Goal: Task Accomplishment & Management: Manage account settings

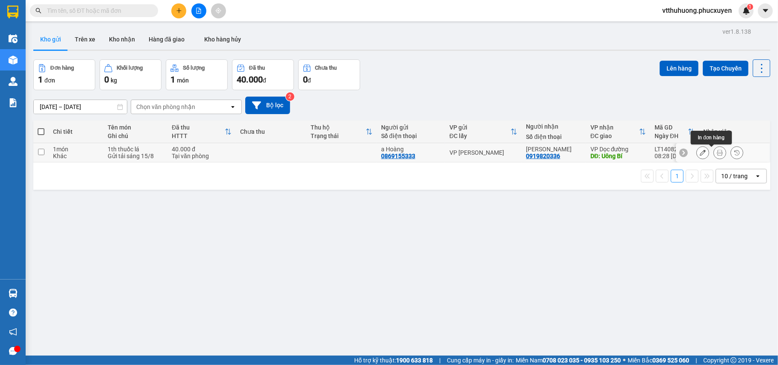
click at [715, 154] on button at bounding box center [720, 152] width 12 height 15
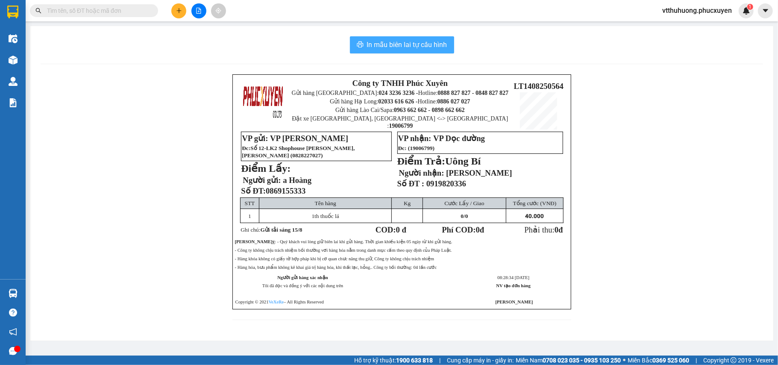
click at [393, 43] on span "In mẫu biên lai tự cấu hình" at bounding box center [407, 44] width 80 height 11
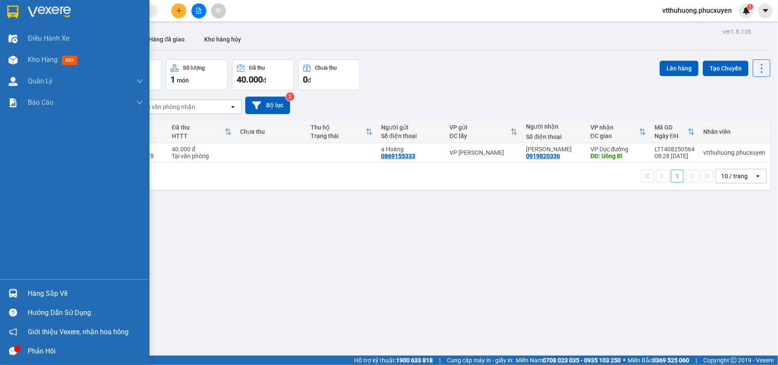
drag, startPoint x: 21, startPoint y: 294, endPoint x: 257, endPoint y: 289, distance: 235.9
click at [26, 294] on div "Hàng sắp về" at bounding box center [75, 293] width 150 height 19
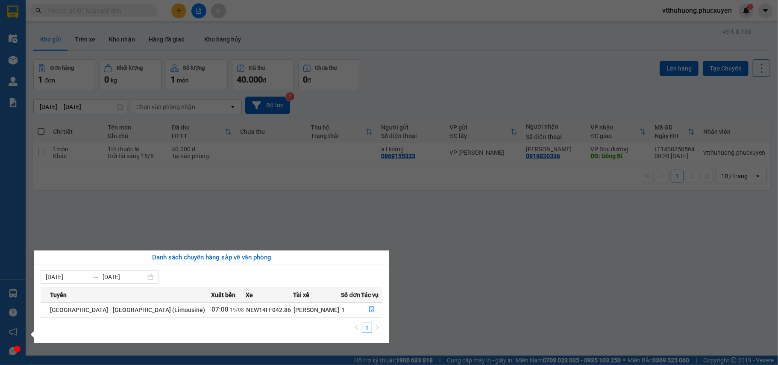
click at [465, 314] on section "Kết quả tìm kiếm ( 1 ) Bộ lọc Mã ĐH Trạng thái Món hàng Thu hộ Tổng cước Chưa c…" at bounding box center [389, 182] width 778 height 365
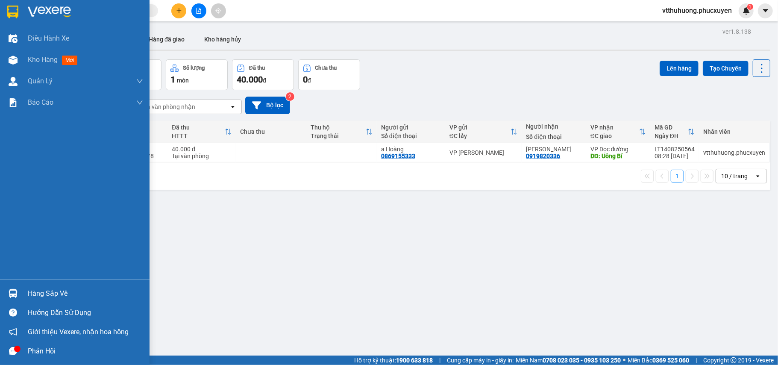
click at [62, 291] on div "Hàng sắp về" at bounding box center [85, 293] width 115 height 13
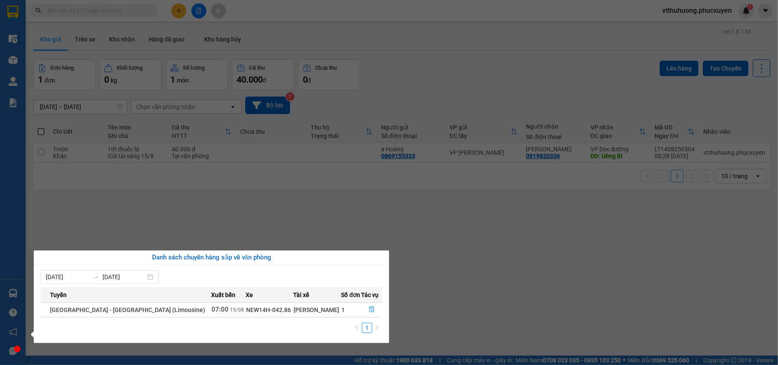
click at [436, 291] on section "Kết quả tìm kiếm ( 1 ) Bộ lọc Mã ĐH Trạng thái Món hàng Thu hộ Tổng cước Chưa c…" at bounding box center [389, 182] width 778 height 365
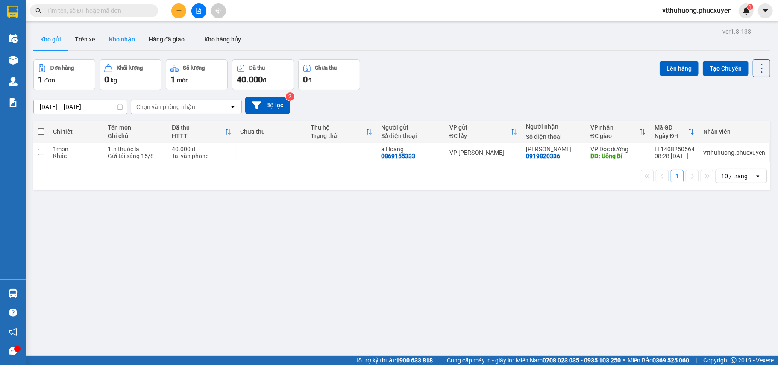
click at [123, 38] on button "Kho nhận" at bounding box center [122, 39] width 40 height 21
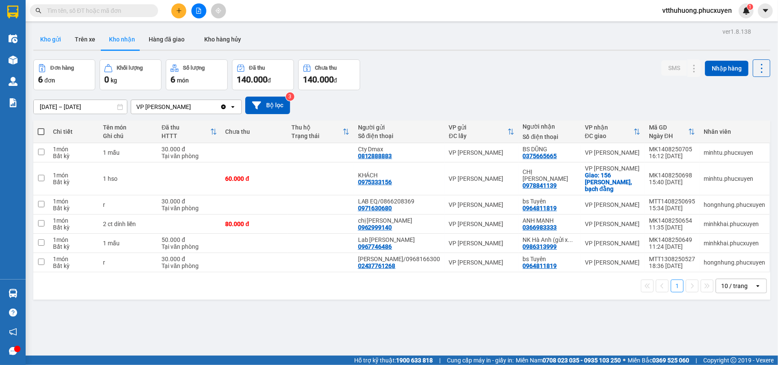
click at [50, 37] on button "Kho gửi" at bounding box center [50, 39] width 35 height 21
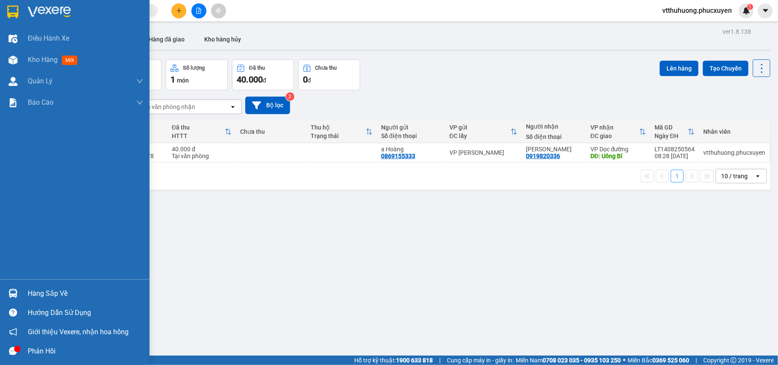
drag, startPoint x: 44, startPoint y: 286, endPoint x: 263, endPoint y: 289, distance: 218.8
click at [51, 288] on div "Hàng sắp về" at bounding box center [75, 293] width 150 height 19
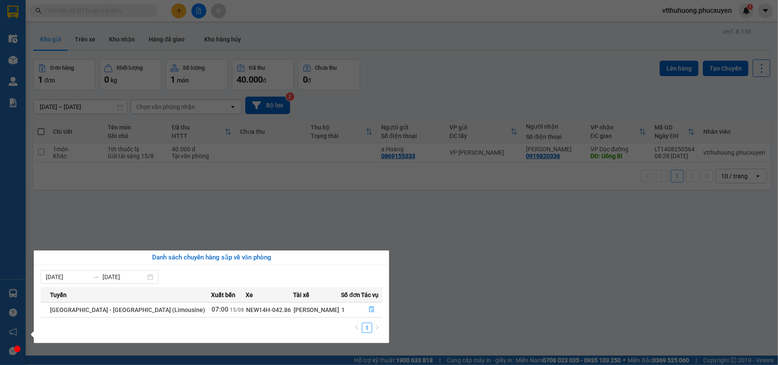
click at [455, 305] on section "Kết quả tìm kiếm ( 1 ) Bộ lọc Mã ĐH Trạng thái Món hàng Thu hộ Tổng cước Chưa c…" at bounding box center [389, 182] width 778 height 365
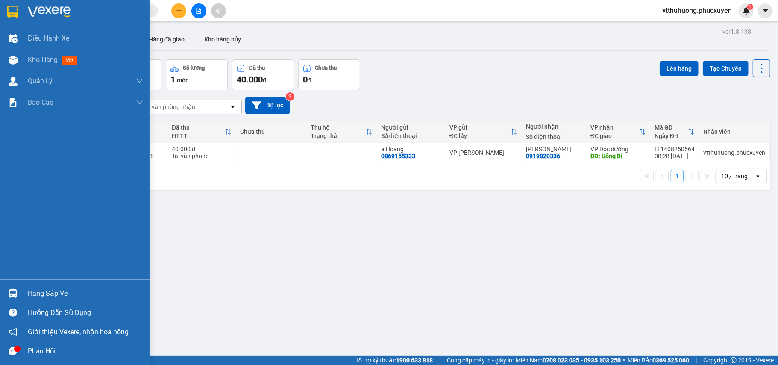
drag, startPoint x: 34, startPoint y: 296, endPoint x: 277, endPoint y: 279, distance: 243.7
click at [37, 296] on div "Hàng sắp về" at bounding box center [85, 293] width 115 height 13
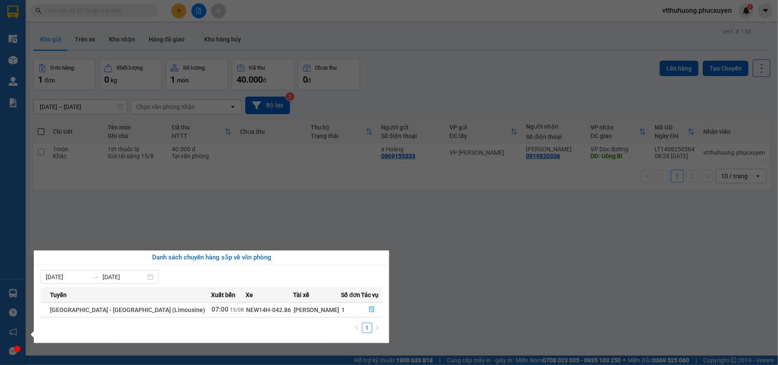
click at [468, 256] on section "Kết quả tìm kiếm ( 1 ) Bộ lọc Mã ĐH Trạng thái Món hàng Thu hộ Tổng cước Chưa c…" at bounding box center [389, 182] width 778 height 365
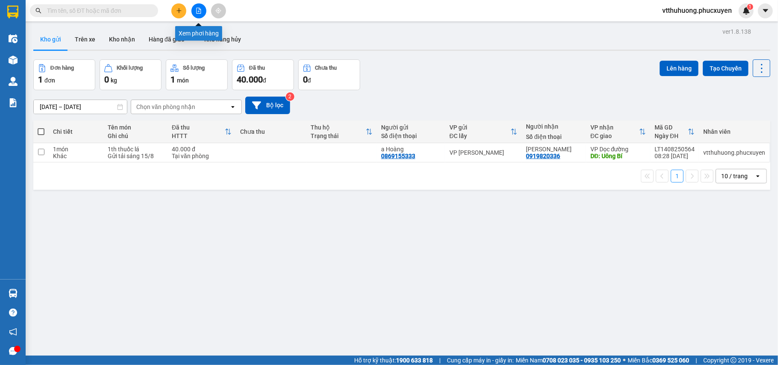
click at [197, 11] on icon "file-add" at bounding box center [199, 11] width 5 height 6
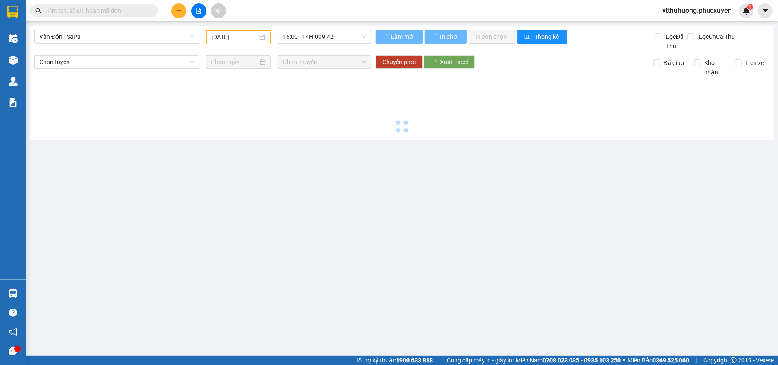
click at [128, 42] on span "Vân Đồn - SaPa" at bounding box center [116, 36] width 155 height 13
type input "[DATE]"
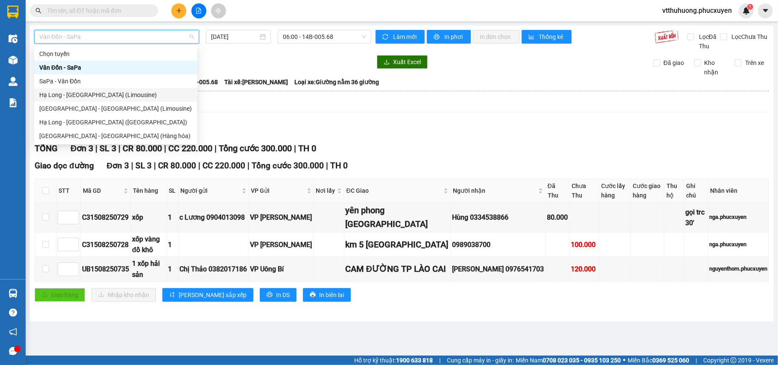
click at [113, 93] on div "Hạ Long - [GEOGRAPHIC_DATA] (Limousine)" at bounding box center [115, 94] width 153 height 9
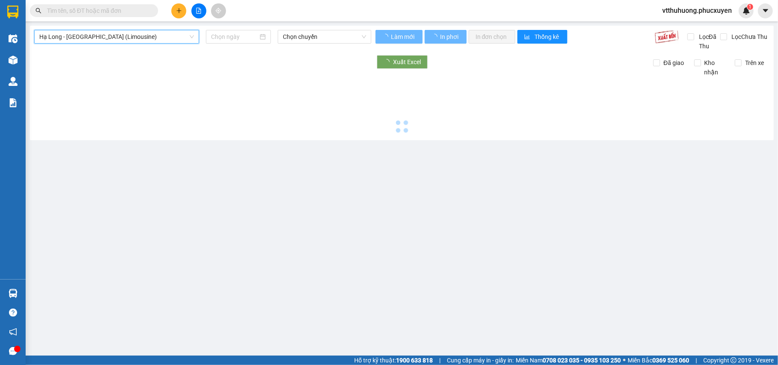
type input "[DATE]"
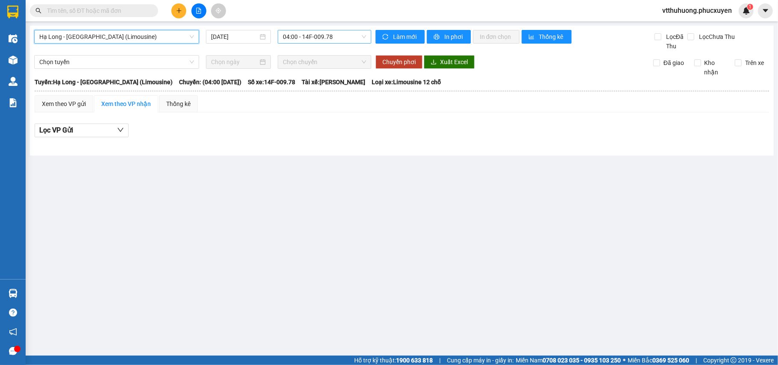
click at [344, 37] on span "04:00 - 14F-009.78" at bounding box center [324, 36] width 83 height 13
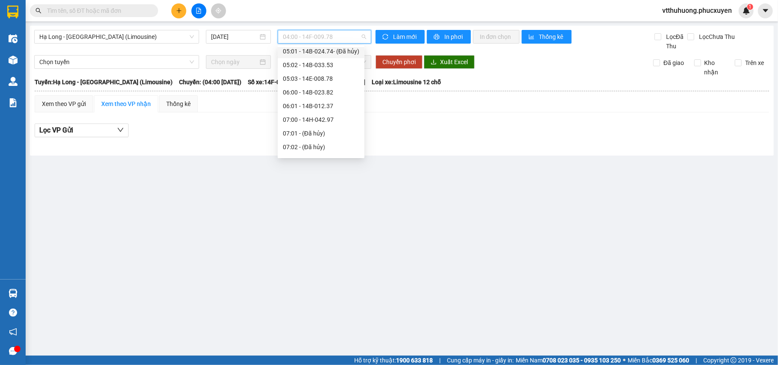
scroll to position [114, 0]
click at [324, 115] on div "07:30 - 14G-007.83" at bounding box center [321, 117] width 76 height 9
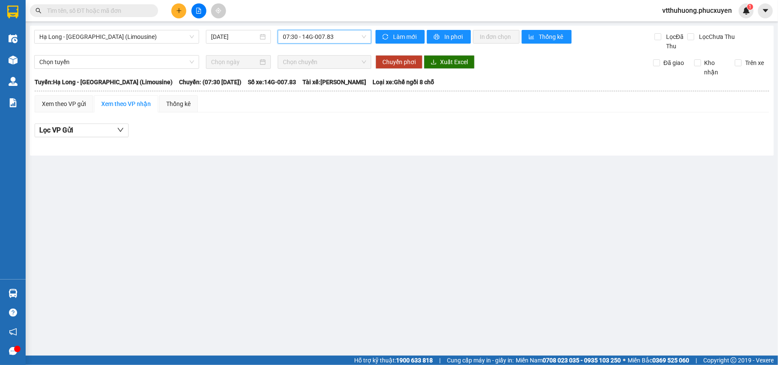
click at [337, 36] on span "07:30 - 14G-007.83" at bounding box center [324, 36] width 83 height 13
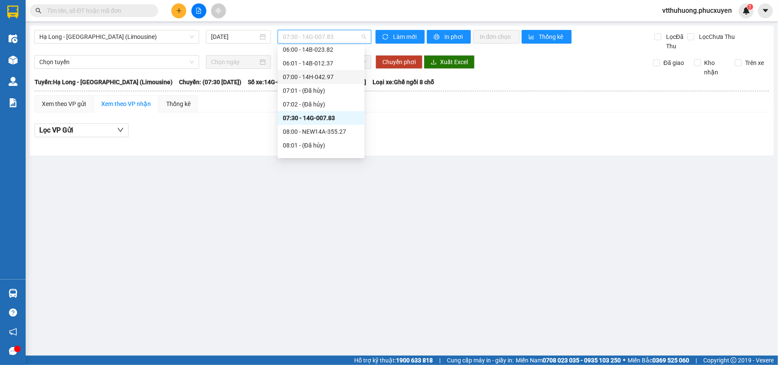
drag, startPoint x: 329, startPoint y: 76, endPoint x: 338, endPoint y: 50, distance: 28.1
click at [329, 76] on div "07:00 - 14H-042.97" at bounding box center [321, 76] width 76 height 9
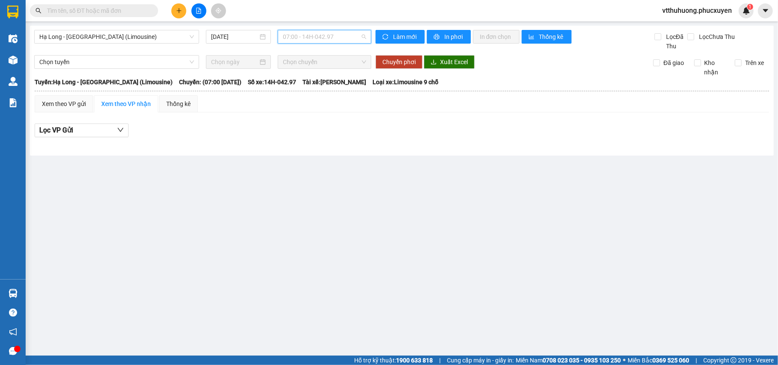
click at [344, 33] on span "07:00 - 14H-042.97" at bounding box center [324, 36] width 83 height 13
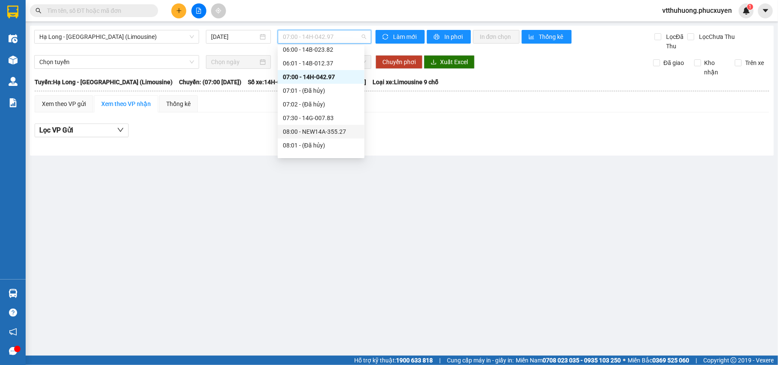
click at [338, 130] on div "08:00 - NEW14A-355.27" at bounding box center [321, 131] width 76 height 9
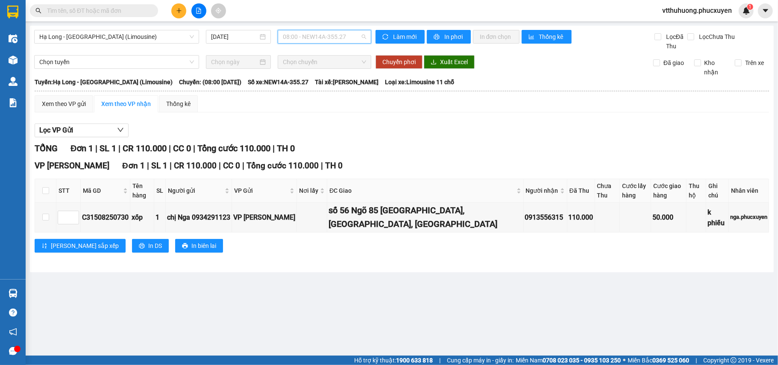
click at [351, 35] on span "08:00 - NEW14A-355.27" at bounding box center [324, 36] width 83 height 13
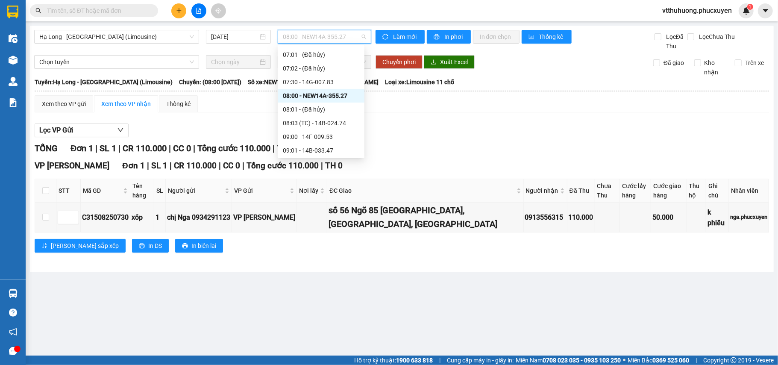
scroll to position [160, 0]
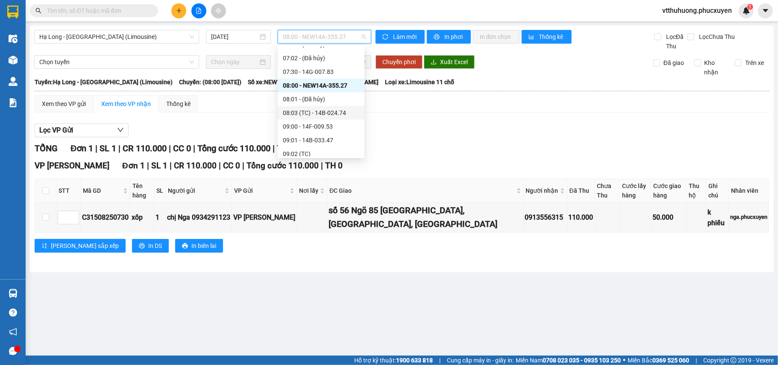
click at [339, 108] on div "08:03 (TC) - 14B-024.74" at bounding box center [321, 112] width 76 height 9
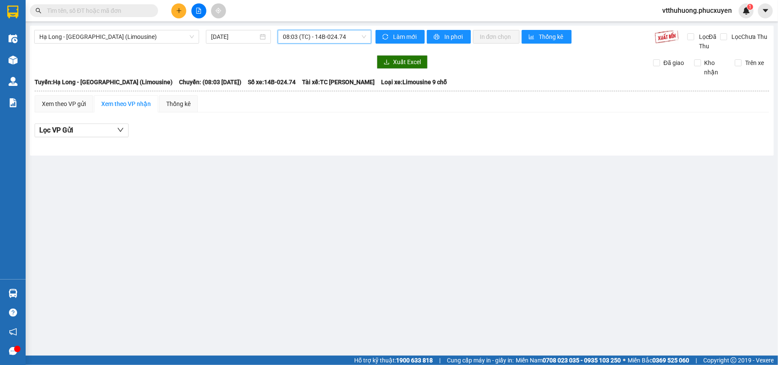
click at [352, 37] on span "08:03 (TC) - 14B-024.74" at bounding box center [324, 36] width 83 height 13
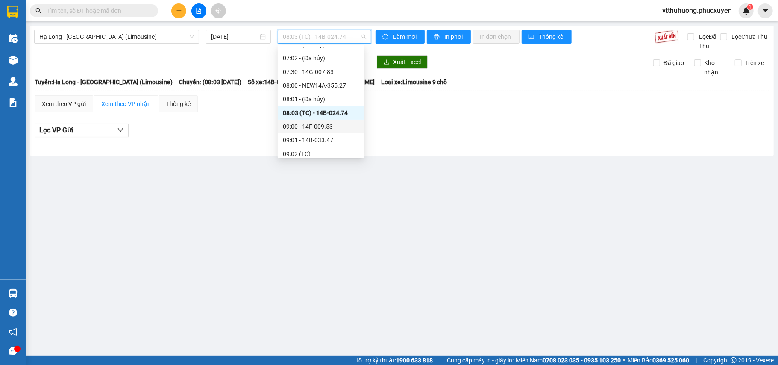
click at [327, 124] on div "09:00 - 14F-009.53" at bounding box center [321, 126] width 76 height 9
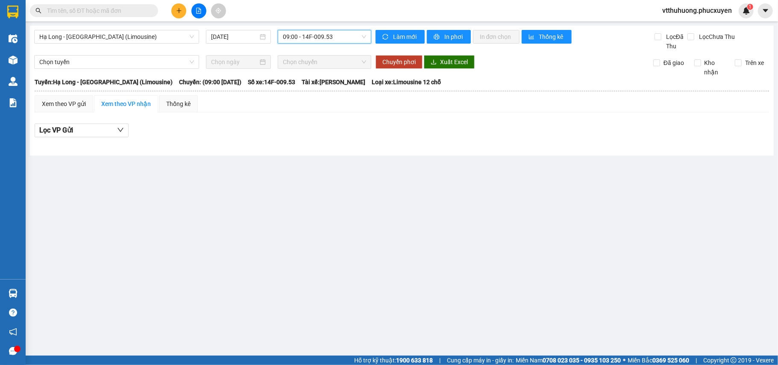
click at [344, 36] on span "09:00 - 14F-009.53" at bounding box center [324, 36] width 83 height 13
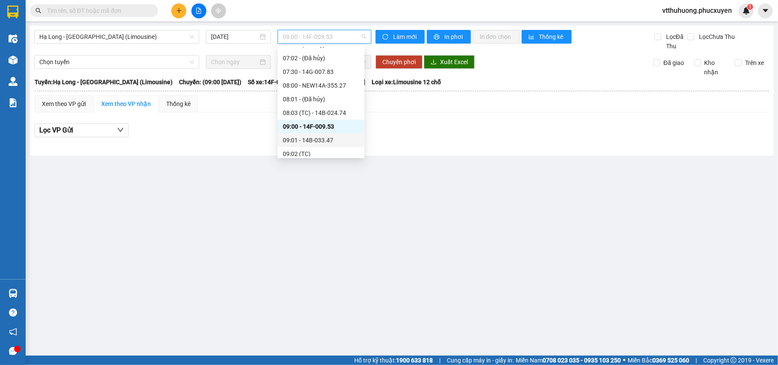
click at [325, 139] on div "09:01 - 14B-033.47" at bounding box center [321, 139] width 76 height 9
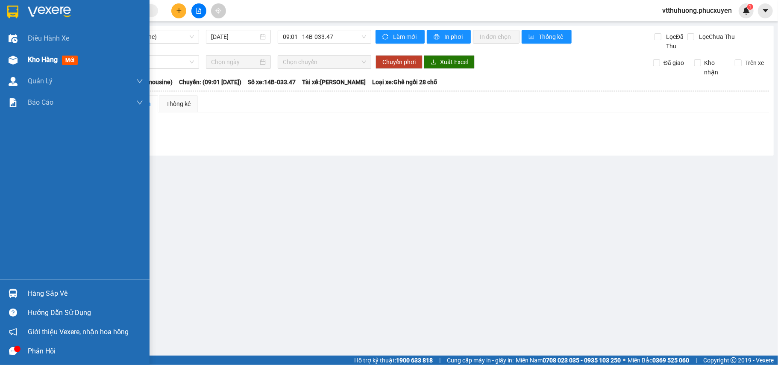
click at [43, 61] on span "Kho hàng" at bounding box center [43, 60] width 30 height 8
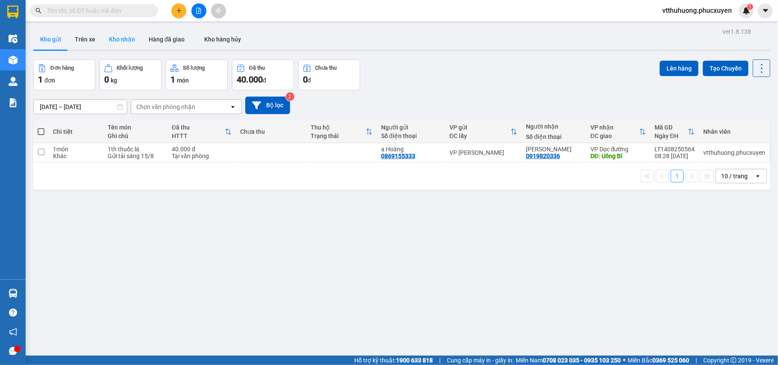
click at [121, 38] on button "Kho nhận" at bounding box center [122, 39] width 40 height 21
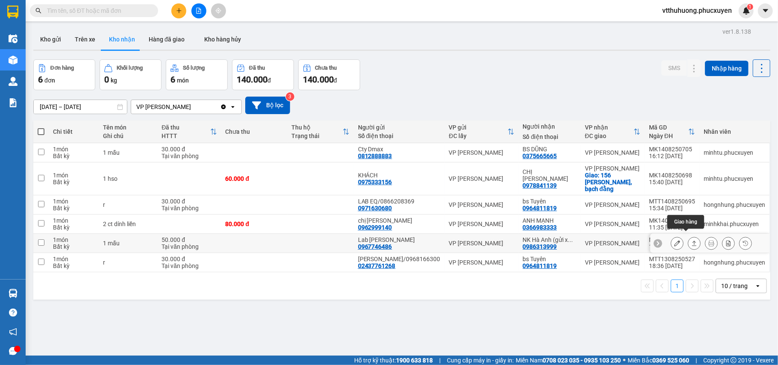
click at [691, 240] on icon at bounding box center [694, 243] width 6 height 6
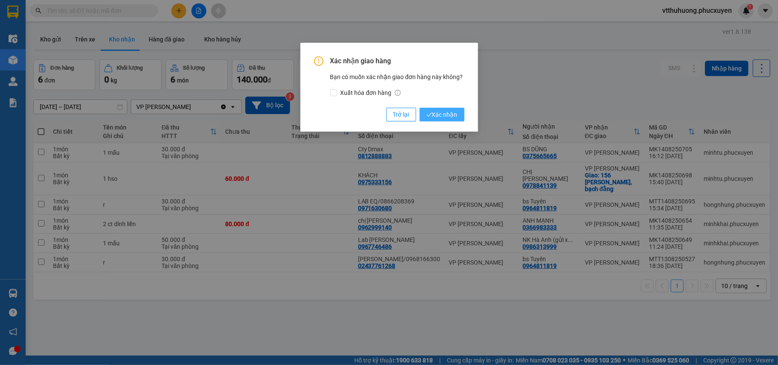
click at [447, 108] on button "Xác nhận" at bounding box center [442, 115] width 45 height 14
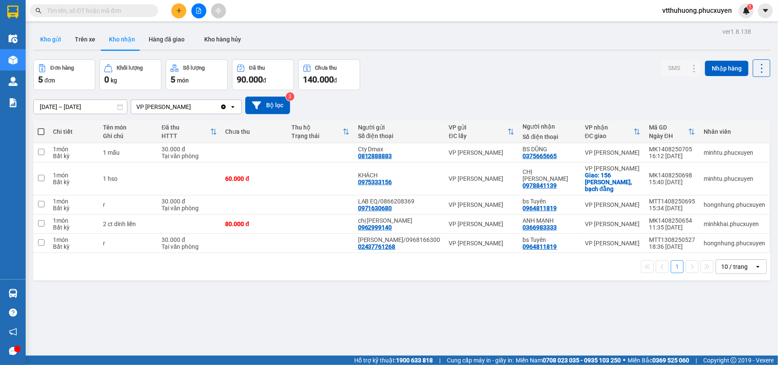
click at [55, 38] on button "Kho gửi" at bounding box center [50, 39] width 35 height 21
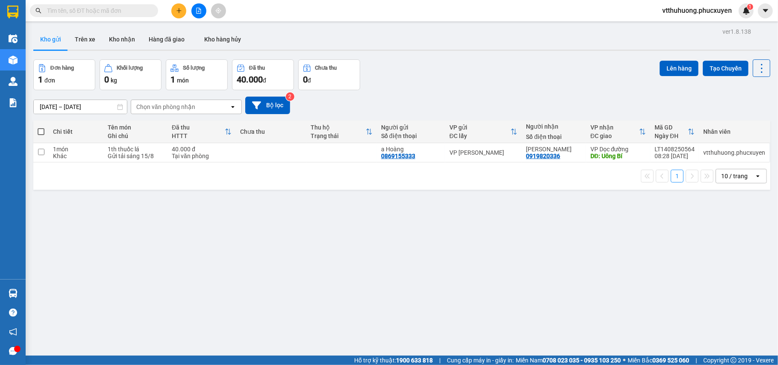
drag, startPoint x: 345, startPoint y: 231, endPoint x: 243, endPoint y: 295, distance: 120.7
click at [346, 231] on div "ver 1.8.138 Kho gửi Trên xe Kho nhận Hàng đã giao Kho hàng hủy Đơn hàng 1 đơn K…" at bounding box center [402, 208] width 744 height 365
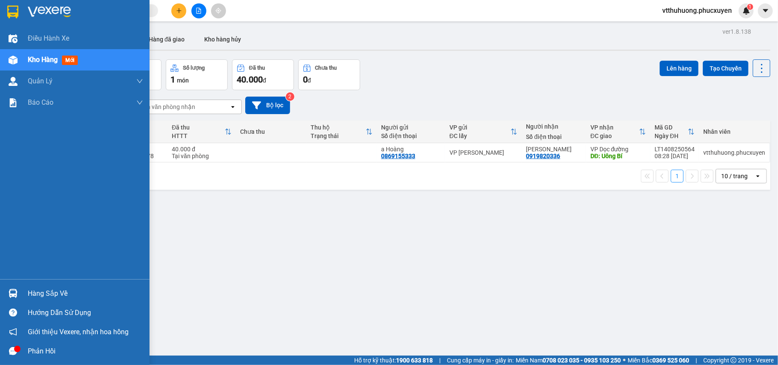
click at [47, 296] on div "Hàng sắp về" at bounding box center [85, 293] width 115 height 13
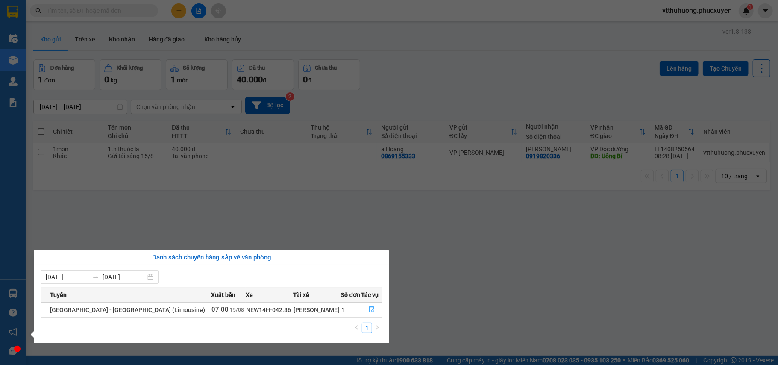
click at [370, 309] on icon "file-done" at bounding box center [372, 309] width 6 height 6
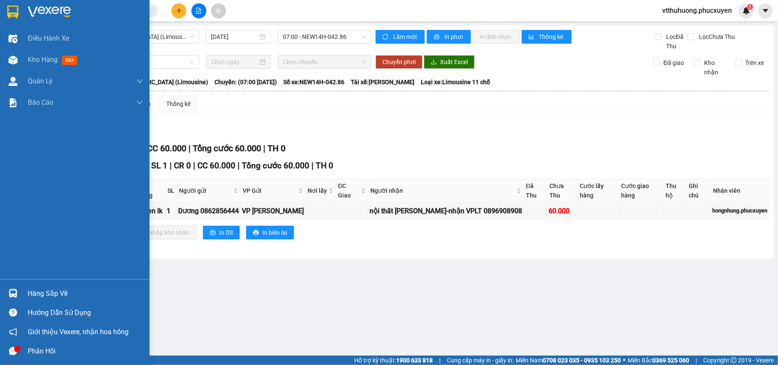
click at [44, 54] on div "Kho hàng mới" at bounding box center [54, 59] width 53 height 11
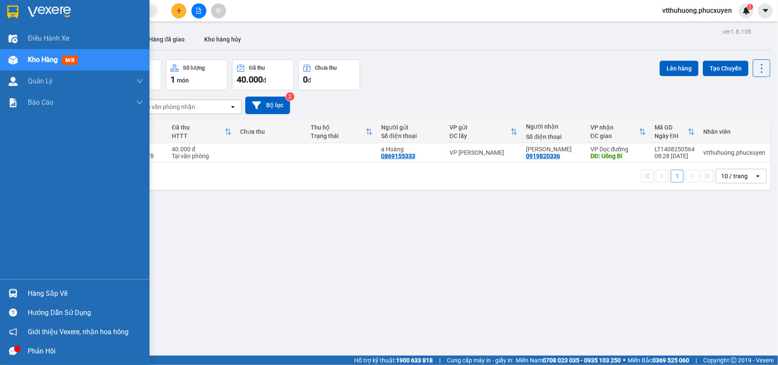
click at [32, 291] on div "Hàng sắp về" at bounding box center [85, 293] width 115 height 13
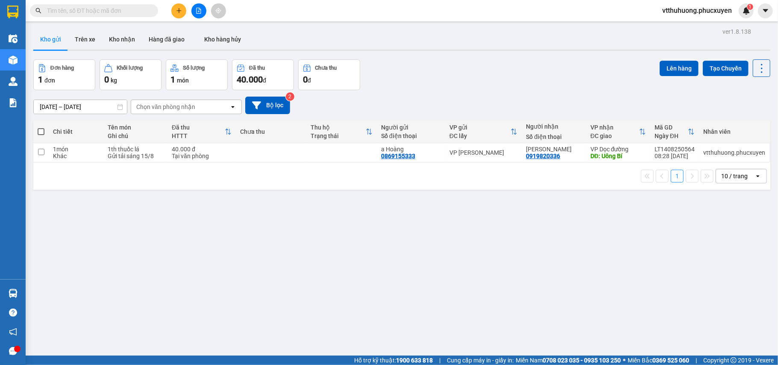
click at [474, 264] on section "Kết quả tìm kiếm ( 1 ) Bộ lọc Mã ĐH Trạng thái Món hàng Thu hộ Tổng cước Chưa c…" at bounding box center [389, 182] width 778 height 365
click at [118, 35] on button "Kho nhận" at bounding box center [122, 39] width 40 height 21
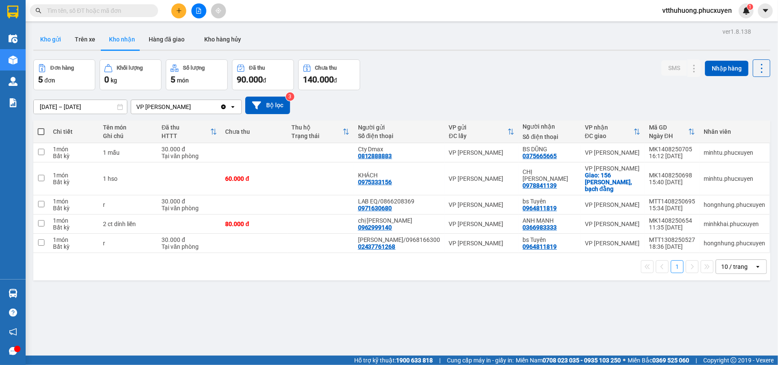
click at [45, 40] on button "Kho gửi" at bounding box center [50, 39] width 35 height 21
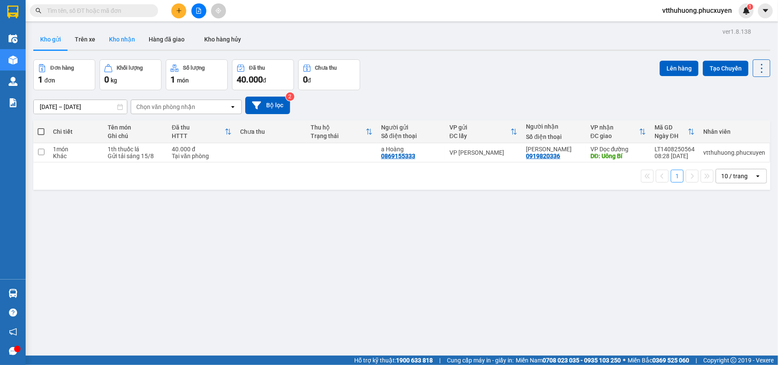
click at [121, 38] on button "Kho nhận" at bounding box center [122, 39] width 40 height 21
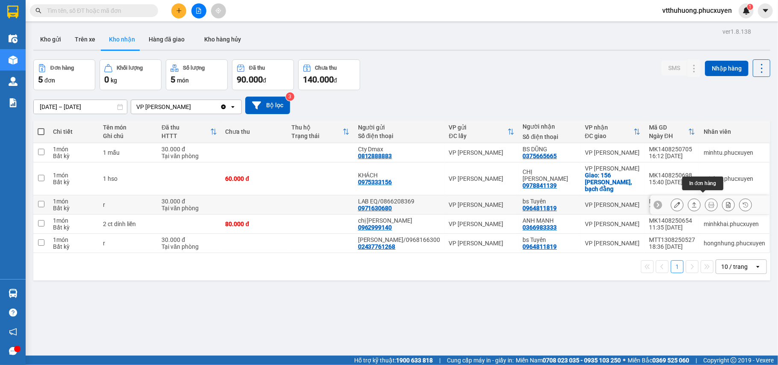
click at [692, 202] on icon at bounding box center [694, 204] width 5 height 5
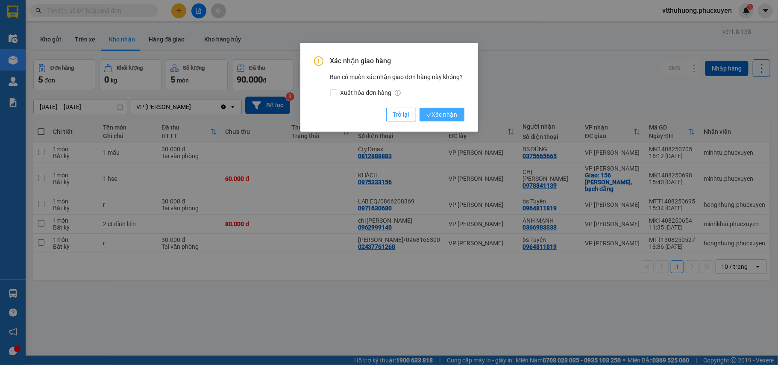
click at [448, 112] on span "Xác nhận" at bounding box center [441, 114] width 31 height 9
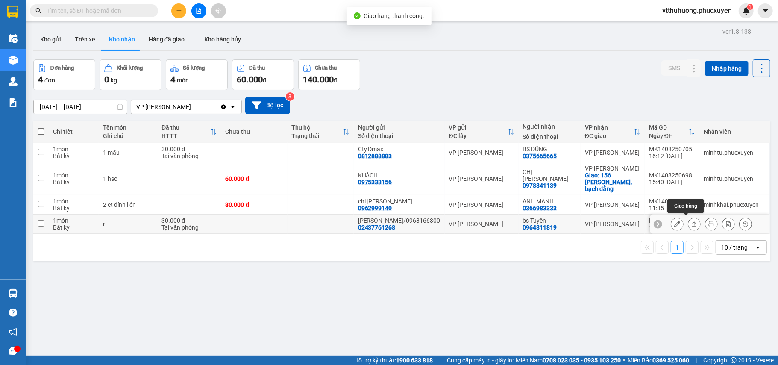
click at [691, 222] on icon at bounding box center [694, 224] width 6 height 6
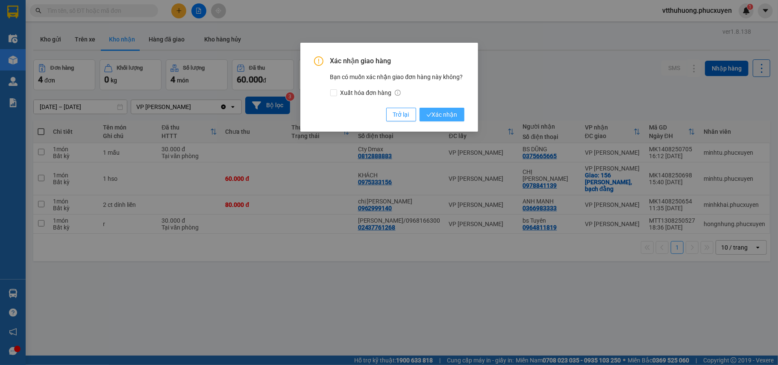
drag, startPoint x: 432, startPoint y: 109, endPoint x: 556, endPoint y: 135, distance: 127.4
click at [432, 109] on button "Xác nhận" at bounding box center [442, 115] width 45 height 14
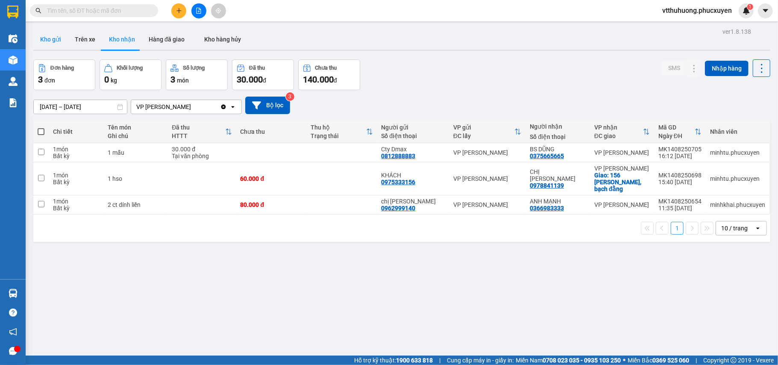
click at [50, 35] on button "Kho gửi" at bounding box center [50, 39] width 35 height 21
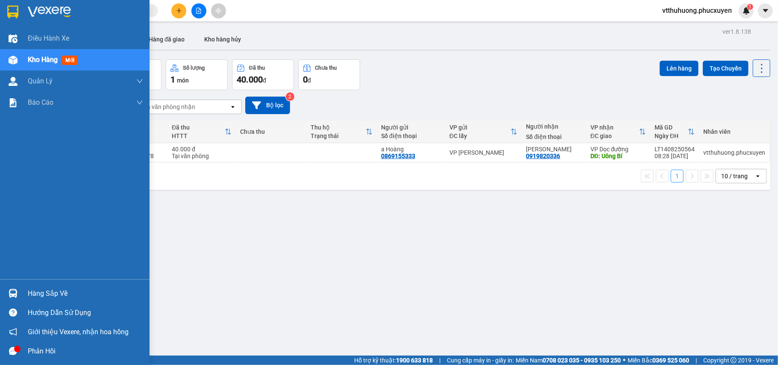
click at [62, 293] on div "Hàng sắp về" at bounding box center [85, 293] width 115 height 13
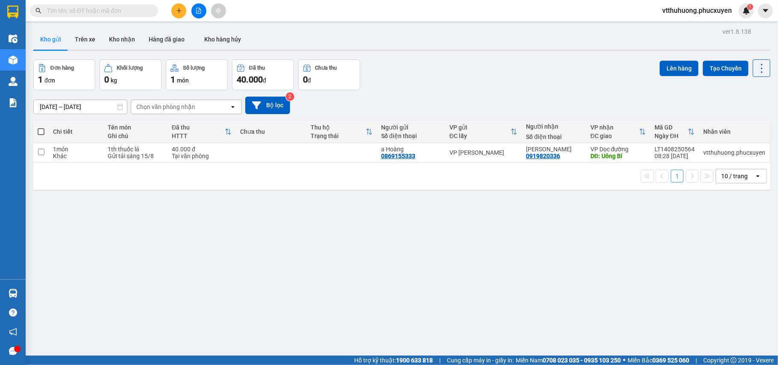
click at [469, 294] on section "Kết quả tìm kiếm ( 1 ) Bộ lọc Mã ĐH Trạng thái Món hàng Thu hộ Tổng cước Chưa c…" at bounding box center [389, 182] width 778 height 365
click at [120, 36] on button "Kho nhận" at bounding box center [122, 39] width 40 height 21
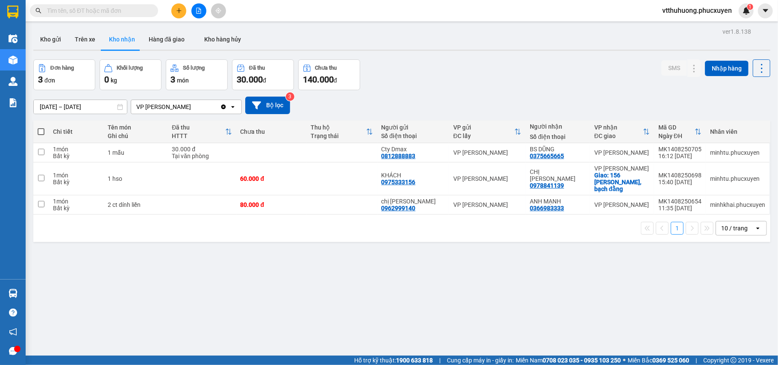
drag, startPoint x: 47, startPoint y: 36, endPoint x: 74, endPoint y: 21, distance: 31.6
click at [48, 36] on button "Kho gửi" at bounding box center [50, 39] width 35 height 21
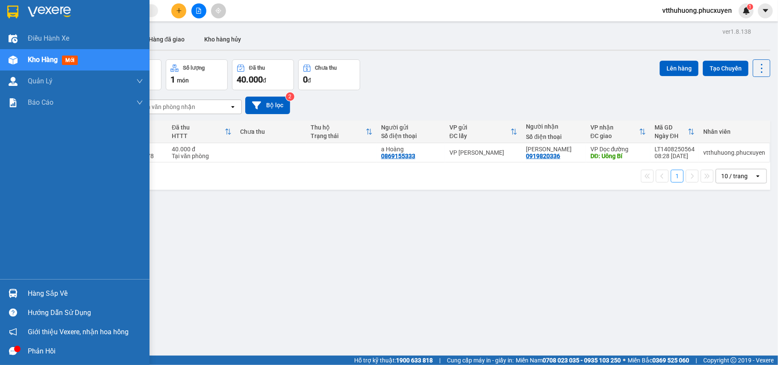
drag, startPoint x: 45, startPoint y: 293, endPoint x: 187, endPoint y: 288, distance: 142.4
click at [47, 293] on div "Hàng sắp về" at bounding box center [85, 293] width 115 height 13
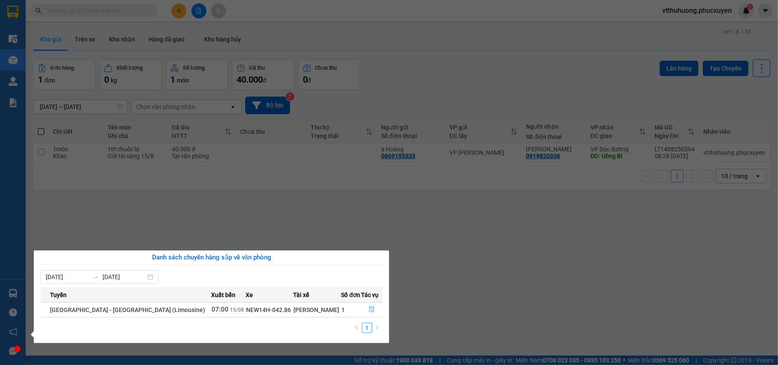
click at [369, 309] on icon "file-done" at bounding box center [372, 309] width 6 height 6
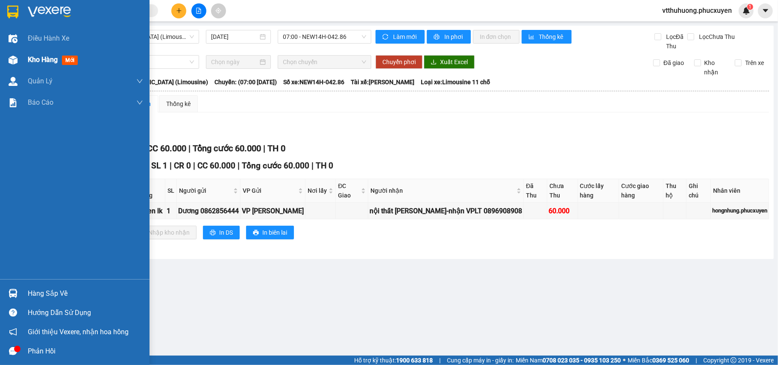
click at [35, 56] on span "Kho hàng" at bounding box center [43, 60] width 30 height 8
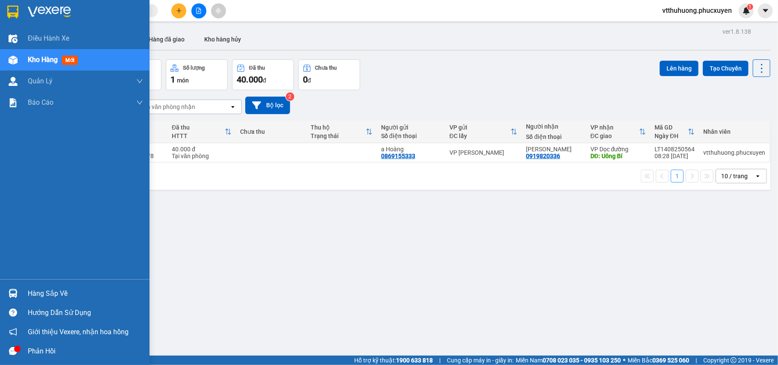
click at [47, 294] on div "Hàng sắp về" at bounding box center [85, 293] width 115 height 13
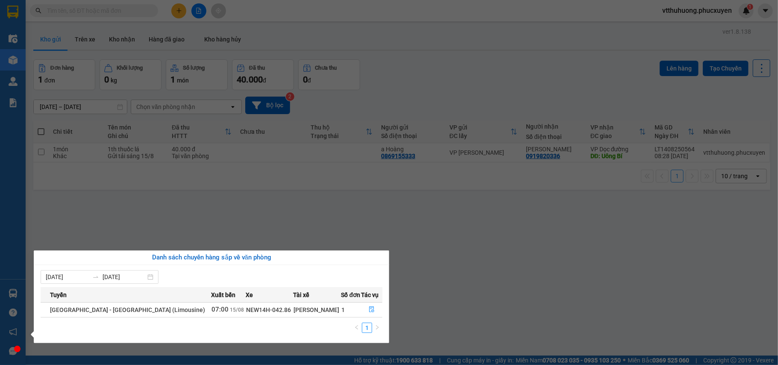
click at [484, 277] on section "Kết quả tìm kiếm ( 1 ) Bộ lọc Mã ĐH Trạng thái Món hàng Thu hộ Tổng cước Chưa c…" at bounding box center [389, 182] width 778 height 365
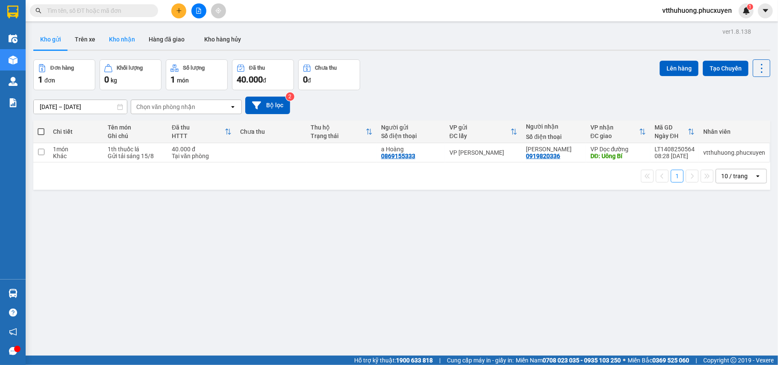
click at [126, 42] on button "Kho nhận" at bounding box center [122, 39] width 40 height 21
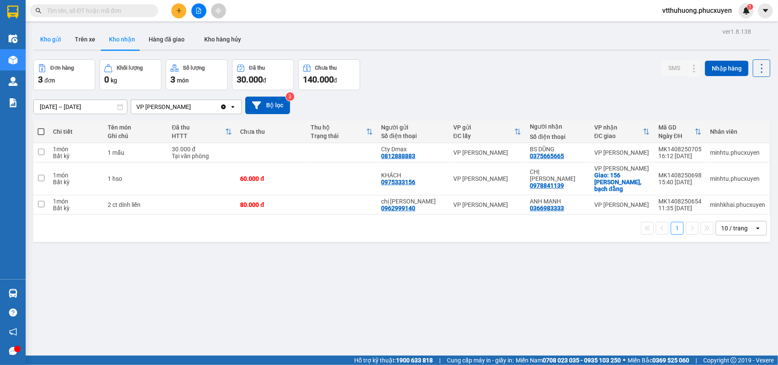
click at [51, 39] on button "Kho gửi" at bounding box center [50, 39] width 35 height 21
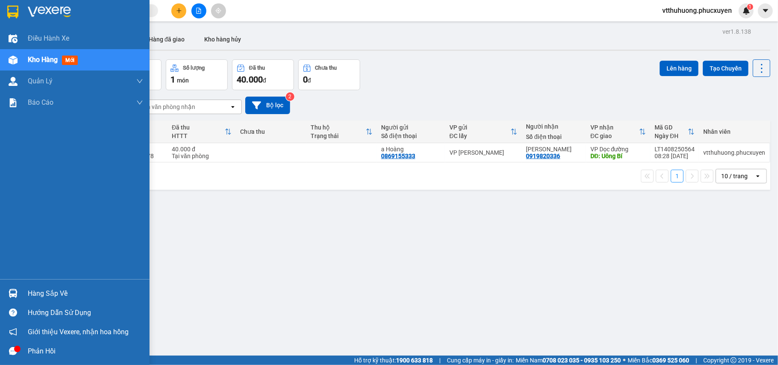
click at [44, 282] on div "Hàng sắp về Hướng dẫn sử dụng Giới thiệu Vexere, nhận hoa hồng Phản hồi" at bounding box center [75, 320] width 150 height 82
click at [64, 297] on div "Hàng sắp về" at bounding box center [85, 293] width 115 height 13
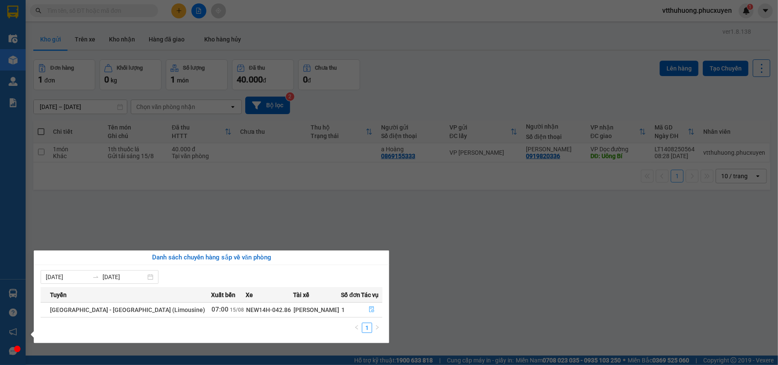
click at [370, 308] on icon "file-done" at bounding box center [372, 310] width 5 height 6
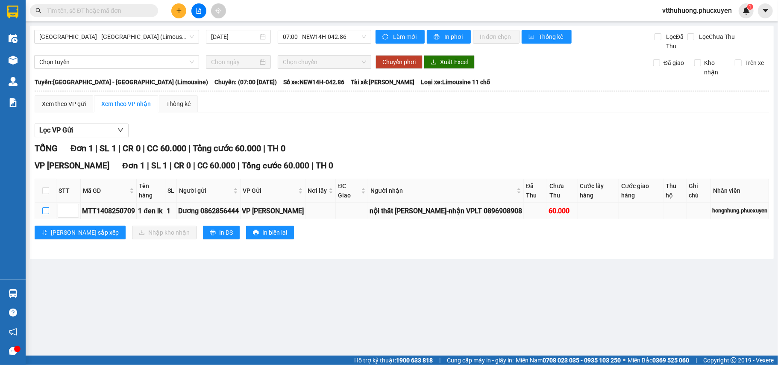
click at [44, 211] on input "checkbox" at bounding box center [45, 210] width 7 height 7
checkbox input "true"
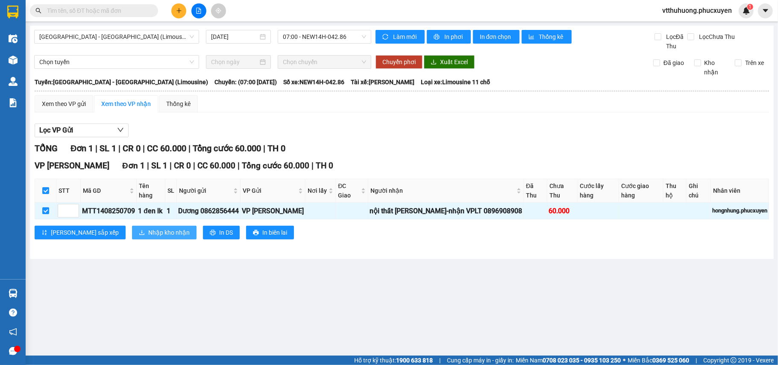
click at [148, 232] on span "Nhập kho nhận" at bounding box center [168, 232] width 41 height 9
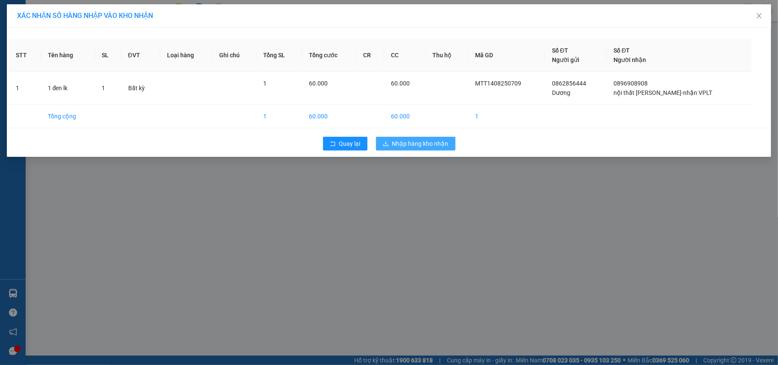
click at [418, 143] on span "Nhập hàng kho nhận" at bounding box center [420, 143] width 56 height 9
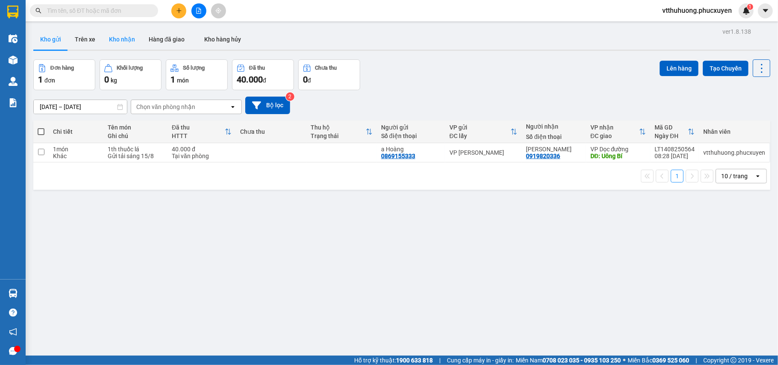
click at [125, 34] on button "Kho nhận" at bounding box center [122, 39] width 40 height 21
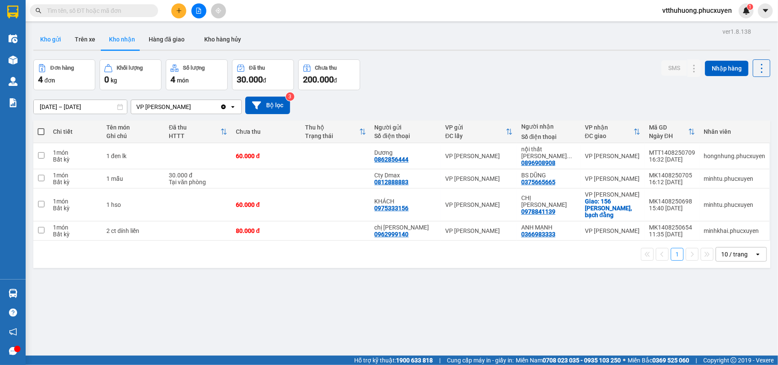
click at [47, 33] on button "Kho gửi" at bounding box center [50, 39] width 35 height 21
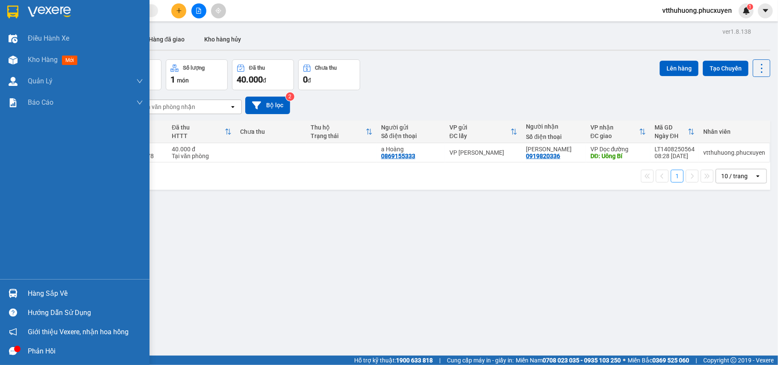
drag, startPoint x: 32, startPoint y: 290, endPoint x: 432, endPoint y: 301, distance: 400.1
click at [36, 290] on div "Hàng sắp về" at bounding box center [85, 293] width 115 height 13
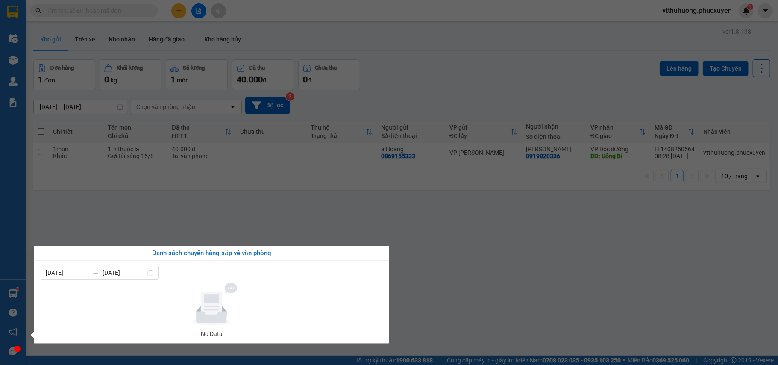
click at [496, 303] on section "Kết quả tìm kiếm ( 1 ) Bộ lọc Mã ĐH Trạng thái Món hàng Thu hộ Tổng cước Chưa c…" at bounding box center [389, 182] width 778 height 365
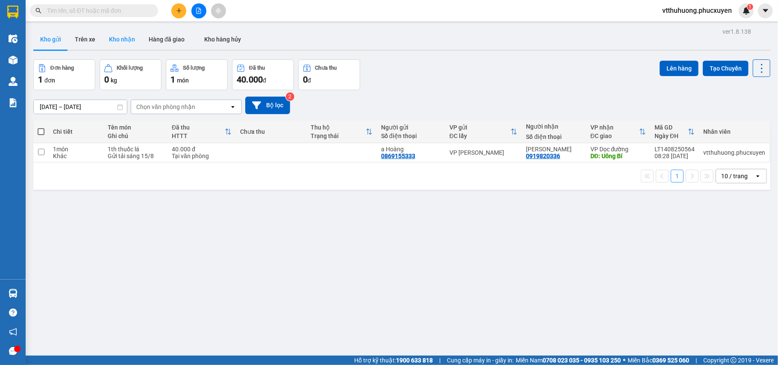
click at [127, 41] on button "Kho nhận" at bounding box center [122, 39] width 40 height 21
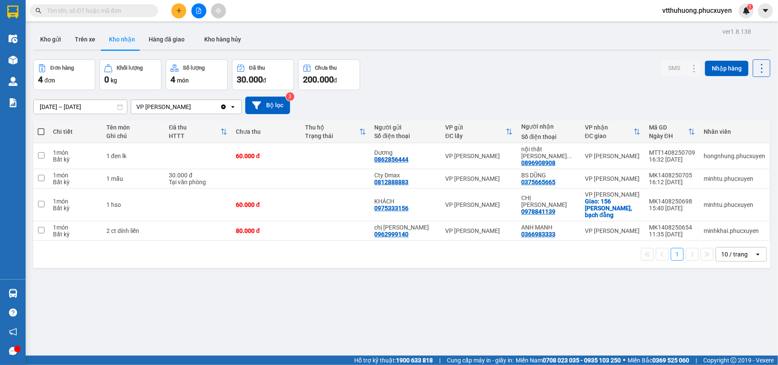
click at [71, 100] on div "[DATE] – [DATE]" at bounding box center [80, 107] width 94 height 15
click at [71, 107] on input "[DATE] – [DATE]" at bounding box center [80, 107] width 93 height 14
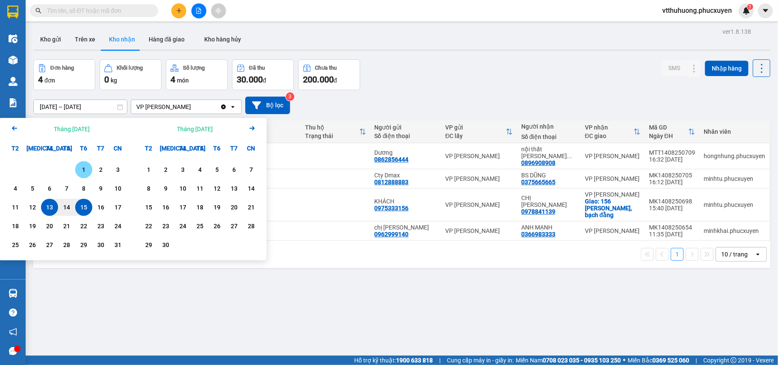
click at [85, 166] on div "1" at bounding box center [84, 170] width 12 height 10
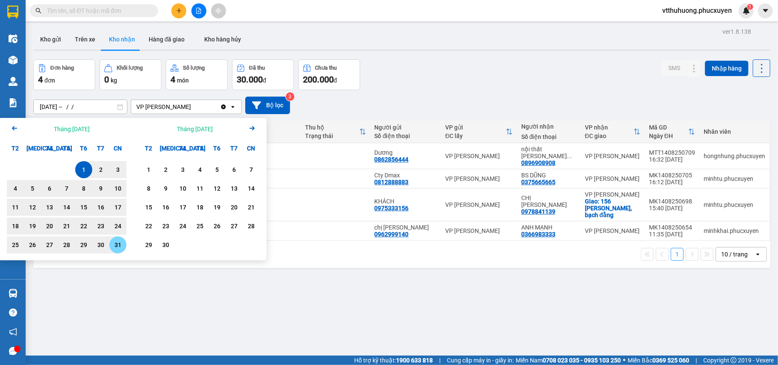
click at [115, 244] on div "31" at bounding box center [118, 245] width 12 height 10
type input "01/08/2025 – 31/08/2025"
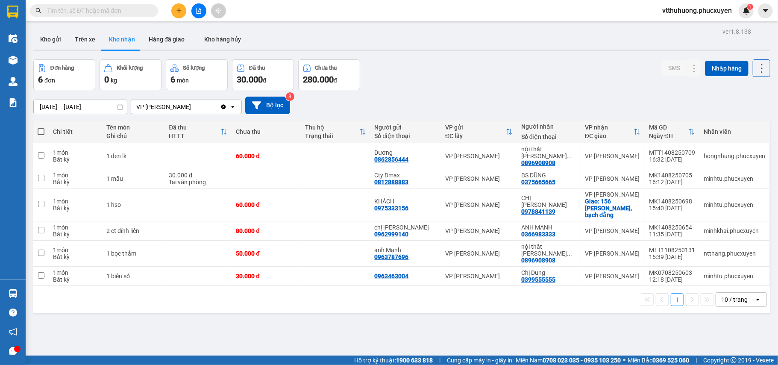
drag, startPoint x: 54, startPoint y: 34, endPoint x: 162, endPoint y: 2, distance: 112.3
click at [55, 34] on button "Kho gửi" at bounding box center [50, 39] width 35 height 21
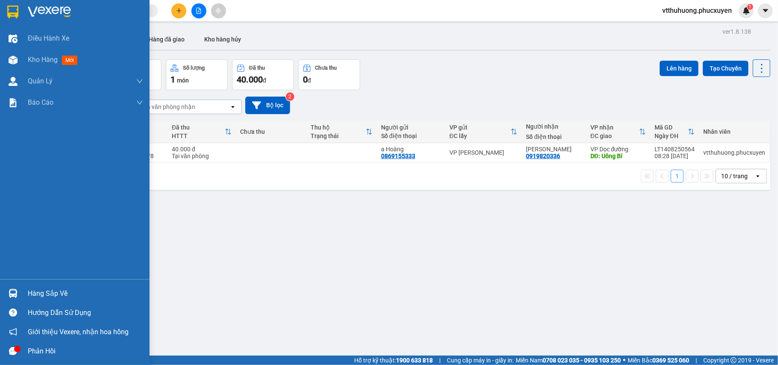
click at [31, 294] on div "Hàng sắp về" at bounding box center [85, 293] width 115 height 13
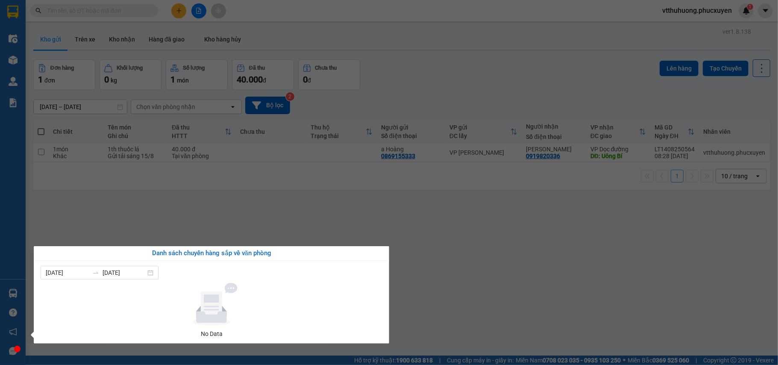
click at [452, 296] on section "Kết quả tìm kiếm ( 1 ) Bộ lọc Mã ĐH Trạng thái Món hàng Thu hộ Tổng cước Chưa c…" at bounding box center [389, 182] width 778 height 365
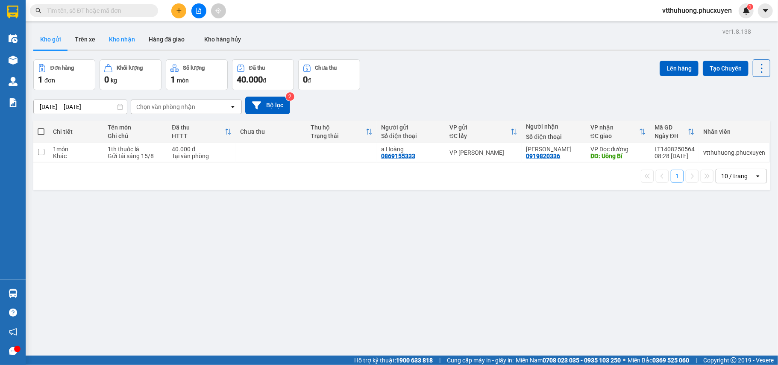
click at [118, 42] on button "Kho nhận" at bounding box center [122, 39] width 40 height 21
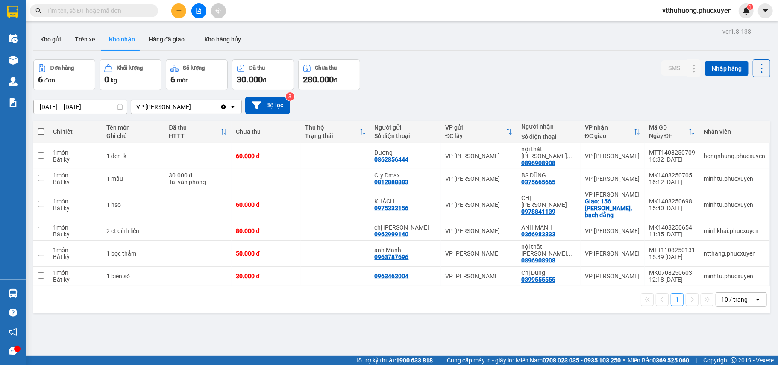
drag, startPoint x: 40, startPoint y: 40, endPoint x: 477, endPoint y: 38, distance: 437.6
click at [40, 40] on button "Kho gửi" at bounding box center [50, 39] width 35 height 21
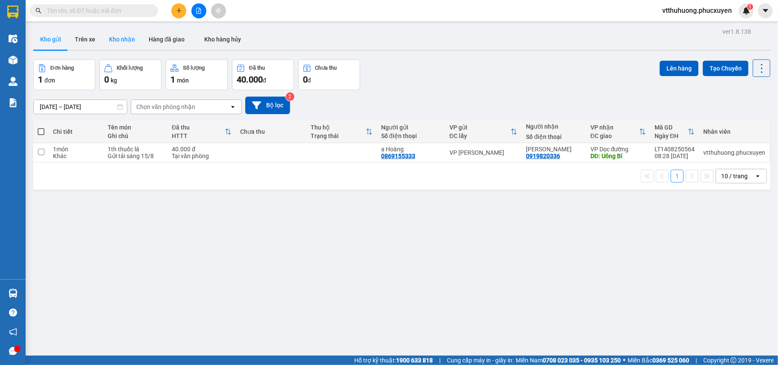
click at [119, 35] on button "Kho nhận" at bounding box center [122, 39] width 40 height 21
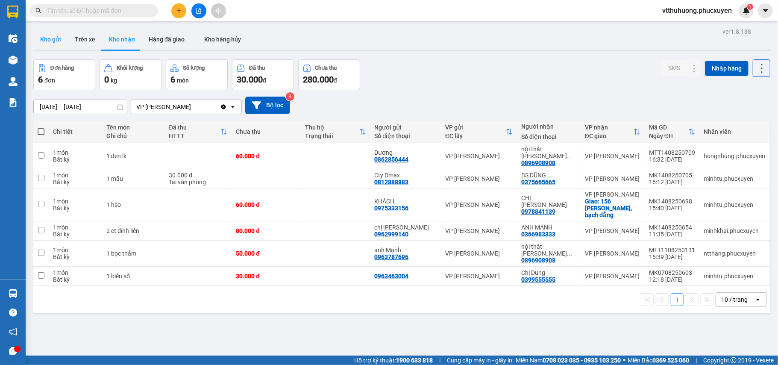
click at [57, 36] on button "Kho gửi" at bounding box center [50, 39] width 35 height 21
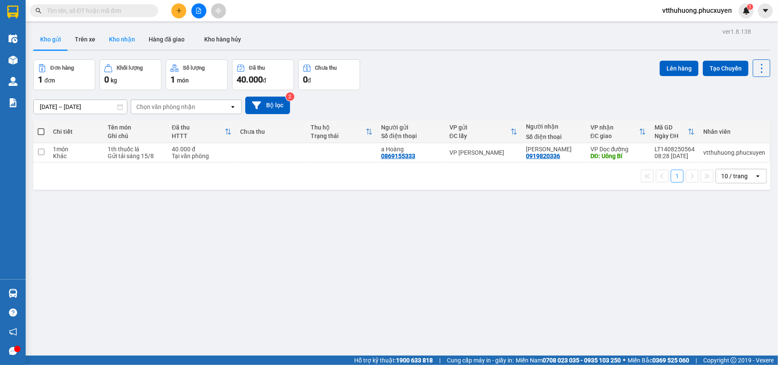
click at [125, 38] on button "Kho nhận" at bounding box center [122, 39] width 40 height 21
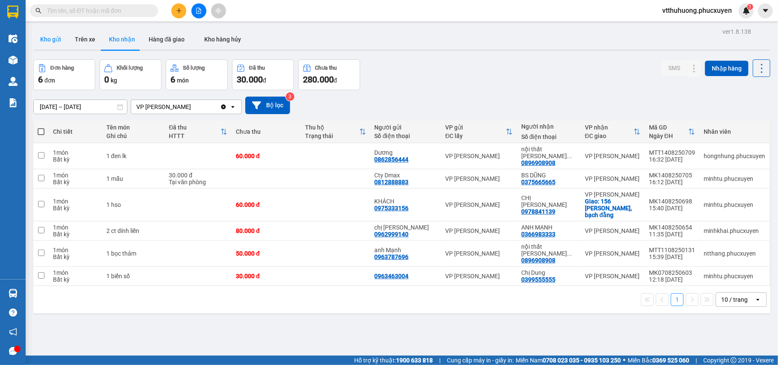
click at [50, 36] on button "Kho gửi" at bounding box center [50, 39] width 35 height 21
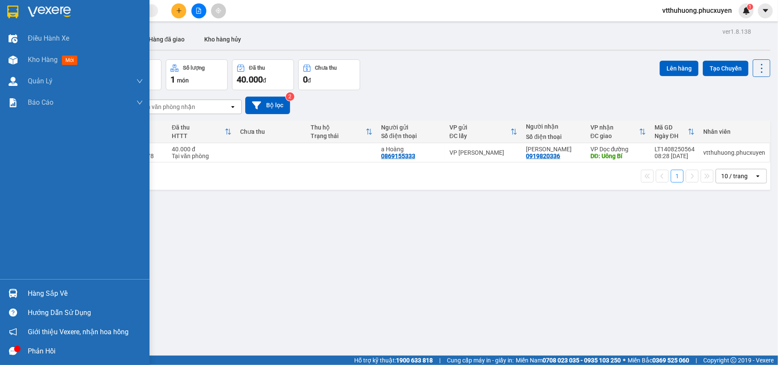
click at [32, 281] on div "Hàng sắp về Hướng dẫn sử dụng Giới thiệu Vexere, nhận hoa hồng Phản hồi" at bounding box center [75, 320] width 150 height 82
click at [69, 294] on div "Hàng sắp về" at bounding box center [85, 293] width 115 height 13
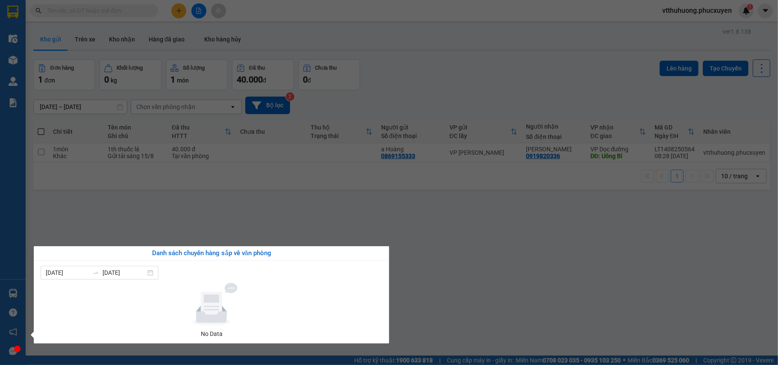
click at [477, 301] on section "Kết quả tìm kiếm ( 1 ) Bộ lọc Mã ĐH Trạng thái Món hàng Thu hộ Tổng cước Chưa c…" at bounding box center [389, 182] width 778 height 365
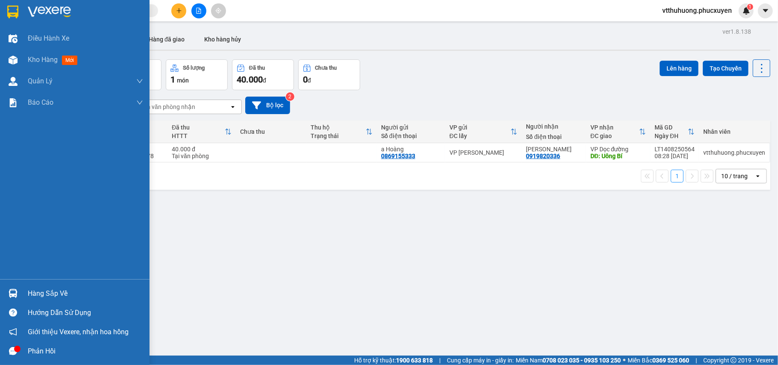
drag, startPoint x: 32, startPoint y: 300, endPoint x: 74, endPoint y: 289, distance: 44.0
click at [33, 300] on div "Hàng sắp về" at bounding box center [75, 293] width 150 height 19
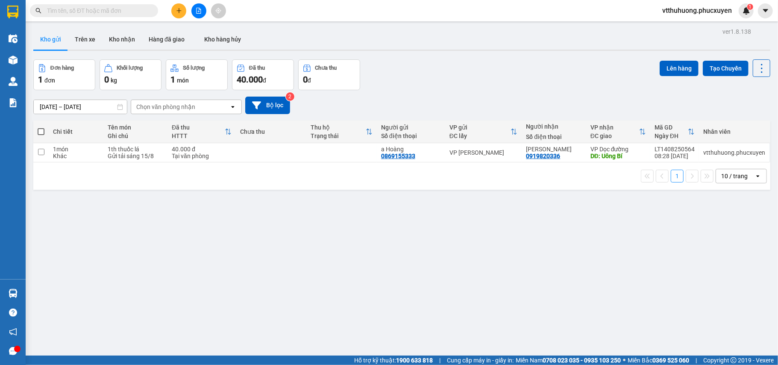
click at [440, 297] on section "Kết quả tìm kiếm ( 1 ) Bộ lọc Mã ĐH Trạng thái Món hàng Thu hộ Tổng cước Chưa c…" at bounding box center [389, 182] width 778 height 365
paste input "0782119993"
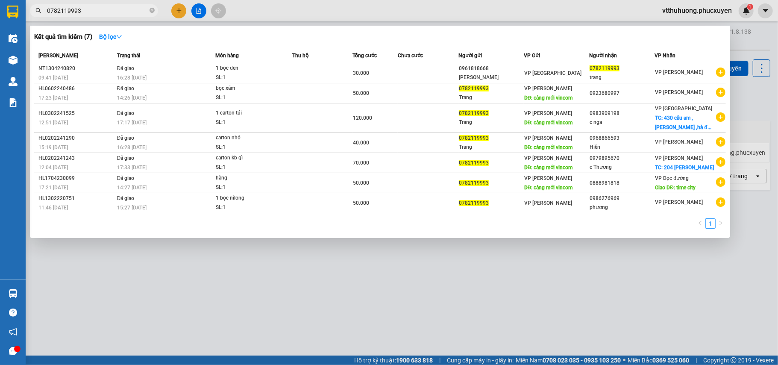
type input "0782119993"
click at [150, 9] on icon "close-circle" at bounding box center [152, 10] width 5 height 5
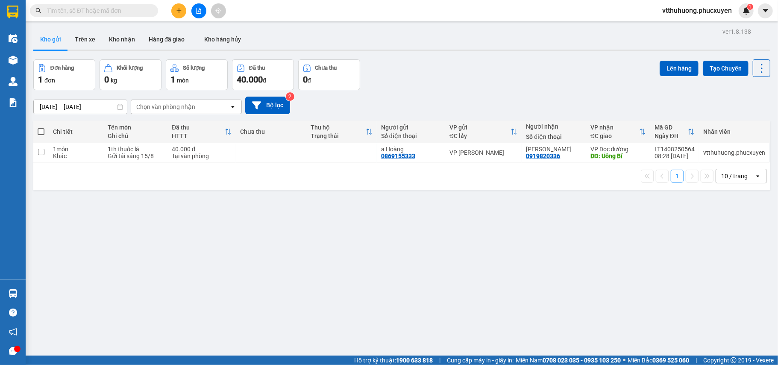
click at [267, 243] on div "ver 1.8.138 Kho gửi Trên xe Kho nhận Hàng đã giao Kho hàng hủy Đơn hàng 1 đơn K…" at bounding box center [402, 208] width 744 height 365
click at [116, 35] on button "Kho nhận" at bounding box center [122, 39] width 40 height 21
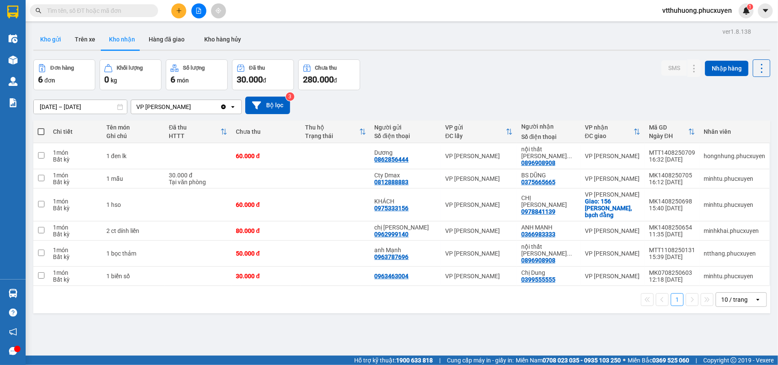
drag, startPoint x: 48, startPoint y: 38, endPoint x: 103, endPoint y: 2, distance: 65.4
click at [48, 37] on button "Kho gửi" at bounding box center [50, 39] width 35 height 21
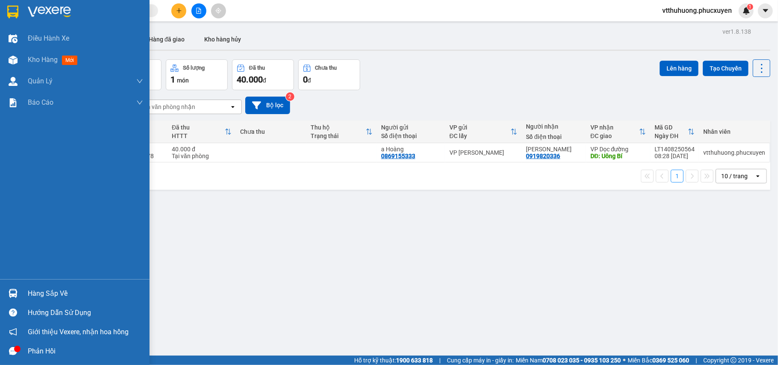
click at [50, 295] on div "Hàng sắp về" at bounding box center [85, 293] width 115 height 13
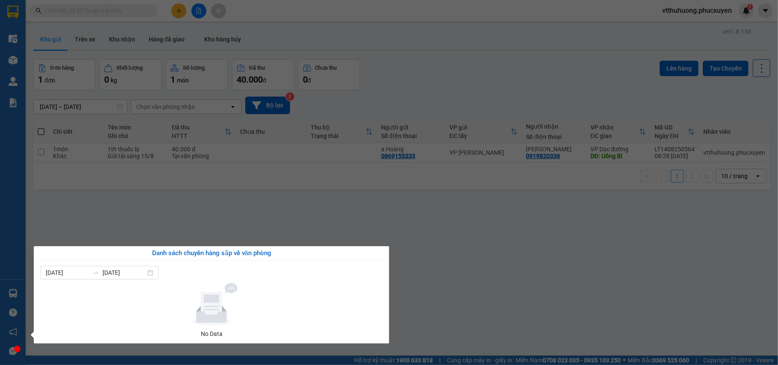
click at [481, 293] on section "Kết quả tìm kiếm ( 7 ) Bộ lọc Mã ĐH Trạng thái Món hàng Thu hộ Tổng cước Chưa c…" at bounding box center [389, 182] width 778 height 365
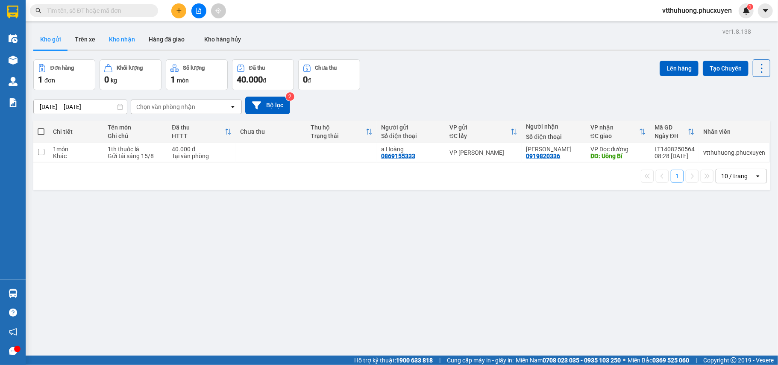
click at [129, 32] on button "Kho nhận" at bounding box center [122, 39] width 40 height 21
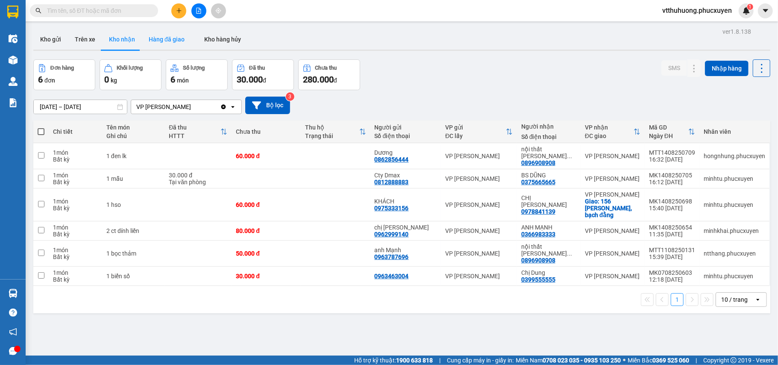
click at [175, 37] on button "Hàng đã giao" at bounding box center [167, 39] width 50 height 21
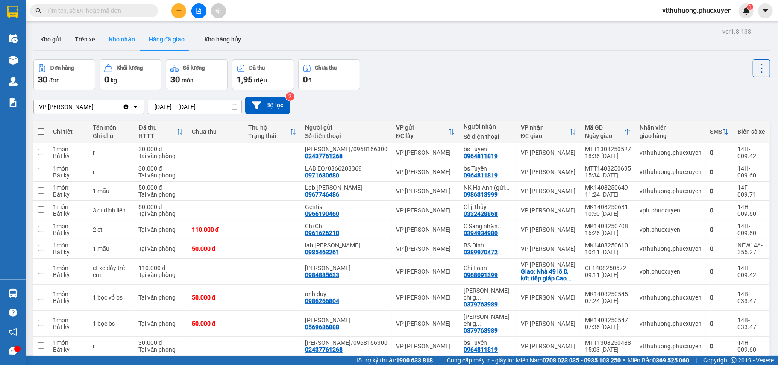
click at [123, 38] on button "Kho nhận" at bounding box center [122, 39] width 40 height 21
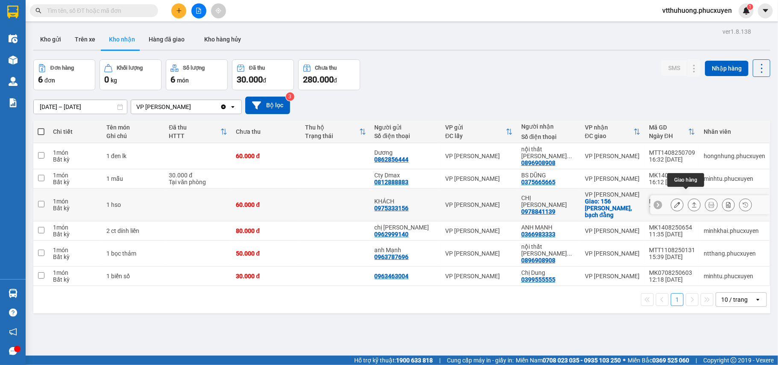
click at [691, 202] on icon at bounding box center [694, 205] width 6 height 6
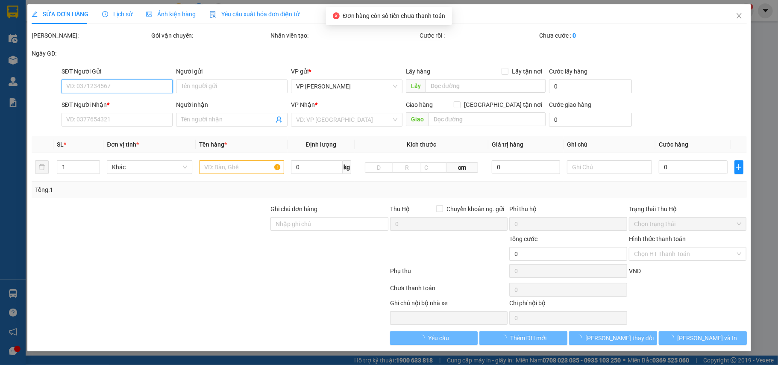
type input "0975333156"
type input "KHÁCH"
type input "0978841139"
type input "CHỊ THÙY"
checkbox input "true"
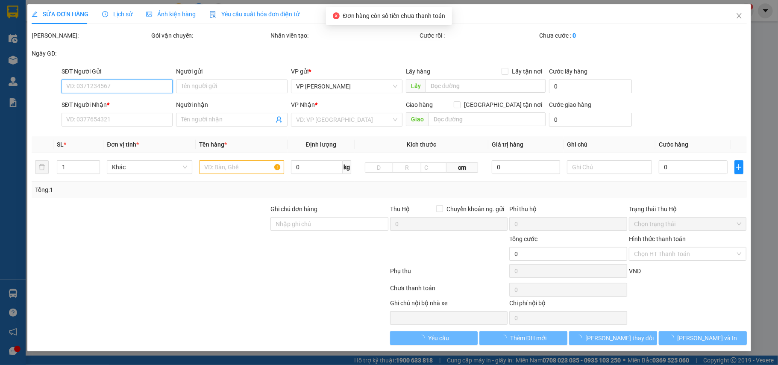
type input "156 Lê Thánh Tông, bạch đằng"
type input "60.000"
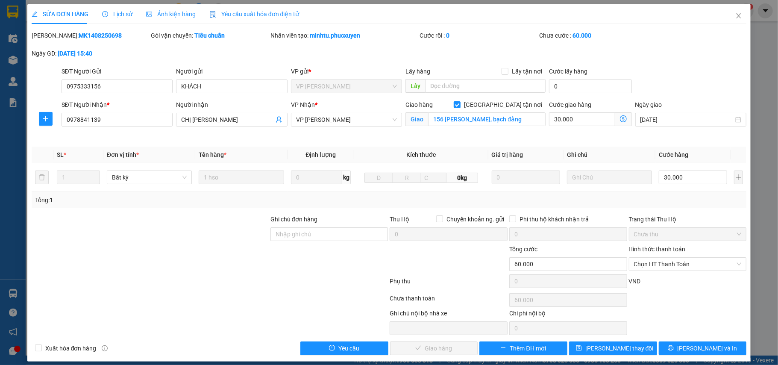
drag, startPoint x: 495, startPoint y: 105, endPoint x: 615, endPoint y: 148, distance: 128.0
click at [460, 105] on input "[GEOGRAPHIC_DATA] tận nơi" at bounding box center [457, 104] width 6 height 6
checkbox input "false"
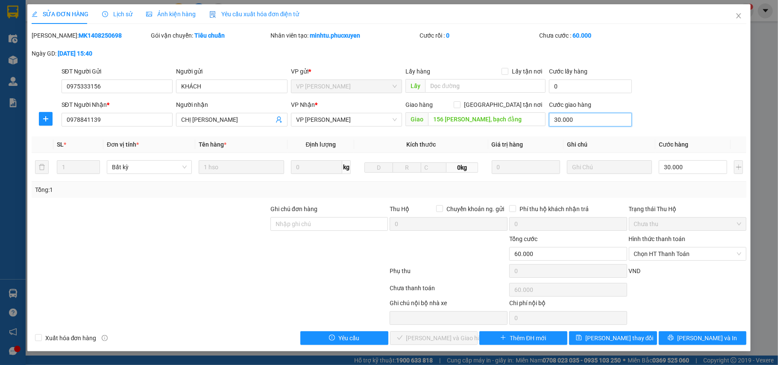
click at [597, 122] on input "30.000" at bounding box center [590, 120] width 82 height 14
type input "30.000"
click at [645, 254] on span "Chọn HT Thanh Toán" at bounding box center [688, 253] width 108 height 13
type input "0"
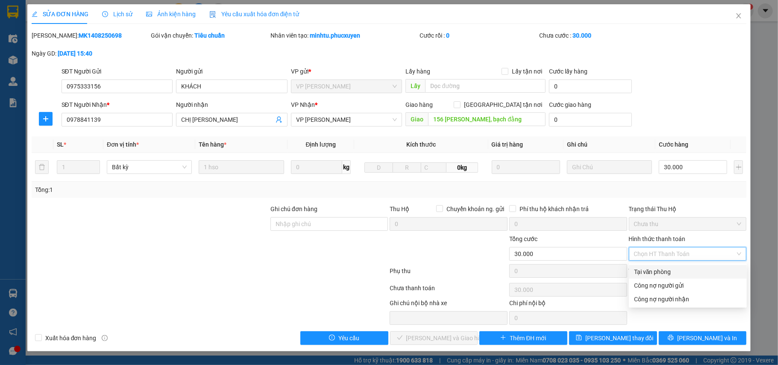
click at [648, 268] on div "Tại văn phòng" at bounding box center [688, 271] width 108 height 9
type input "0"
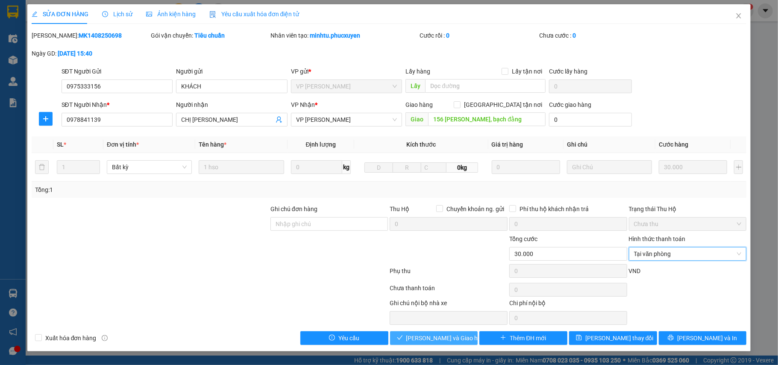
click at [465, 337] on button "[PERSON_NAME] và Giao hàng" at bounding box center [434, 338] width 88 height 14
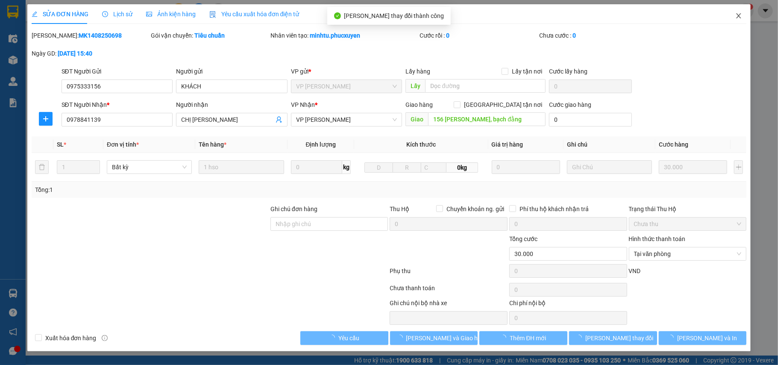
click at [735, 15] on icon "close" at bounding box center [738, 15] width 7 height 7
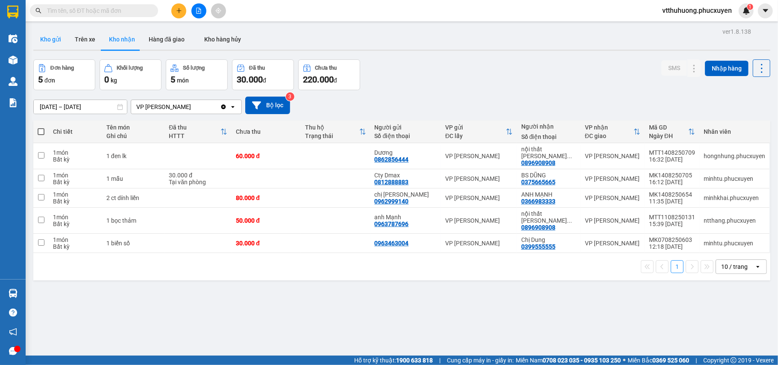
click at [51, 39] on button "Kho gửi" at bounding box center [50, 39] width 35 height 21
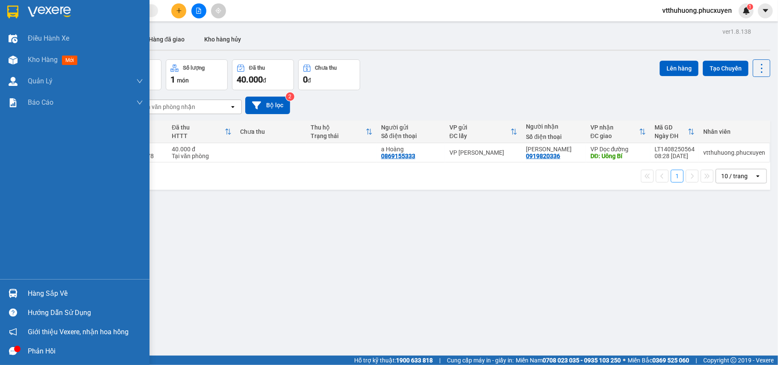
click at [56, 287] on div "Hàng sắp về" at bounding box center [85, 293] width 115 height 13
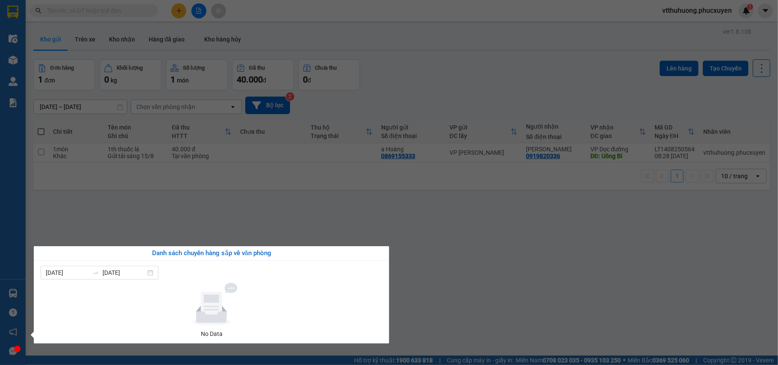
drag, startPoint x: 448, startPoint y: 297, endPoint x: 324, endPoint y: 334, distance: 129.1
click at [443, 299] on section "Kết quả tìm kiếm ( 7 ) Bộ lọc Mã ĐH Trạng thái Món hàng Thu hộ Tổng cước Chưa c…" at bounding box center [389, 182] width 778 height 365
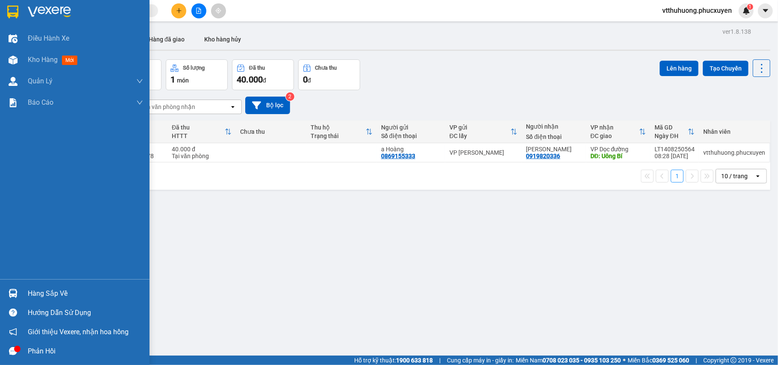
click at [60, 291] on div "Hàng sắp về" at bounding box center [85, 293] width 115 height 13
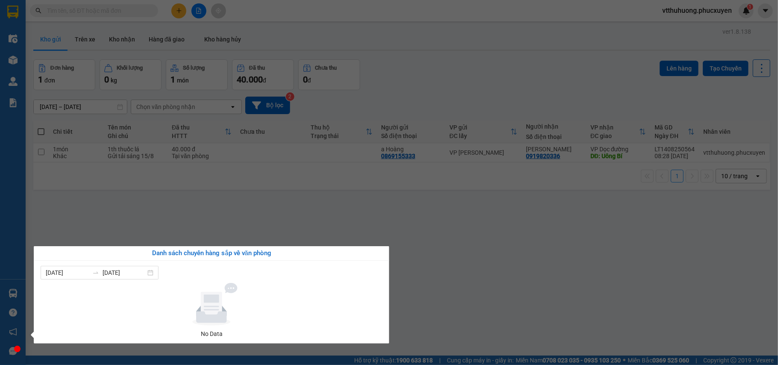
click at [488, 319] on section "Kết quả tìm kiếm ( 7 ) Bộ lọc Mã ĐH Trạng thái Món hàng Thu hộ Tổng cước Chưa c…" at bounding box center [389, 182] width 778 height 365
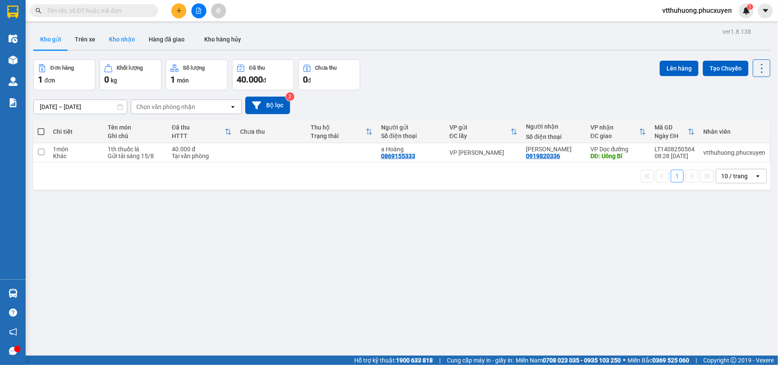
click at [127, 37] on button "Kho nhận" at bounding box center [122, 39] width 40 height 21
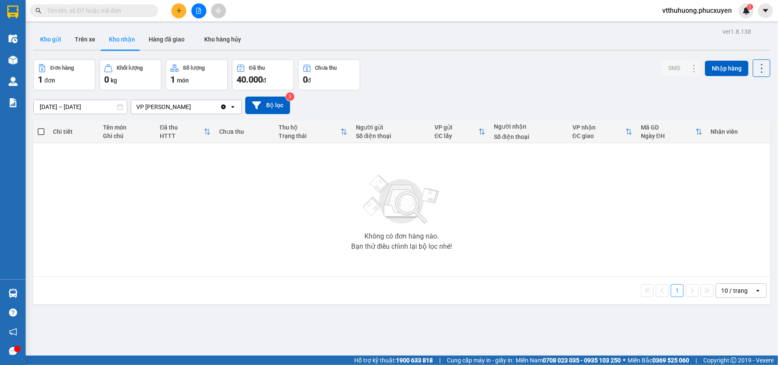
click at [57, 34] on button "Kho gửi" at bounding box center [50, 39] width 35 height 21
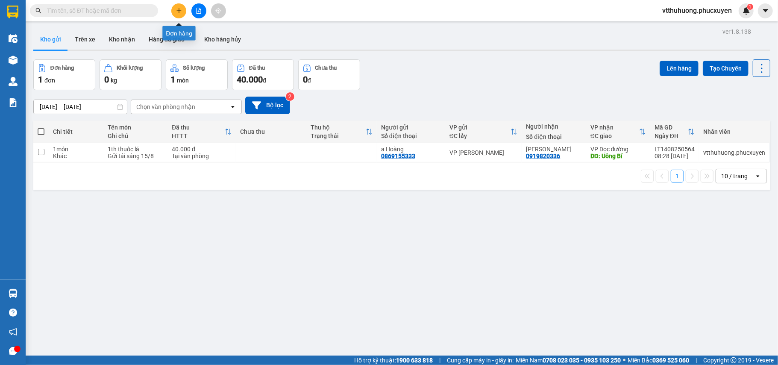
drag, startPoint x: 181, startPoint y: 9, endPoint x: 171, endPoint y: 22, distance: 16.2
click at [180, 12] on icon "plus" at bounding box center [179, 11] width 6 height 6
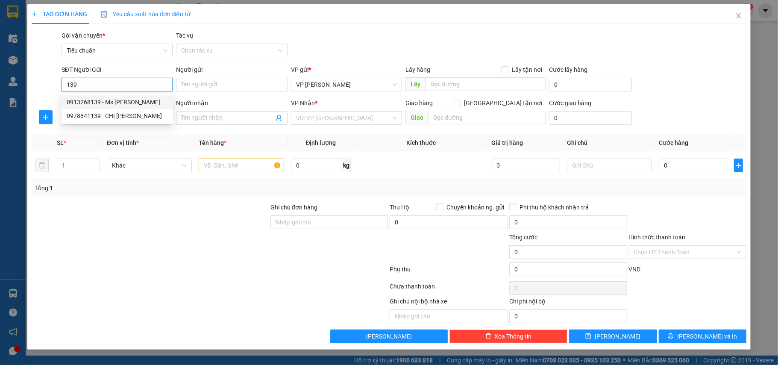
click at [118, 100] on div "0913268139 - Ms Hồng" at bounding box center [117, 101] width 101 height 9
type input "0913268139"
type input "Ms Hồng"
type input "0913268139"
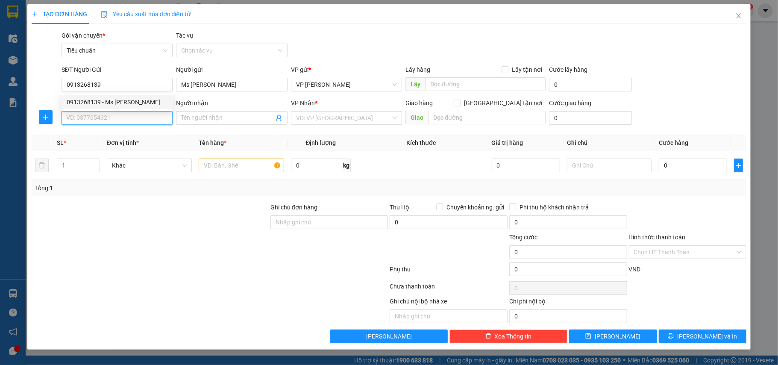
click at [125, 119] on input "SĐT Người Nhận *" at bounding box center [118, 118] width 112 height 14
type input "0379582383"
click at [209, 119] on input "Người nhận" at bounding box center [227, 117] width 93 height 9
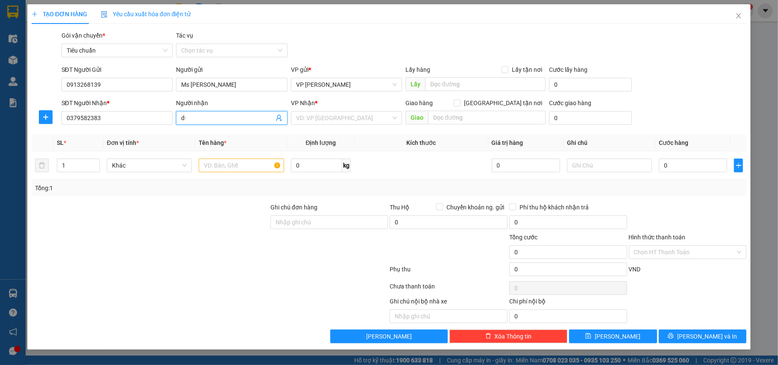
type input "d"
type input "đ"
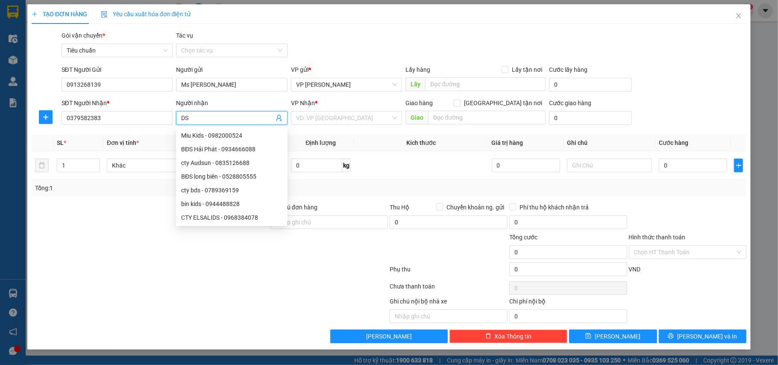
type input "D"
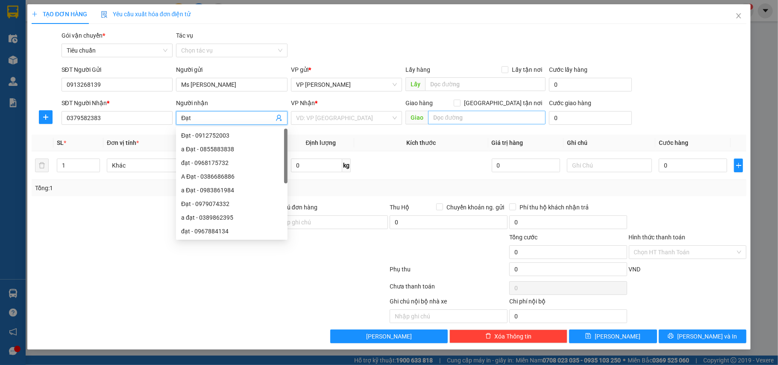
type input "Đạt"
click at [455, 119] on input "text" at bounding box center [487, 118] width 118 height 14
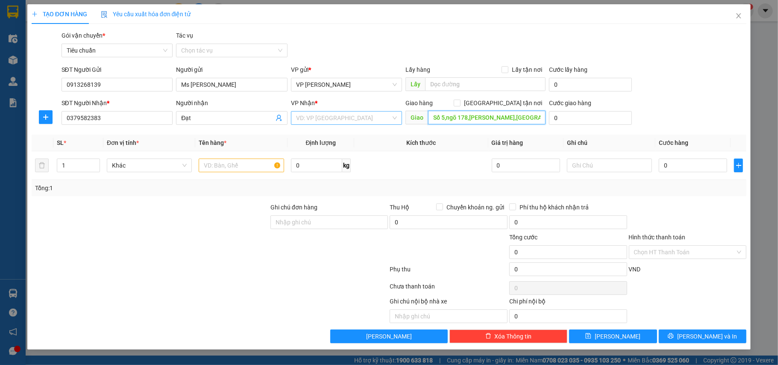
type input "Số 5,ngõ 178,[PERSON_NAME],[GEOGRAPHIC_DATA]"
click at [359, 113] on input "search" at bounding box center [343, 118] width 95 height 13
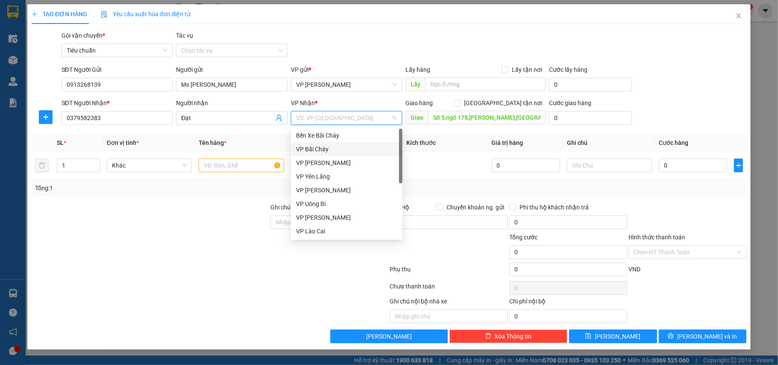
scroll to position [137, 0]
click at [339, 216] on div "VP [PERSON_NAME]" at bounding box center [346, 217] width 101 height 9
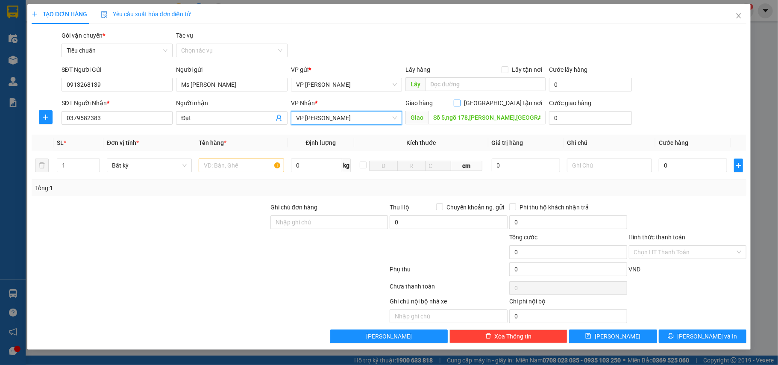
click at [461, 101] on span at bounding box center [457, 103] width 7 height 7
click at [460, 101] on input "[GEOGRAPHIC_DATA] tận nơi" at bounding box center [457, 103] width 6 height 6
checkbox input "true"
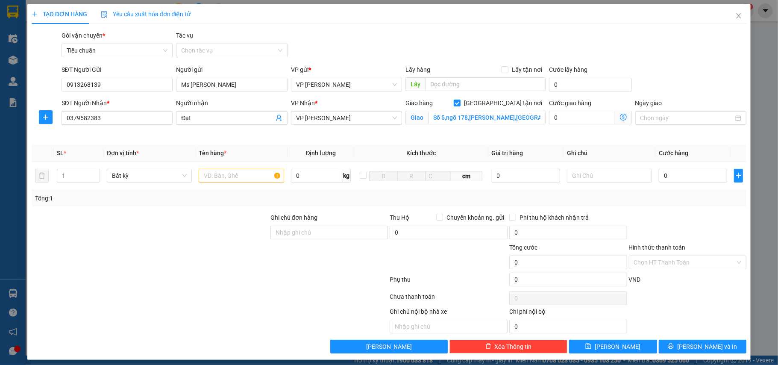
click at [620, 117] on icon "dollar-circle" at bounding box center [623, 117] width 7 height 7
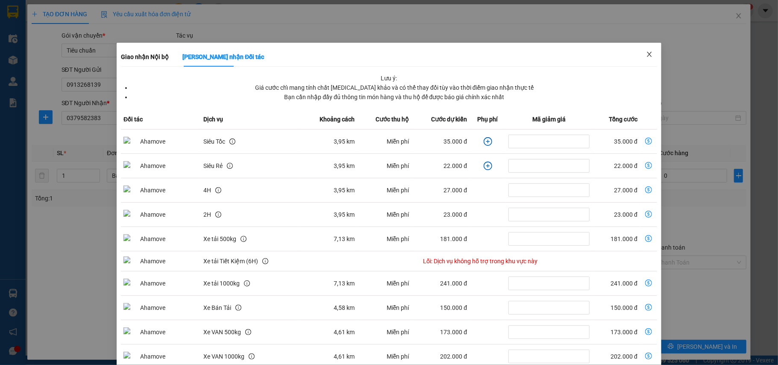
click at [646, 53] on icon "close" at bounding box center [649, 54] width 7 height 7
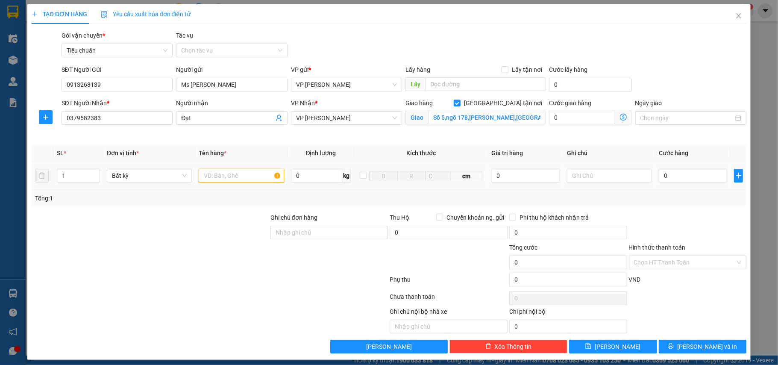
click at [226, 176] on input "text" at bounding box center [241, 176] width 85 height 14
type input "X"
type input "Xốp+ carton nồi dính liền"
click at [620, 119] on icon "dollar-circle" at bounding box center [623, 117] width 7 height 7
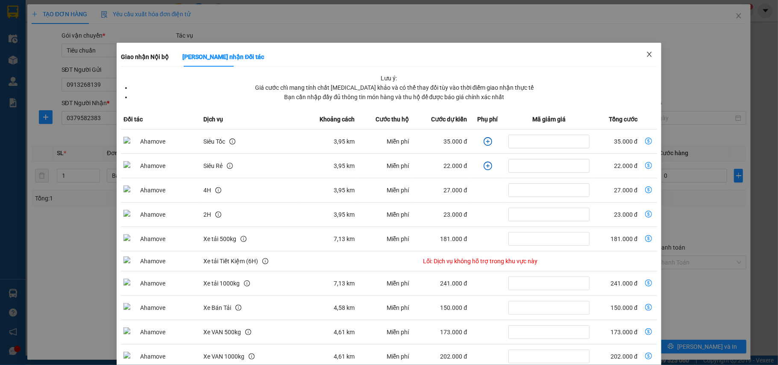
click at [646, 54] on icon "close" at bounding box center [649, 54] width 7 height 7
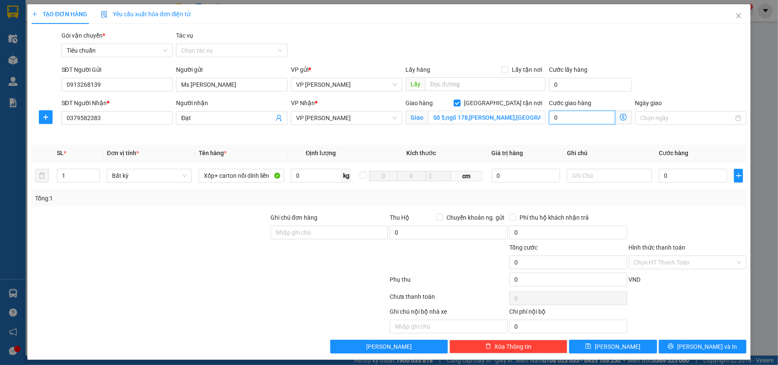
click at [580, 117] on input "0" at bounding box center [582, 118] width 66 height 14
type input "4"
type input "40"
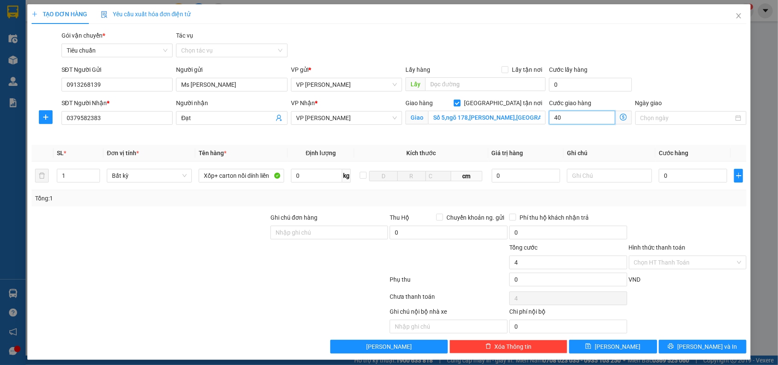
type input "40"
click at [678, 182] on input "0" at bounding box center [693, 176] width 68 height 14
type input "40.000"
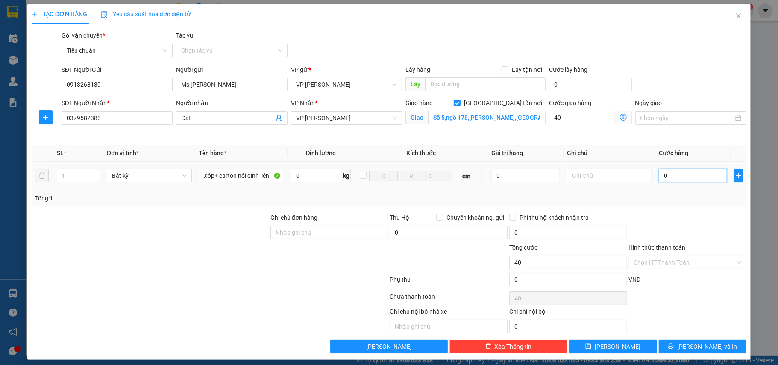
type input "40.000"
type input "6"
type input "40.006"
type input "60"
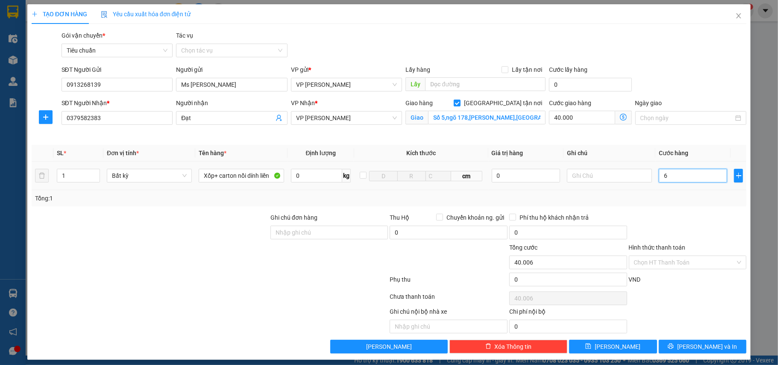
type input "40.060"
type input "60.000"
type input "100.000"
click at [660, 202] on div "Tổng: 1" at bounding box center [389, 198] width 708 height 9
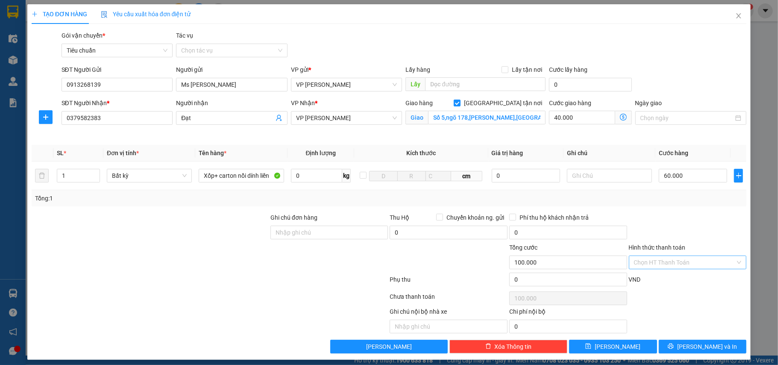
click at [645, 262] on input "Hình thức thanh toán" at bounding box center [685, 262] width 102 height 13
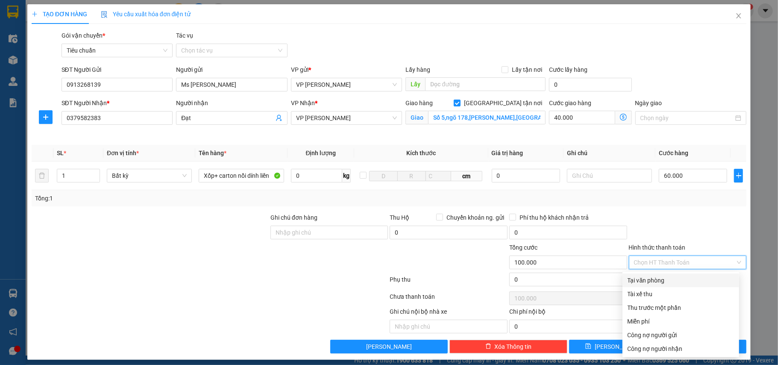
click at [647, 276] on div "Tại văn phòng" at bounding box center [681, 280] width 106 height 9
type input "0"
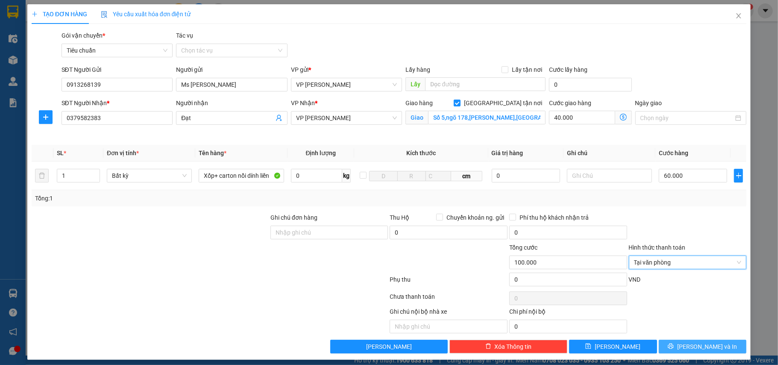
drag, startPoint x: 694, startPoint y: 349, endPoint x: 466, endPoint y: 132, distance: 314.9
click at [694, 347] on span "[PERSON_NAME] và In" at bounding box center [707, 346] width 60 height 9
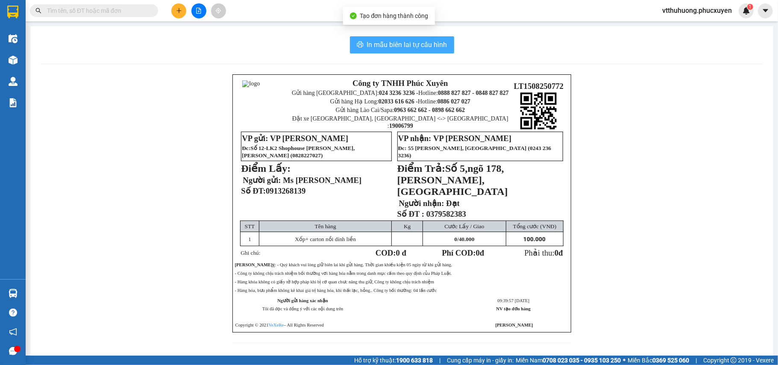
click at [383, 52] on button "In mẫu biên lai tự cấu hình" at bounding box center [402, 44] width 104 height 17
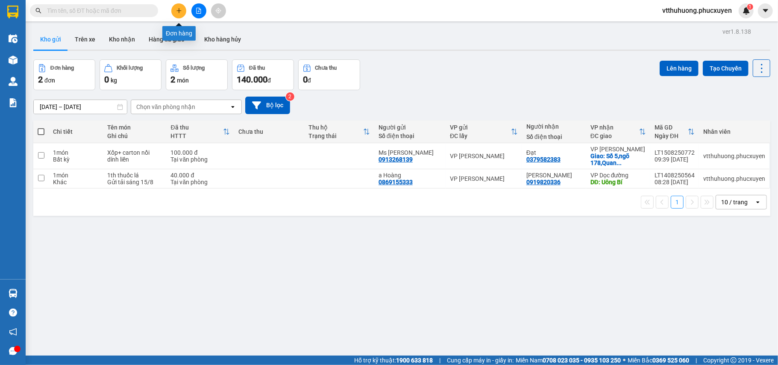
click at [182, 7] on button at bounding box center [178, 10] width 15 height 15
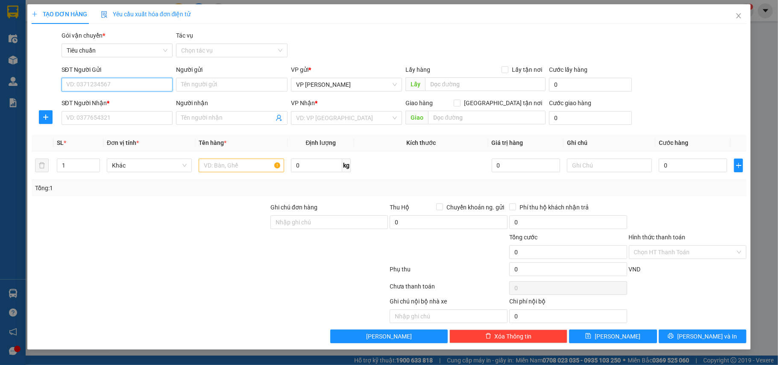
click at [114, 84] on input "SĐT Người Gửi" at bounding box center [118, 85] width 112 height 14
type input "0782119993"
drag, startPoint x: 103, startPoint y: 102, endPoint x: 173, endPoint y: 93, distance: 69.8
click at [103, 101] on div "0782119993 - trang" at bounding box center [117, 101] width 101 height 9
type input "trang"
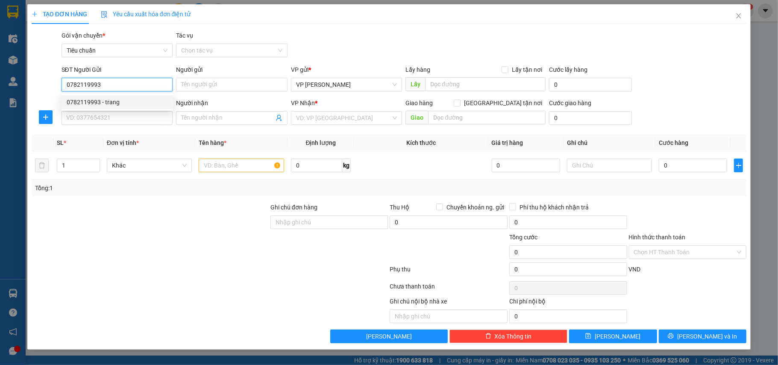
type input "cảng mới vincom"
type input "0782119993"
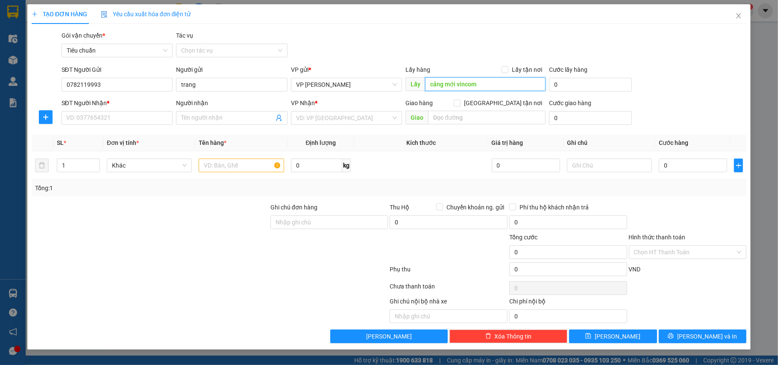
drag, startPoint x: 493, startPoint y: 86, endPoint x: 487, endPoint y: 86, distance: 6.0
click at [493, 86] on input "cảng mới vincom" at bounding box center [485, 84] width 120 height 14
type input "C3"
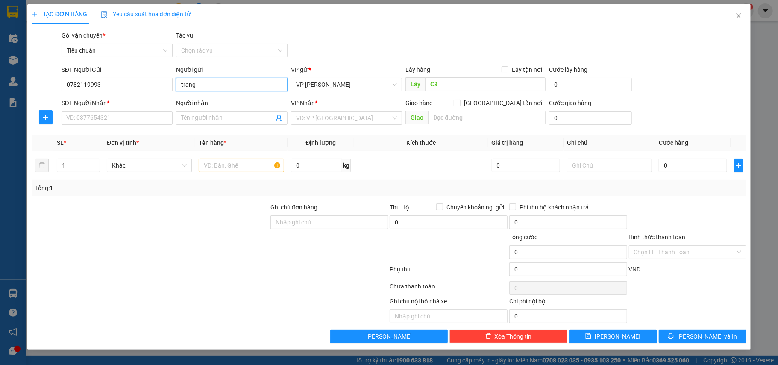
drag, startPoint x: 173, startPoint y: 77, endPoint x: 159, endPoint y: 74, distance: 14.1
click at [159, 74] on div "SĐT Người Gửi 0782119993 Người gửi trang trang VP gửi * VP Loong Toòng Lấy hàng…" at bounding box center [404, 80] width 689 height 30
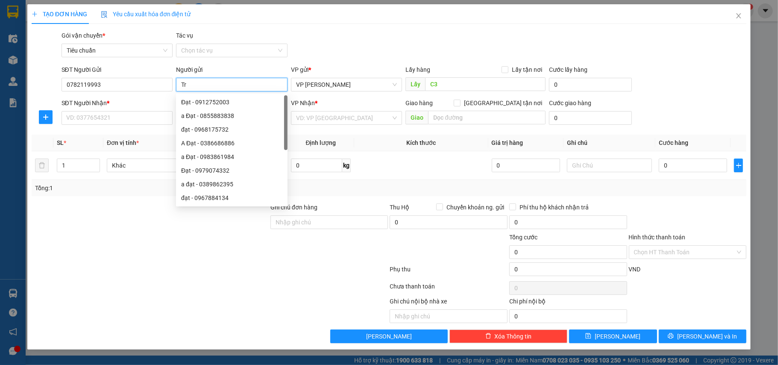
type input "T"
type input "Trang"
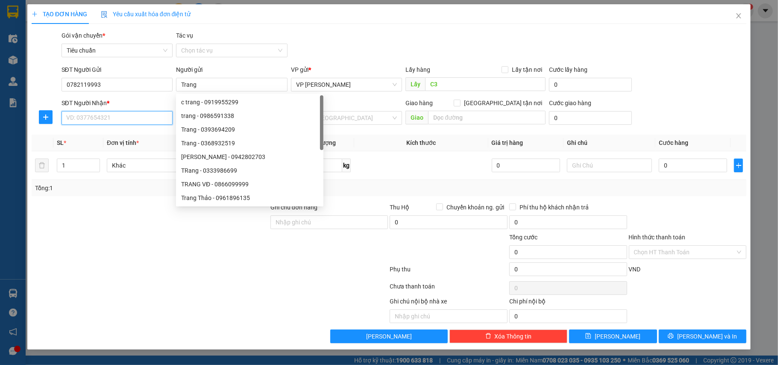
click at [116, 114] on input "SĐT Người Nhận *" at bounding box center [118, 118] width 112 height 14
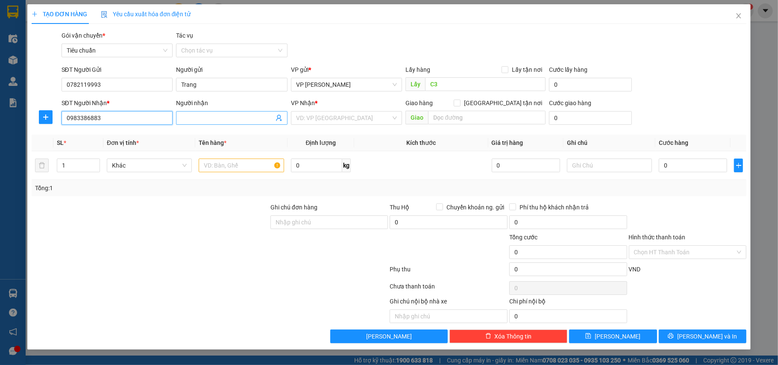
type input "0983386883"
click at [188, 120] on input "Người nhận" at bounding box center [227, 117] width 93 height 9
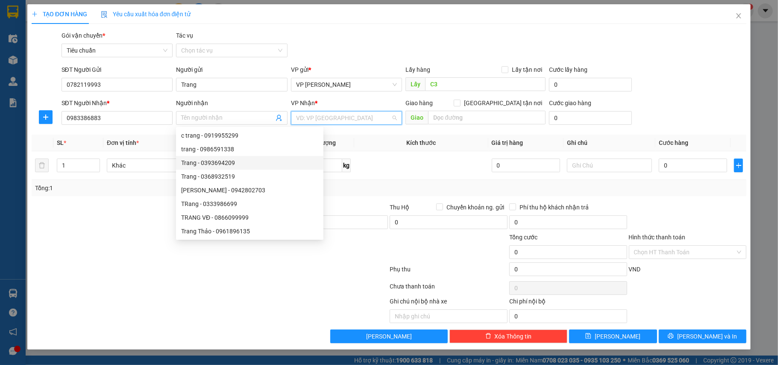
click at [321, 118] on input "search" at bounding box center [343, 118] width 95 height 13
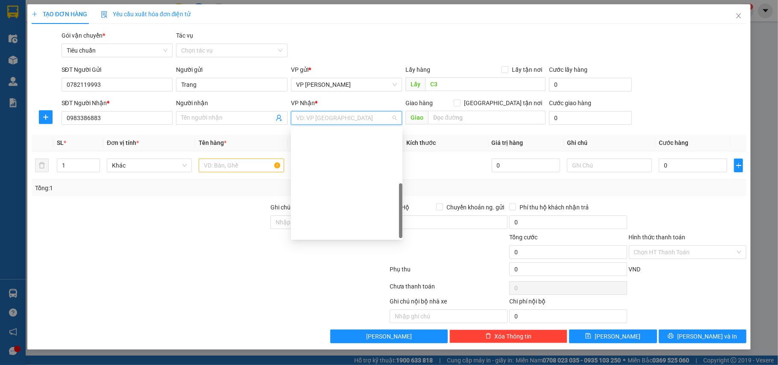
scroll to position [137, 0]
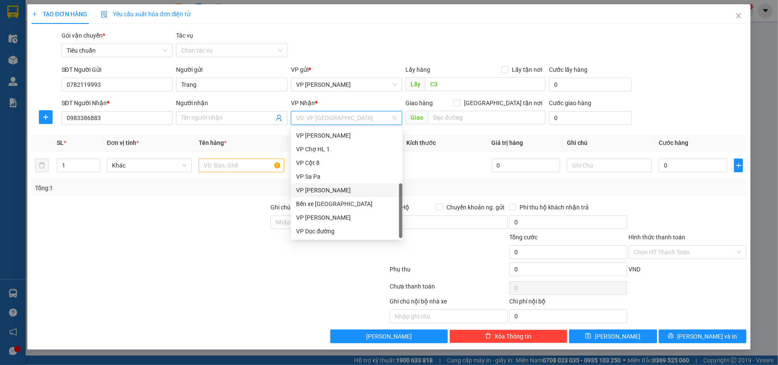
click at [328, 189] on div "VP [PERSON_NAME]" at bounding box center [346, 189] width 101 height 9
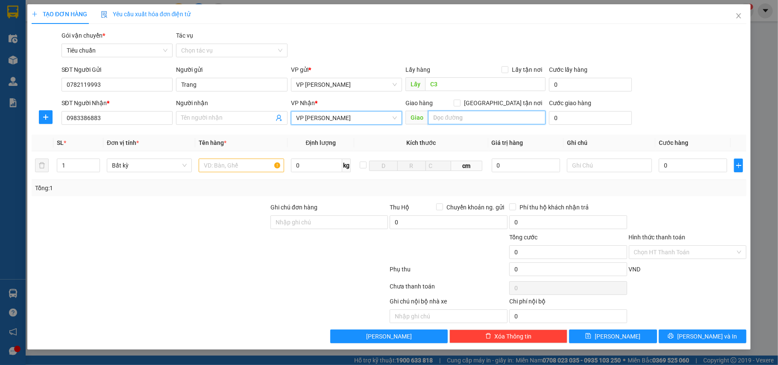
click at [473, 120] on input "text" at bounding box center [487, 118] width 118 height 14
type input "Ngõ 366/22,Số nhà 10,Ngọc Thụy,Long Biên"
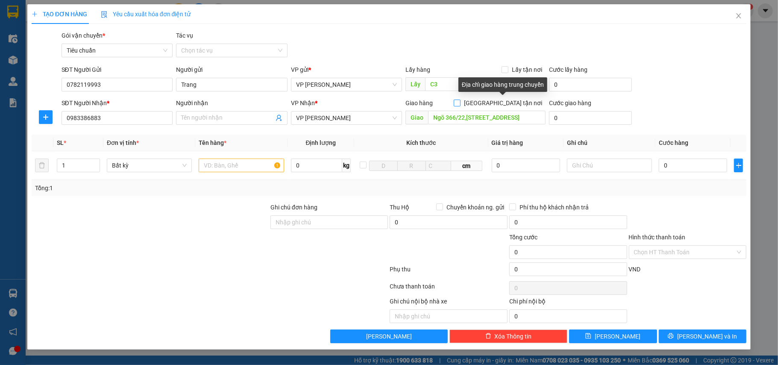
click at [460, 101] on input "[GEOGRAPHIC_DATA] tận nơi" at bounding box center [457, 103] width 6 height 6
checkbox input "true"
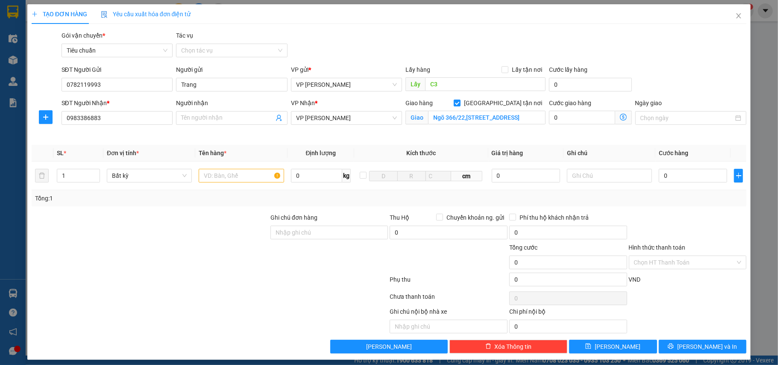
click at [620, 117] on icon "dollar-circle" at bounding box center [623, 117] width 7 height 7
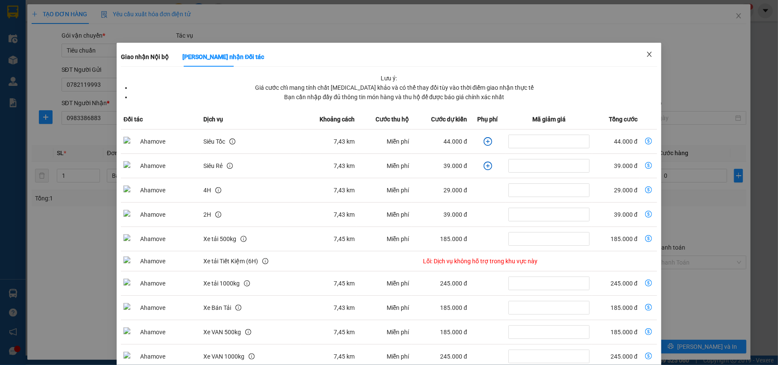
drag, startPoint x: 641, startPoint y: 53, endPoint x: 597, endPoint y: 106, distance: 69.2
click at [646, 53] on icon "close" at bounding box center [649, 54] width 7 height 7
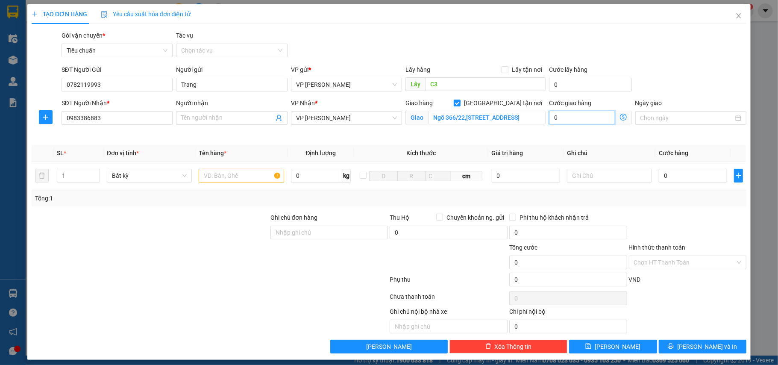
click at [578, 120] on input "0" at bounding box center [582, 118] width 66 height 14
type input "5"
type input "50"
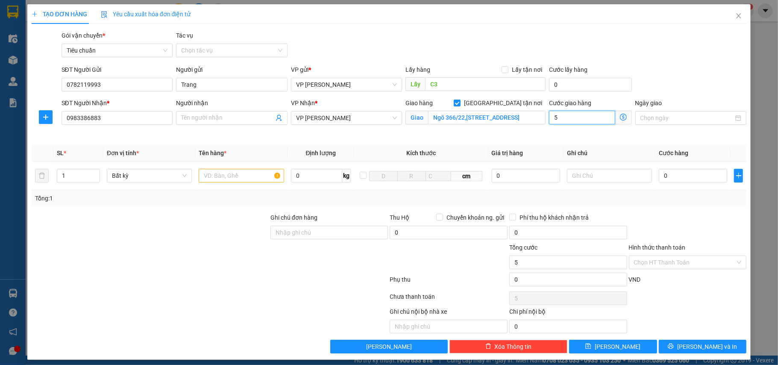
type input "50"
type input "50.000"
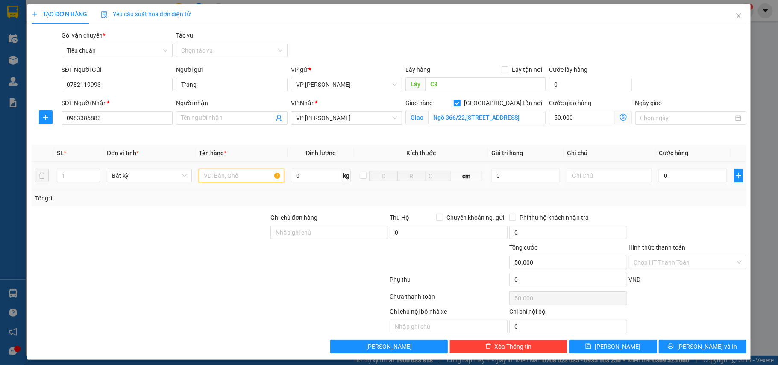
click at [235, 180] on input "text" at bounding box center [241, 176] width 85 height 14
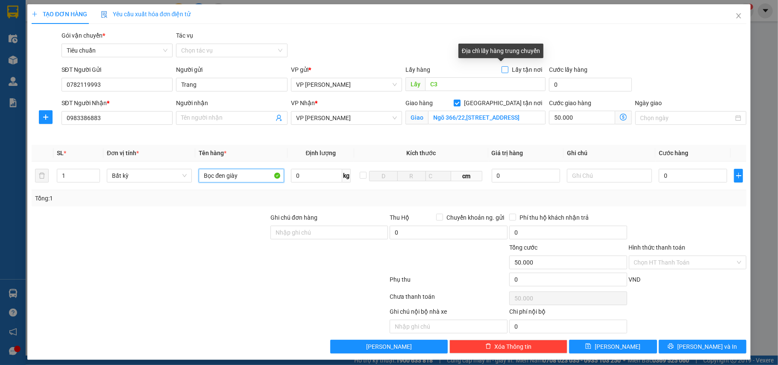
type input "Bọc đen giày"
click at [502, 68] on input "Lấy tận nơi" at bounding box center [505, 69] width 6 height 6
checkbox input "true"
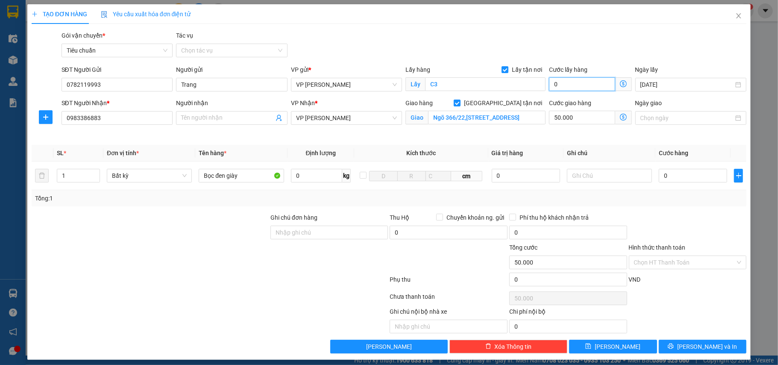
click at [586, 84] on input "0" at bounding box center [582, 84] width 66 height 14
type input "3"
type input "50.003"
type input "50.030"
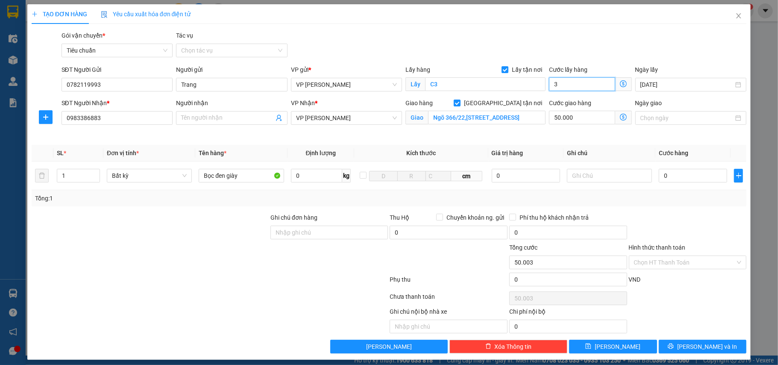
type input "50.030"
type input "30"
drag, startPoint x: 680, startPoint y: 224, endPoint x: 673, endPoint y: 190, distance: 35.3
click at [679, 219] on div at bounding box center [688, 228] width 120 height 30
type input "80.000"
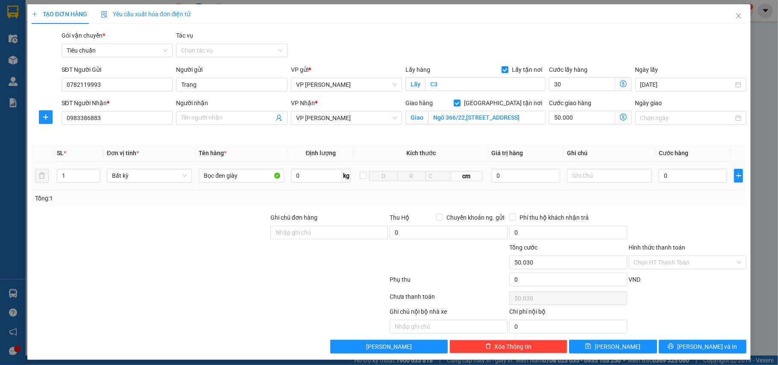
type input "80.000"
type input "30.000"
click at [502, 69] on input "Lấy tận nơi" at bounding box center [505, 69] width 6 height 6
checkbox input "false"
click at [591, 88] on input "30.000" at bounding box center [590, 85] width 82 height 14
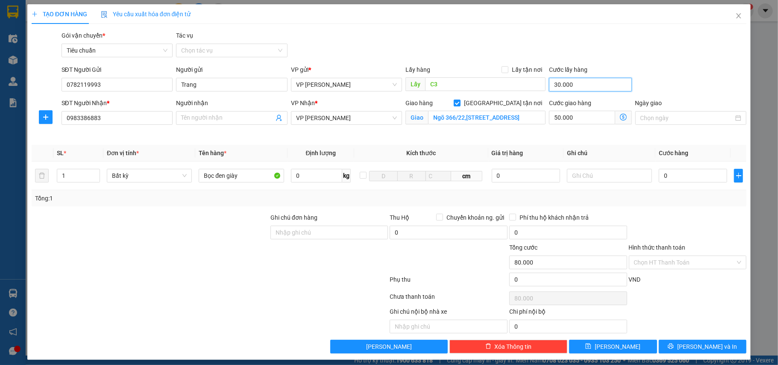
type input "0"
type input "50.000"
type input "0"
click at [674, 184] on div "0" at bounding box center [693, 175] width 68 height 17
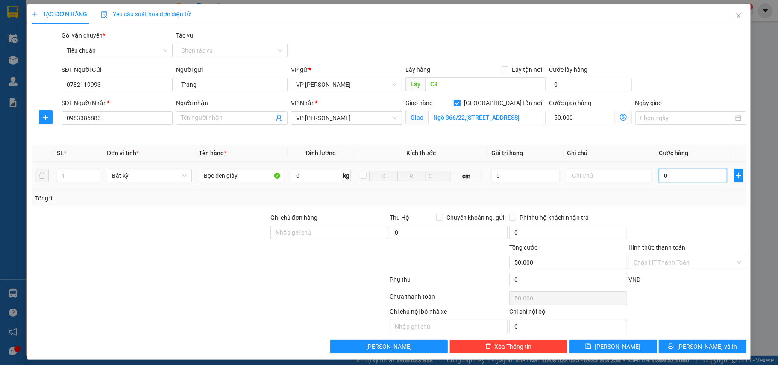
click at [687, 182] on input "0" at bounding box center [693, 176] width 68 height 14
type input "8"
type input "50.008"
type input "80"
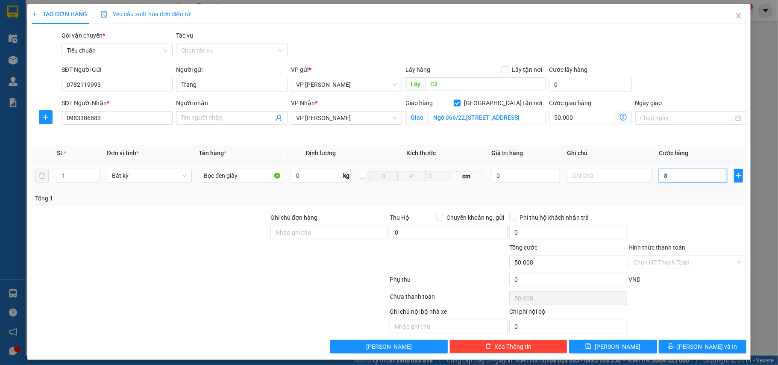
type input "50.080"
type input "80.000"
type input "130.000"
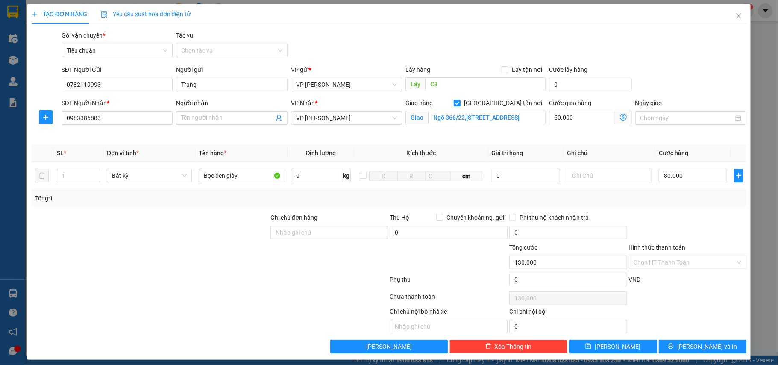
click at [704, 218] on div at bounding box center [688, 228] width 120 height 30
click at [693, 175] on input "80.000" at bounding box center [693, 176] width 68 height 14
click at [502, 68] on input "Lấy tận nơi" at bounding box center [505, 69] width 6 height 6
checkbox input "true"
click at [585, 86] on input "0" at bounding box center [582, 84] width 66 height 14
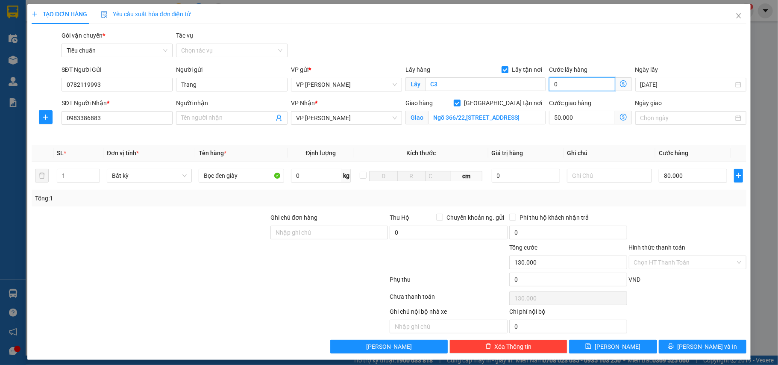
type input "2"
type input "130.002"
type input "130.020"
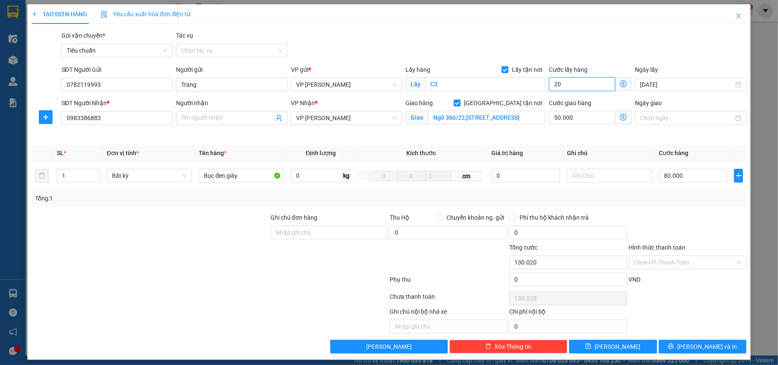
type input "20"
type input "150.000"
type input "20.000"
drag, startPoint x: 682, startPoint y: 202, endPoint x: 689, endPoint y: 185, distance: 18.8
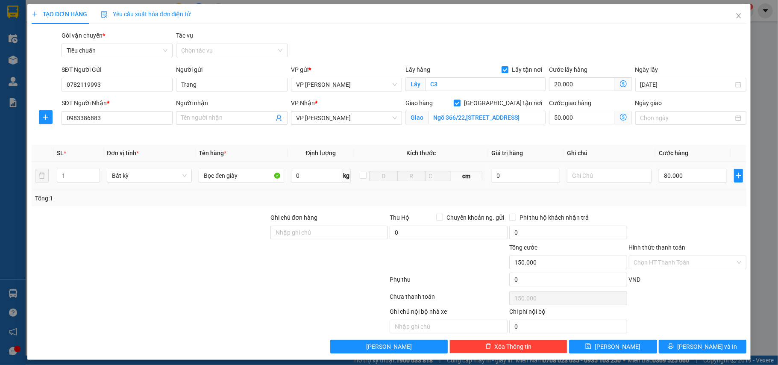
click at [682, 202] on div "Tổng: 1" at bounding box center [389, 198] width 708 height 9
click at [684, 176] on input "80.000" at bounding box center [693, 176] width 68 height 14
type input "5"
type input "70.005"
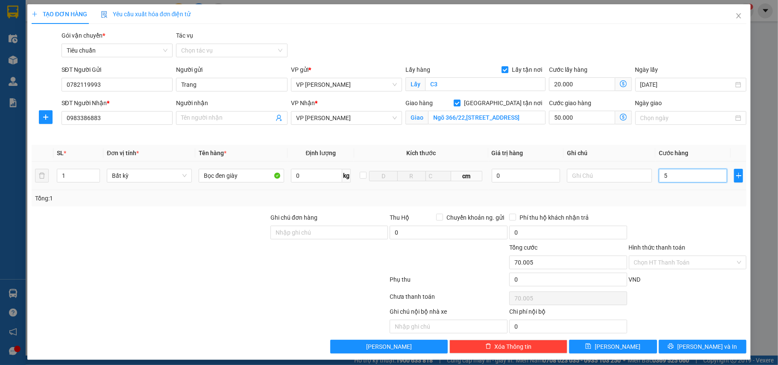
type input "50"
type input "70.050"
type input "50.000"
type input "120.000"
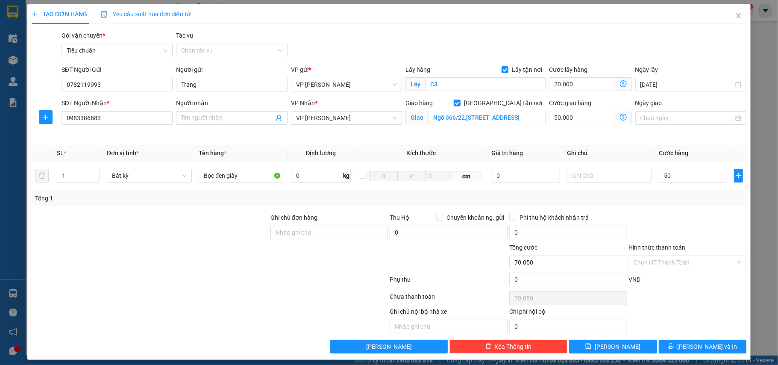
type input "120.000"
click at [682, 206] on div "Tổng: 1" at bounding box center [389, 198] width 715 height 16
drag, startPoint x: 621, startPoint y: 350, endPoint x: 624, endPoint y: 339, distance: 10.6
click at [621, 350] on button "[PERSON_NAME]" at bounding box center [613, 347] width 88 height 14
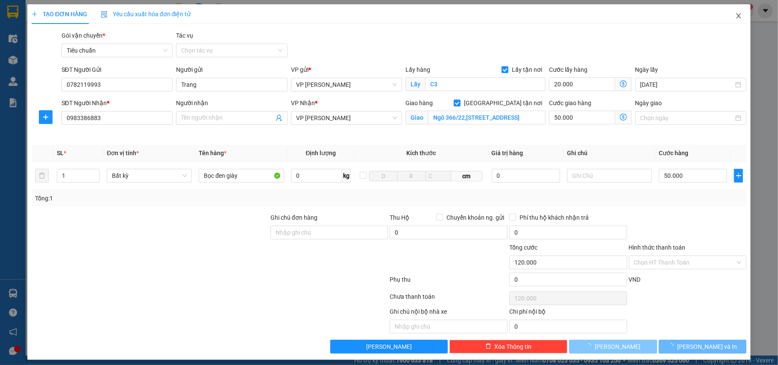
checkbox input "false"
type input "0"
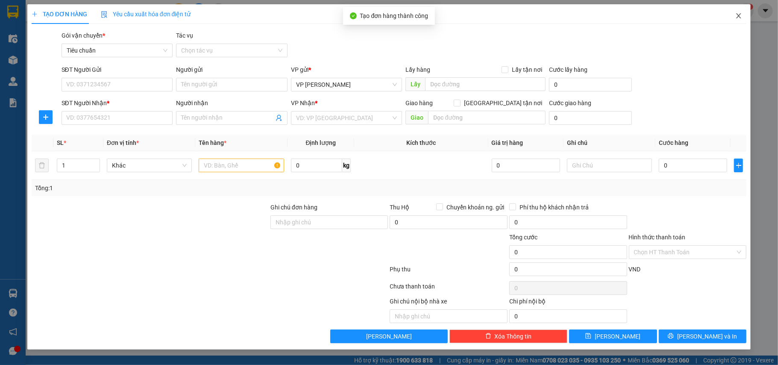
click at [732, 14] on span "Close" at bounding box center [739, 16] width 24 height 24
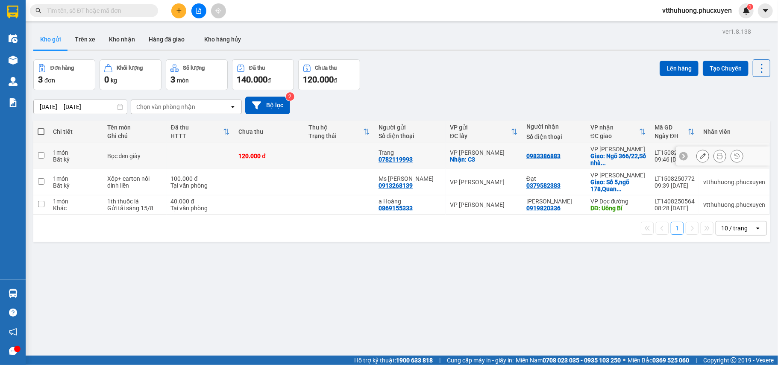
click at [338, 160] on td at bounding box center [339, 156] width 70 height 26
checkbox input "true"
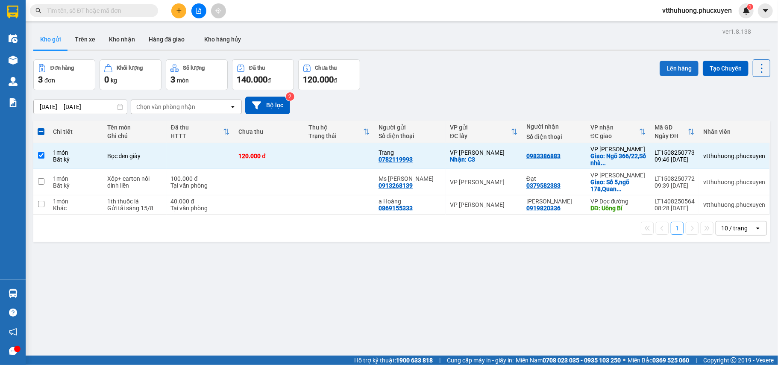
click at [673, 66] on button "Lên hàng" at bounding box center [679, 68] width 39 height 15
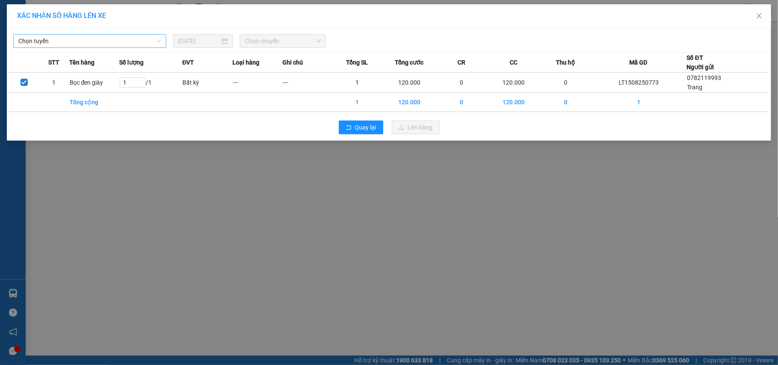
click at [106, 41] on span "Chọn tuyến" at bounding box center [89, 41] width 143 height 13
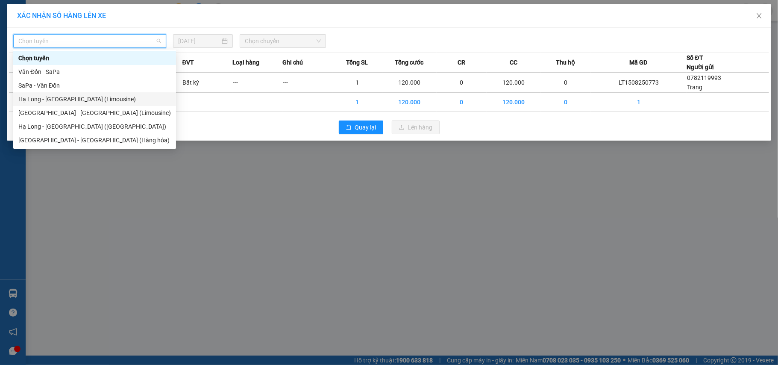
click at [79, 98] on div "Hạ Long - [GEOGRAPHIC_DATA] (Limousine)" at bounding box center [94, 98] width 153 height 9
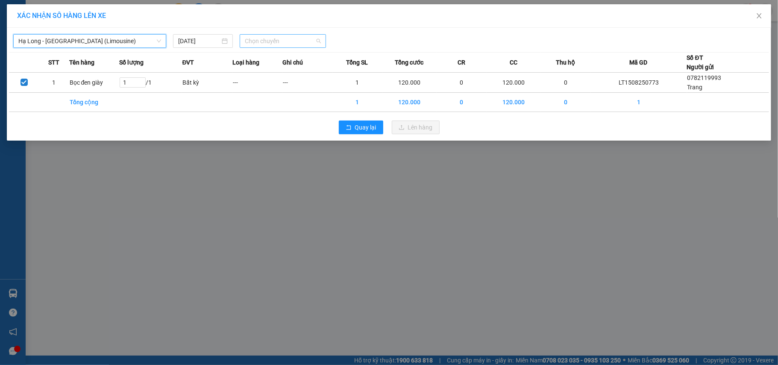
click at [283, 40] on span "Chọn chuyến" at bounding box center [283, 41] width 76 height 13
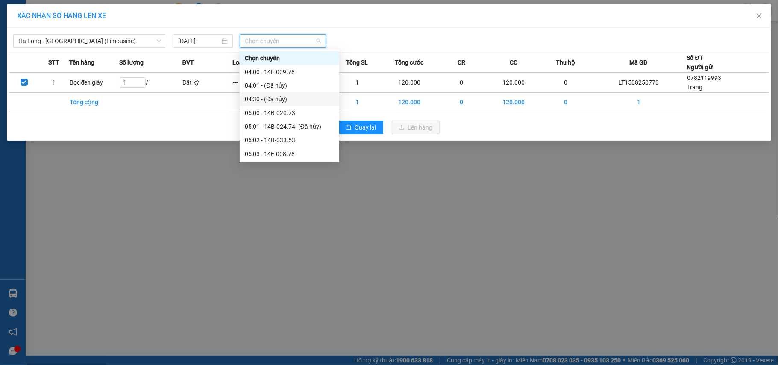
scroll to position [342, 0]
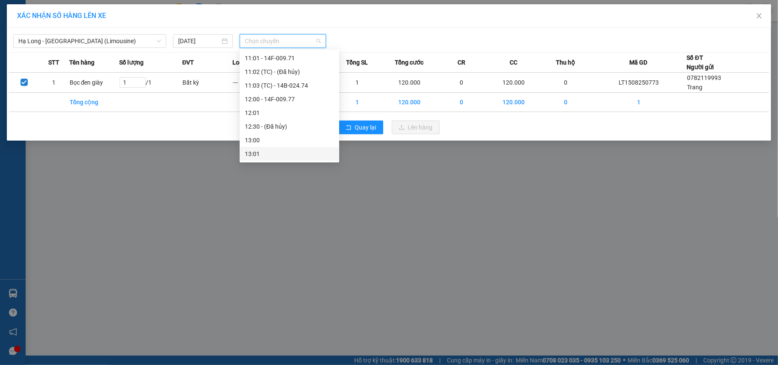
click at [312, 256] on div "XÁC NHẬN SỐ HÀNG LÊN XE Hạ Long - Hà Nội (Limousine) 15/08/2025 Chọn chuyến STT…" at bounding box center [389, 182] width 778 height 365
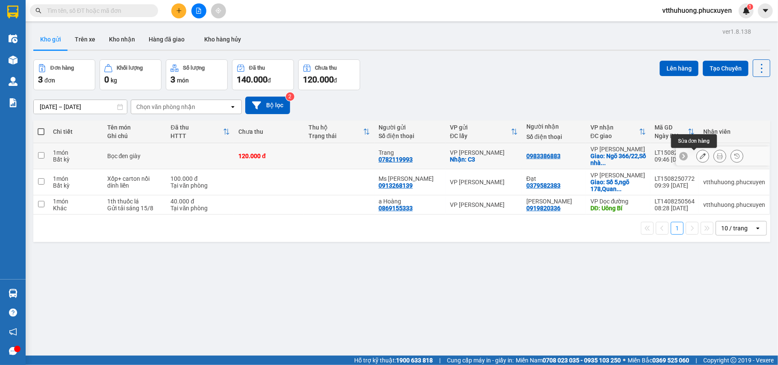
click at [700, 158] on icon at bounding box center [703, 156] width 6 height 6
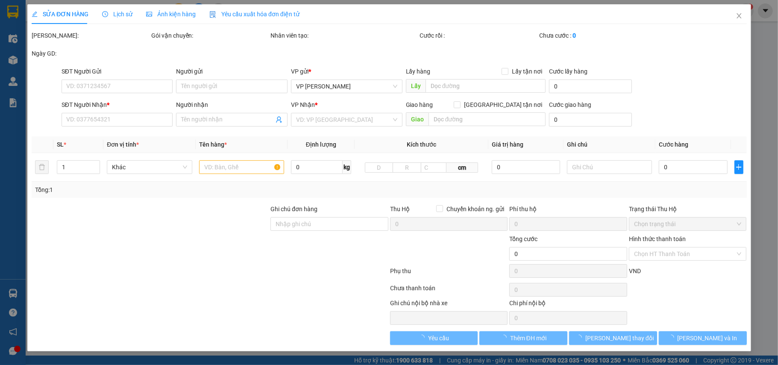
type input "0782119993"
type input "Trang"
checkbox input "true"
type input "C3"
type input "0983386883"
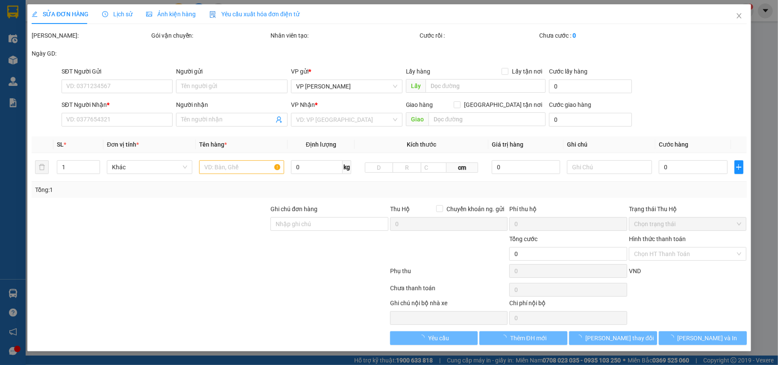
checkbox input "true"
type input "Ngõ 366/22,Số nhà 10,Ngọc Thụy,Long Biên"
type input "120.000"
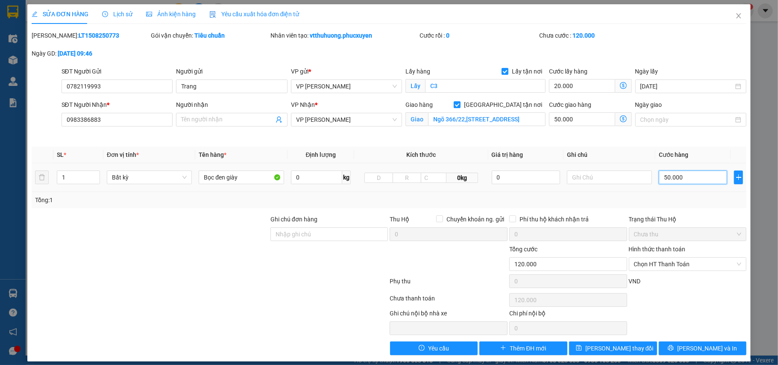
click at [691, 183] on input "50.000" at bounding box center [693, 177] width 68 height 14
type input "6"
type input "70.006"
type input "70.060"
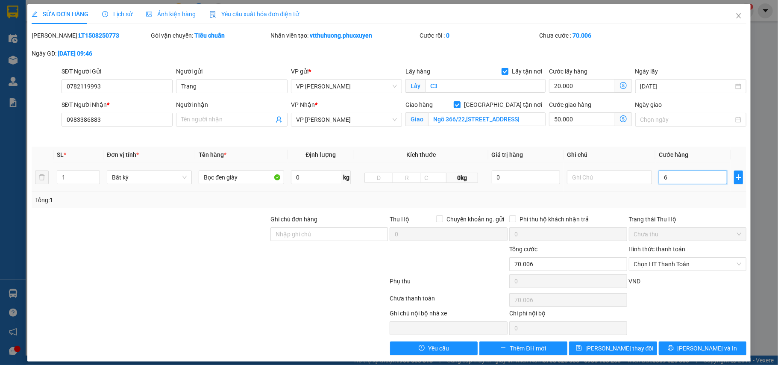
type input "70.060"
type input "60"
type input "130.000"
type input "60.000"
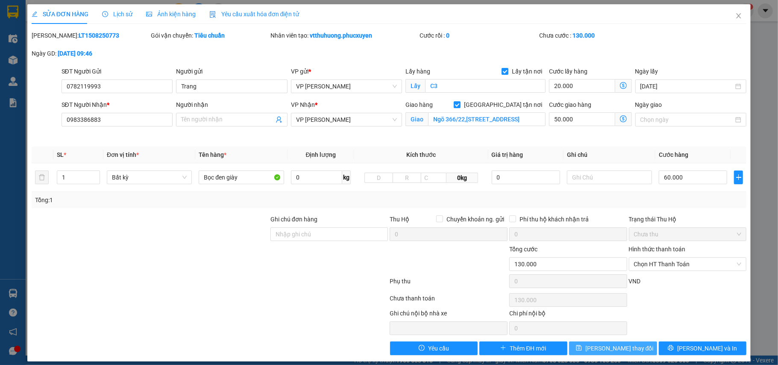
click at [633, 346] on button "[PERSON_NAME] thay đổi" at bounding box center [613, 348] width 88 height 14
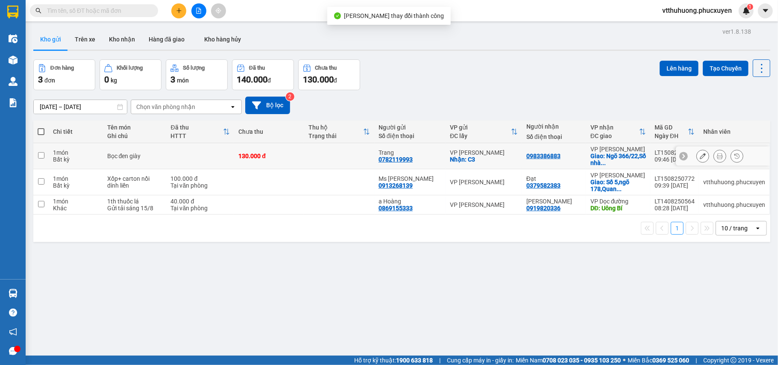
click at [341, 156] on td at bounding box center [339, 156] width 70 height 26
checkbox input "true"
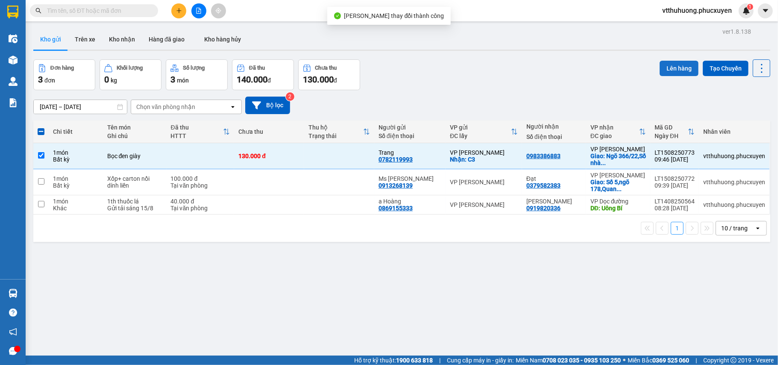
click at [662, 68] on button "Lên hàng" at bounding box center [679, 68] width 39 height 15
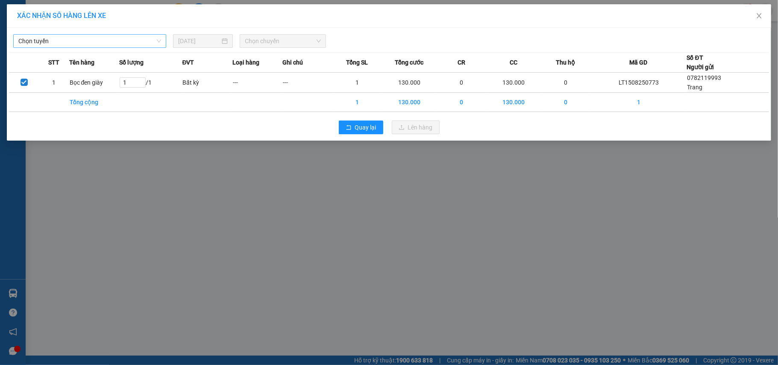
click at [91, 44] on span "Chọn tuyến" at bounding box center [89, 41] width 143 height 13
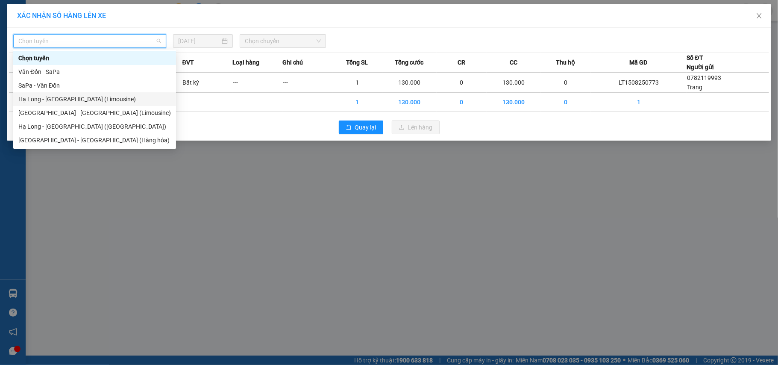
click at [97, 98] on div "Hạ Long - [GEOGRAPHIC_DATA] (Limousine)" at bounding box center [94, 98] width 153 height 9
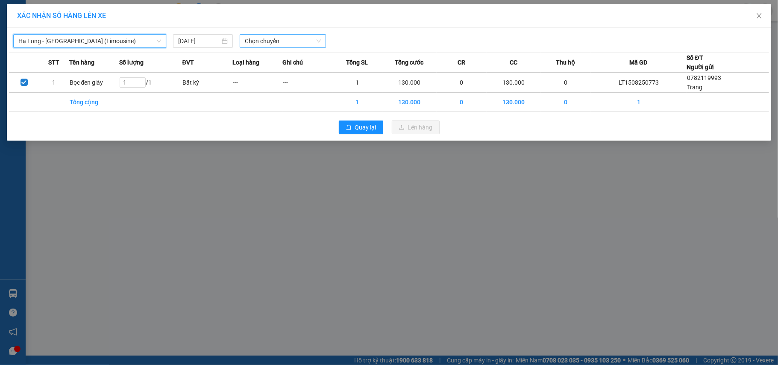
click at [279, 46] on span "Chọn chuyến" at bounding box center [283, 41] width 76 height 13
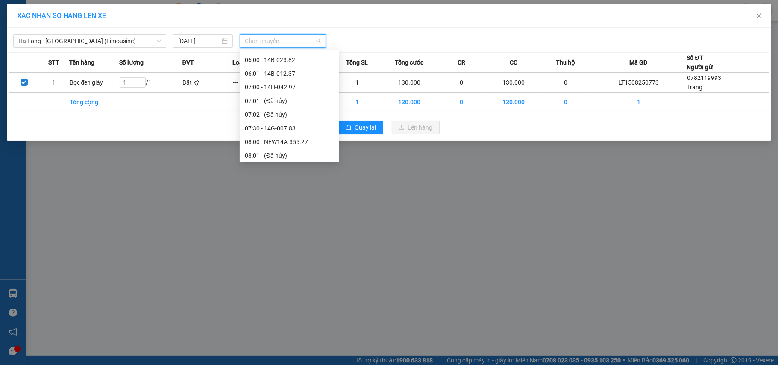
scroll to position [228, 0]
click at [304, 115] on div "10:00 - NEW14A-355.42" at bounding box center [289, 117] width 89 height 9
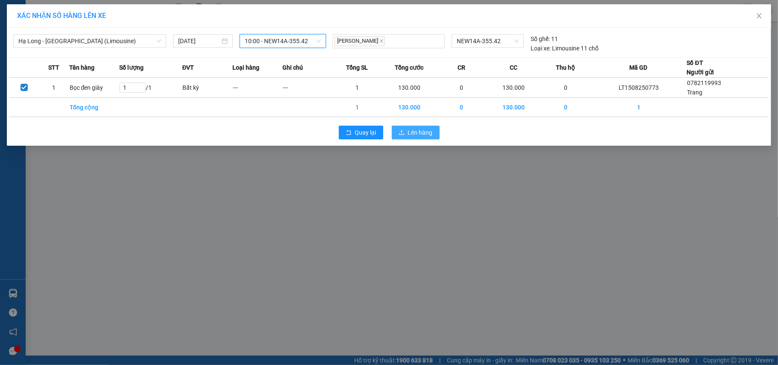
click at [421, 139] on button "Lên hàng" at bounding box center [416, 133] width 48 height 14
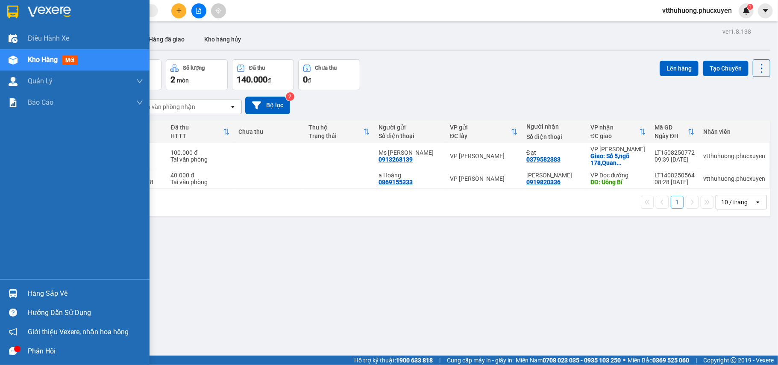
drag, startPoint x: 46, startPoint y: 297, endPoint x: 77, endPoint y: 293, distance: 31.1
click at [48, 297] on div "Hàng sắp về" at bounding box center [85, 293] width 115 height 13
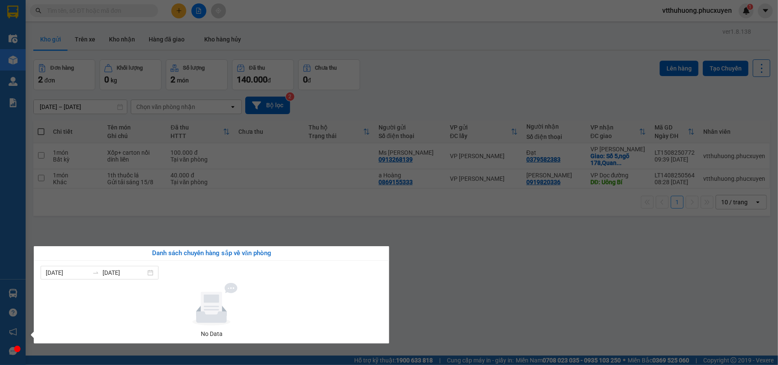
drag, startPoint x: 417, startPoint y: 309, endPoint x: 278, endPoint y: 349, distance: 145.5
click at [414, 309] on section "Kết quả tìm kiếm ( 0 ) Bộ lọc No Data vtthuhuong.phucxuyen 1 Điều hành xe Kho h…" at bounding box center [389, 182] width 778 height 365
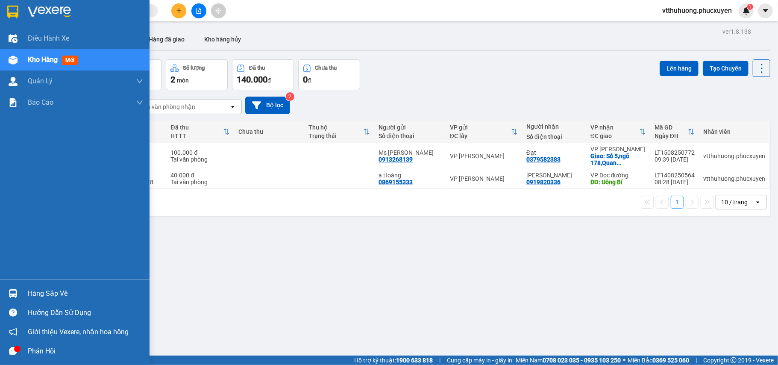
drag, startPoint x: 51, startPoint y: 293, endPoint x: 93, endPoint y: 289, distance: 42.1
click at [53, 293] on div "Hàng sắp về" at bounding box center [85, 293] width 115 height 13
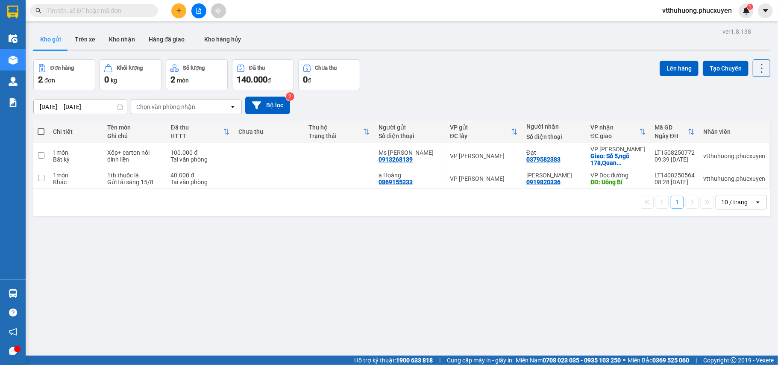
drag, startPoint x: 461, startPoint y: 295, endPoint x: 403, endPoint y: 353, distance: 81.9
click at [455, 306] on section "Kết quả tìm kiếm ( 0 ) Bộ lọc No Data vtthuhuong.phucxuyen 1 Điều hành xe Kho h…" at bounding box center [389, 182] width 778 height 365
click at [126, 38] on button "Kho nhận" at bounding box center [122, 39] width 40 height 21
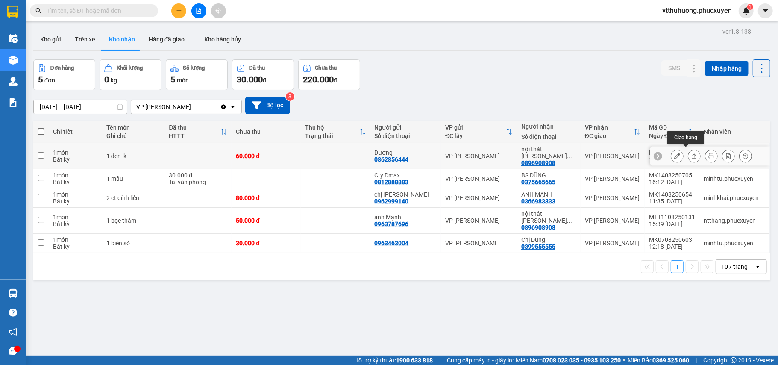
click at [692, 153] on icon at bounding box center [694, 155] width 5 height 5
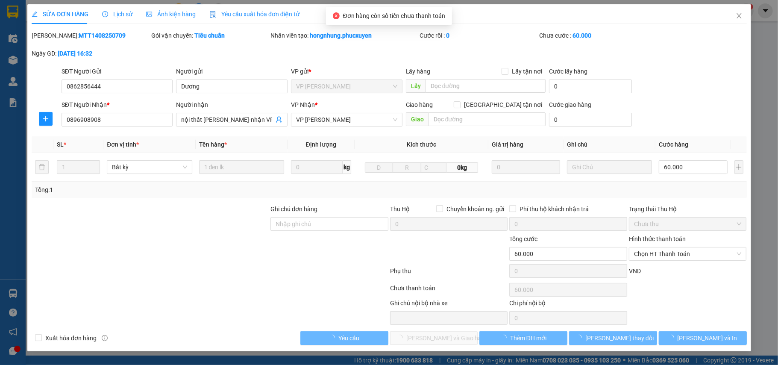
type input "0862856444"
type input "Dương"
type input "0896908908"
type input "nội thất Lưu Gia-nhận VPLT"
type input "60.000"
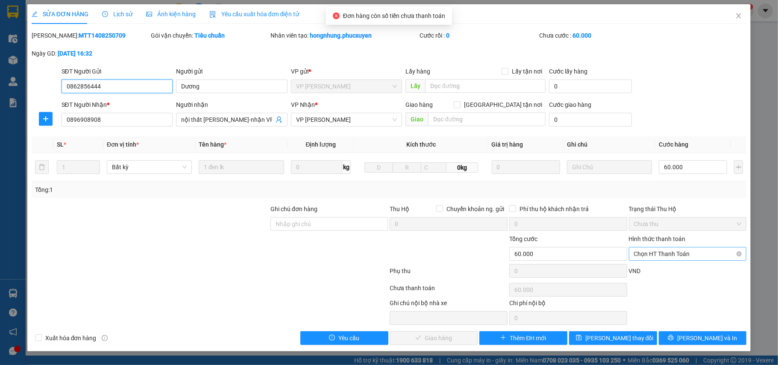
click at [648, 253] on span "Chọn HT Thanh Toán" at bounding box center [688, 253] width 108 height 13
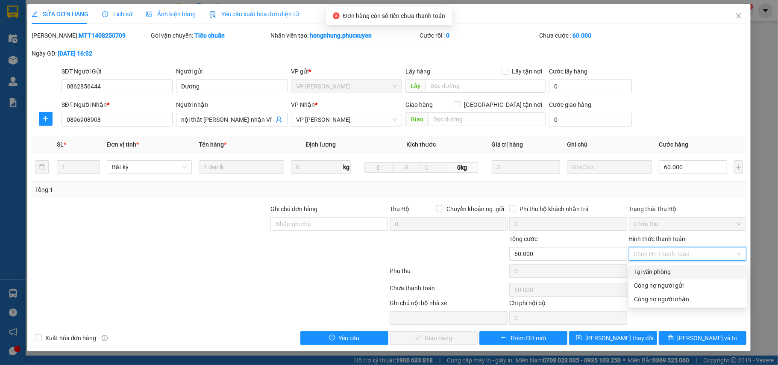
click at [649, 269] on div "Tại văn phòng" at bounding box center [688, 271] width 108 height 9
type input "0"
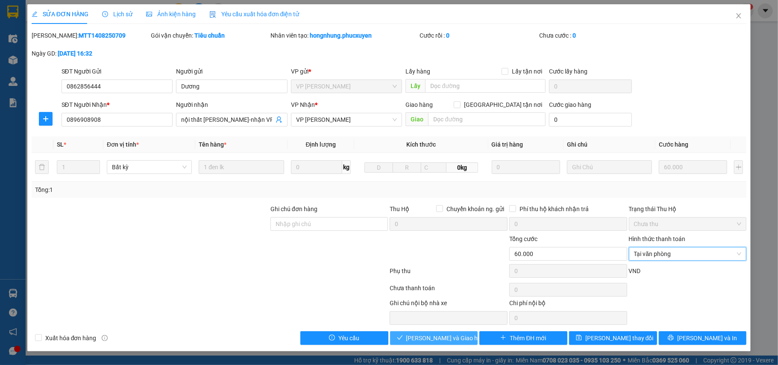
drag, startPoint x: 425, startPoint y: 337, endPoint x: 746, endPoint y: 97, distance: 400.3
click at [426, 337] on span "[PERSON_NAME] và Giao hàng" at bounding box center [447, 337] width 82 height 9
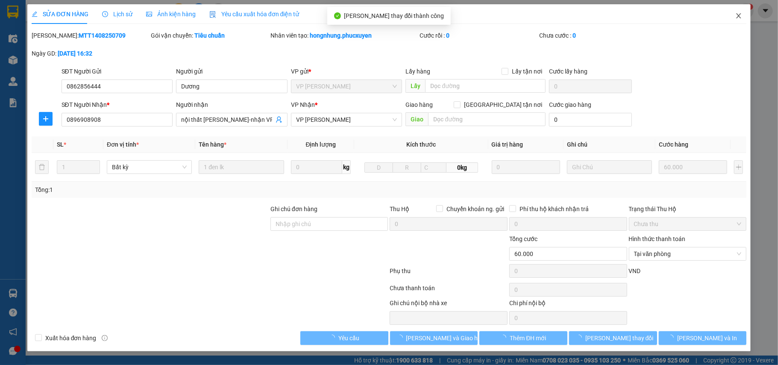
click at [741, 14] on icon "close" at bounding box center [738, 15] width 7 height 7
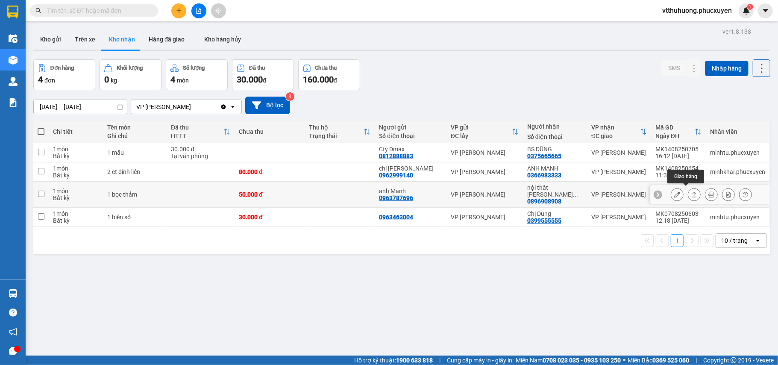
click at [691, 192] on icon at bounding box center [694, 194] width 6 height 6
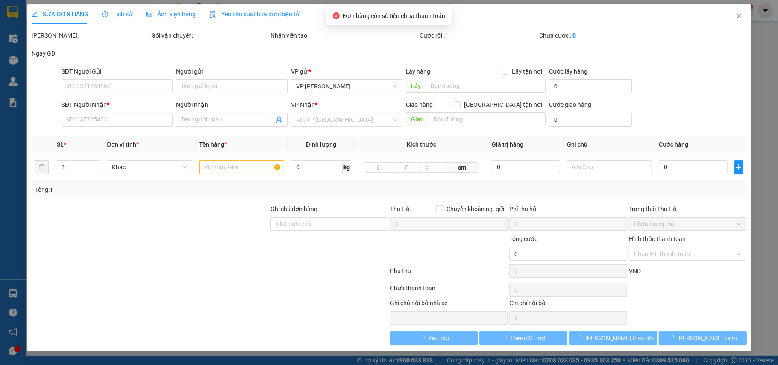
type input "0963787696"
type input "anh Mạnh"
type input "0896908908"
type input "nội thất Lưu Gia-nhận VPLT"
type input "50.000"
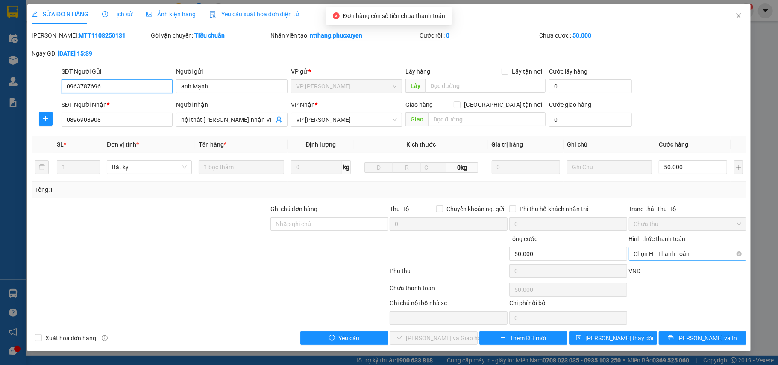
click at [655, 248] on div "Chọn HT Thanh Toán" at bounding box center [688, 254] width 118 height 14
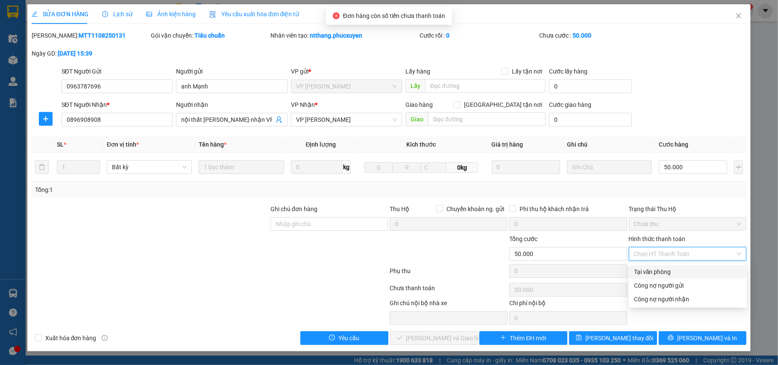
click at [641, 271] on div "Tại văn phòng" at bounding box center [688, 271] width 108 height 9
type input "0"
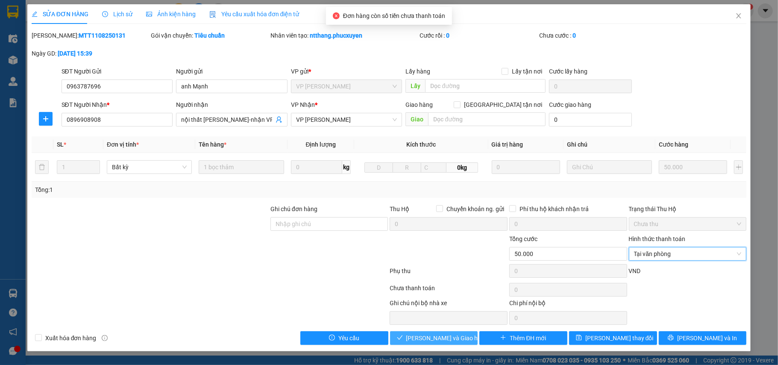
click at [422, 339] on span "[PERSON_NAME] và Giao hàng" at bounding box center [447, 337] width 82 height 9
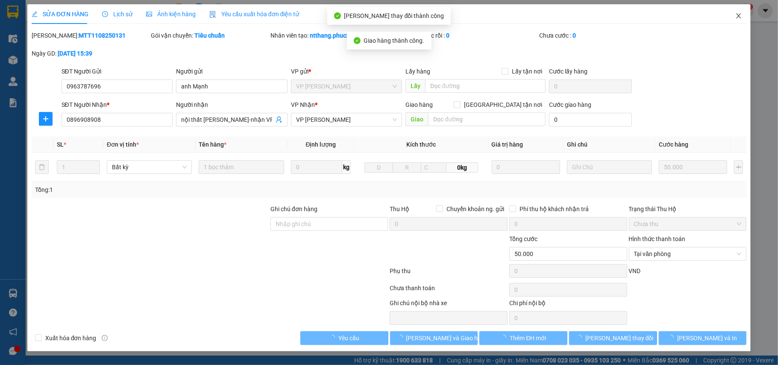
click at [738, 16] on icon "close" at bounding box center [739, 15] width 5 height 5
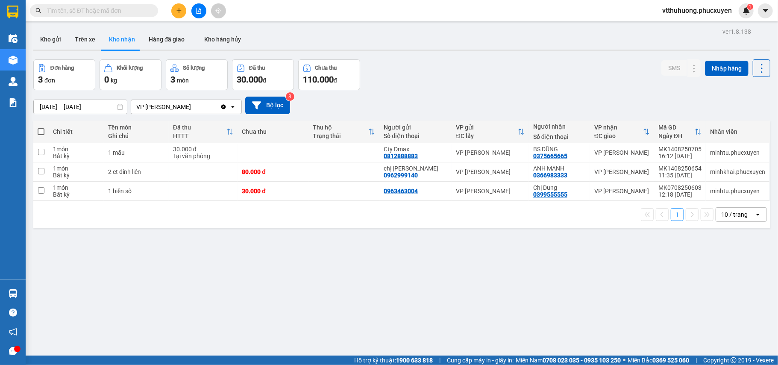
drag, startPoint x: 42, startPoint y: 32, endPoint x: 365, endPoint y: 9, distance: 323.9
click at [48, 32] on button "Kho gửi" at bounding box center [50, 39] width 35 height 21
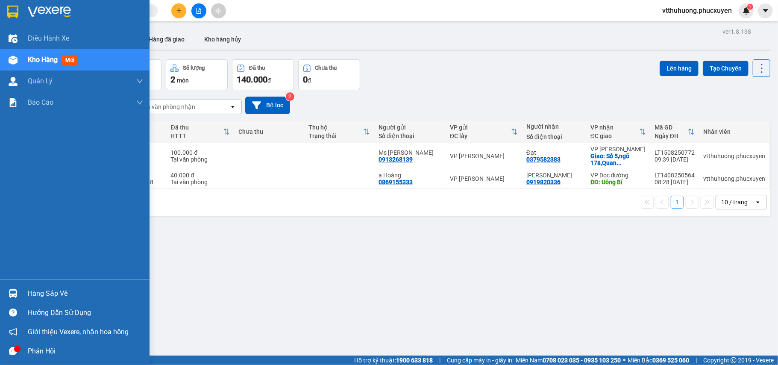
click at [72, 293] on div "Hàng sắp về" at bounding box center [85, 293] width 115 height 13
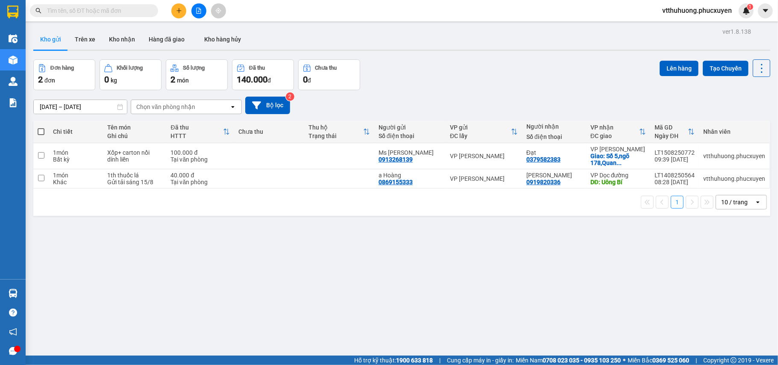
drag, startPoint x: 501, startPoint y: 304, endPoint x: 351, endPoint y: 361, distance: 160.5
click at [500, 304] on section "Kết quả tìm kiếm ( 0 ) Bộ lọc No Data vtthuhuong.phucxuyen 1 Điều hành xe Kho h…" at bounding box center [389, 182] width 778 height 365
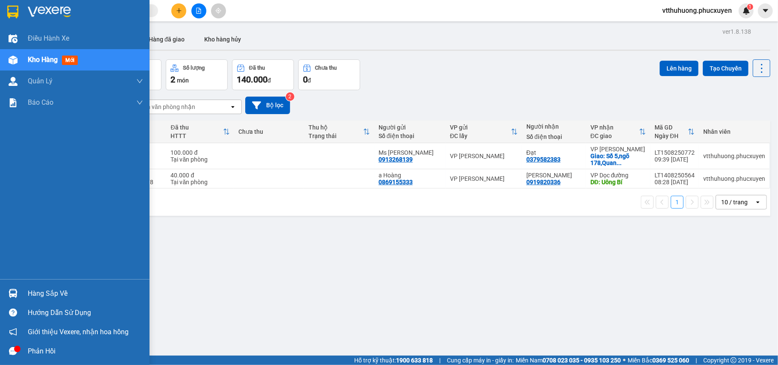
click at [28, 291] on div "Hàng sắp về" at bounding box center [85, 293] width 115 height 13
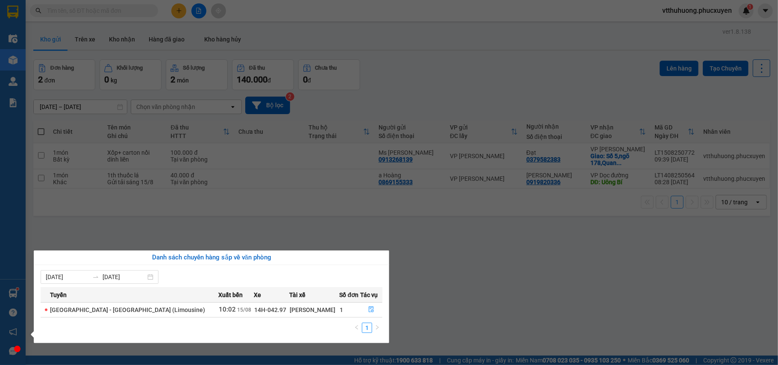
click at [130, 41] on section "Kết quả tìm kiếm ( 0 ) Bộ lọc No Data vtthuhuong.phucxuyen 1 Điều hành xe Kho h…" at bounding box center [389, 182] width 778 height 365
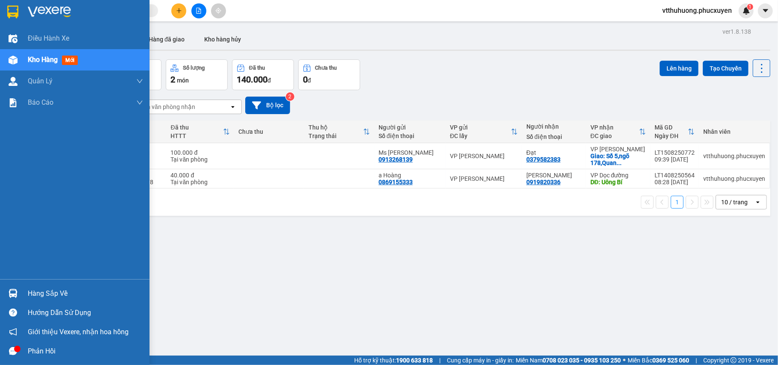
click at [49, 297] on div "Hàng sắp về" at bounding box center [85, 293] width 115 height 13
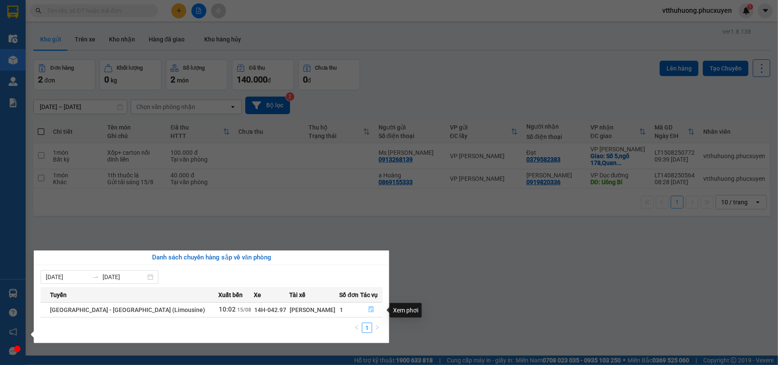
click at [368, 309] on icon "file-done" at bounding box center [371, 309] width 6 height 6
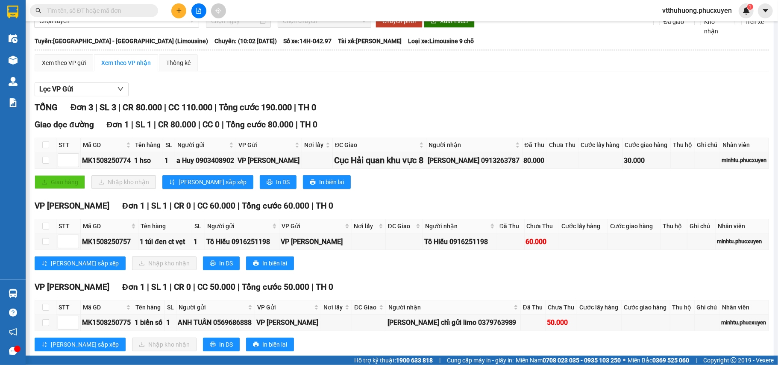
scroll to position [63, 0]
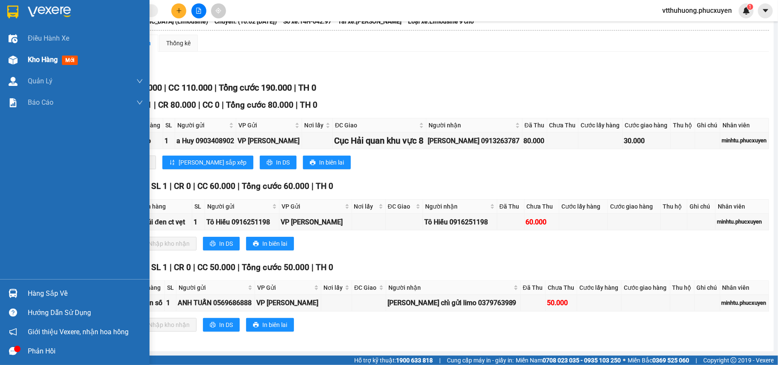
click at [28, 60] on span "Kho hàng" at bounding box center [43, 60] width 30 height 8
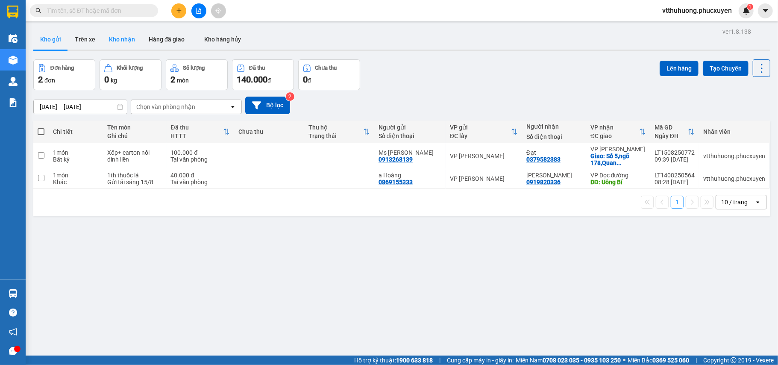
click at [125, 38] on button "Kho nhận" at bounding box center [122, 39] width 40 height 21
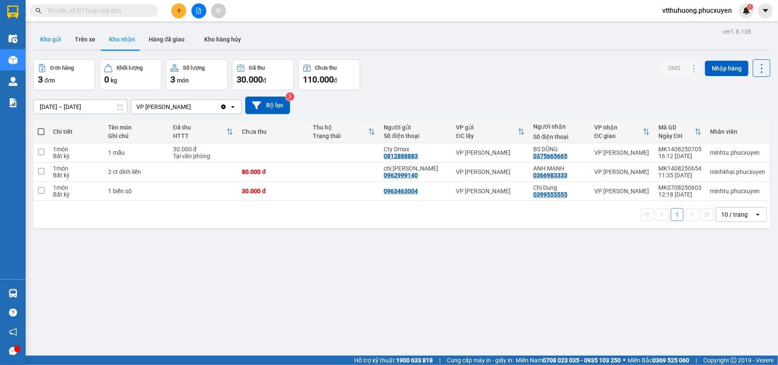
click at [55, 38] on button "Kho gửi" at bounding box center [50, 39] width 35 height 21
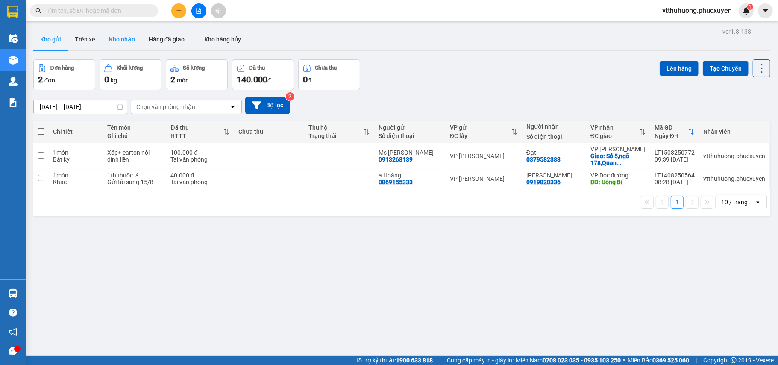
click at [120, 36] on button "Kho nhận" at bounding box center [122, 39] width 40 height 21
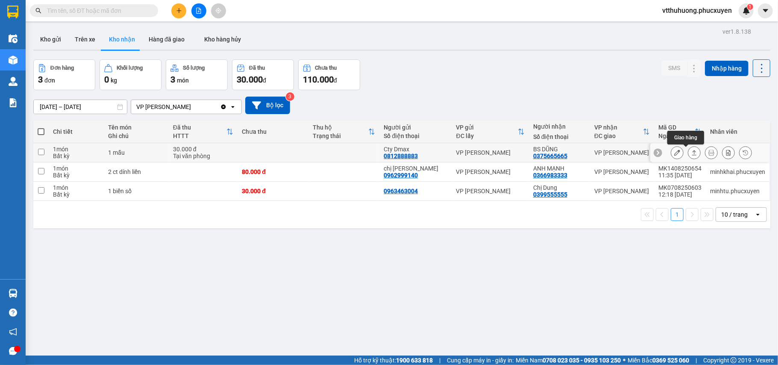
click at [691, 151] on icon at bounding box center [694, 153] width 6 height 6
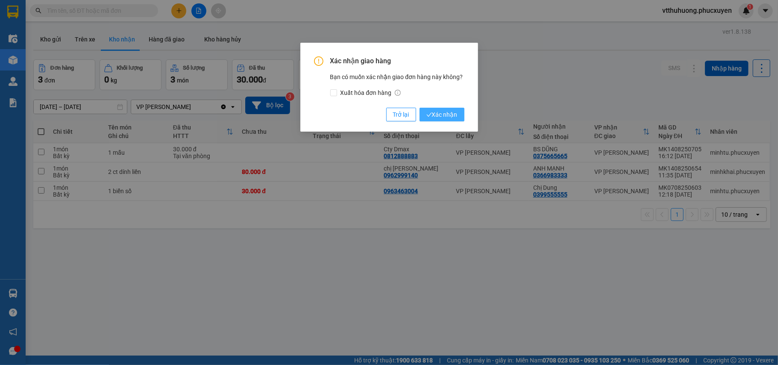
click at [447, 110] on span "Xác nhận" at bounding box center [441, 114] width 31 height 9
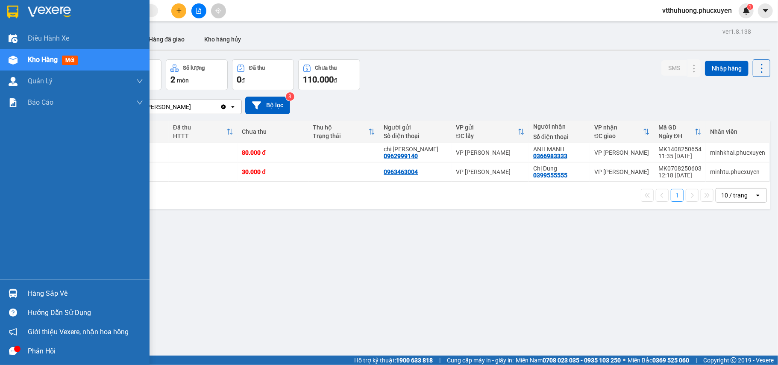
drag, startPoint x: 39, startPoint y: 294, endPoint x: 163, endPoint y: 304, distance: 124.3
click at [46, 296] on div "Hàng sắp về" at bounding box center [85, 293] width 115 height 13
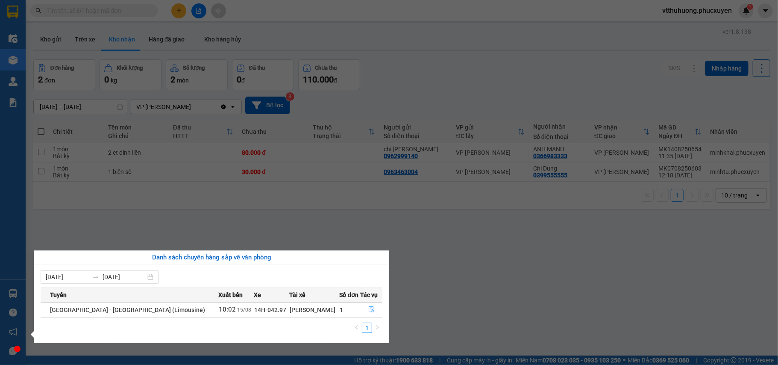
drag, startPoint x: 416, startPoint y: 319, endPoint x: 321, endPoint y: 332, distance: 95.7
click at [414, 318] on section "Kết quả tìm kiếm ( 0 ) Bộ lọc No Data vtthuhuong.phucxuyen 1 Điều hành xe Kho h…" at bounding box center [389, 182] width 778 height 365
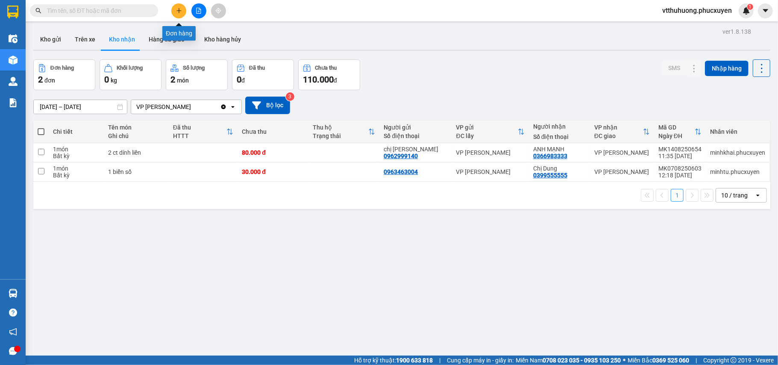
click at [179, 9] on icon "plus" at bounding box center [179, 11] width 6 height 6
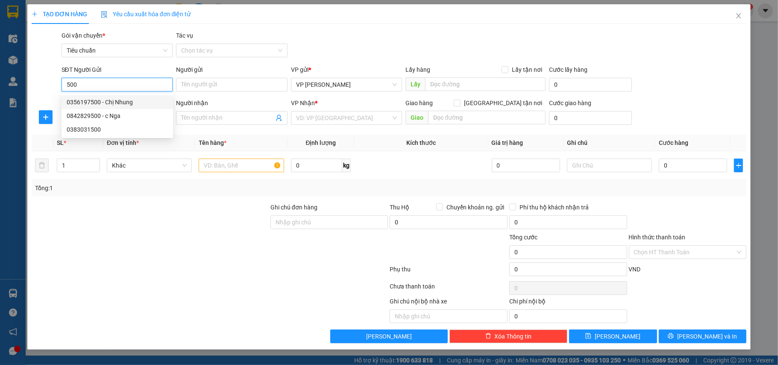
click at [105, 103] on div "0356197500 - Chị Nhung" at bounding box center [117, 101] width 101 height 9
type input "0356197500"
type input "Chị Nhung"
type input "Monbay"
type input "0356197500"
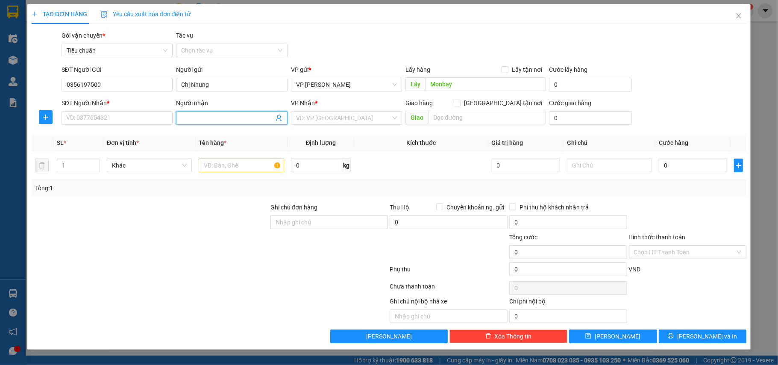
click at [276, 121] on icon "user-add" at bounding box center [279, 118] width 7 height 7
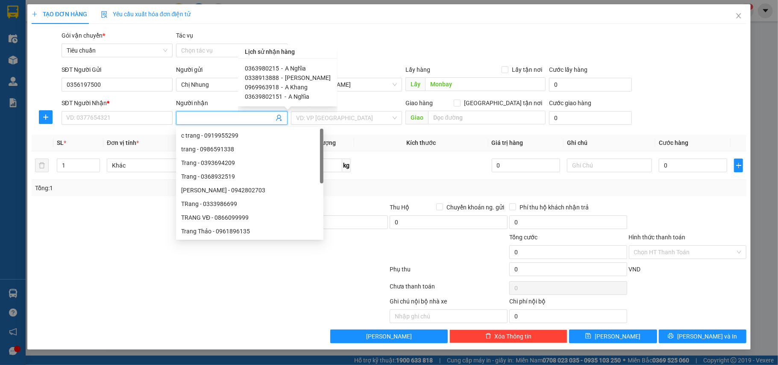
click at [281, 67] on span "-" at bounding box center [282, 68] width 2 height 7
type input "0363980215"
type input "A Nghĩa"
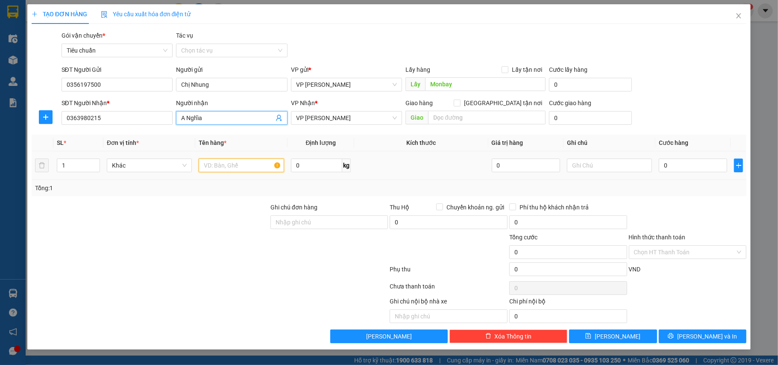
click at [257, 166] on input "text" at bounding box center [241, 166] width 85 height 14
type input "`"
type input "1 bao"
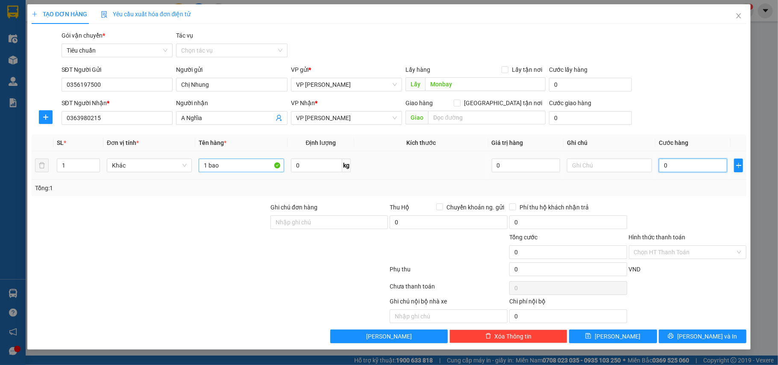
type input "9"
type input "90"
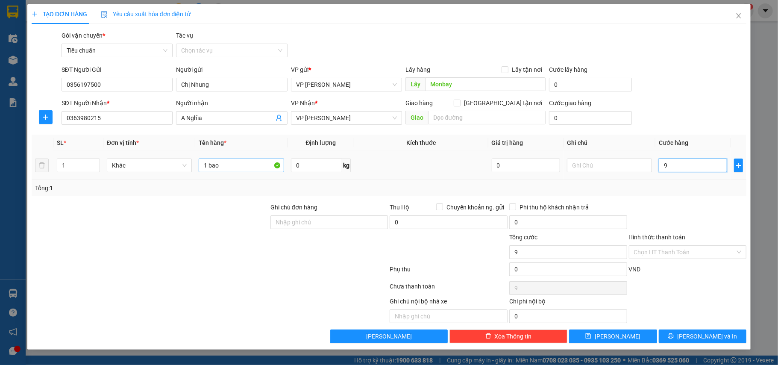
type input "90"
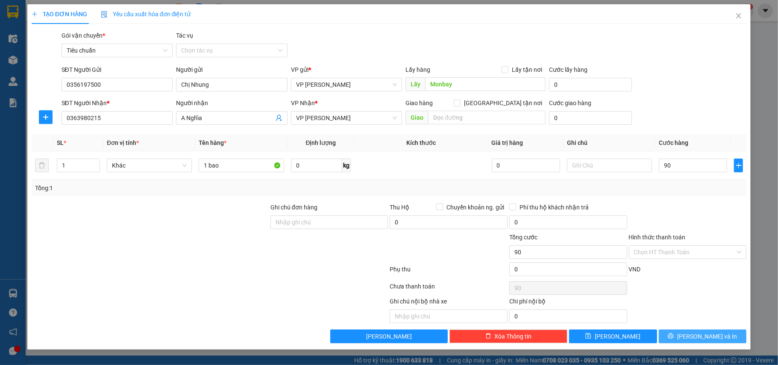
type input "90.000"
click at [688, 343] on button "[PERSON_NAME] và In" at bounding box center [703, 336] width 88 height 14
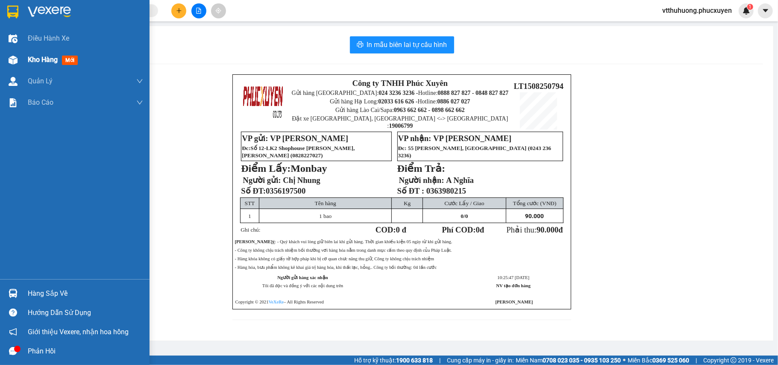
click at [53, 57] on span "Kho hàng" at bounding box center [43, 60] width 30 height 8
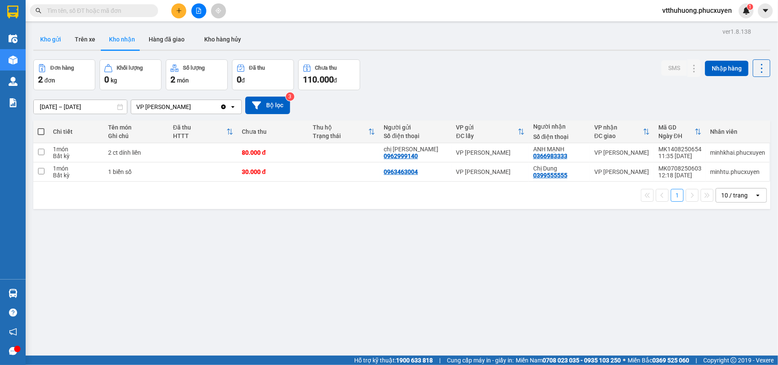
drag, startPoint x: 35, startPoint y: 28, endPoint x: 58, endPoint y: 40, distance: 26.2
click at [40, 34] on div "ver 1.8.138 Kho gửi Trên xe Kho nhận Hàng đã giao Kho hàng hủy Đơn hàng 2 đơn K…" at bounding box center [402, 208] width 744 height 365
drag, startPoint x: 58, startPoint y: 40, endPoint x: 57, endPoint y: 35, distance: 5.2
click at [59, 40] on button "Kho gửi" at bounding box center [50, 39] width 35 height 21
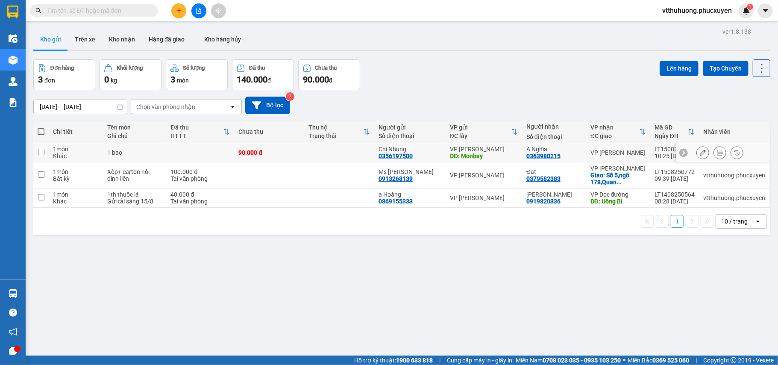
click at [340, 150] on td at bounding box center [339, 152] width 70 height 19
checkbox input "true"
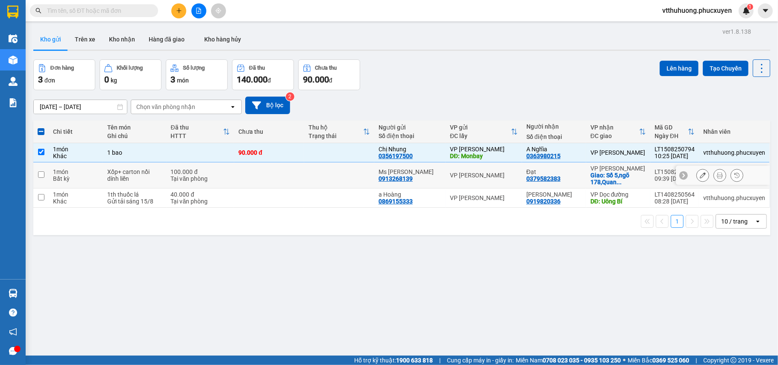
click at [340, 178] on td at bounding box center [339, 175] width 70 height 26
checkbox input "true"
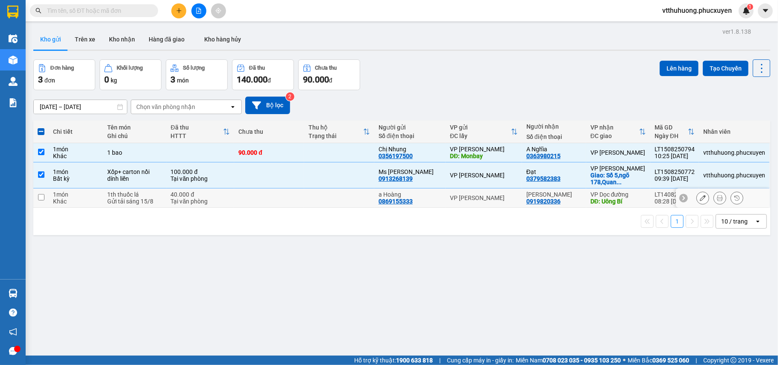
click at [337, 199] on td at bounding box center [339, 197] width 70 height 19
checkbox input "true"
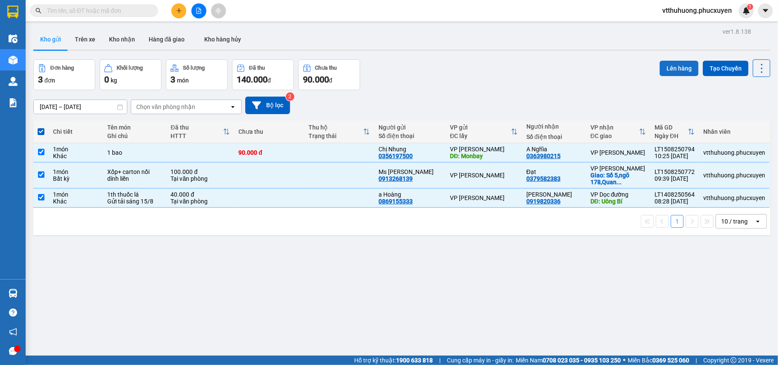
click at [662, 68] on button "Lên hàng" at bounding box center [679, 68] width 39 height 15
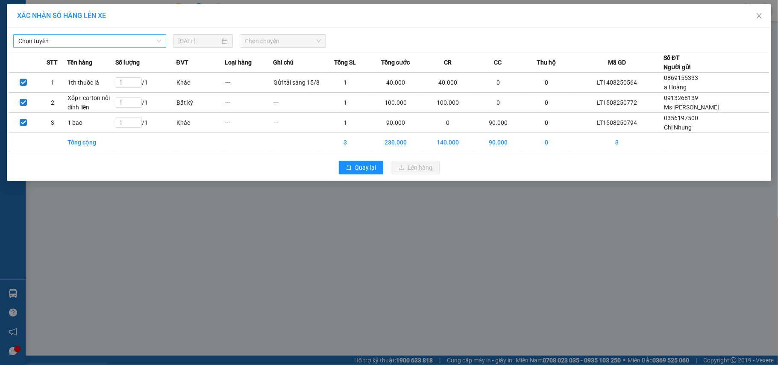
click at [70, 43] on span "Chọn tuyến" at bounding box center [89, 41] width 143 height 13
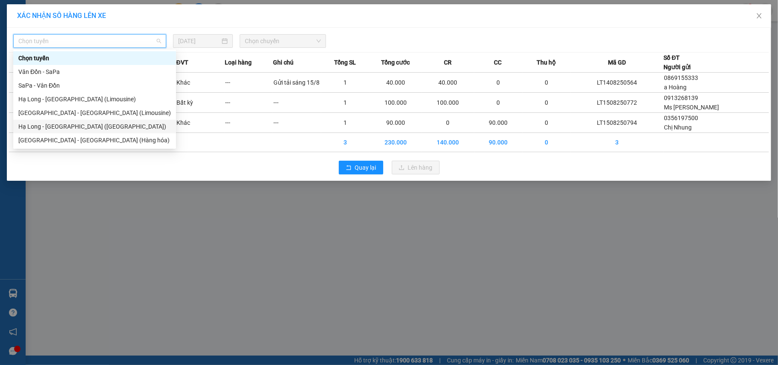
click at [88, 130] on div "Hạ Long - [GEOGRAPHIC_DATA] ([GEOGRAPHIC_DATA])" at bounding box center [94, 126] width 153 height 9
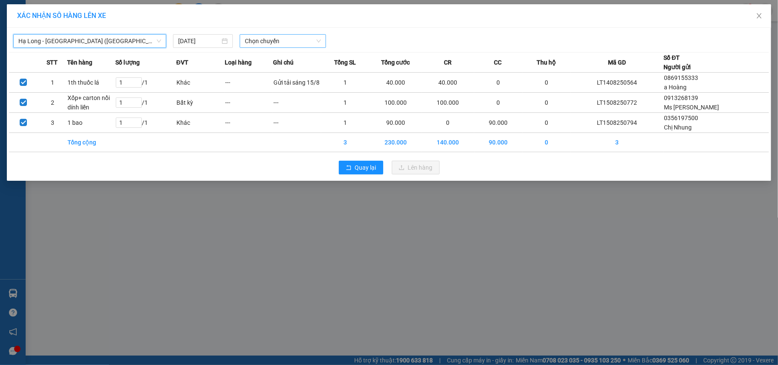
click at [281, 40] on span "Chọn chuyến" at bounding box center [283, 41] width 76 height 13
click at [281, 70] on div "10:00 - 14H-009.60" at bounding box center [278, 71] width 67 height 9
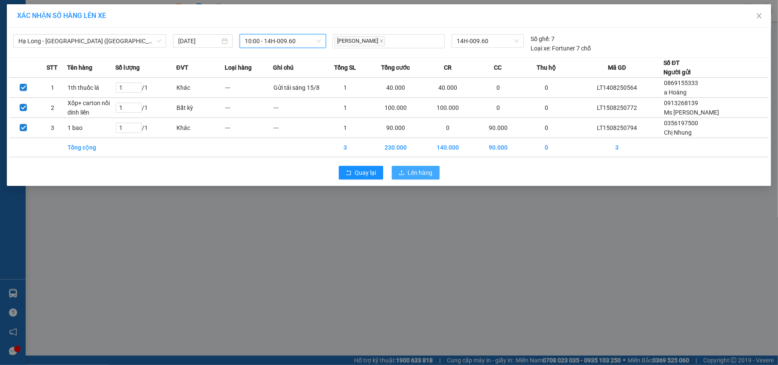
click at [417, 170] on span "Lên hàng" at bounding box center [420, 172] width 25 height 9
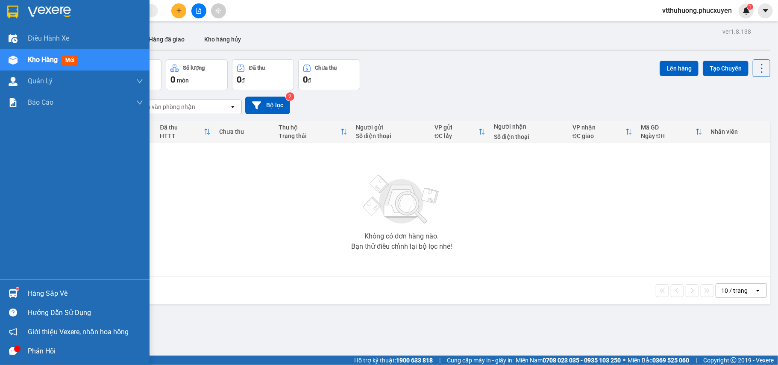
drag, startPoint x: 26, startPoint y: 289, endPoint x: 81, endPoint y: 295, distance: 55.4
click at [27, 289] on div "Hàng sắp về" at bounding box center [75, 293] width 150 height 19
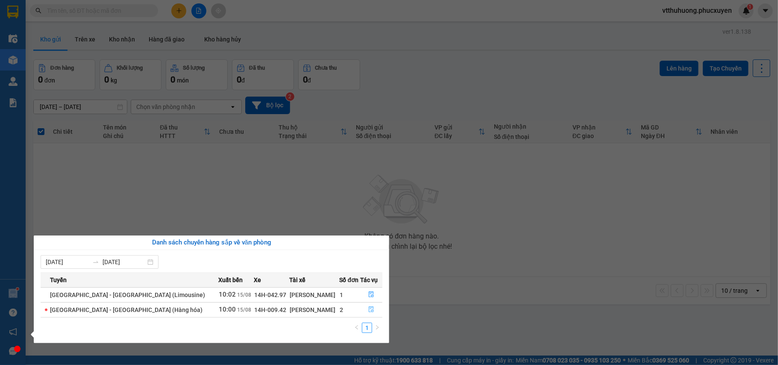
click at [369, 309] on icon "file-done" at bounding box center [371, 309] width 6 height 6
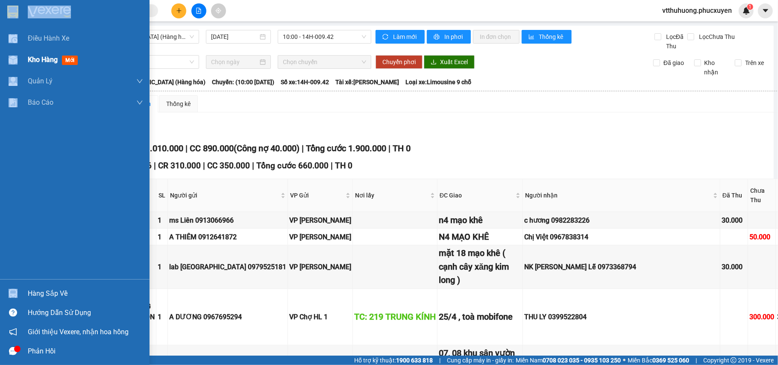
click at [32, 59] on span "Kho hàng" at bounding box center [43, 60] width 30 height 8
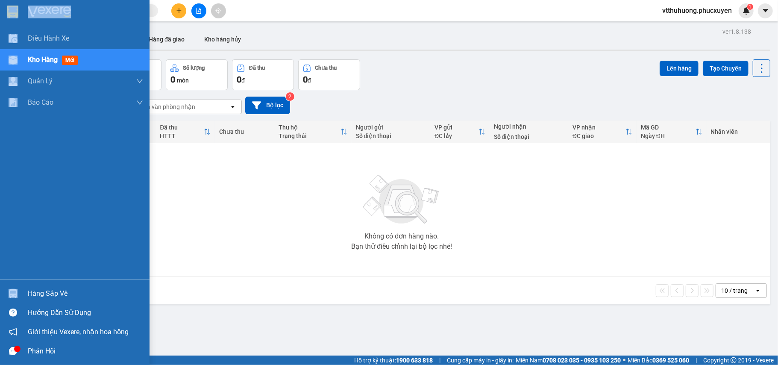
click at [41, 289] on div "Hàng sắp về" at bounding box center [85, 293] width 115 height 13
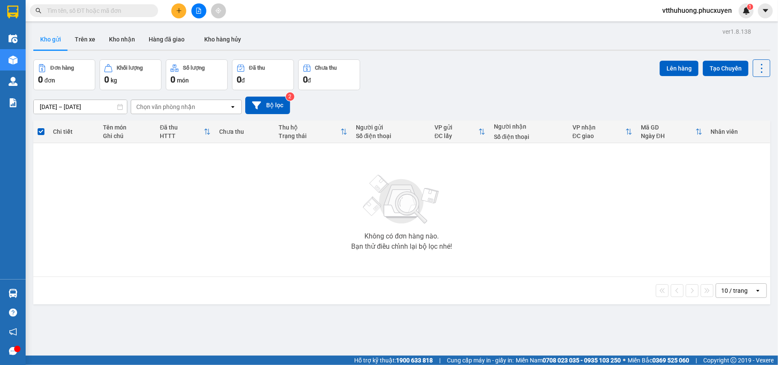
click at [438, 317] on section "Kết quả tìm kiếm ( 0 ) Bộ lọc No Data vtthuhuong.phucxuyen 1 Điều hành xe Kho h…" at bounding box center [389, 182] width 778 height 365
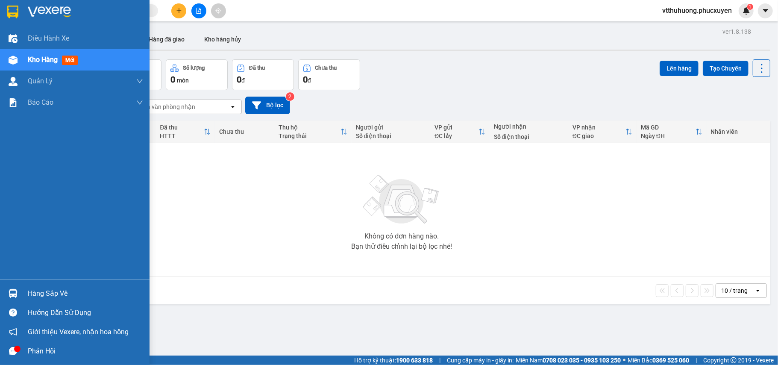
drag, startPoint x: 42, startPoint y: 294, endPoint x: 201, endPoint y: 292, distance: 159.0
click at [43, 294] on div "Hàng sắp về" at bounding box center [85, 293] width 115 height 13
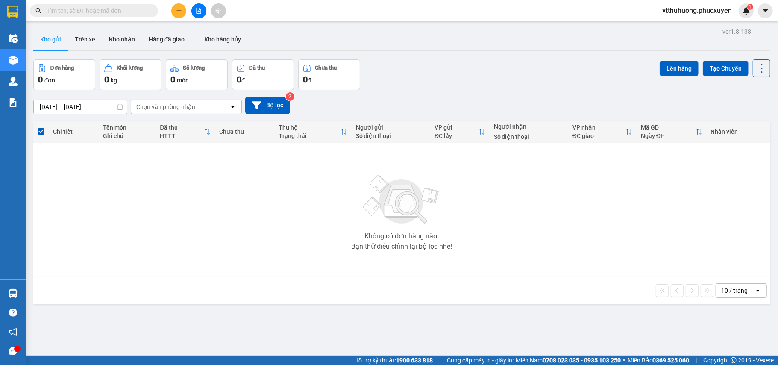
drag, startPoint x: 404, startPoint y: 320, endPoint x: 379, endPoint y: 325, distance: 24.8
click at [404, 322] on section "Kết quả tìm kiếm ( 0 ) Bộ lọc No Data vtthuhuong.phucxuyen 1 Điều hành xe Kho h…" at bounding box center [389, 182] width 778 height 365
click at [115, 36] on button "Kho nhận" at bounding box center [122, 39] width 40 height 21
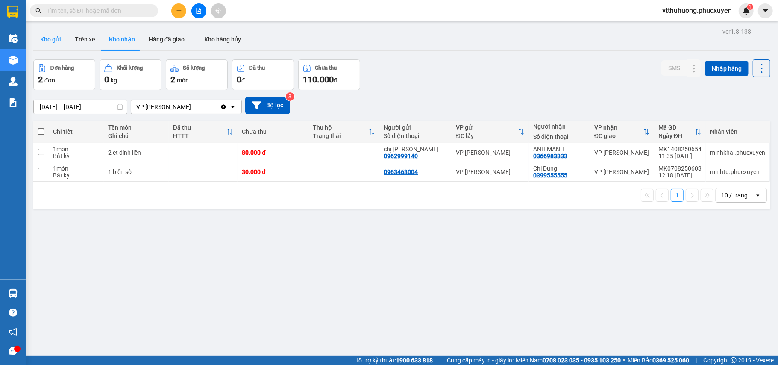
click at [50, 40] on button "Kho gửi" at bounding box center [50, 39] width 35 height 21
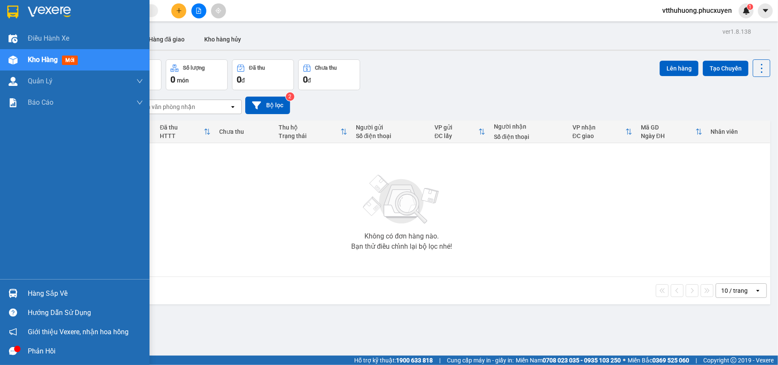
drag, startPoint x: 36, startPoint y: 291, endPoint x: 326, endPoint y: 325, distance: 292.1
click at [38, 291] on div "Hàng sắp về" at bounding box center [85, 293] width 115 height 13
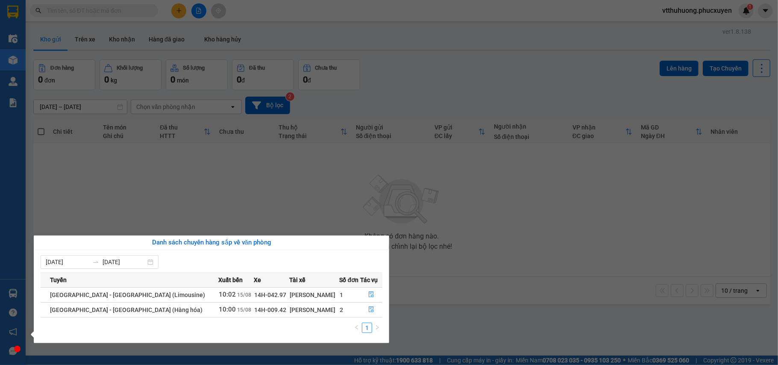
click at [395, 330] on section "Kết quả tìm kiếm ( 0 ) Bộ lọc No Data vtthuhuong.phucxuyen 1 Điều hành xe Kho h…" at bounding box center [389, 182] width 778 height 365
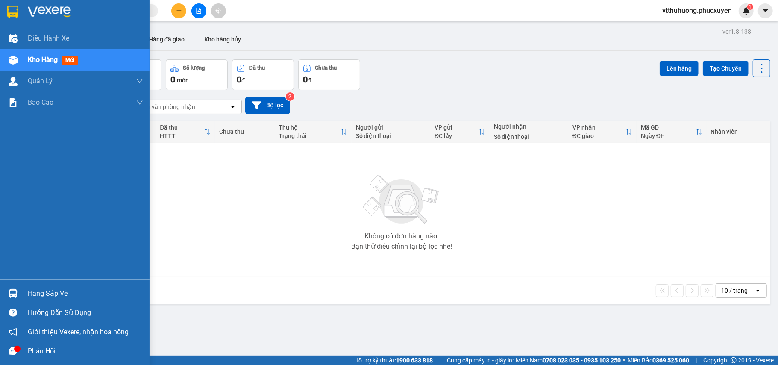
click at [64, 289] on div "Hàng sắp về" at bounding box center [85, 293] width 115 height 13
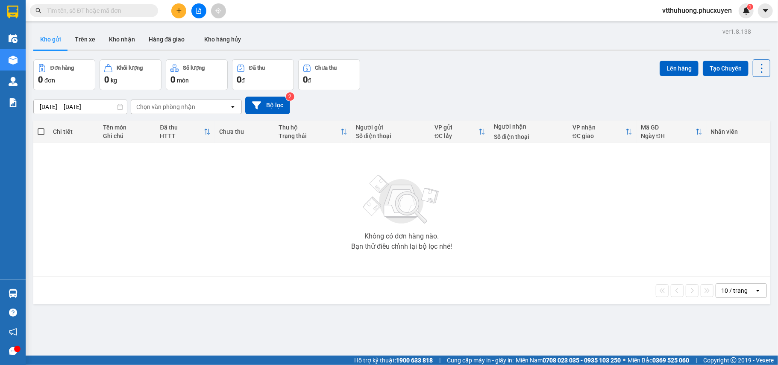
click at [489, 329] on section "Kết quả tìm kiếm ( 0 ) Bộ lọc No Data vtthuhuong.phucxuyen 1 Điều hành xe Kho h…" at bounding box center [389, 182] width 778 height 365
click at [132, 35] on button "Kho nhận" at bounding box center [122, 39] width 40 height 21
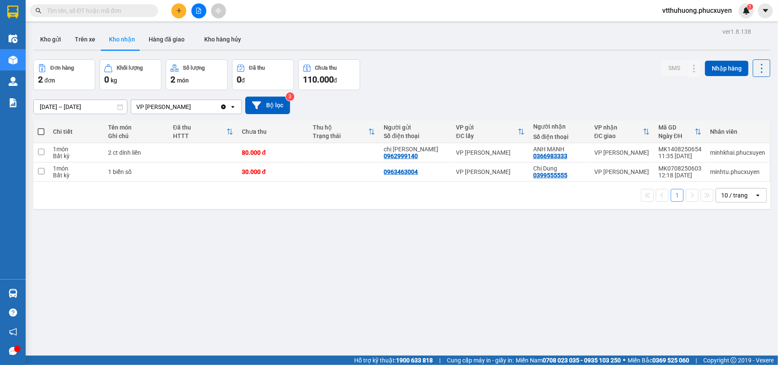
click at [44, 37] on button "Kho gửi" at bounding box center [50, 39] width 35 height 21
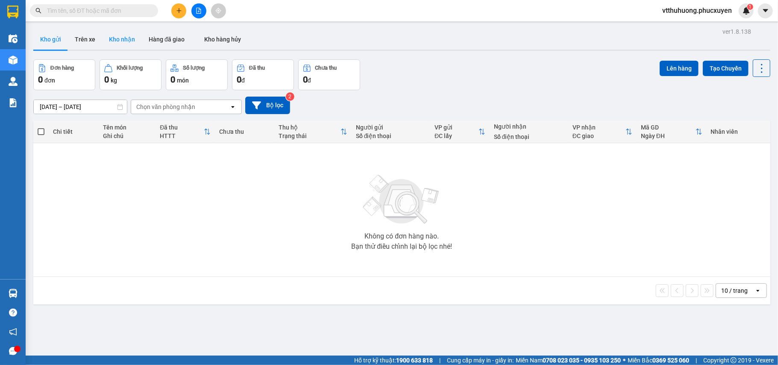
drag, startPoint x: 118, startPoint y: 37, endPoint x: 113, endPoint y: 41, distance: 7.0
click at [118, 38] on button "Kho nhận" at bounding box center [122, 39] width 40 height 21
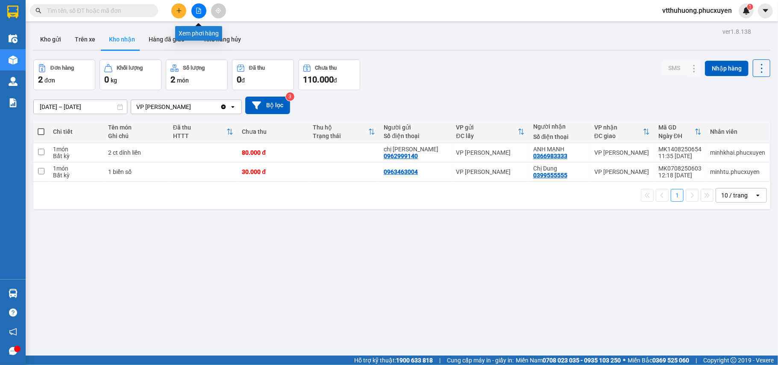
click at [199, 16] on button at bounding box center [198, 10] width 15 height 15
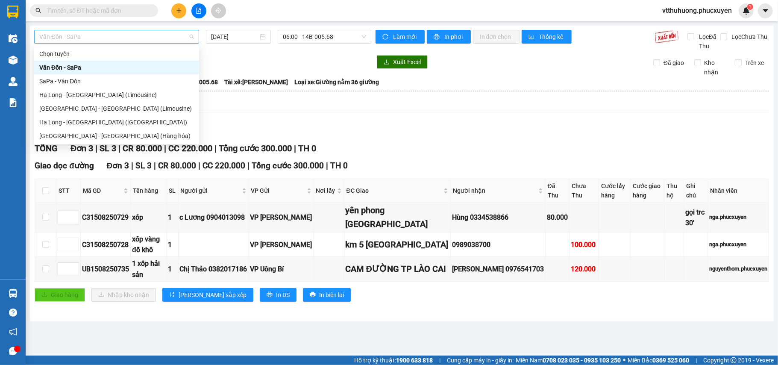
click at [103, 37] on span "Vân Đồn - SaPa" at bounding box center [116, 36] width 155 height 13
click at [85, 123] on div "Hạ Long - [GEOGRAPHIC_DATA] ([GEOGRAPHIC_DATA])" at bounding box center [116, 122] width 155 height 9
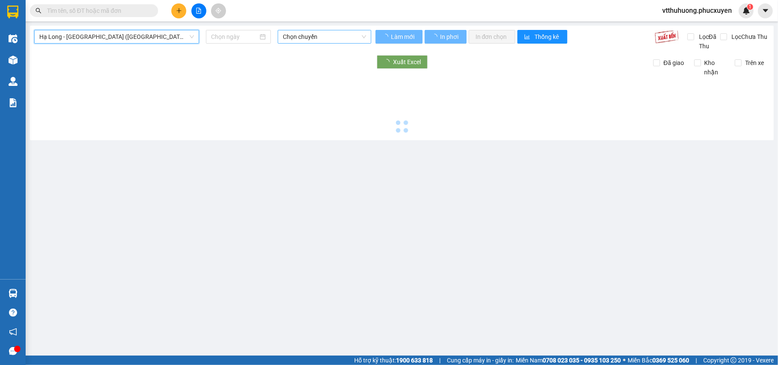
type input "[DATE]"
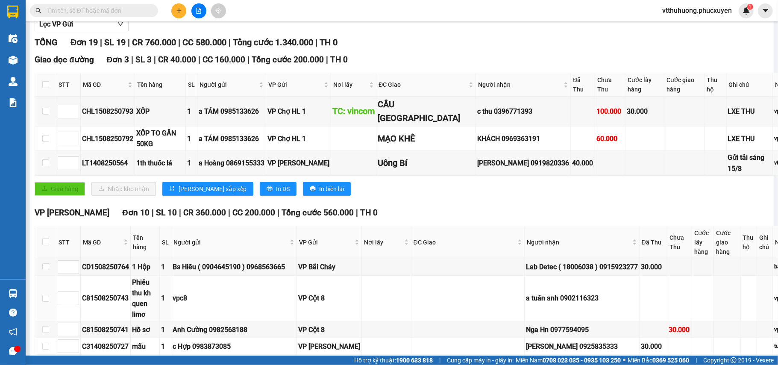
scroll to position [79, 0]
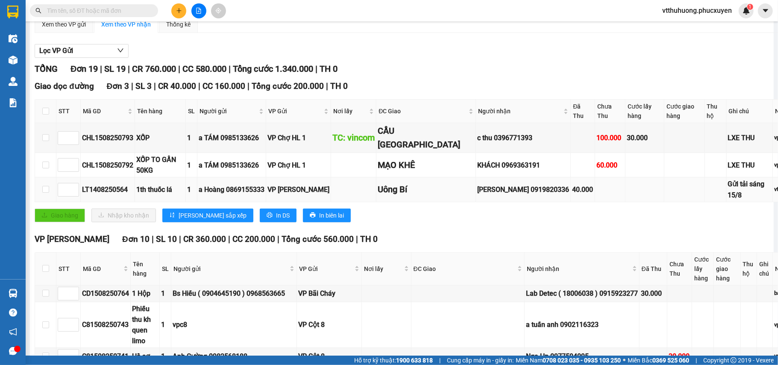
click at [494, 189] on div "Nguyễn Cúc 0919820336" at bounding box center [523, 189] width 92 height 11
copy div "0919820336"
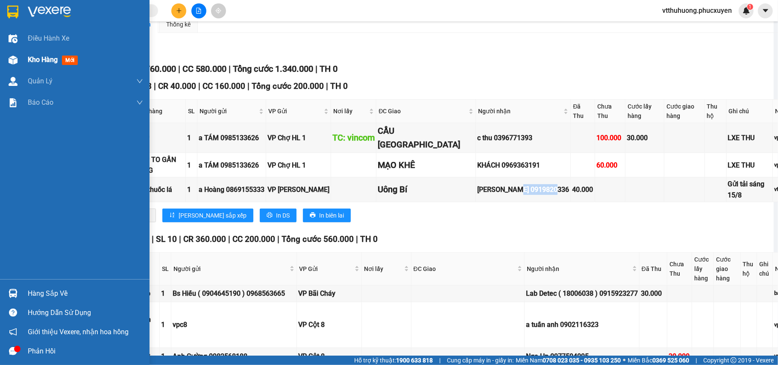
click at [42, 57] on span "Kho hàng" at bounding box center [43, 60] width 30 height 8
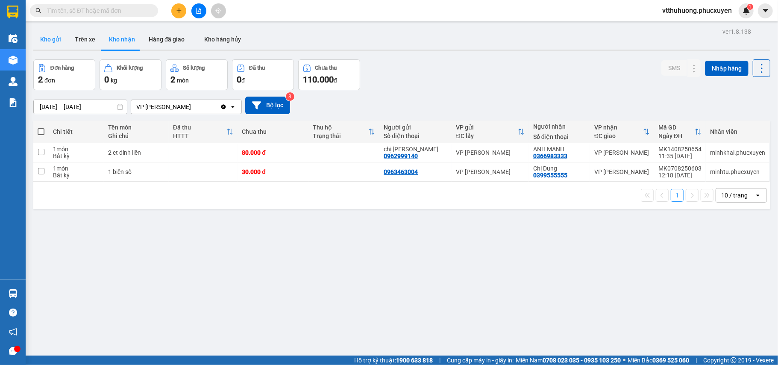
click at [48, 38] on button "Kho gửi" at bounding box center [50, 39] width 35 height 21
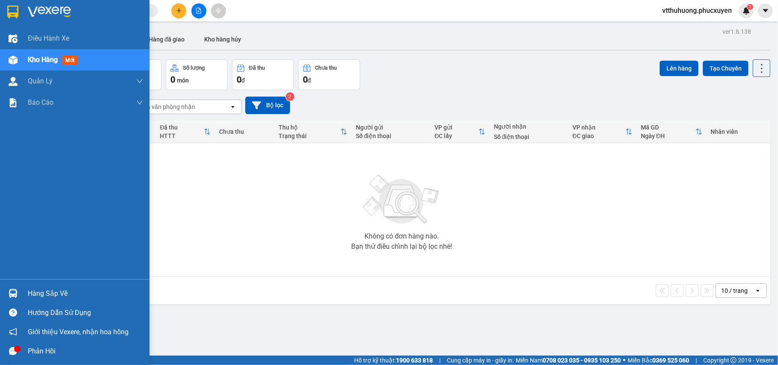
click at [42, 293] on div "Hàng sắp về" at bounding box center [85, 293] width 115 height 13
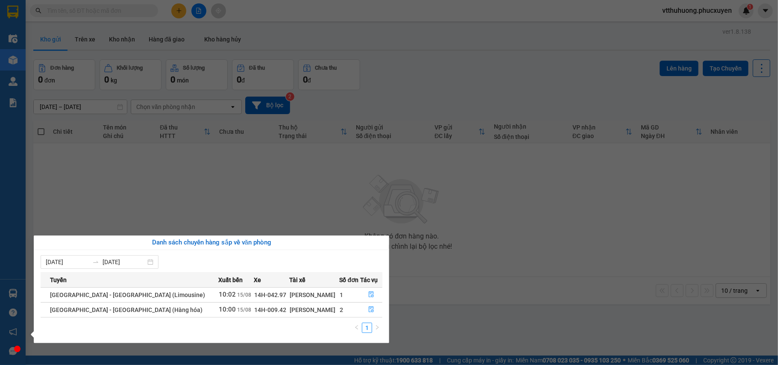
click at [485, 77] on section "Kết quả tìm kiếm ( 0 ) Bộ lọc No Data vtthuhuong.phucxuyen 1 Điều hành xe Kho h…" at bounding box center [389, 182] width 778 height 365
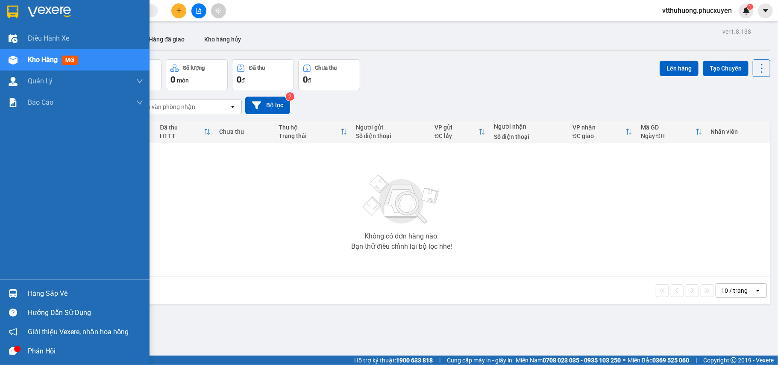
click at [56, 289] on div "Hàng sắp về" at bounding box center [85, 293] width 115 height 13
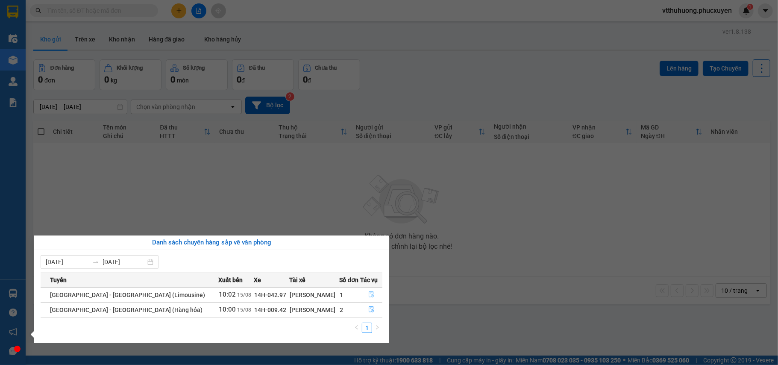
click at [368, 293] on icon "file-done" at bounding box center [371, 294] width 6 height 6
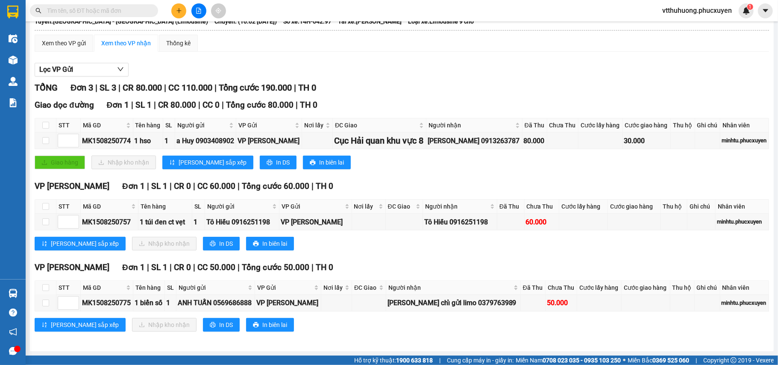
scroll to position [63, 0]
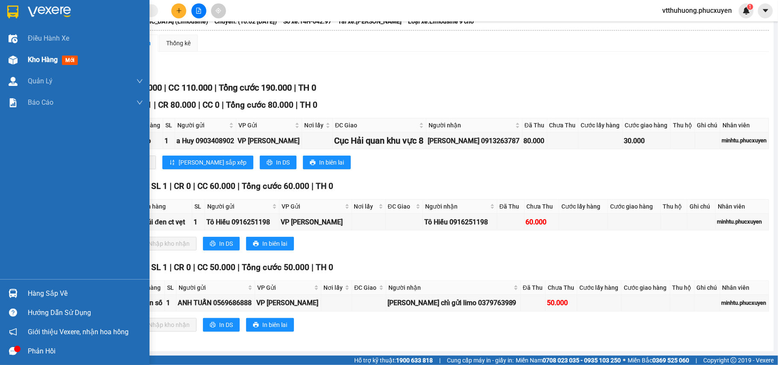
click at [31, 56] on span "Kho hàng" at bounding box center [43, 60] width 30 height 8
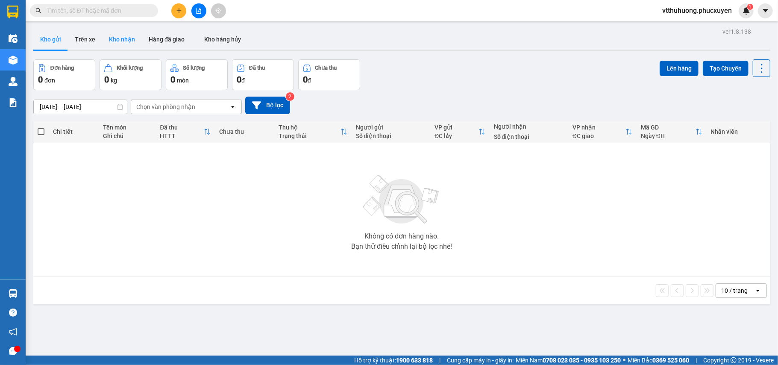
click at [126, 38] on button "Kho nhận" at bounding box center [122, 39] width 40 height 21
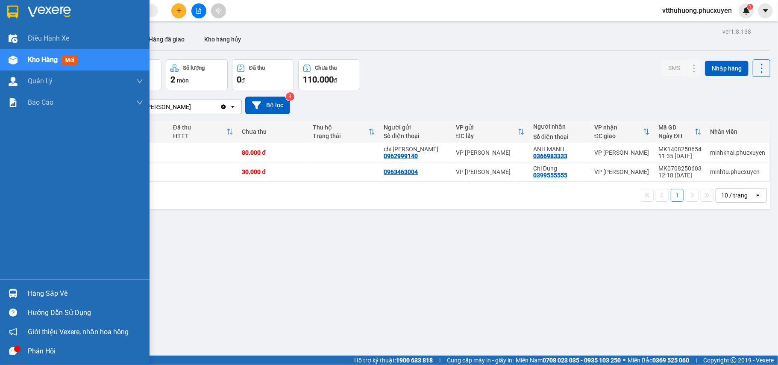
click at [59, 291] on div "Hàng sắp về" at bounding box center [85, 293] width 115 height 13
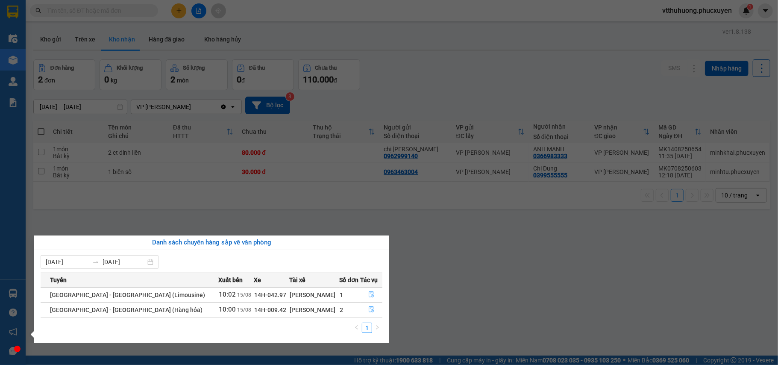
drag, startPoint x: 441, startPoint y: 291, endPoint x: 424, endPoint y: 302, distance: 20.4
click at [442, 291] on section "Kết quả tìm kiếm ( 0 ) Bộ lọc No Data vtthuhuong.phucxuyen 1 Điều hành xe Kho h…" at bounding box center [389, 182] width 778 height 365
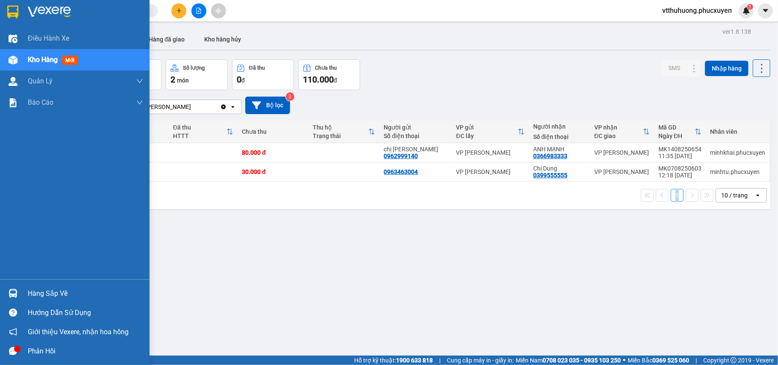
drag, startPoint x: 56, startPoint y: 291, endPoint x: 165, endPoint y: 295, distance: 109.4
click at [57, 291] on div "Hàng sắp về" at bounding box center [85, 293] width 115 height 13
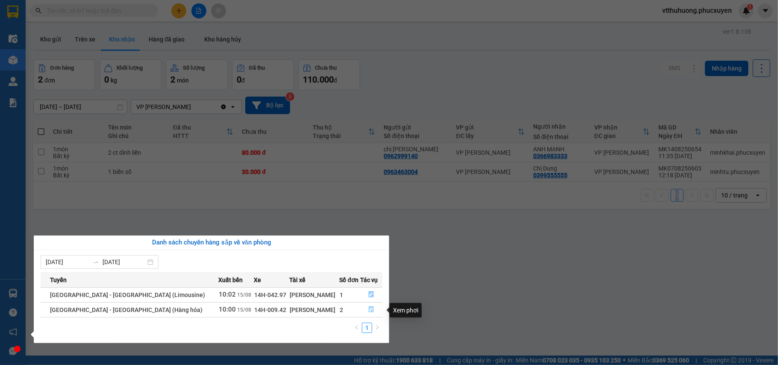
click at [369, 310] on icon "file-done" at bounding box center [371, 310] width 5 height 6
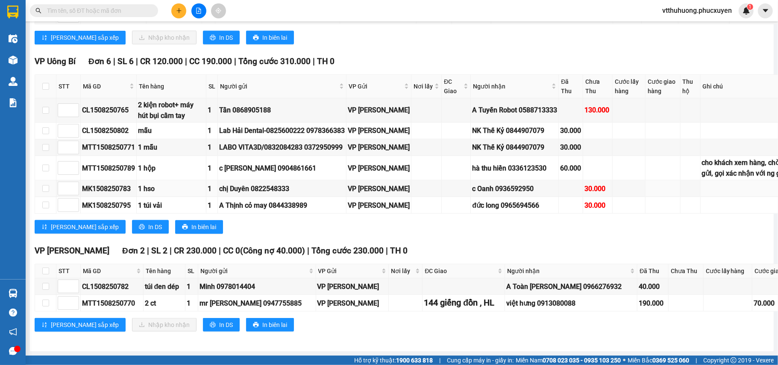
scroll to position [920, 0]
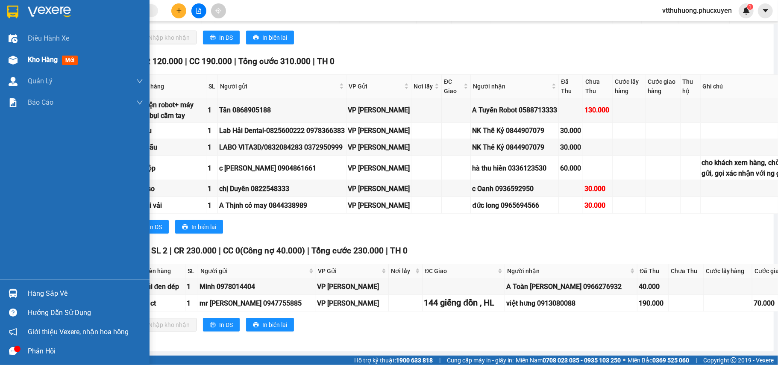
click at [36, 65] on div "Kho hàng mới" at bounding box center [54, 59] width 53 height 11
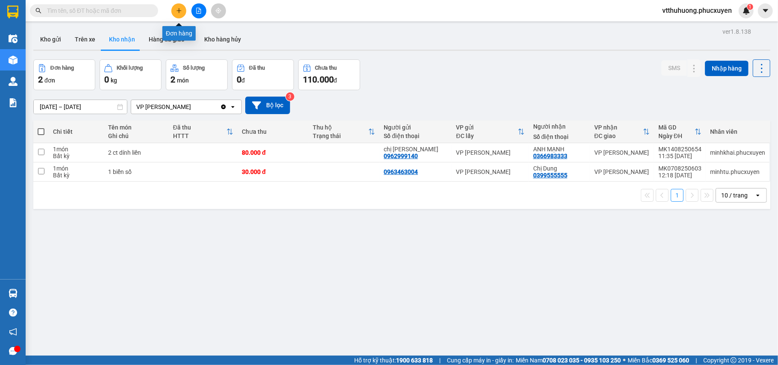
click at [179, 9] on icon "plus" at bounding box center [179, 11] width 6 height 6
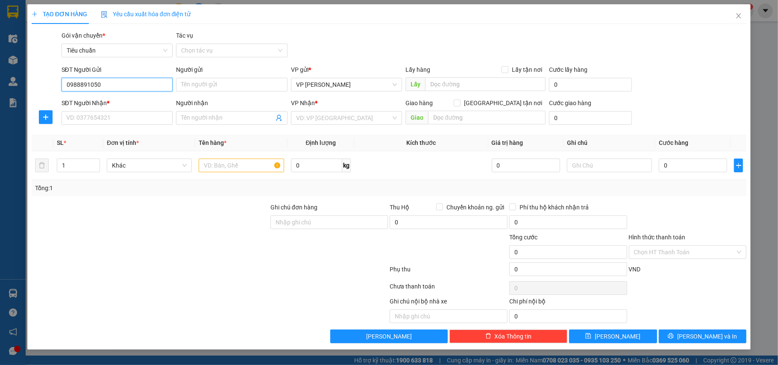
type input "0988891050"
click at [121, 88] on input "0988891050" at bounding box center [118, 85] width 112 height 14
click at [123, 99] on div "0988891050 - Anh Hiệp" at bounding box center [117, 101] width 101 height 9
type input "Anh Hiệp"
click at [134, 118] on input "SĐT Người Nhận *" at bounding box center [118, 118] width 112 height 14
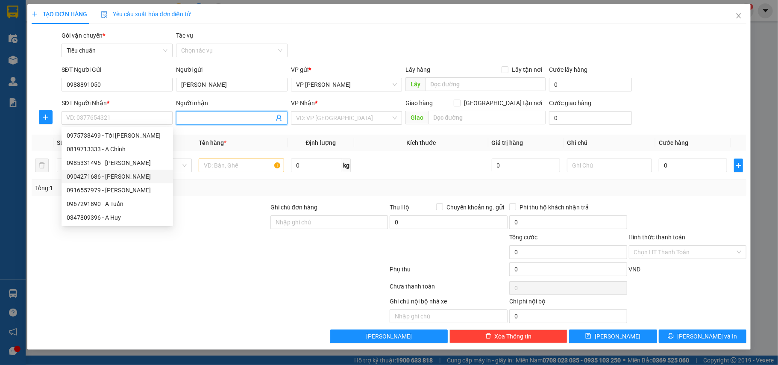
click at [278, 115] on icon "user-add" at bounding box center [279, 118] width 6 height 6
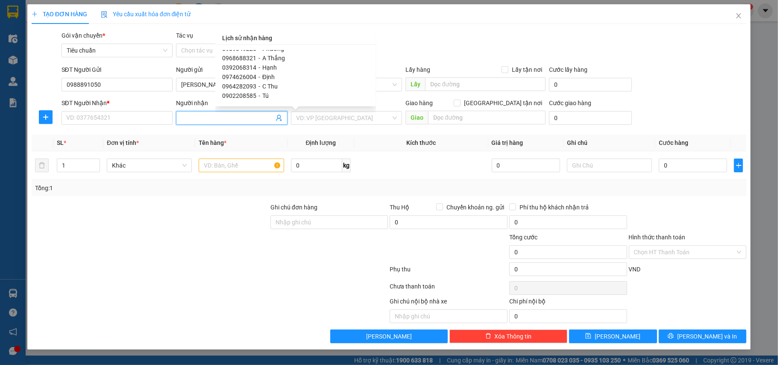
scroll to position [58, 0]
click at [273, 63] on span "A Công/ 0246680462" at bounding box center [290, 62] width 57 height 7
type input "0363888489"
type input "A Công/ 0246680462"
checkbox input "true"
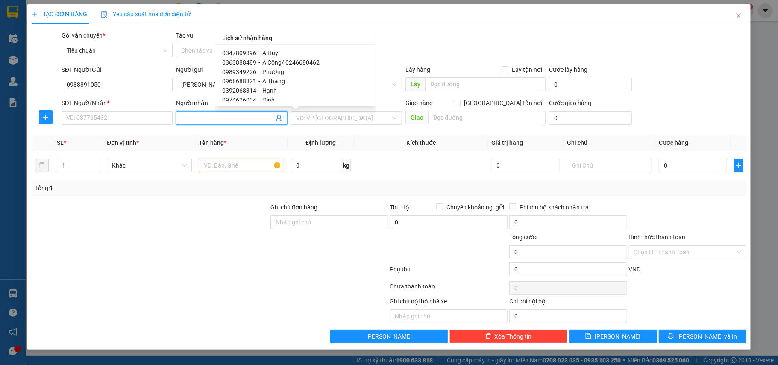
type input "Ngõ 131 Nguyễn Thị Định, Nhân Chính, thanh xuân"
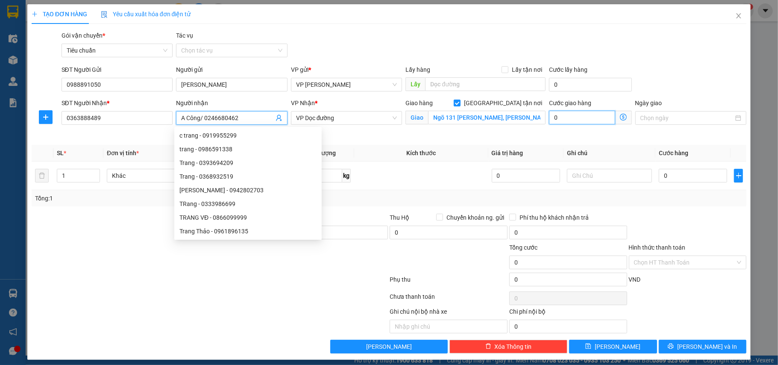
click at [580, 123] on input "0" at bounding box center [582, 118] width 66 height 14
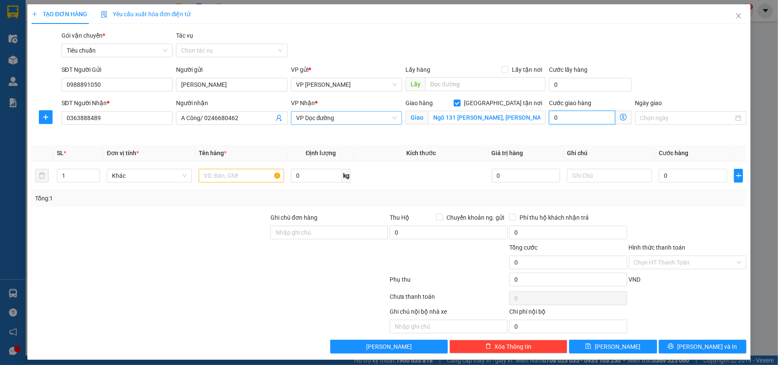
click at [344, 112] on span "VP Dọc đường" at bounding box center [346, 118] width 101 height 13
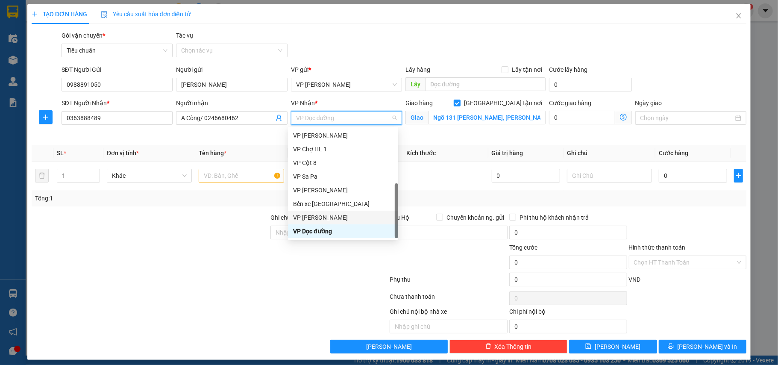
click at [335, 216] on div "VP [PERSON_NAME]" at bounding box center [343, 217] width 100 height 9
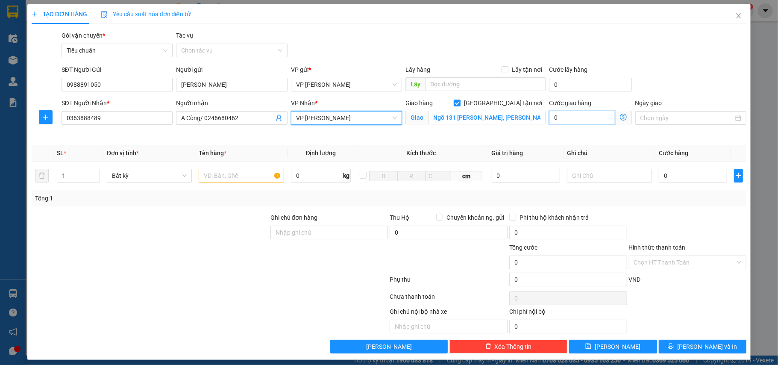
click at [570, 120] on input "0" at bounding box center [582, 118] width 66 height 14
type input "5"
type input "50"
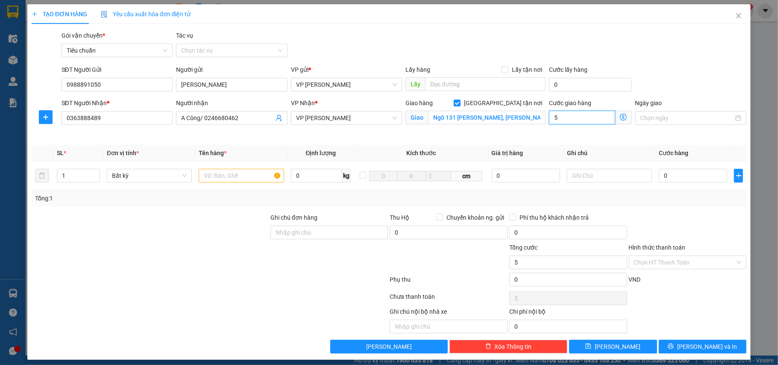
type input "50"
type input "50.000"
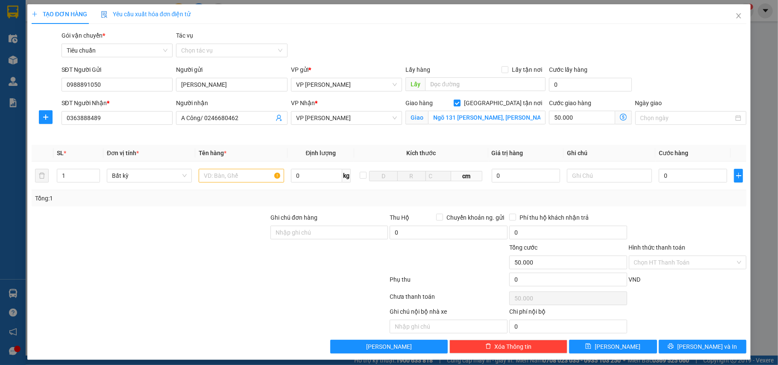
click at [620, 120] on icon "dollar-circle" at bounding box center [623, 117] width 7 height 7
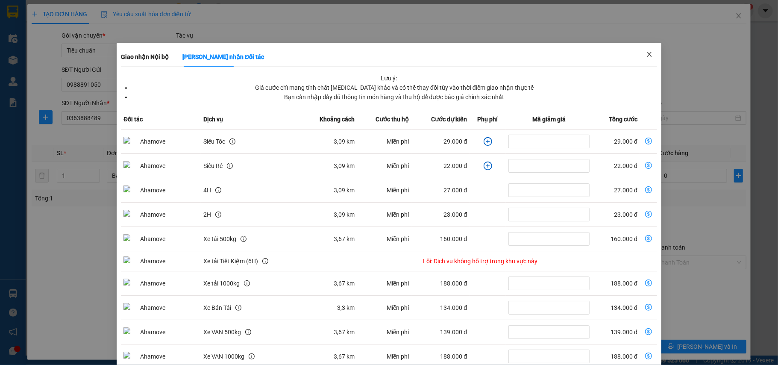
click at [646, 52] on icon "close" at bounding box center [649, 54] width 7 height 7
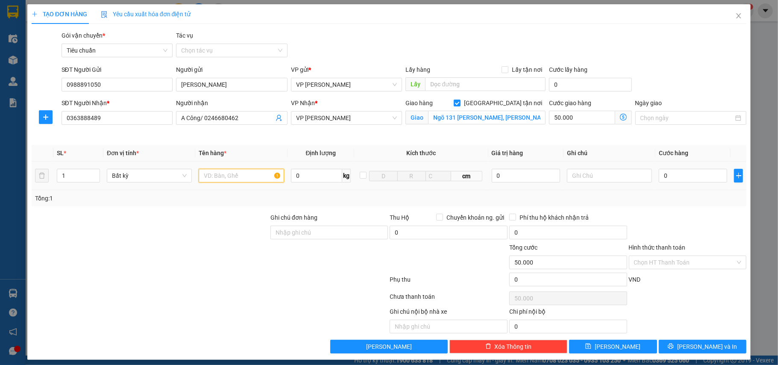
click at [238, 176] on input "text" at bounding box center [241, 176] width 85 height 14
click at [690, 179] on input "0" at bounding box center [693, 176] width 68 height 14
click at [620, 115] on span "Giao nhận Nội bộ Giao nhận Đối tác Lưu ý: Giá cước chỉ mang tính chất tham khảo…" at bounding box center [623, 118] width 17 height 14
click at [239, 178] on input "Xốp" at bounding box center [241, 176] width 85 height 14
type input "Xốp chả mực"
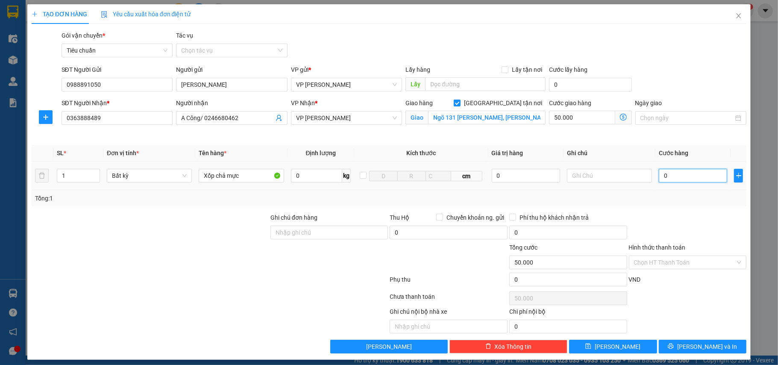
click at [677, 179] on input "0" at bounding box center [693, 176] width 68 height 14
type input "1"
type input "50.001"
type input "10"
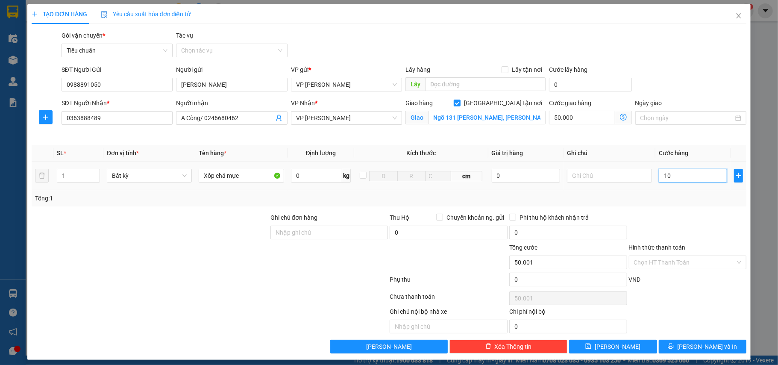
type input "50.010"
type input "100"
type input "50.100"
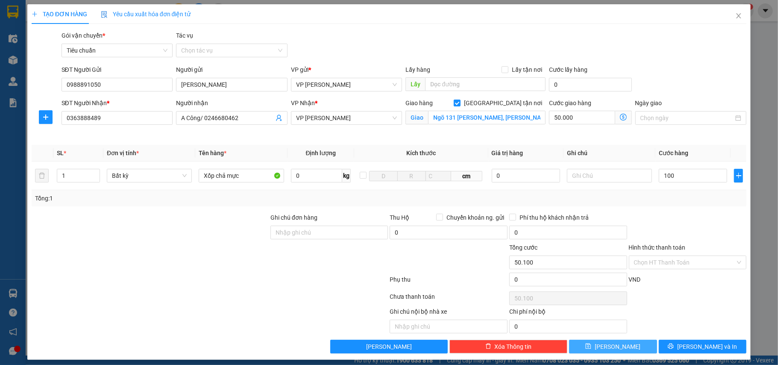
type input "100.000"
type input "150.000"
click at [632, 348] on button "[PERSON_NAME]" at bounding box center [613, 347] width 88 height 14
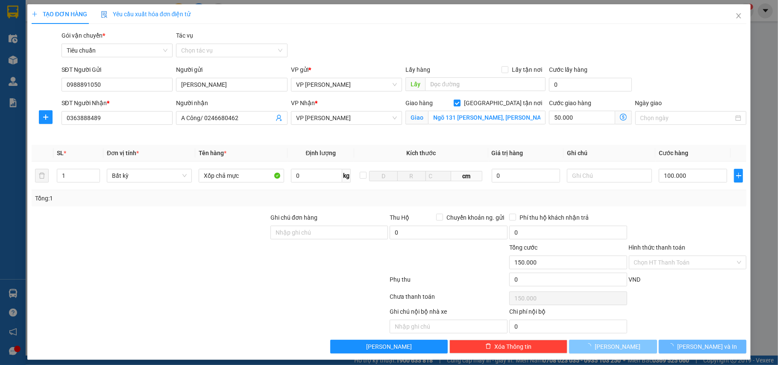
checkbox input "false"
type input "0"
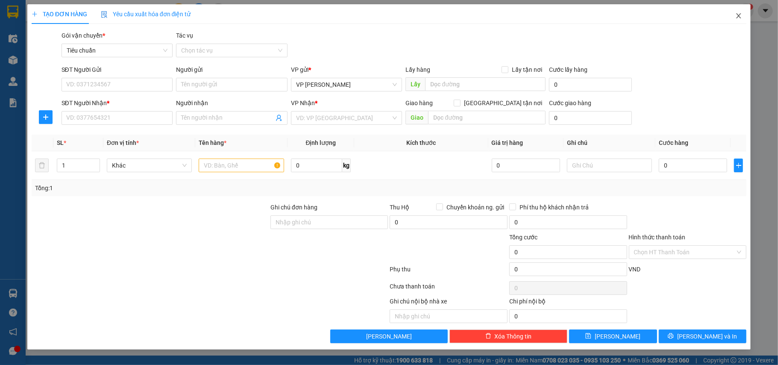
click at [737, 18] on icon "close" at bounding box center [738, 15] width 7 height 7
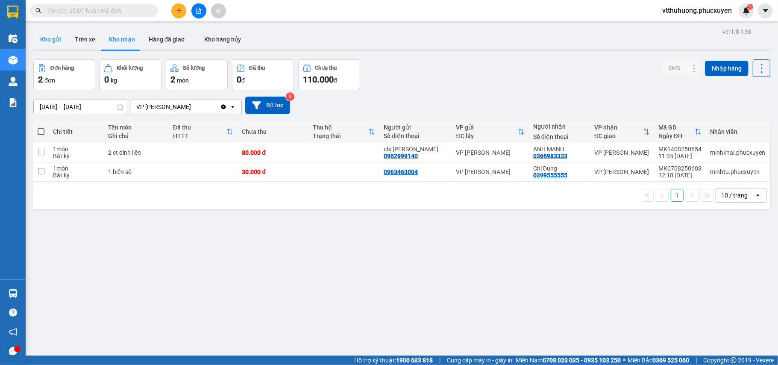
click at [45, 36] on button "Kho gửi" at bounding box center [50, 39] width 35 height 21
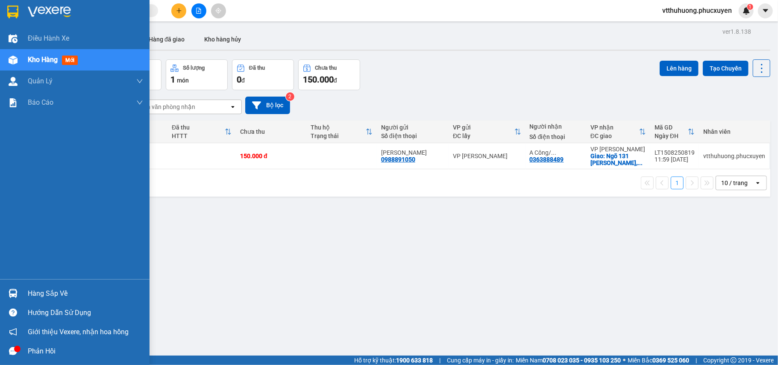
click at [54, 288] on div "Hàng sắp về" at bounding box center [85, 293] width 115 height 13
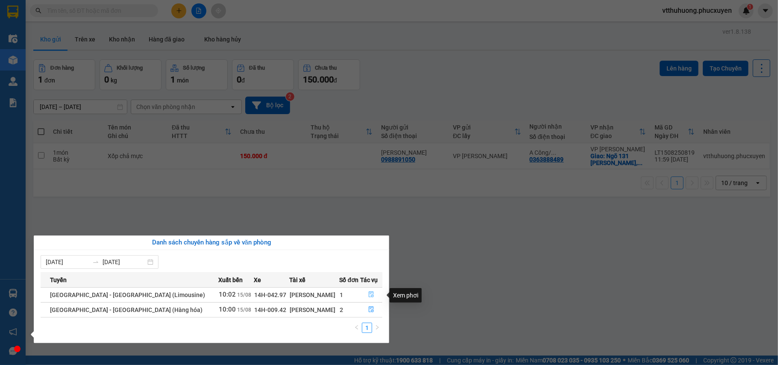
click at [364, 292] on button "button" at bounding box center [371, 295] width 21 height 14
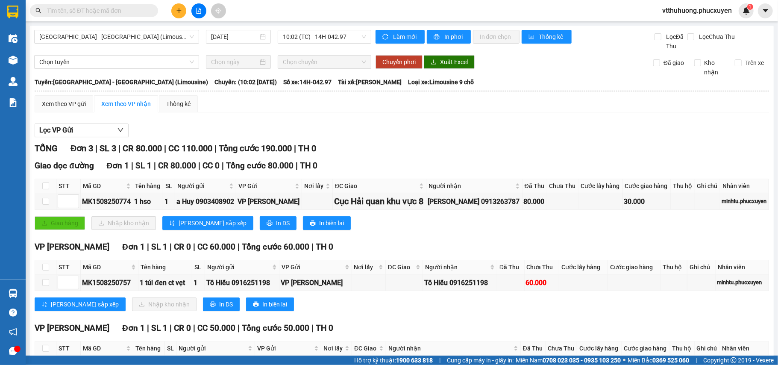
scroll to position [63, 0]
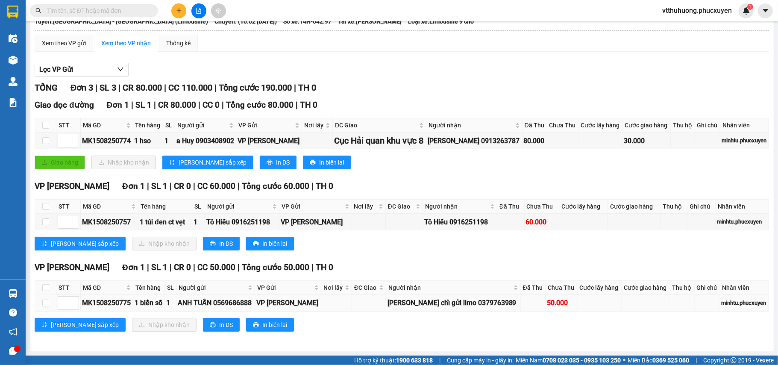
click at [41, 301] on td at bounding box center [45, 303] width 21 height 17
click at [45, 303] on input "checkbox" at bounding box center [45, 303] width 7 height 7
checkbox input "true"
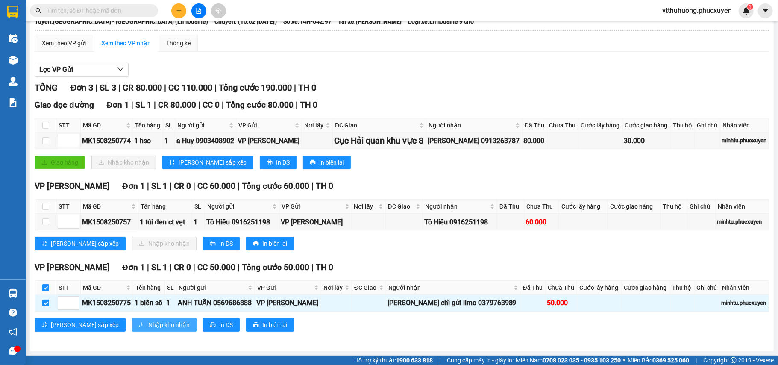
click at [148, 324] on span "Nhập kho nhận" at bounding box center [168, 324] width 41 height 9
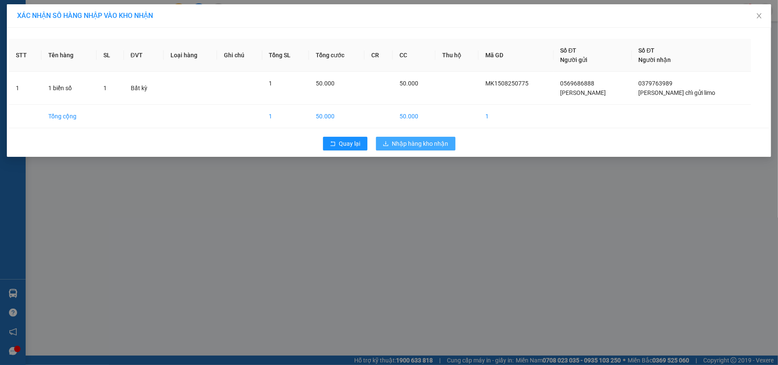
click at [432, 142] on span "Nhập hàng kho nhận" at bounding box center [420, 143] width 56 height 9
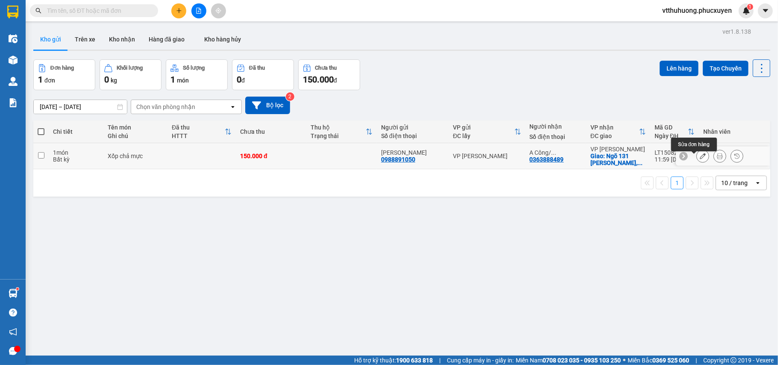
click at [700, 157] on icon at bounding box center [703, 156] width 6 height 6
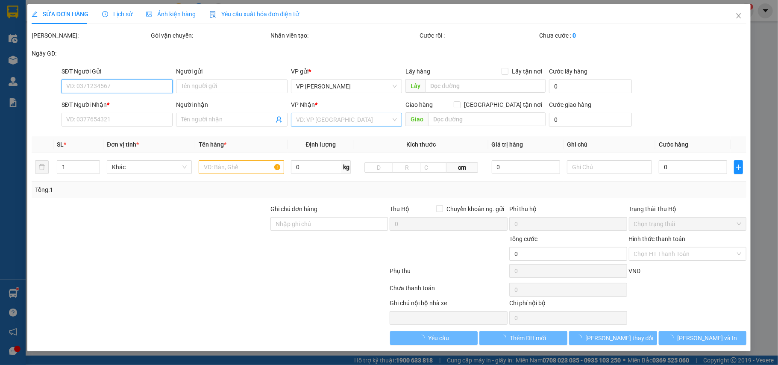
type input "0988891050"
type input "Anh Hiệp"
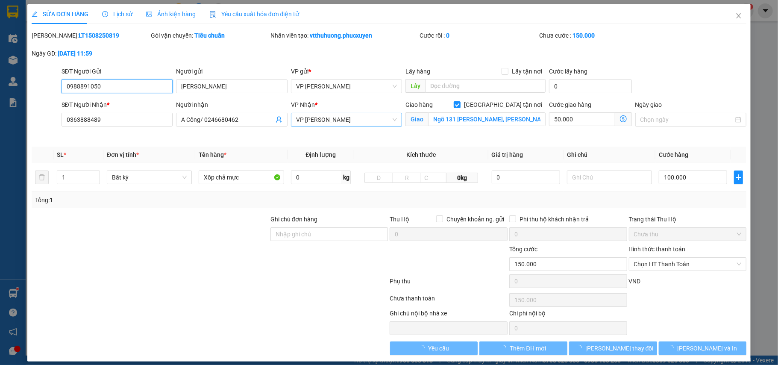
click at [346, 120] on span "VP [PERSON_NAME]" at bounding box center [346, 119] width 101 height 13
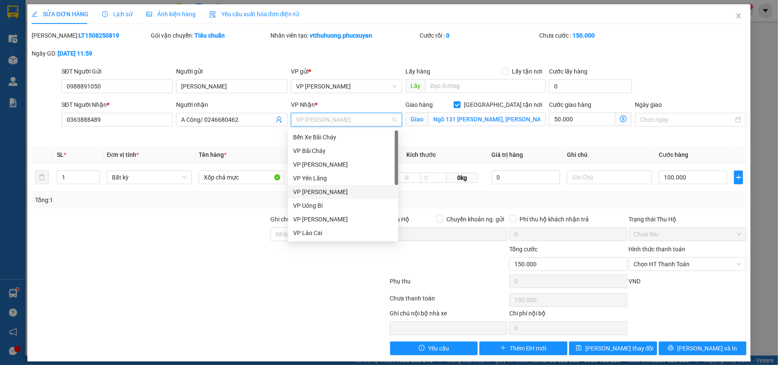
click at [326, 191] on div "VP [PERSON_NAME]" at bounding box center [343, 191] width 100 height 9
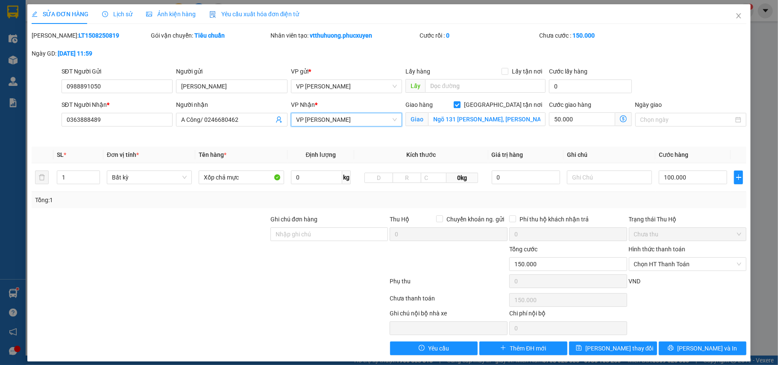
click at [620, 117] on icon "dollar-circle" at bounding box center [623, 118] width 7 height 7
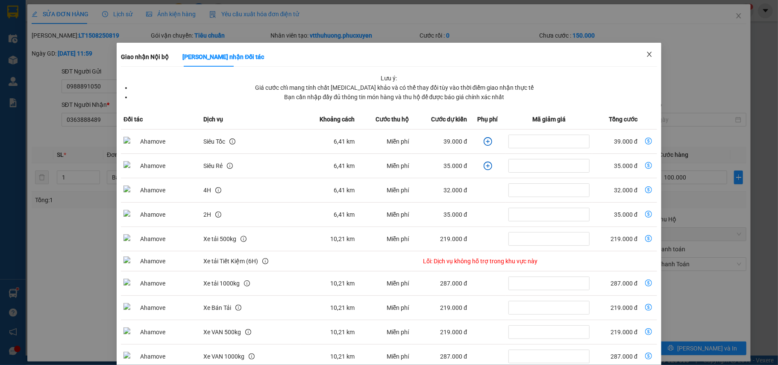
click at [647, 53] on icon "close" at bounding box center [649, 54] width 5 height 5
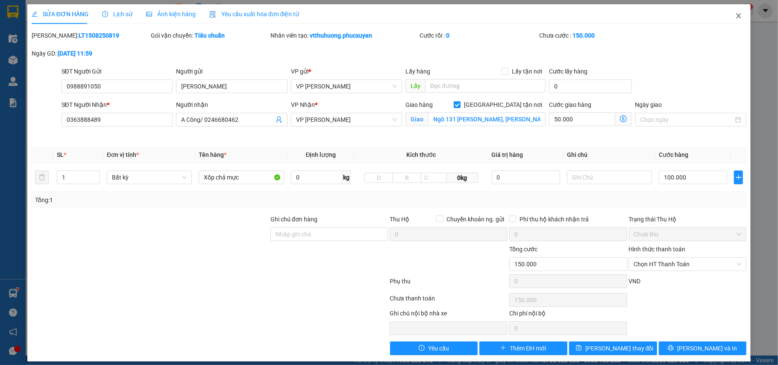
click at [737, 16] on icon "close" at bounding box center [739, 15] width 5 height 5
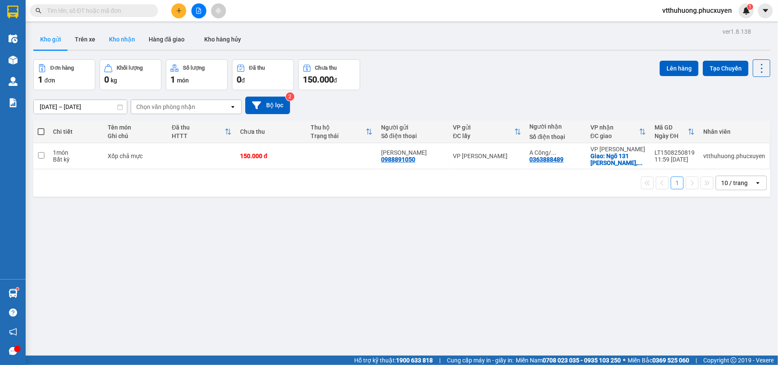
click at [122, 37] on button "Kho nhận" at bounding box center [122, 39] width 40 height 21
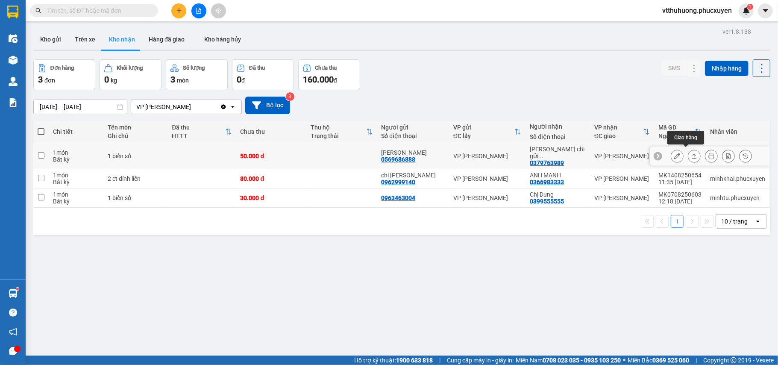
click at [691, 153] on icon at bounding box center [694, 156] width 6 height 6
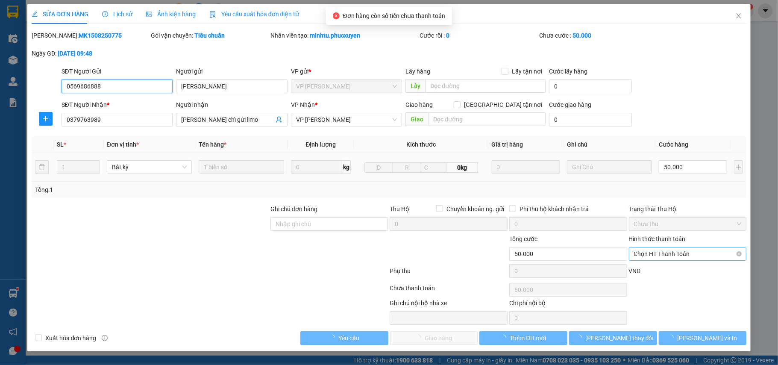
click at [661, 256] on span "Chọn HT Thanh Toán" at bounding box center [688, 253] width 108 height 13
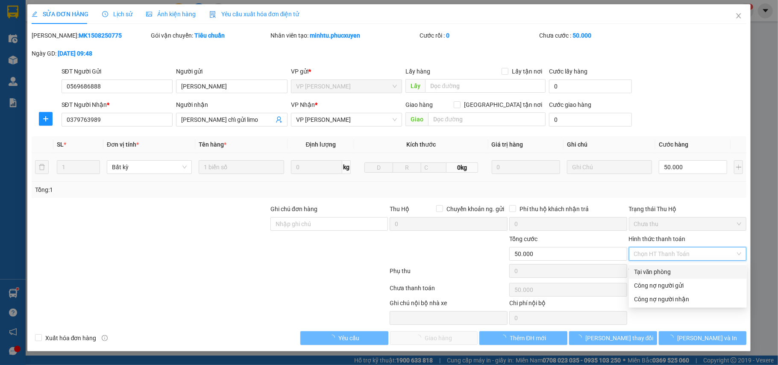
drag, startPoint x: 650, startPoint y: 273, endPoint x: 538, endPoint y: 297, distance: 115.5
click at [650, 272] on div "Tại văn phòng" at bounding box center [688, 271] width 108 height 9
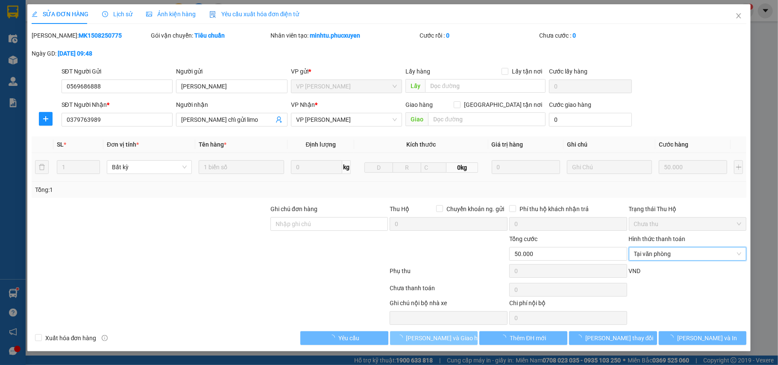
click at [433, 337] on span "Lưu và Giao hàng" at bounding box center [447, 337] width 82 height 9
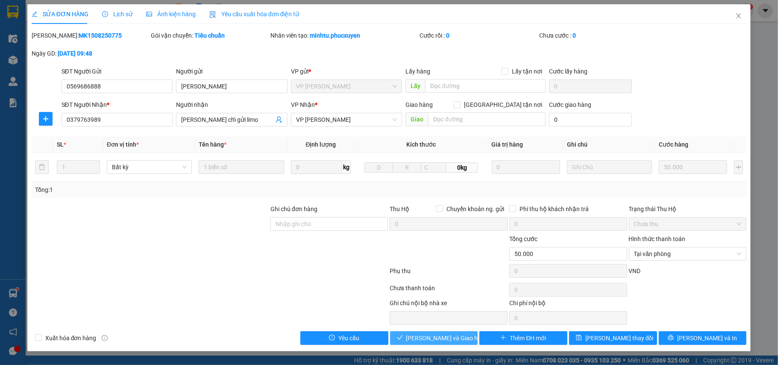
click at [435, 341] on span "Lưu và Giao hàng" at bounding box center [447, 337] width 82 height 9
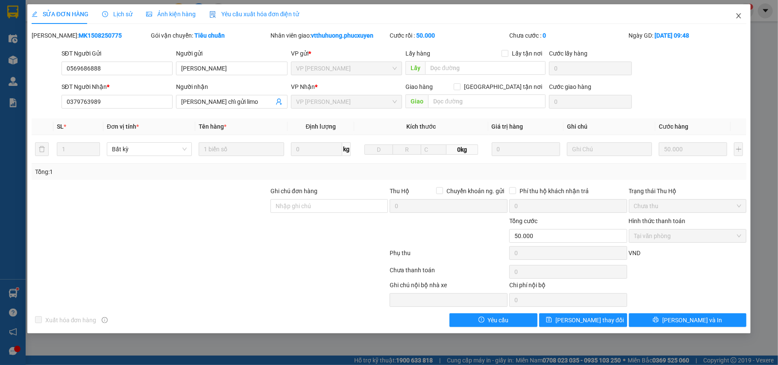
click at [736, 15] on icon "close" at bounding box center [738, 15] width 7 height 7
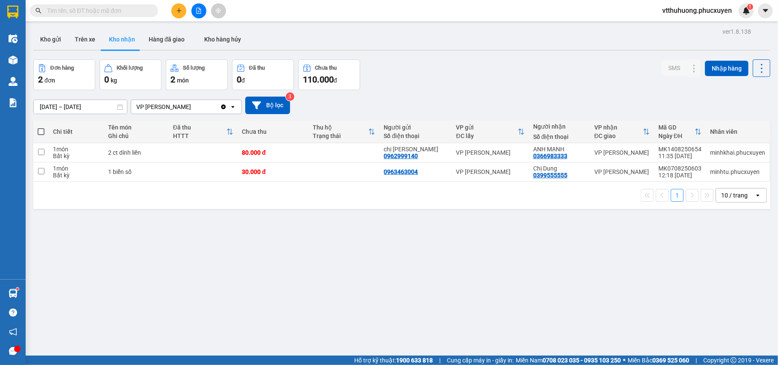
click at [39, 39] on button "Kho gửi" at bounding box center [50, 39] width 35 height 21
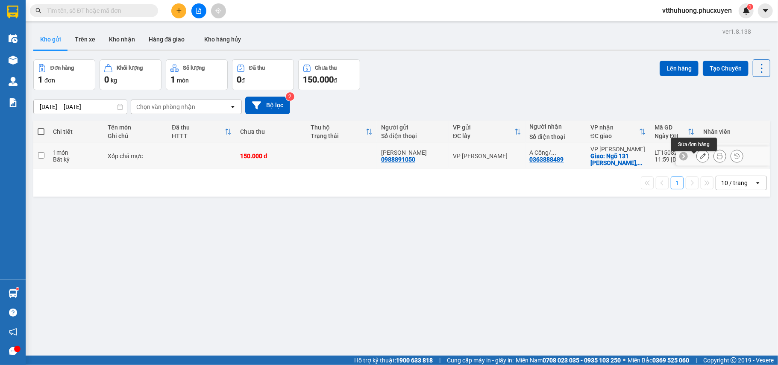
click at [700, 159] on icon at bounding box center [703, 156] width 6 height 6
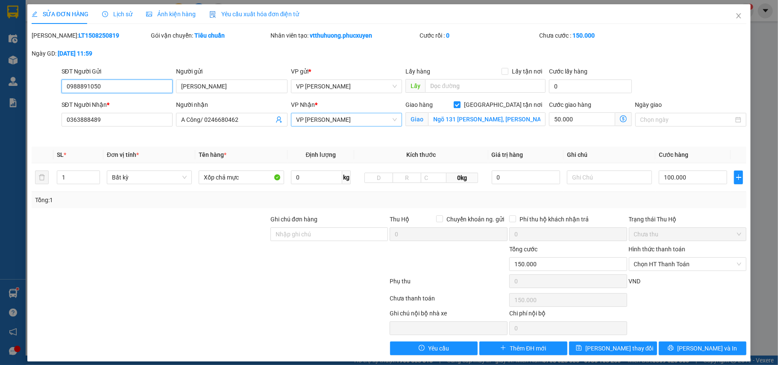
click at [359, 120] on span "VP [PERSON_NAME]" at bounding box center [346, 119] width 101 height 13
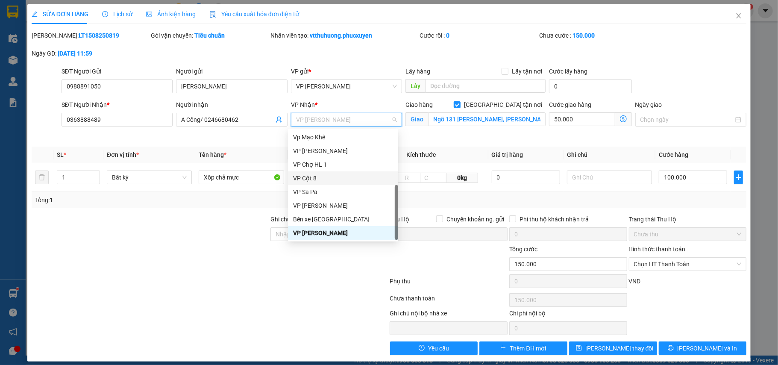
scroll to position [137, 0]
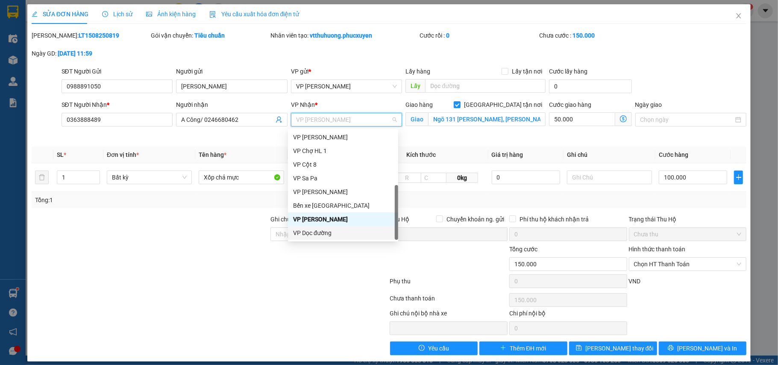
click at [330, 233] on div "VP Dọc đường" at bounding box center [343, 232] width 100 height 9
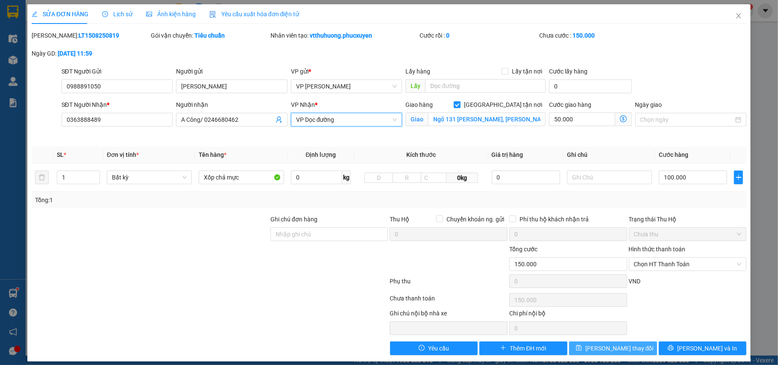
drag, startPoint x: 622, startPoint y: 350, endPoint x: 619, endPoint y: 329, distance: 21.6
click at [622, 350] on span "Lưu thay đổi" at bounding box center [619, 348] width 68 height 9
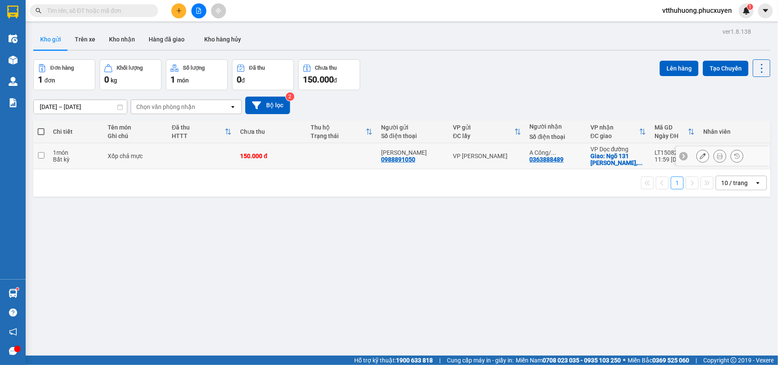
drag, startPoint x: 307, startPoint y: 160, endPoint x: 345, endPoint y: 151, distance: 39.5
click at [308, 160] on td at bounding box center [341, 156] width 71 height 26
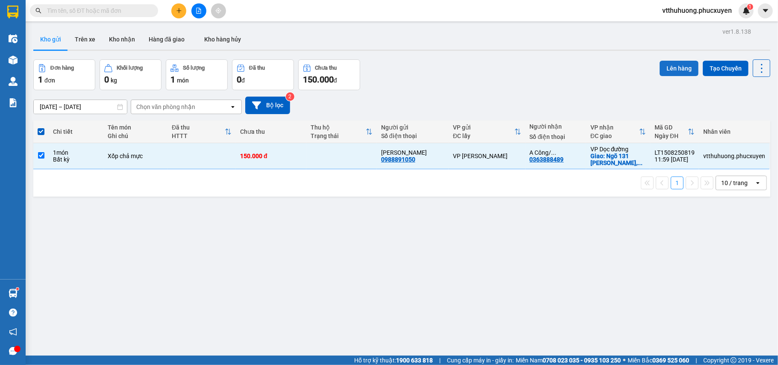
click at [666, 71] on button "Lên hàng" at bounding box center [679, 68] width 39 height 15
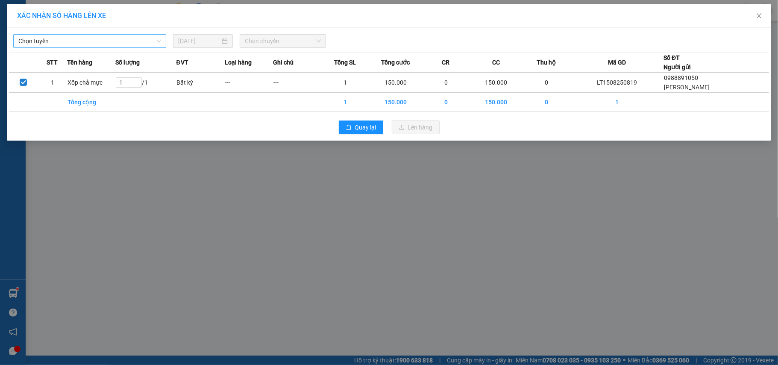
click at [103, 43] on span "Chọn tuyến" at bounding box center [89, 41] width 143 height 13
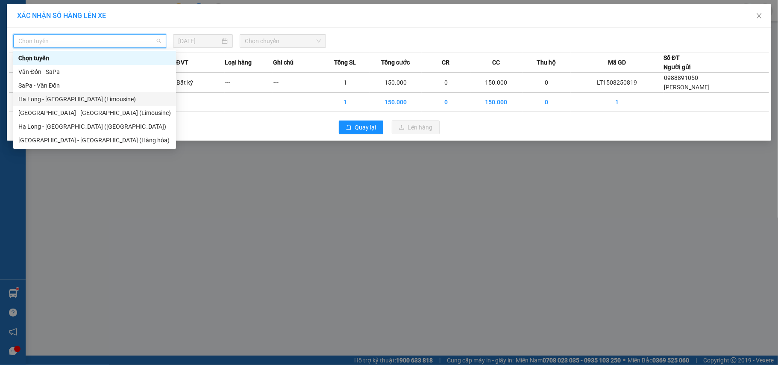
click at [96, 97] on div "Hạ Long - [GEOGRAPHIC_DATA] (Limousine)" at bounding box center [94, 98] width 153 height 9
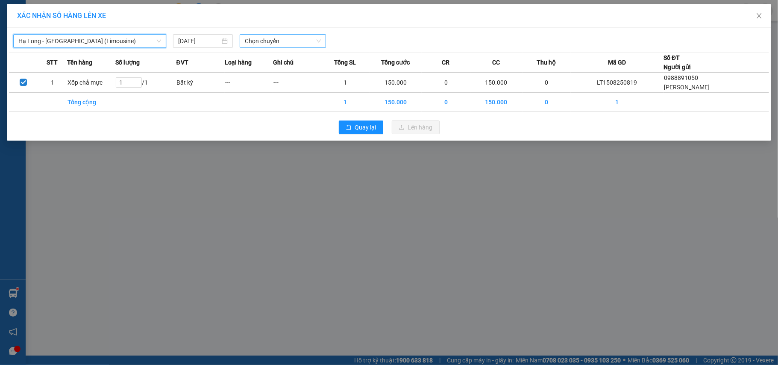
click at [293, 40] on span "Chọn chuyến" at bounding box center [283, 41] width 76 height 13
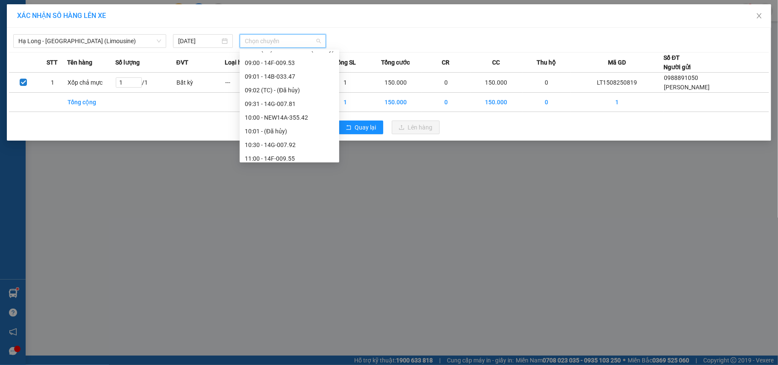
scroll to position [342, 0]
click at [291, 152] on div "13:00 - 14B-016.00" at bounding box center [289, 153] width 89 height 9
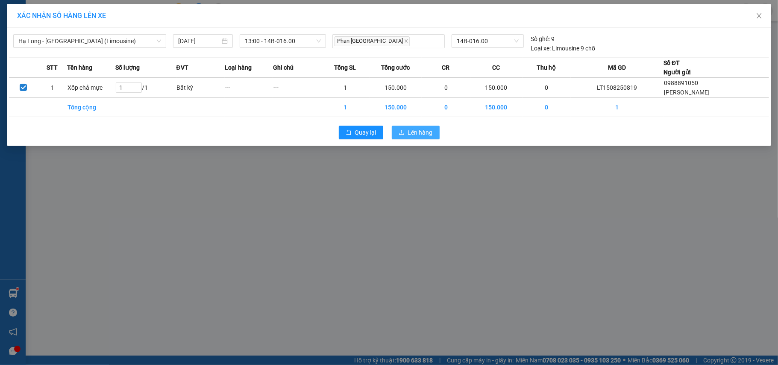
click at [416, 132] on span "Lên hàng" at bounding box center [420, 132] width 25 height 9
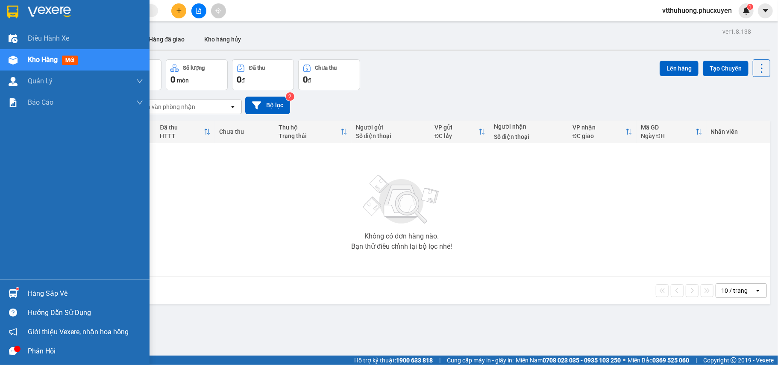
click at [47, 293] on div "Hàng sắp về" at bounding box center [85, 293] width 115 height 13
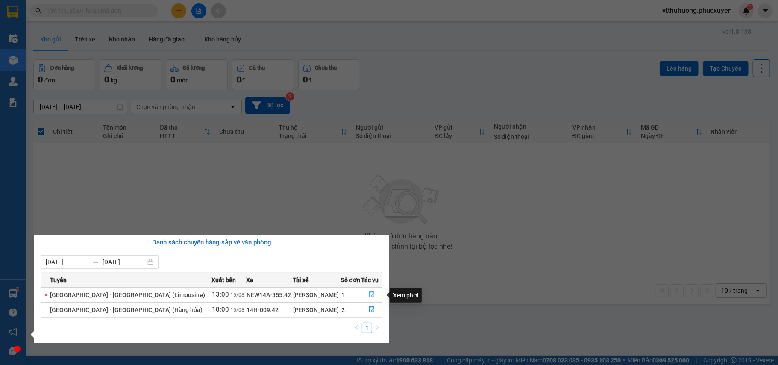
click at [369, 291] on icon "file-done" at bounding box center [372, 294] width 6 height 6
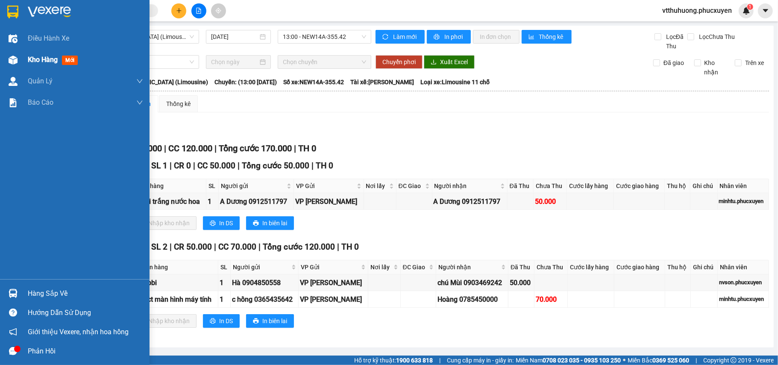
click at [41, 62] on span "Kho hàng" at bounding box center [43, 60] width 30 height 8
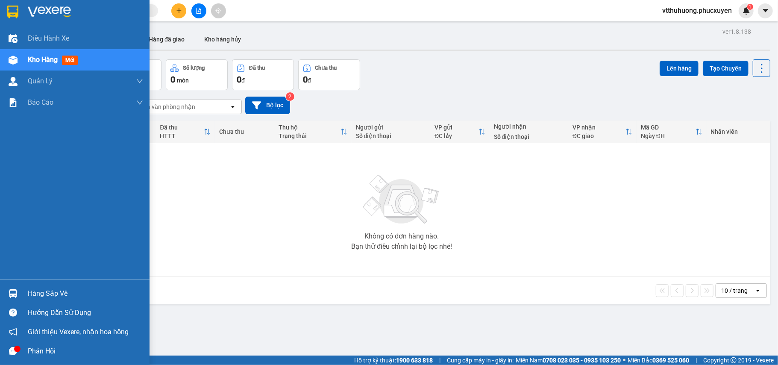
drag, startPoint x: 41, startPoint y: 296, endPoint x: 245, endPoint y: 303, distance: 204.4
click at [50, 296] on div "Hàng sắp về" at bounding box center [85, 293] width 115 height 13
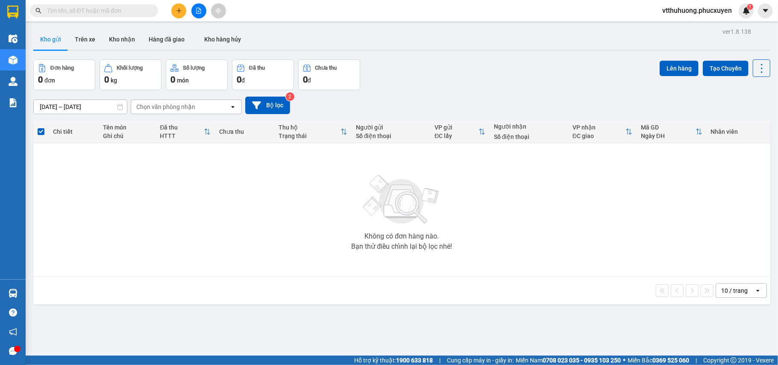
click at [438, 332] on section "Kết quả tìm kiếm ( 0 ) Bộ lọc No Data vtthuhuong.phucxuyen 1 Điều hành xe Kho h…" at bounding box center [389, 182] width 778 height 365
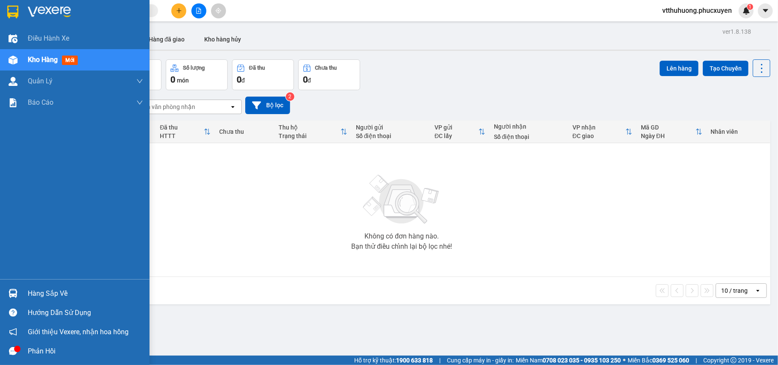
click at [55, 294] on div "Hàng sắp về" at bounding box center [85, 293] width 115 height 13
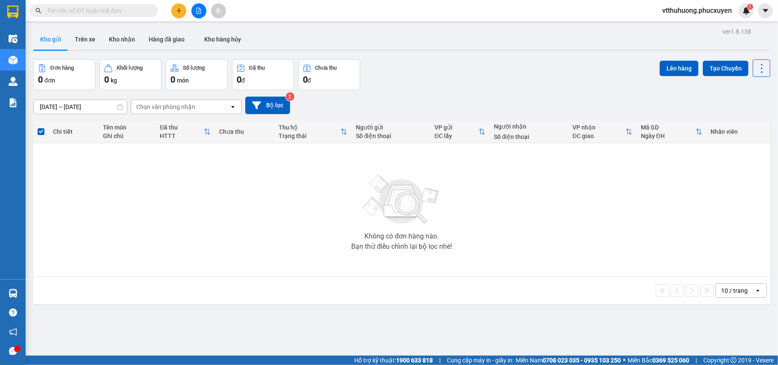
drag, startPoint x: 428, startPoint y: 332, endPoint x: 167, endPoint y: 279, distance: 265.4
click at [421, 331] on section "Kết quả tìm kiếm ( 0 ) Bộ lọc No Data vtthuhuong.phucxuyen 1 Điều hành xe Kho h…" at bounding box center [389, 182] width 778 height 365
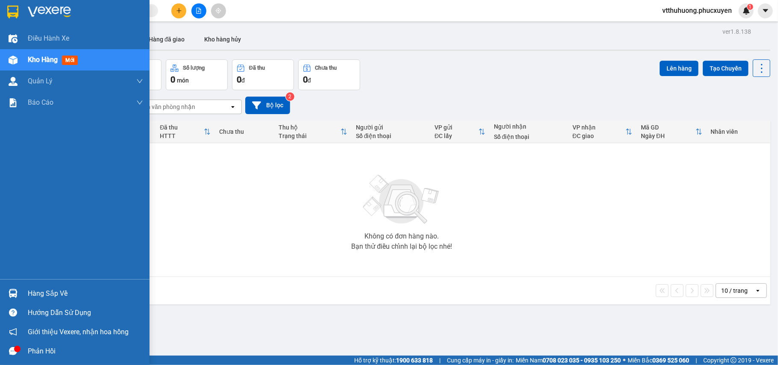
click at [48, 291] on div "Hàng sắp về" at bounding box center [85, 293] width 115 height 13
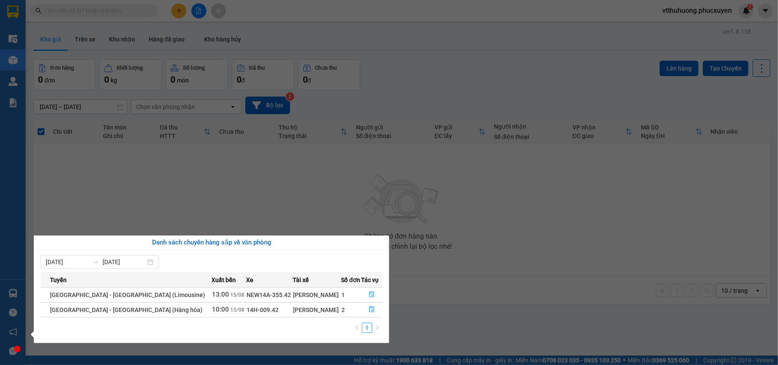
click at [502, 94] on section "Kết quả tìm kiếm ( 0 ) Bộ lọc No Data vtthuhuong.phucxuyen 1 Điều hành xe Kho h…" at bounding box center [389, 182] width 778 height 365
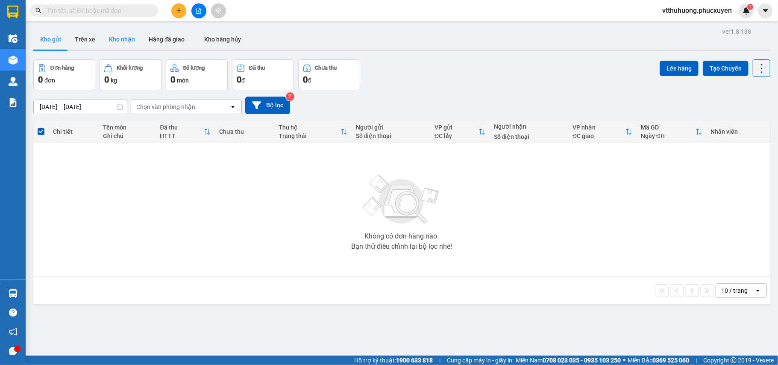
click at [122, 36] on button "Kho nhận" at bounding box center [122, 39] width 40 height 21
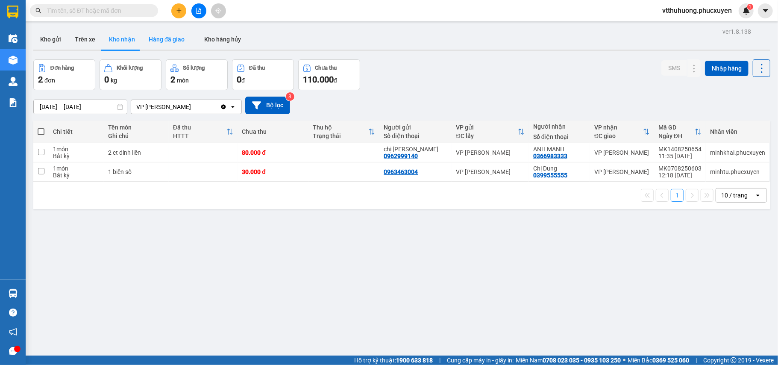
click at [158, 38] on button "Hàng đã giao" at bounding box center [167, 39] width 50 height 21
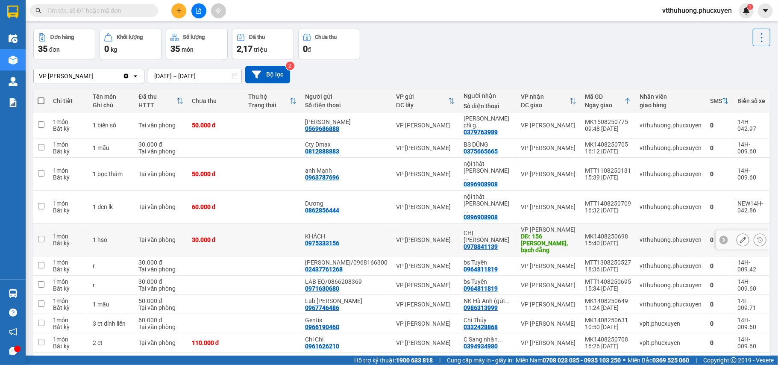
scroll to position [39, 0]
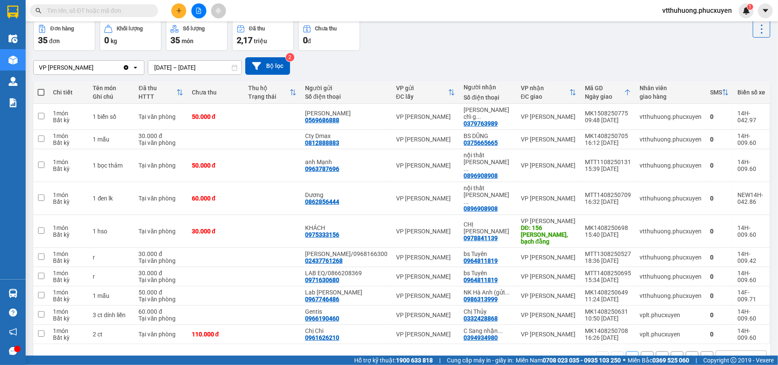
click at [728, 353] on div "10 / trang" at bounding box center [734, 357] width 26 height 9
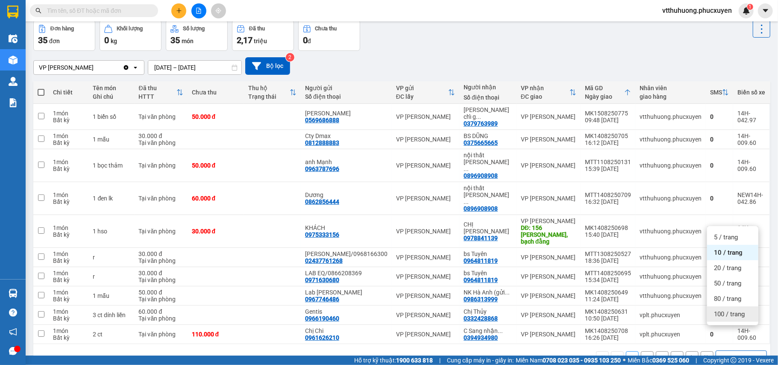
click at [730, 310] on span "100 / trang" at bounding box center [729, 314] width 31 height 9
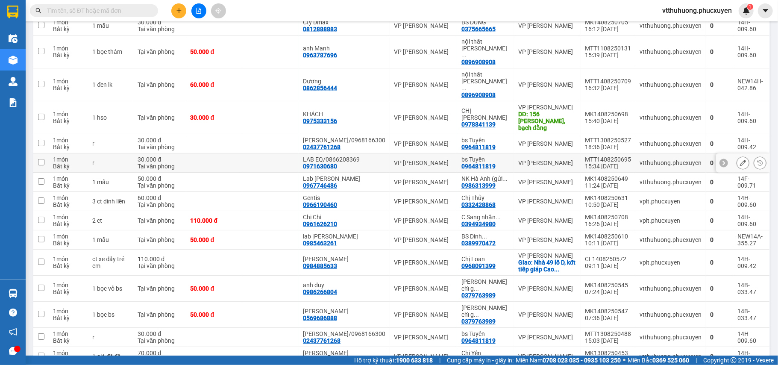
scroll to position [0, 0]
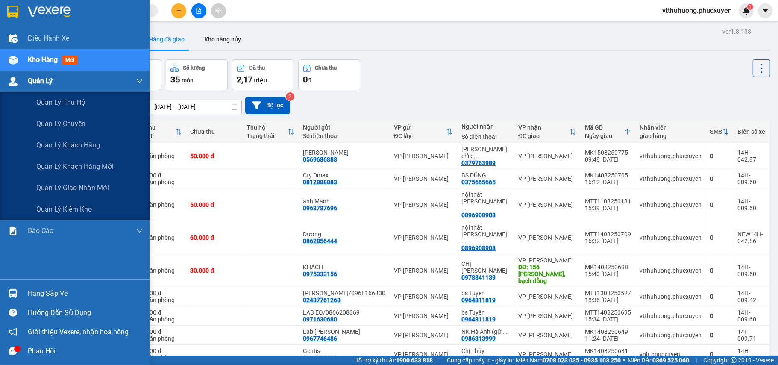
click at [38, 78] on span "Quản Lý" at bounding box center [40, 81] width 25 height 11
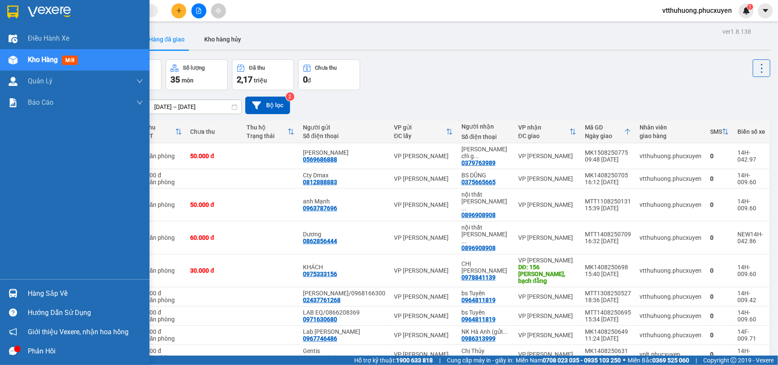
click at [35, 53] on div "Kho hàng mới" at bounding box center [85, 59] width 115 height 21
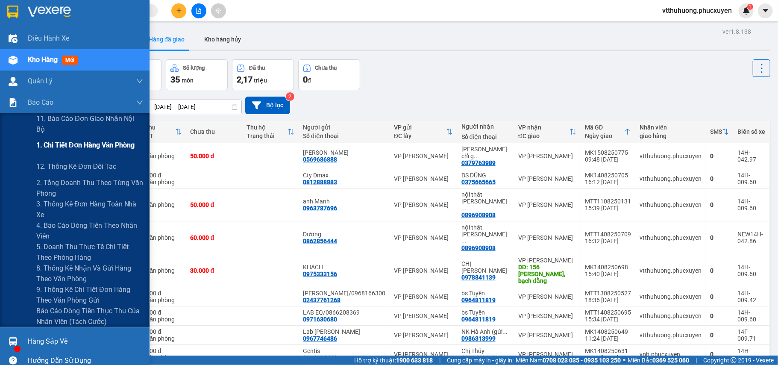
click at [103, 142] on span "1. Chi tiết đơn hàng văn phòng" at bounding box center [85, 145] width 98 height 11
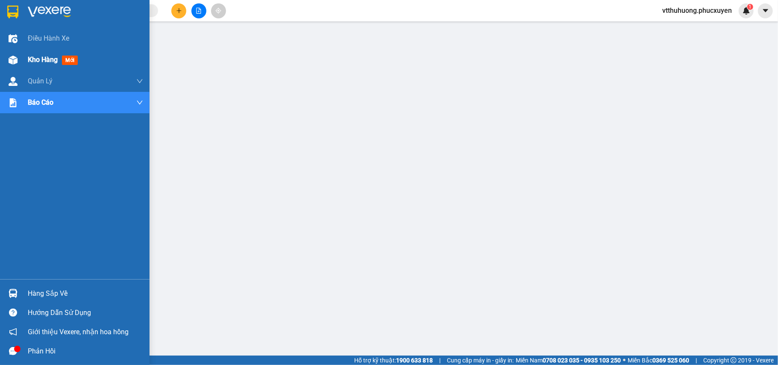
click at [45, 53] on div "Kho hàng mới" at bounding box center [85, 59] width 115 height 21
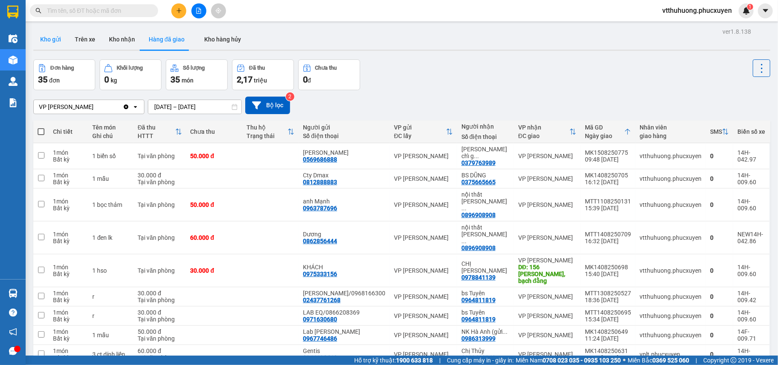
click at [46, 35] on button "Kho gửi" at bounding box center [50, 39] width 35 height 21
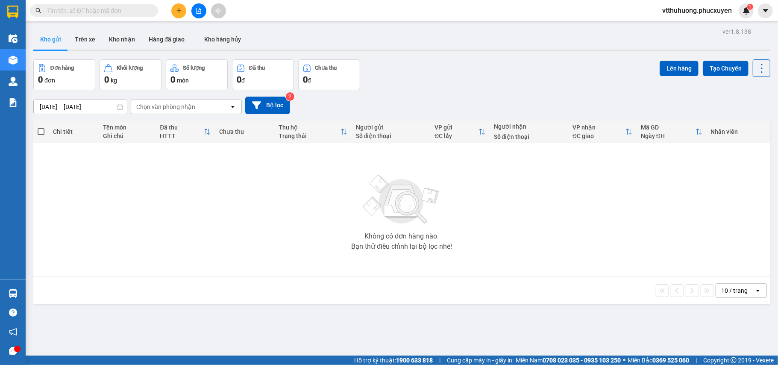
click at [102, 9] on input "text" at bounding box center [97, 10] width 101 height 9
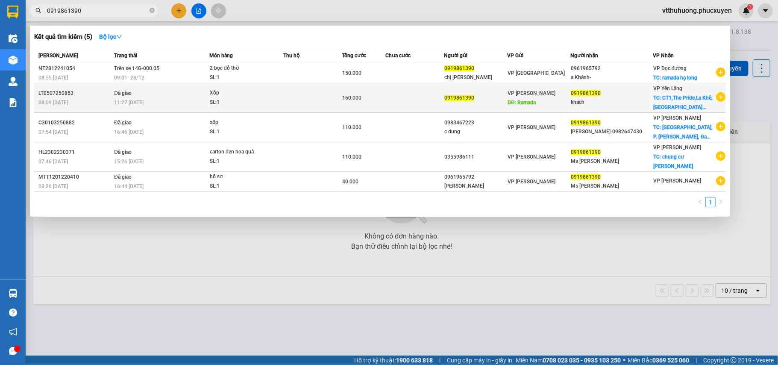
type input "0919861390"
click at [412, 96] on td at bounding box center [415, 97] width 59 height 29
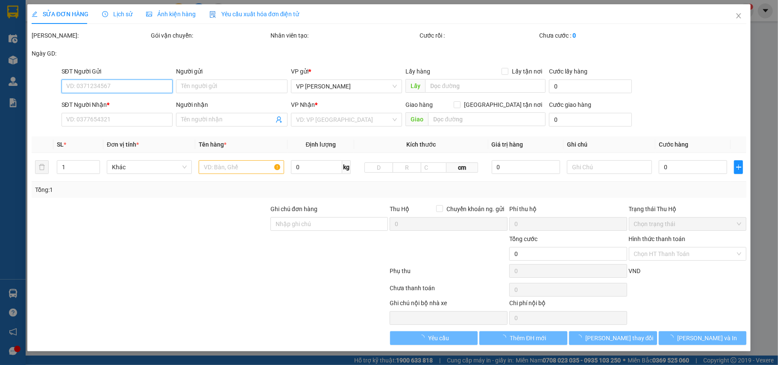
type input "0919861390"
type input "Ramada"
type input "0919861390"
type input "khách"
checkbox input "true"
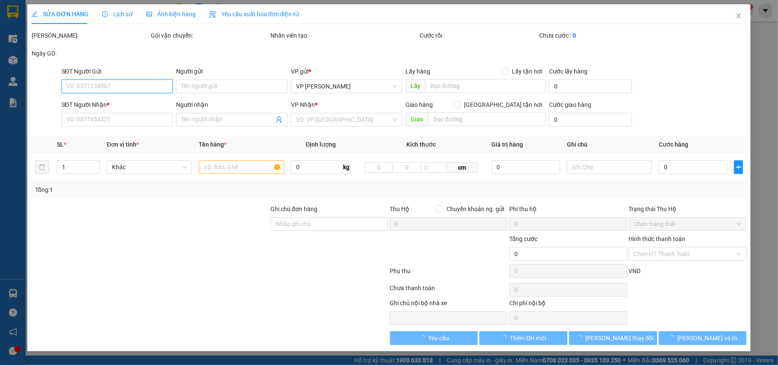
type input "CT1,The Pride,La Khê,[GEOGRAPHIC_DATA]"
type input "60.000"
type input "160.000"
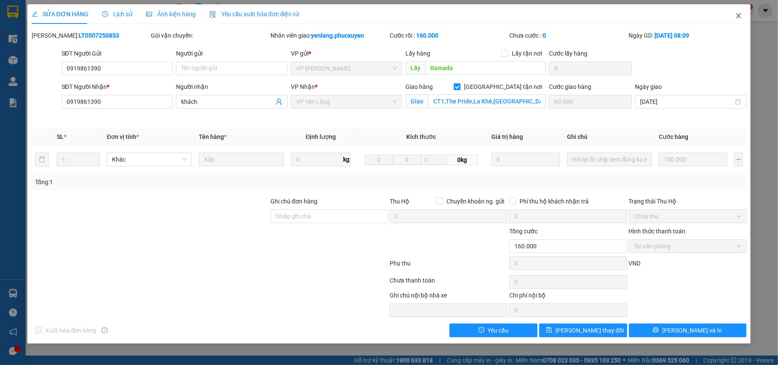
click at [738, 15] on icon "close" at bounding box center [738, 15] width 7 height 7
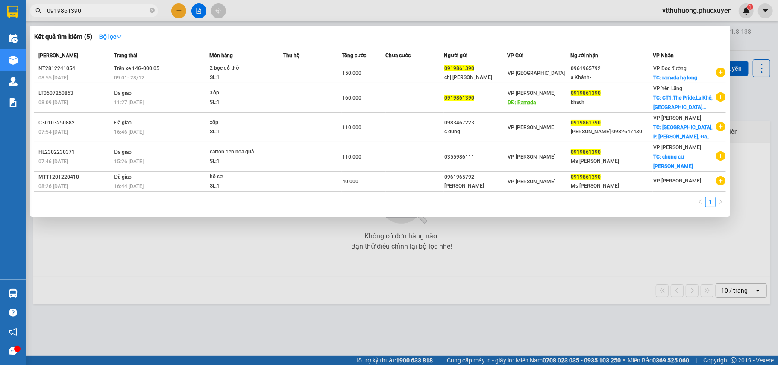
click at [89, 9] on input "0919861390" at bounding box center [97, 10] width 101 height 9
click at [154, 8] on icon "close-circle" at bounding box center [152, 10] width 5 height 5
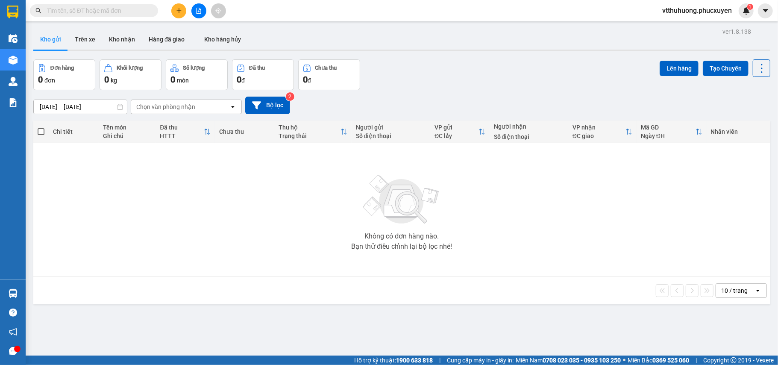
click at [125, 9] on input "text" at bounding box center [97, 10] width 101 height 9
paste input "0919820336"
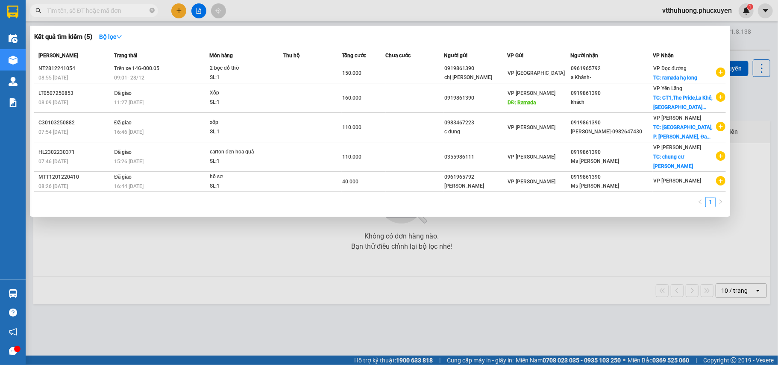
type input "0919820336"
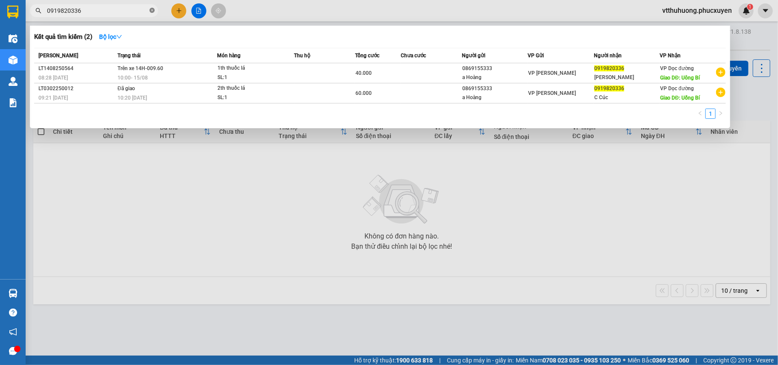
click at [150, 9] on icon "close-circle" at bounding box center [152, 10] width 5 height 5
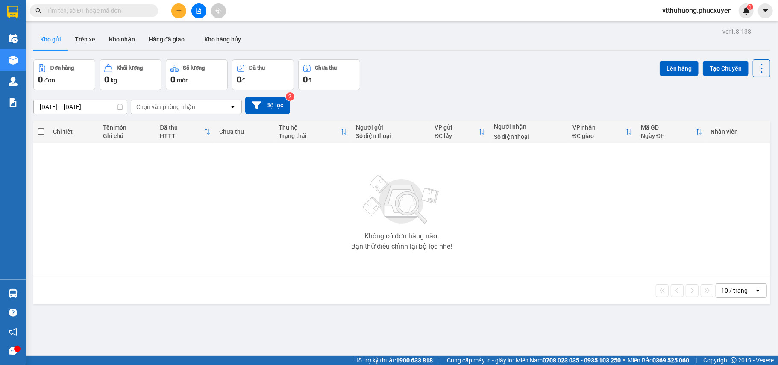
click at [108, 15] on input "text" at bounding box center [97, 10] width 101 height 9
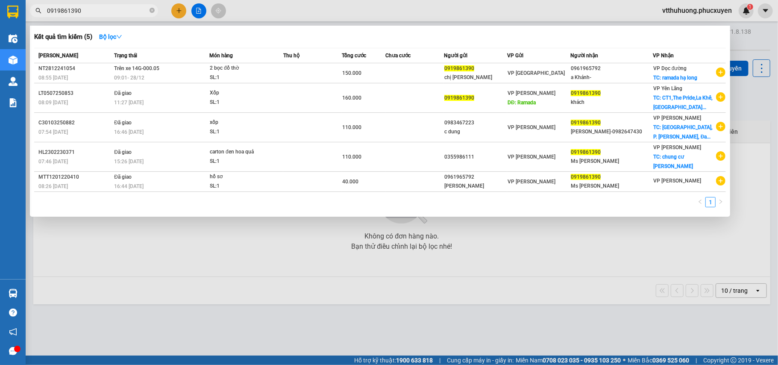
type input "0919861390"
click at [151, 9] on icon "close-circle" at bounding box center [152, 10] width 5 height 5
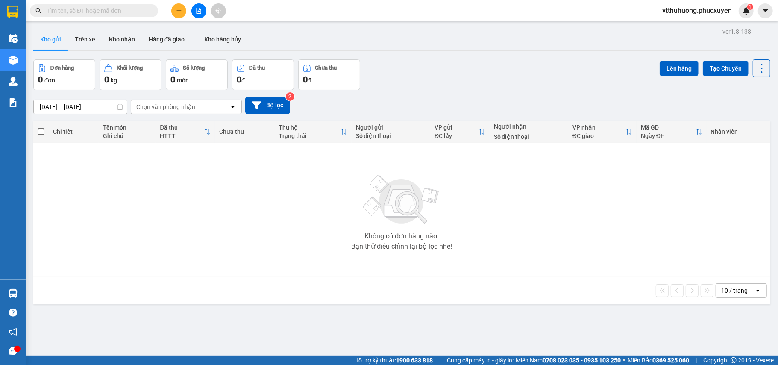
click at [126, 10] on input "text" at bounding box center [97, 10] width 101 height 9
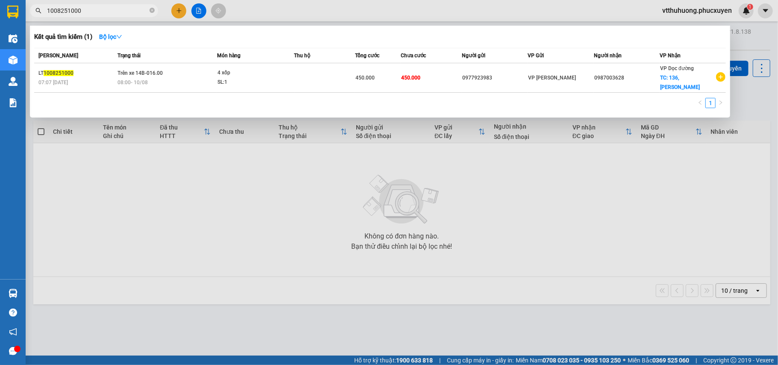
drag, startPoint x: 93, startPoint y: 10, endPoint x: 22, endPoint y: 9, distance: 70.9
click at [22, 9] on section "Kết quả tìm kiếm ( 1 ) Bộ lọc Mã ĐH Trạng thái Món hàng Thu hộ Tổng cước Chưa c…" at bounding box center [389, 182] width 778 height 365
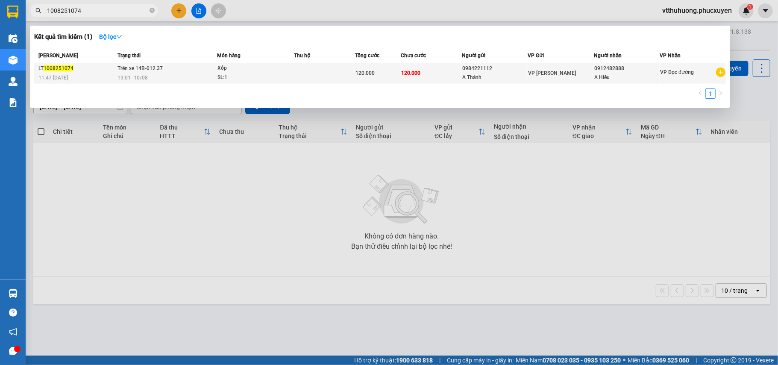
type input "1008251074"
click at [289, 72] on span "Xốp SL: 1" at bounding box center [255, 73] width 76 height 18
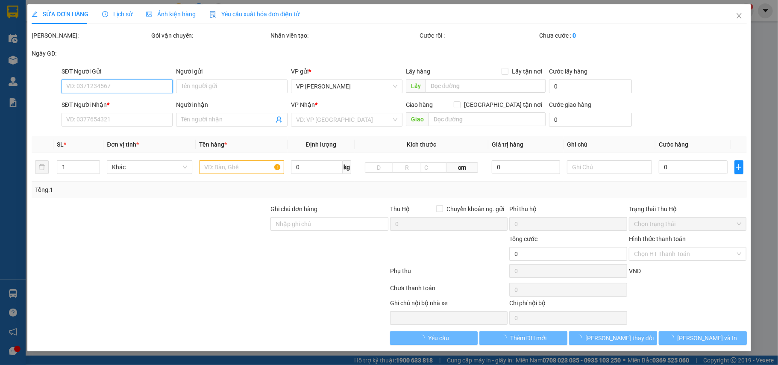
type input "0984221112"
type input "A Thành"
type input "0912482888"
type input "A Hiếu"
type input "120.000"
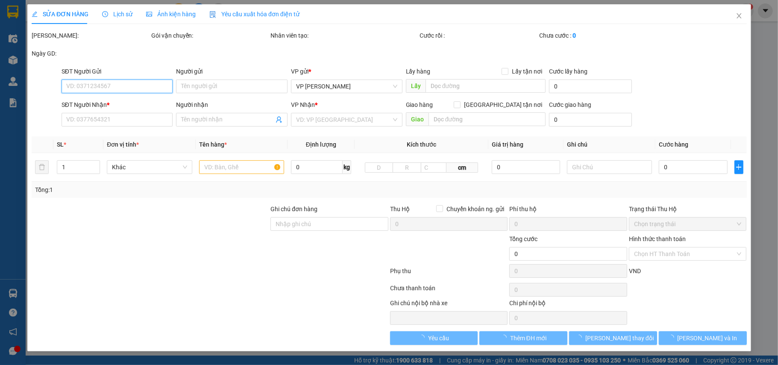
type input "120.000"
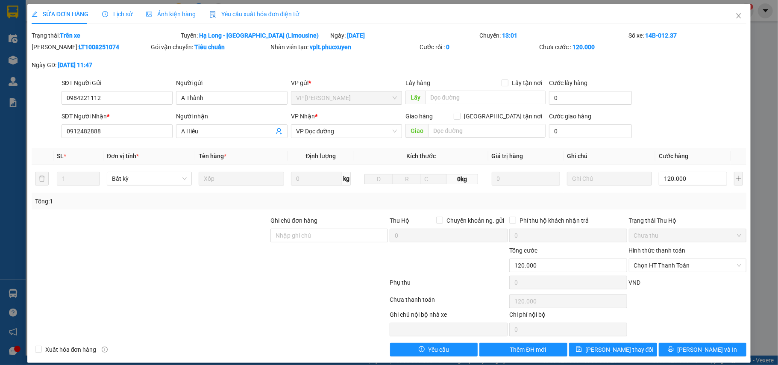
click at [123, 12] on span "Lịch sử" at bounding box center [117, 14] width 30 height 7
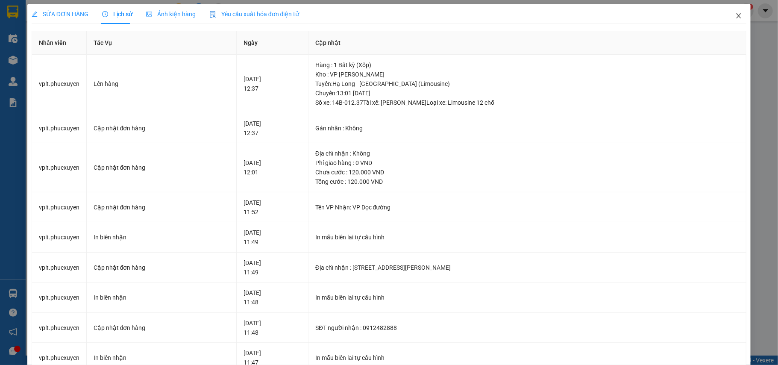
click at [737, 14] on icon "close" at bounding box center [739, 15] width 5 height 5
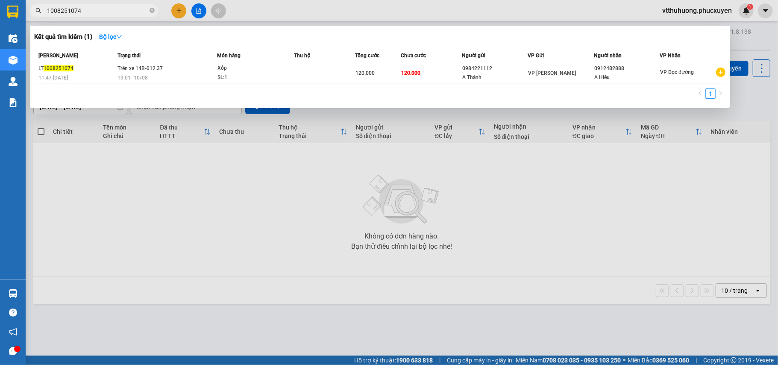
click at [106, 8] on input "1008251074" at bounding box center [97, 10] width 101 height 9
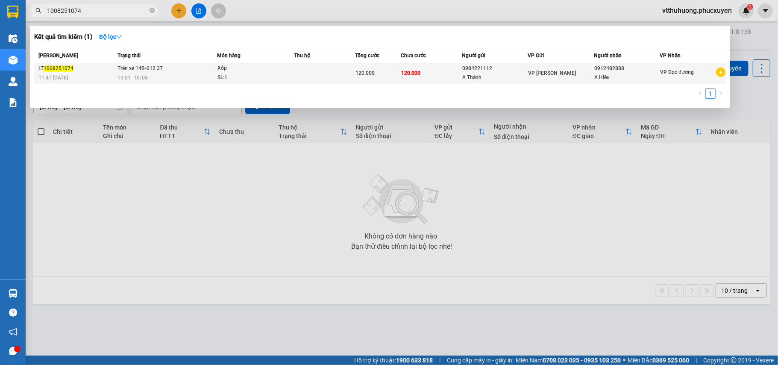
click at [436, 74] on td "120.000" at bounding box center [431, 73] width 61 height 20
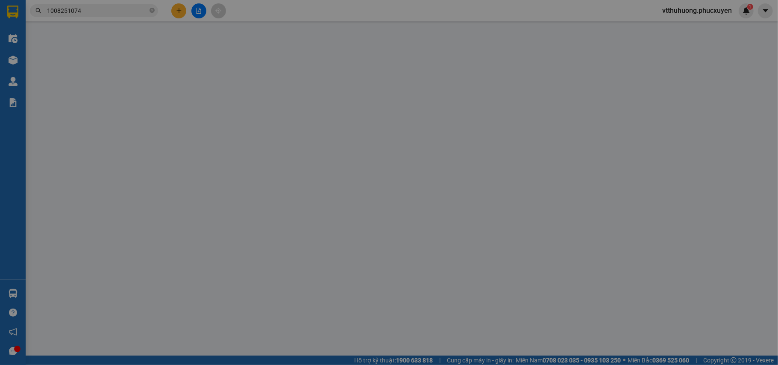
type input "0984221112"
type input "A Thành"
type input "0912482888"
type input "A Hiếu"
type input "120.000"
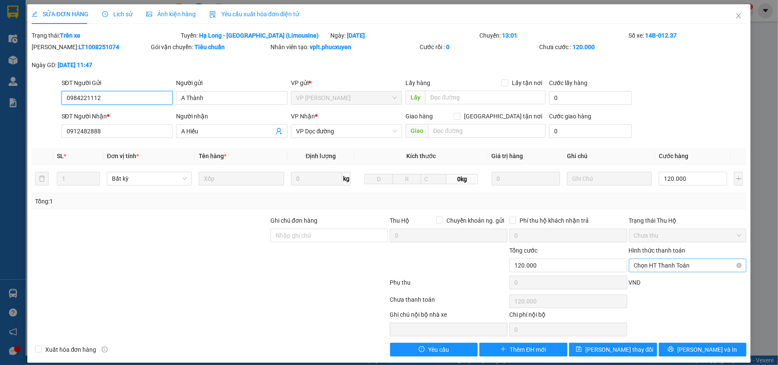
click at [659, 267] on span "Chọn HT Thanh Toán" at bounding box center [688, 265] width 108 height 13
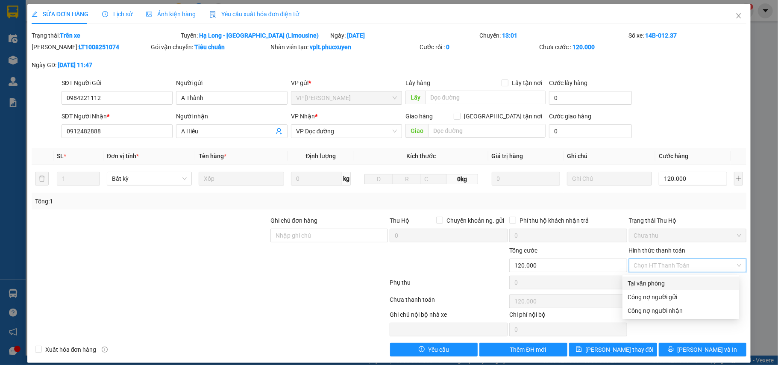
click at [656, 279] on div "Tại văn phòng" at bounding box center [681, 283] width 106 height 9
type input "0"
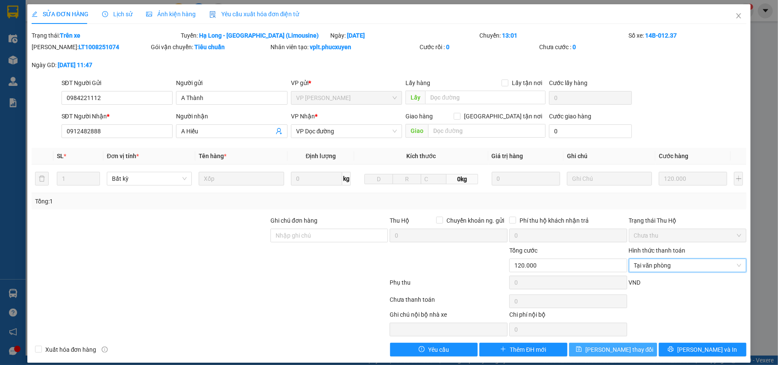
click at [604, 346] on button "Lưu thay đổi" at bounding box center [613, 350] width 88 height 14
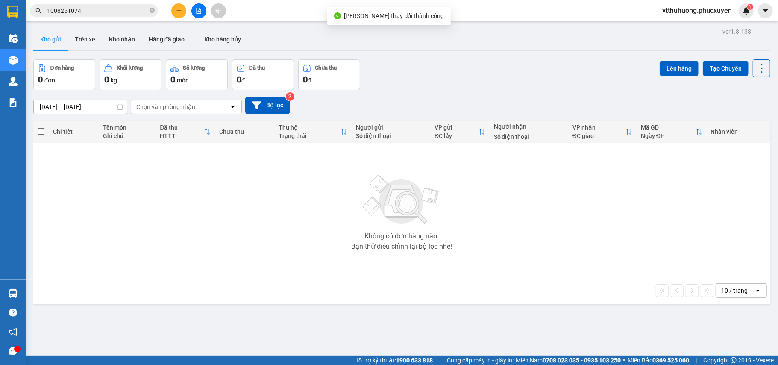
click at [93, 12] on input "1008251074" at bounding box center [97, 10] width 101 height 9
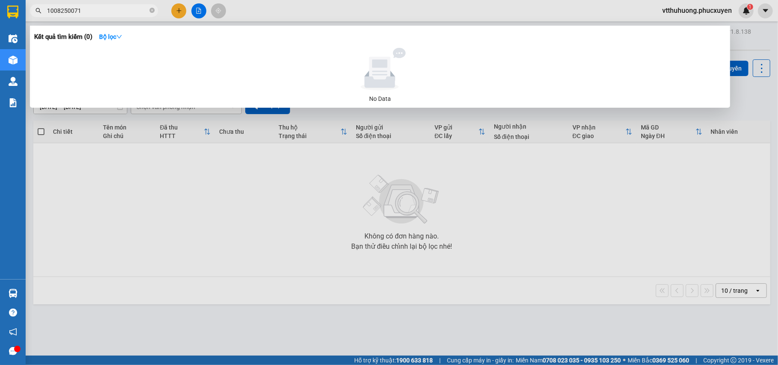
click at [53, 9] on input "1008250071" at bounding box center [97, 10] width 101 height 9
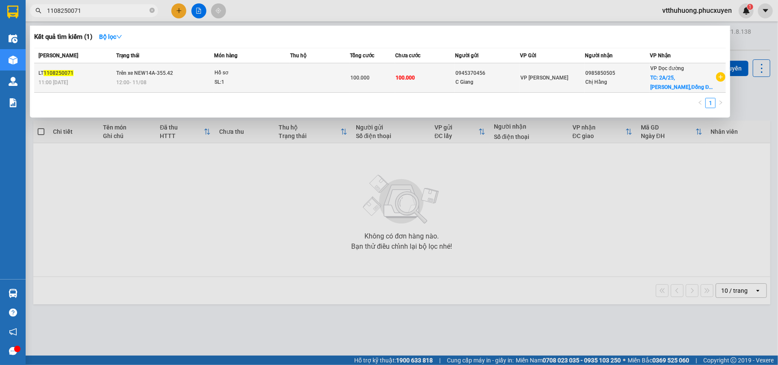
type input "1108250071"
click at [311, 77] on td at bounding box center [320, 77] width 60 height 29
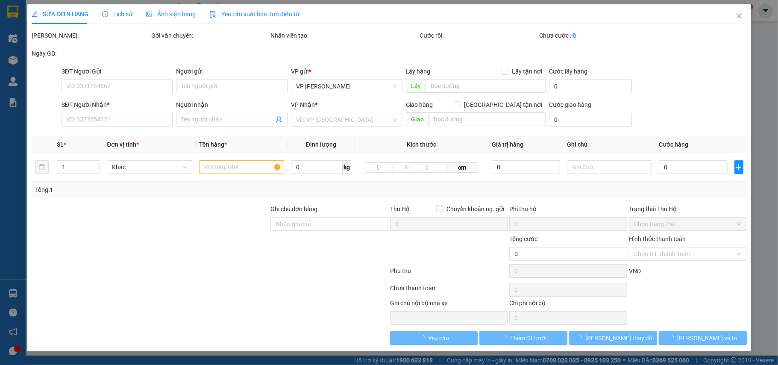
type input "0945370456"
type input "C Giang"
type input "0985850505"
type input "Chị Hằng"
checkbox input "true"
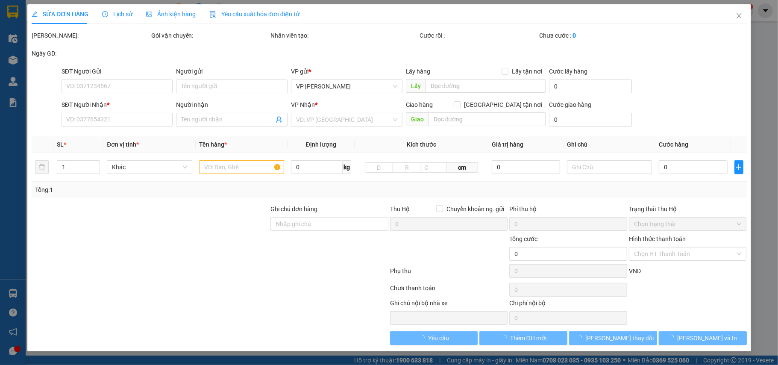
type input "2A/25,Trần Hữu Tước,Đống Đa"
type input "100.000"
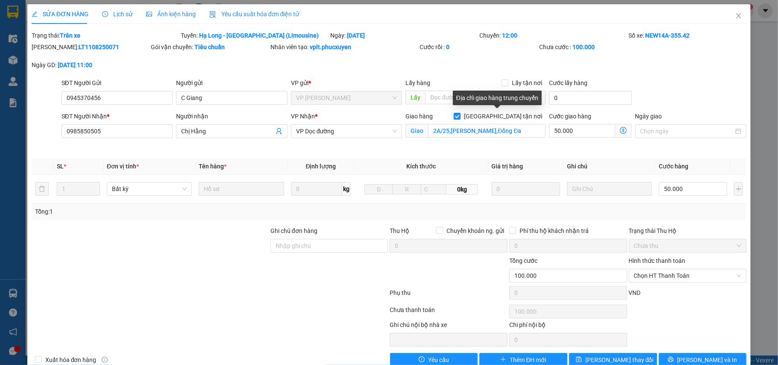
click at [460, 115] on input "Giao tận nơi" at bounding box center [457, 116] width 6 height 6
checkbox input "false"
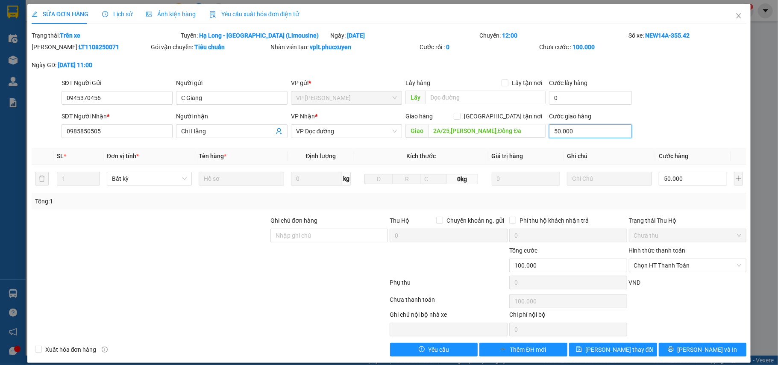
click at [599, 135] on input "50.000" at bounding box center [590, 131] width 82 height 14
type input "50.000"
click at [643, 263] on span "Chọn HT Thanh Toán" at bounding box center [688, 265] width 108 height 13
type input "0"
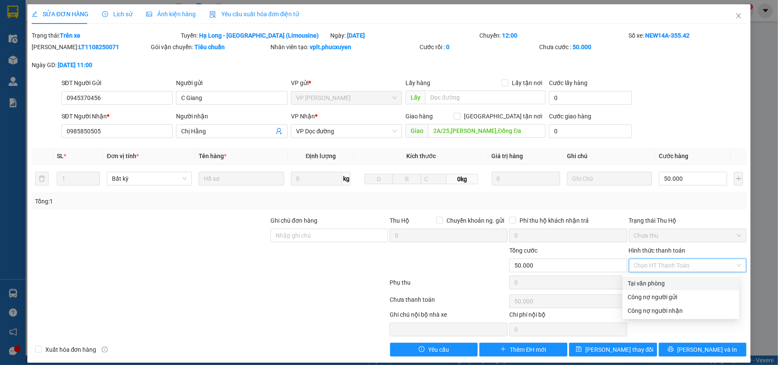
click at [643, 279] on div "Tại văn phòng" at bounding box center [681, 283] width 106 height 9
type input "0"
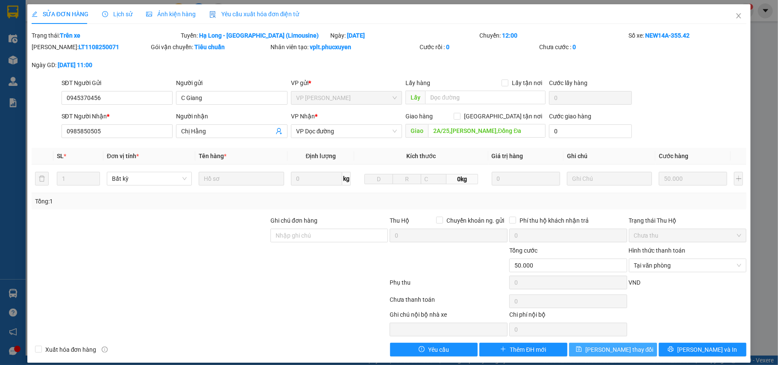
click at [602, 349] on span "Lưu thay đổi" at bounding box center [619, 349] width 68 height 9
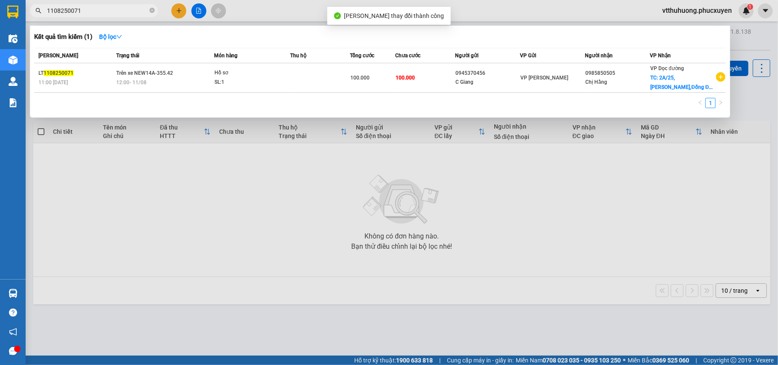
click at [97, 11] on input "1108250071" at bounding box center [97, 10] width 101 height 9
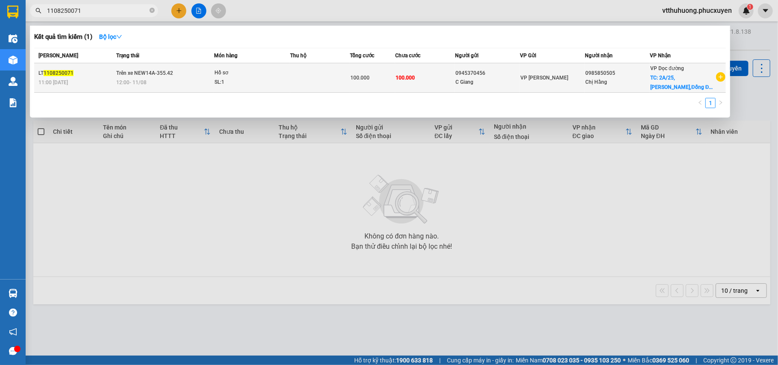
click at [275, 85] on div "SL: 1" at bounding box center [247, 82] width 64 height 9
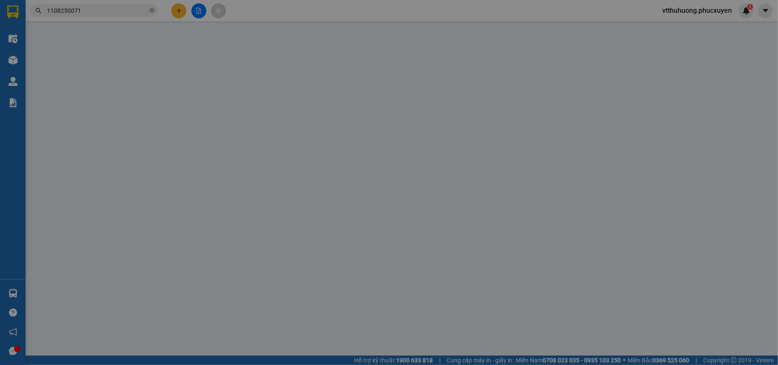
type input "0945370456"
type input "C Giang"
type input "0985850505"
type input "Chị Hằng"
type input "2A/25,Trần Hữu Tước,Đống Đa"
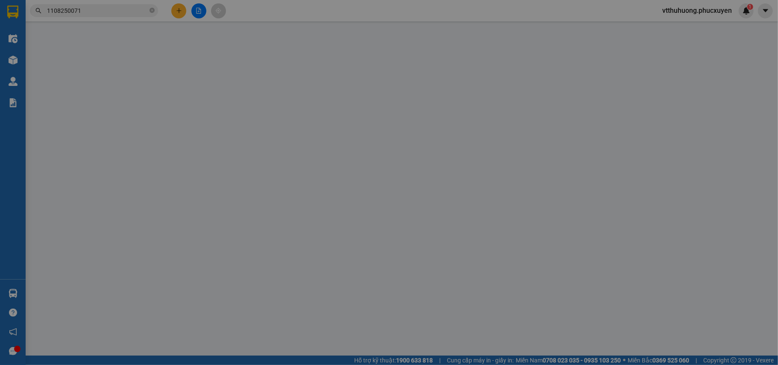
type input "50.000"
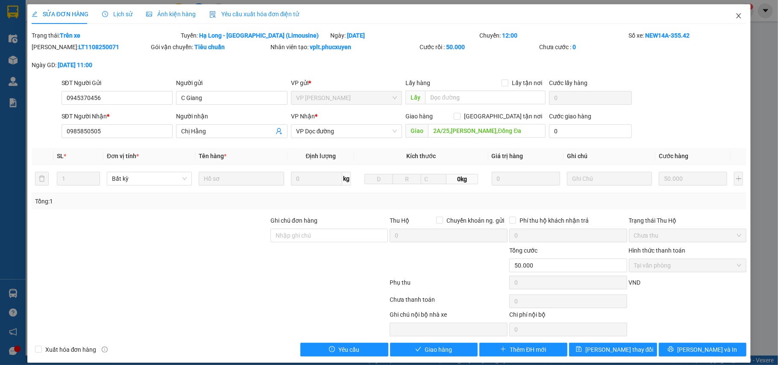
click at [727, 14] on span "Close" at bounding box center [739, 16] width 24 height 24
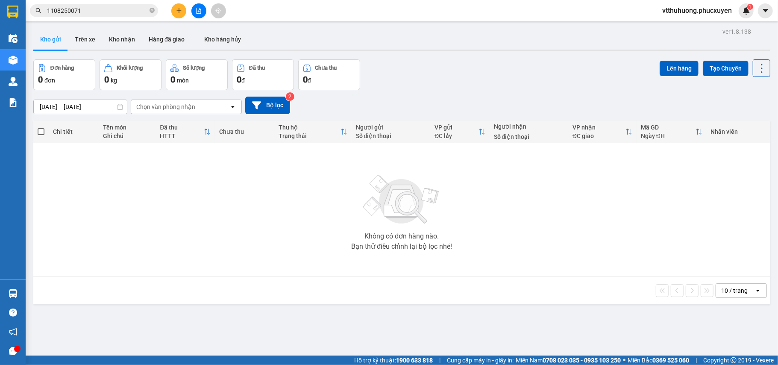
click at [103, 14] on input "1108250071" at bounding box center [97, 10] width 101 height 9
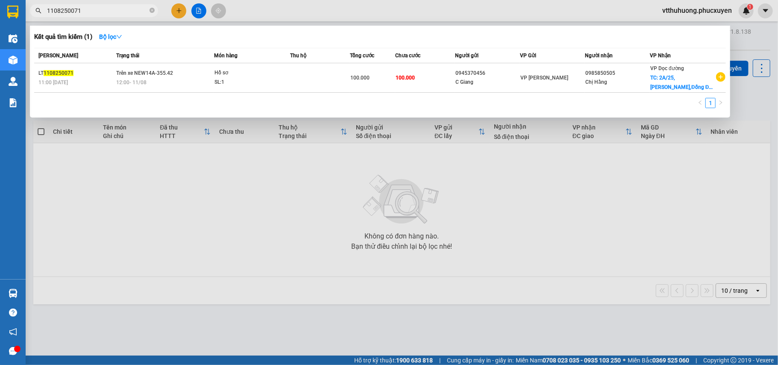
drag, startPoint x: 79, startPoint y: 12, endPoint x: 29, endPoint y: 12, distance: 50.4
click at [29, 12] on div "1108250071" at bounding box center [83, 10] width 167 height 13
click at [151, 12] on icon "close-circle" at bounding box center [152, 10] width 5 height 5
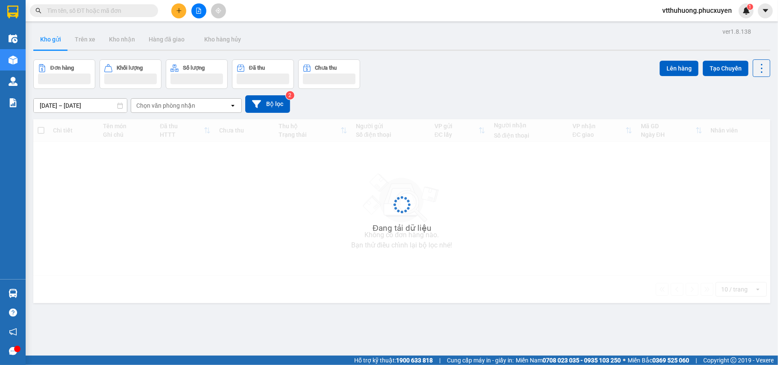
click at [57, 9] on input "text" at bounding box center [97, 10] width 101 height 9
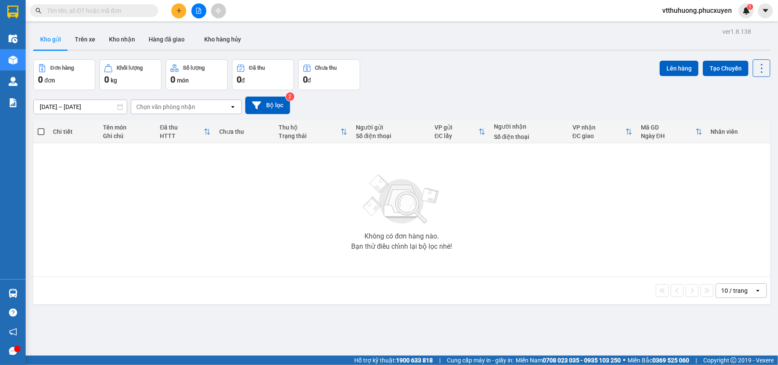
paste input "1108250071"
type input "1108250071"
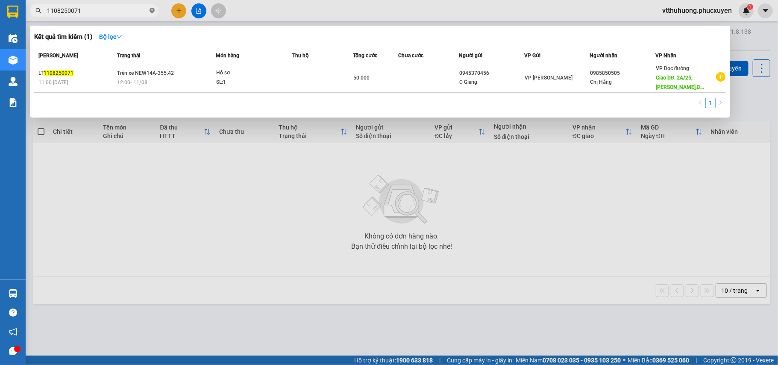
click at [151, 9] on icon "close-circle" at bounding box center [152, 10] width 5 height 5
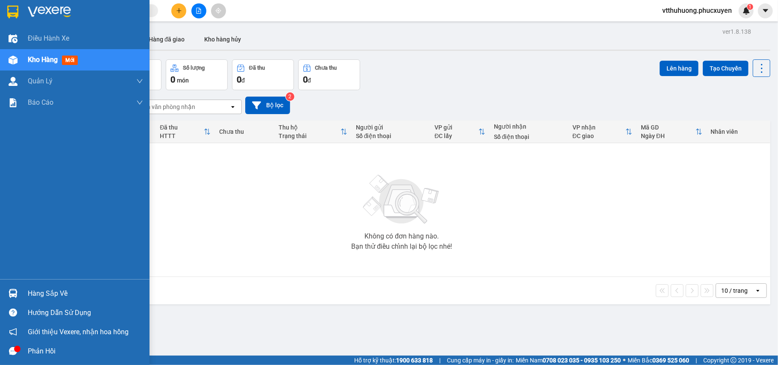
click at [38, 58] on span "Kho hàng" at bounding box center [43, 60] width 30 height 8
click at [56, 289] on div "Hàng sắp về" at bounding box center [85, 293] width 115 height 13
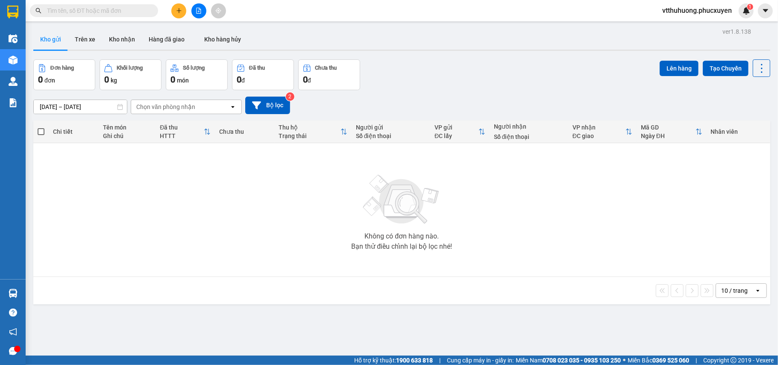
click at [421, 315] on section "Kết quả tìm kiếm ( 1 ) Bộ lọc Mã ĐH Trạng thái Món hàng Thu hộ Tổng cước Chưa c…" at bounding box center [389, 182] width 778 height 365
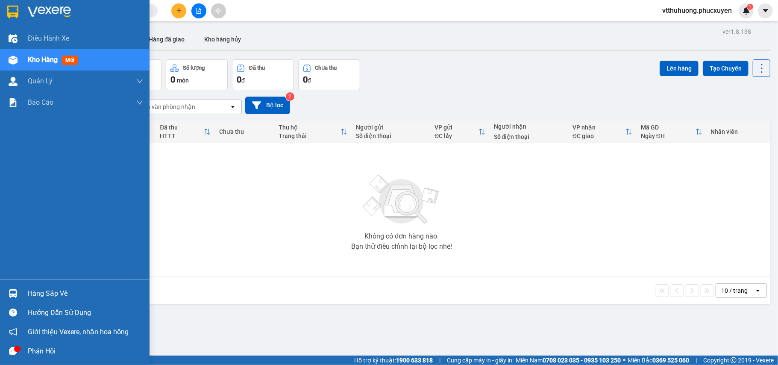
drag, startPoint x: 40, startPoint y: 293, endPoint x: 181, endPoint y: 299, distance: 141.2
click at [41, 293] on div "Hàng sắp về" at bounding box center [85, 293] width 115 height 13
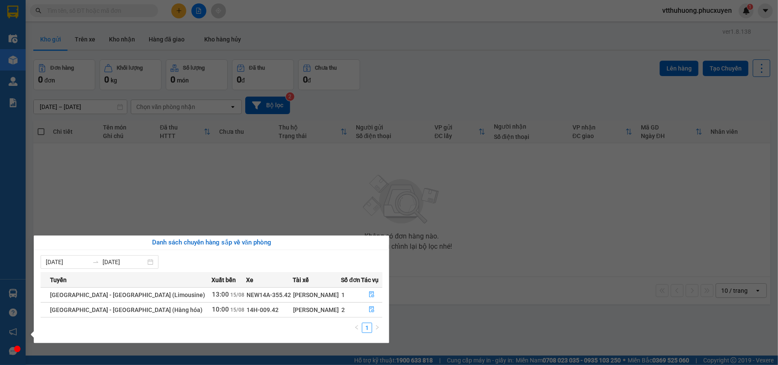
click at [481, 306] on section "Kết quả tìm kiếm ( 1 ) Bộ lọc Mã ĐH Trạng thái Món hàng Thu hộ Tổng cước Chưa c…" at bounding box center [389, 182] width 778 height 365
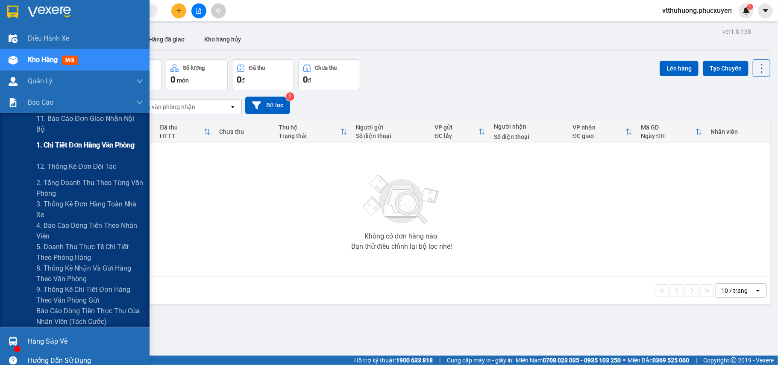
click at [86, 148] on span "1. Chi tiết đơn hàng văn phòng" at bounding box center [85, 145] width 98 height 11
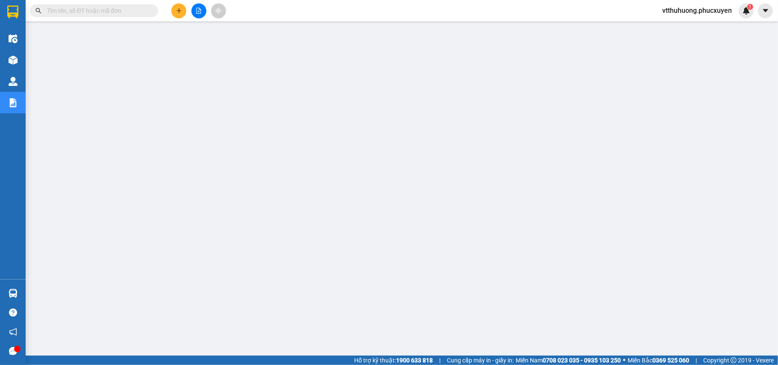
click at [53, 14] on input "text" at bounding box center [97, 10] width 101 height 9
paste input "LT1008251074"
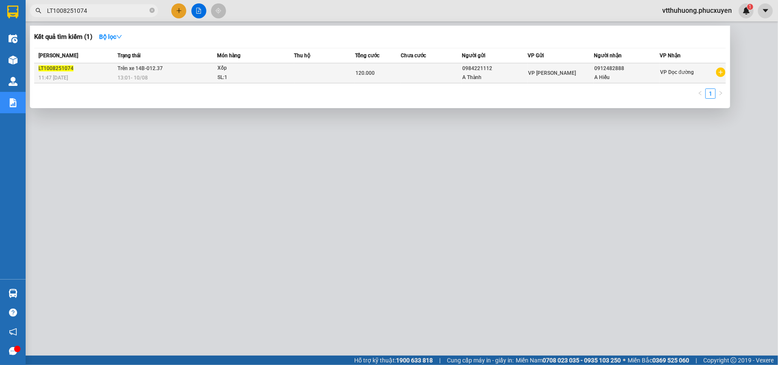
type input "LT1008251074"
click at [300, 75] on td at bounding box center [324, 73] width 61 height 20
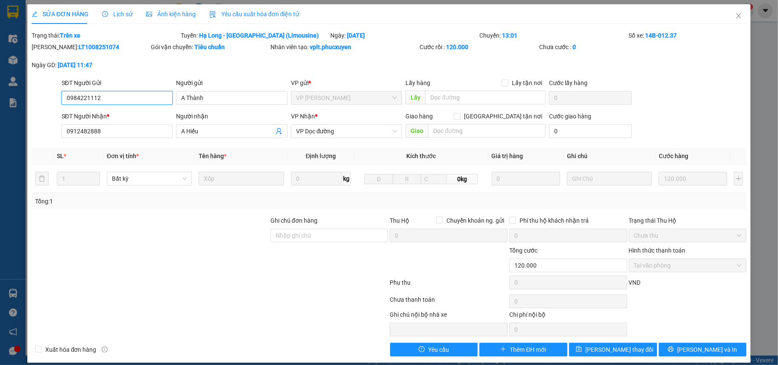
type input "0984221112"
type input "A Thành"
type input "0912482888"
type input "A Hiếu"
type input "120.000"
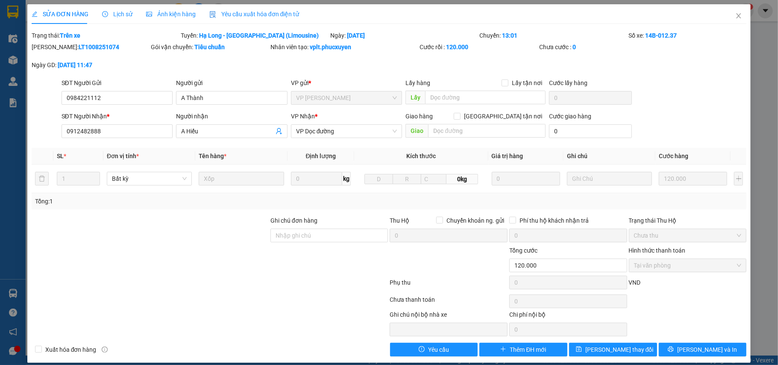
drag, startPoint x: 120, startPoint y: 14, endPoint x: 135, endPoint y: 1, distance: 20.0
click at [120, 14] on span "Lịch sử" at bounding box center [117, 14] width 30 height 7
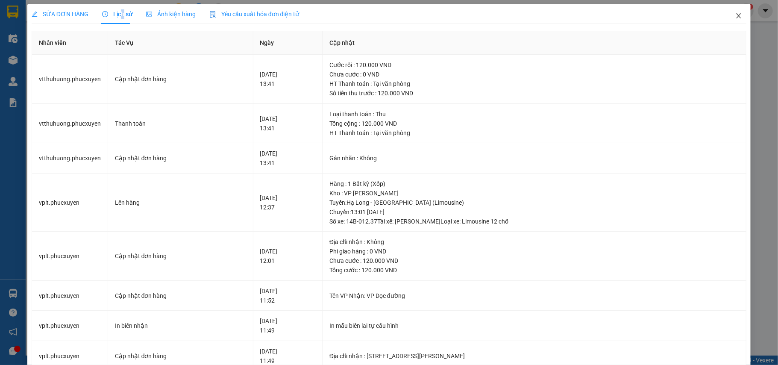
click at [735, 16] on icon "close" at bounding box center [738, 15] width 7 height 7
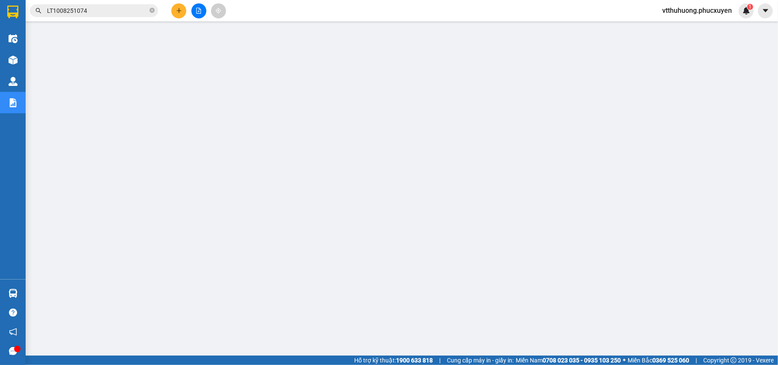
click at [154, 11] on icon "close-circle" at bounding box center [152, 10] width 5 height 5
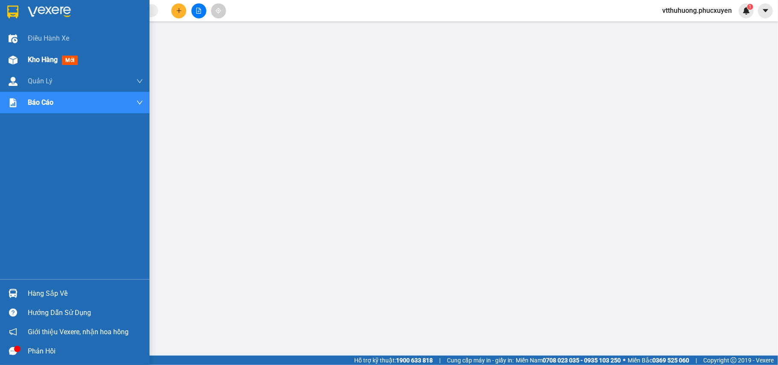
click at [32, 60] on span "Kho hàng" at bounding box center [43, 60] width 30 height 8
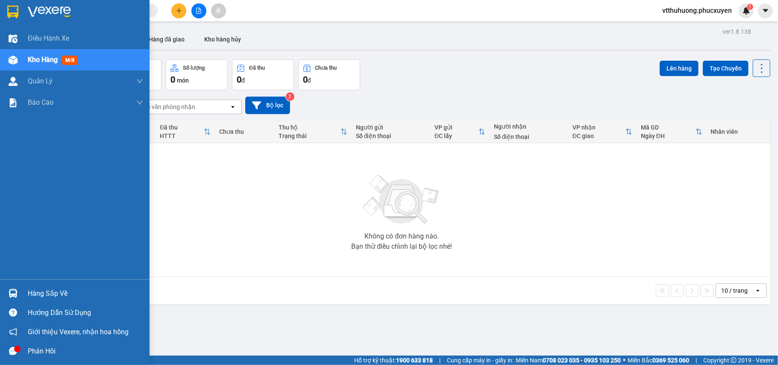
click at [62, 300] on div "Hàng sắp về" at bounding box center [85, 293] width 115 height 13
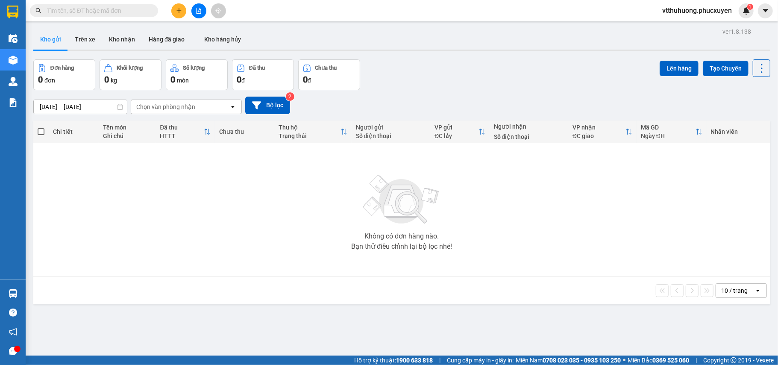
click at [412, 327] on section "Kết quả tìm kiếm ( 1 ) Bộ lọc Mã ĐH Trạng thái Món hàng Thu hộ Tổng cước Chưa c…" at bounding box center [389, 182] width 778 height 365
click at [460, 93] on div "13/08/2025 – 15/08/2025 Press the down arrow key to interact with the calendar …" at bounding box center [401, 105] width 737 height 30
drag, startPoint x: 124, startPoint y: 43, endPoint x: 124, endPoint y: 50, distance: 7.3
click at [124, 50] on div "Kho gửi Trên xe Kho nhận Hàng đã giao Kho hàng hủy" at bounding box center [401, 40] width 737 height 22
drag, startPoint x: 115, startPoint y: 31, endPoint x: 385, endPoint y: 64, distance: 272.5
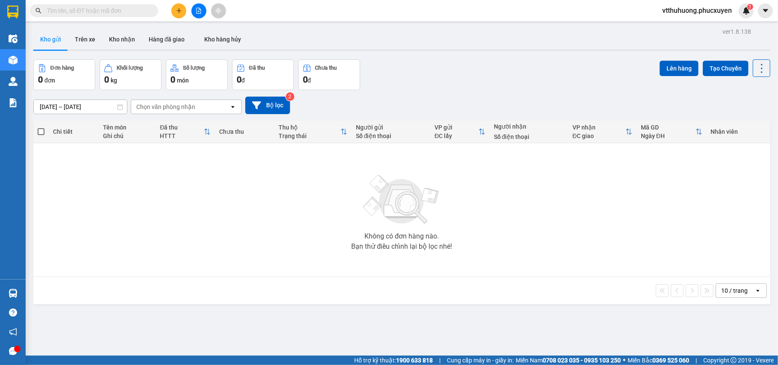
click at [115, 31] on button "Kho nhận" at bounding box center [122, 39] width 40 height 21
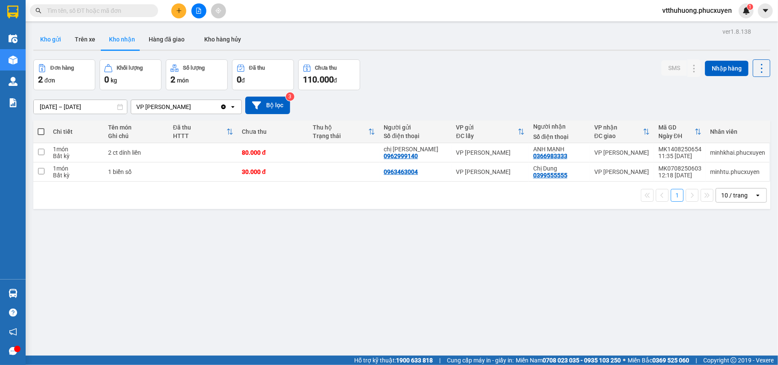
click at [43, 35] on button "Kho gửi" at bounding box center [50, 39] width 35 height 21
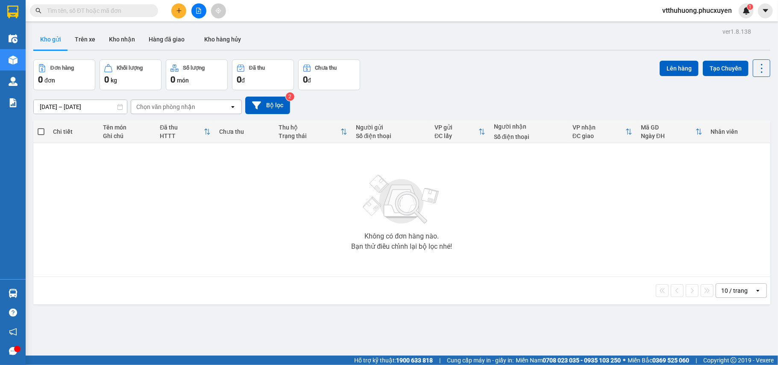
click at [689, 11] on span "vtthuhuong.phucxuyen" at bounding box center [696, 10] width 83 height 11
drag, startPoint x: 684, startPoint y: 26, endPoint x: 667, endPoint y: 26, distance: 16.2
click at [683, 26] on span "Đăng xuất" at bounding box center [700, 26] width 67 height 9
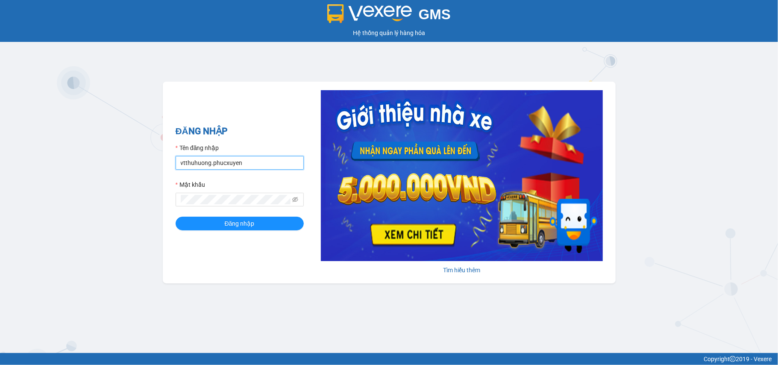
click at [279, 167] on input "vtthuhuong.phucxuyen" at bounding box center [240, 163] width 128 height 14
type input "vplt.phucxuyen"
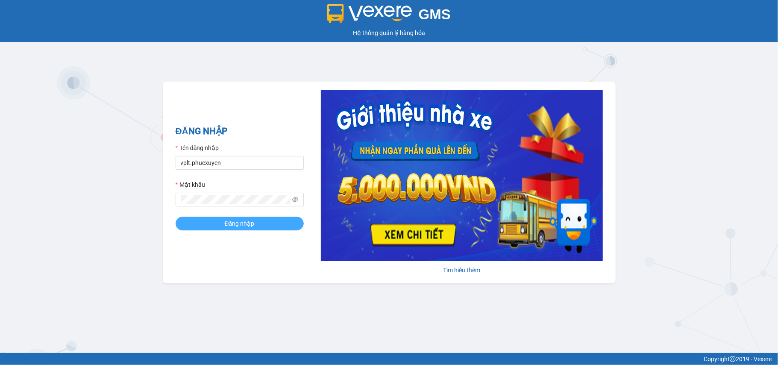
click at [228, 224] on span "Đăng nhập" at bounding box center [240, 223] width 30 height 9
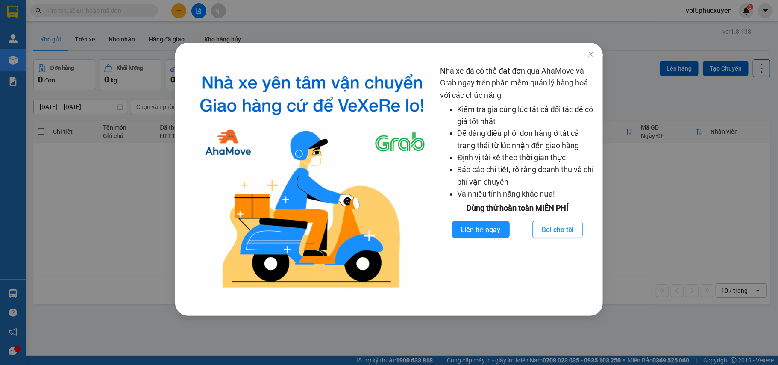
drag, startPoint x: 660, startPoint y: 222, endPoint x: 620, endPoint y: 222, distance: 39.3
click at [660, 222] on div "Nhà xe đã có thể đặt đơn qua AhaMove và Grab ngay trên phần mềm quản lý hàng ho…" at bounding box center [389, 182] width 778 height 365
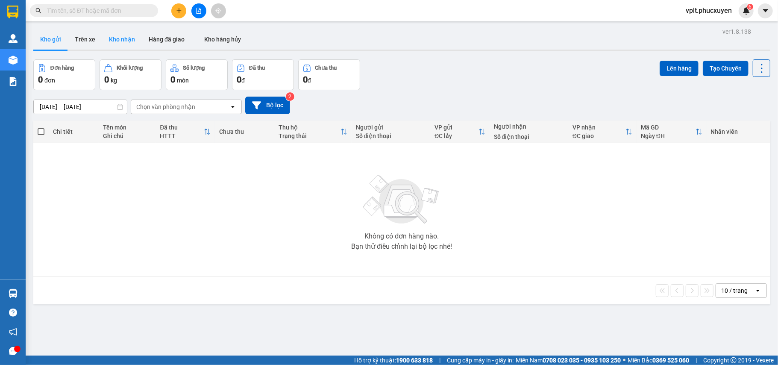
click at [120, 41] on button "Kho nhận" at bounding box center [122, 39] width 40 height 21
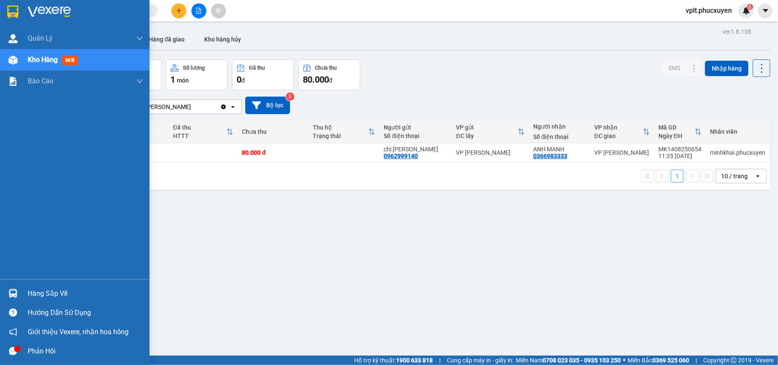
click at [67, 284] on div "Hàng sắp về" at bounding box center [75, 293] width 150 height 19
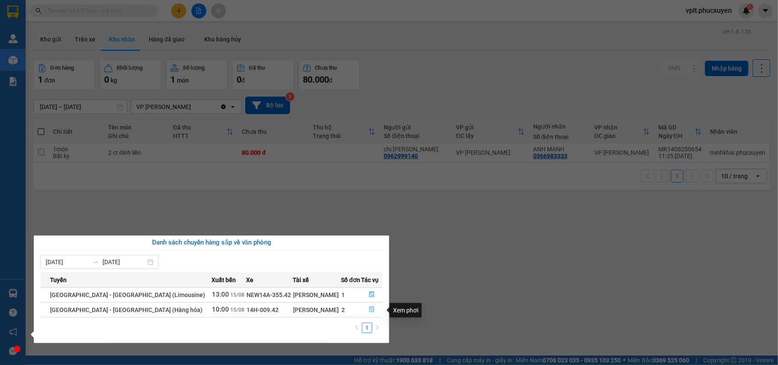
click at [370, 309] on icon "file-done" at bounding box center [372, 310] width 5 height 6
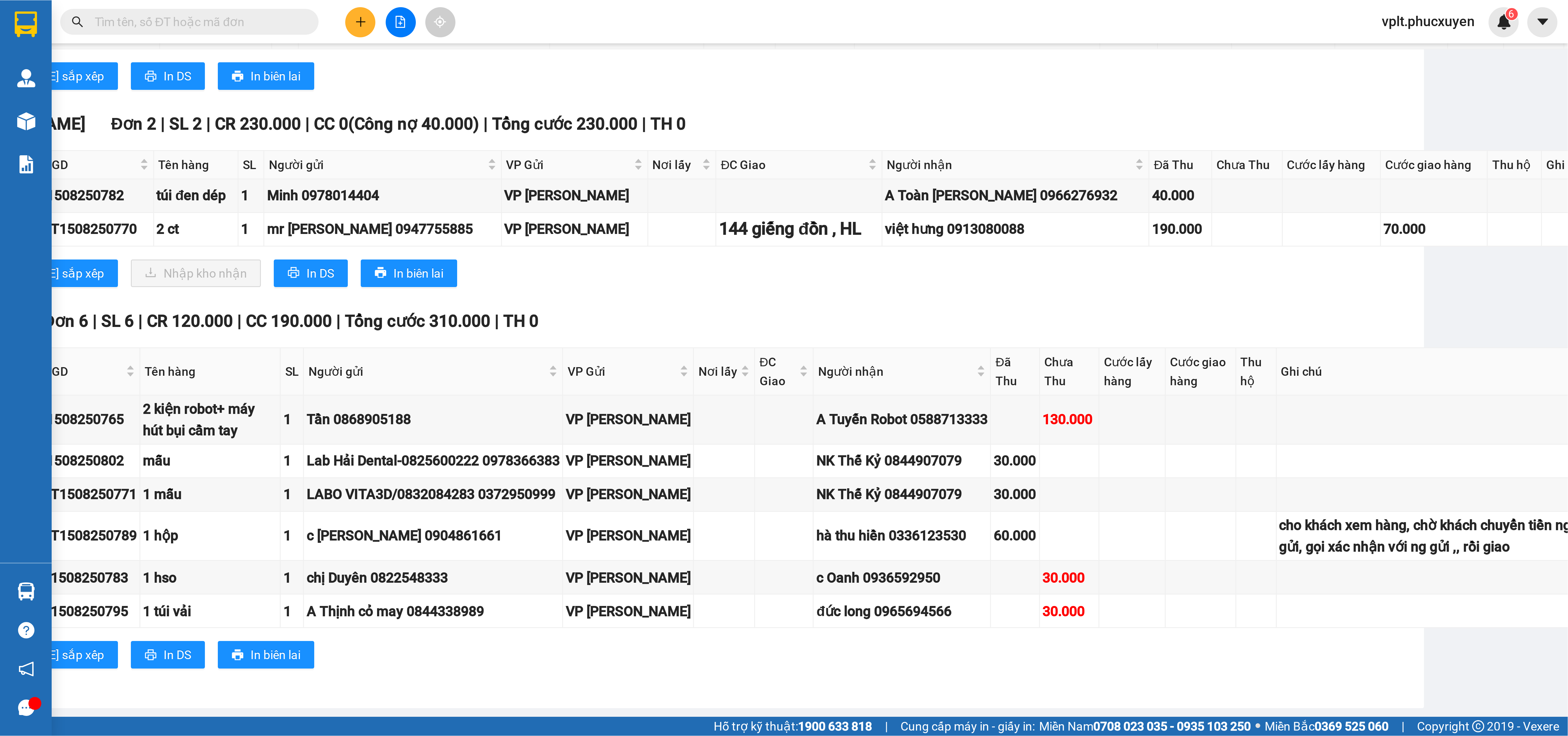
scroll to position [618, 46]
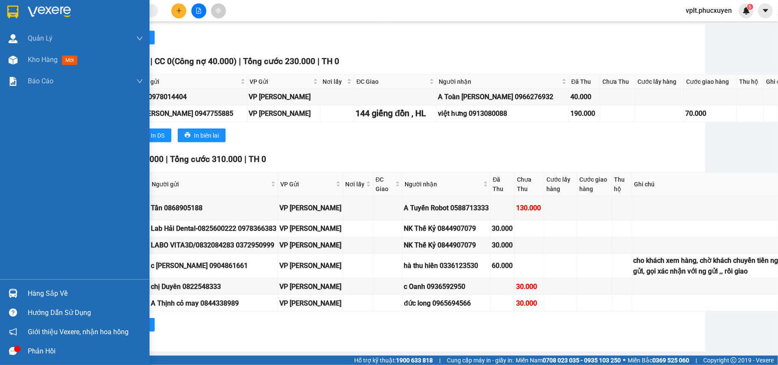
click at [52, 300] on div "Hàng sắp về" at bounding box center [85, 293] width 115 height 13
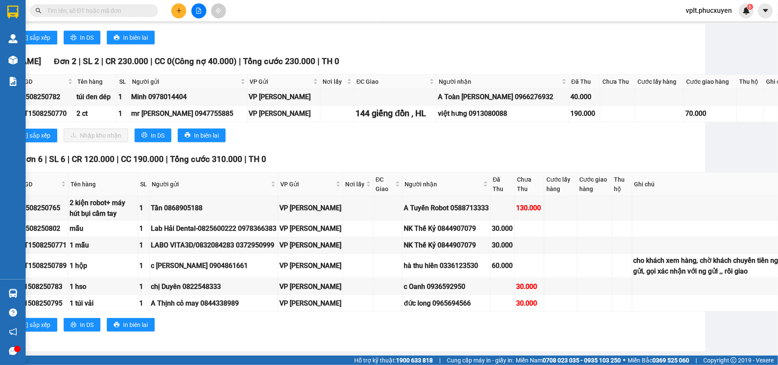
click at [689, 150] on section "Kết quả tìm kiếm ( 0 ) Bộ lọc No Data vplt.[PERSON_NAME] 6 [PERSON_NAME] lý gia…" at bounding box center [389, 182] width 778 height 365
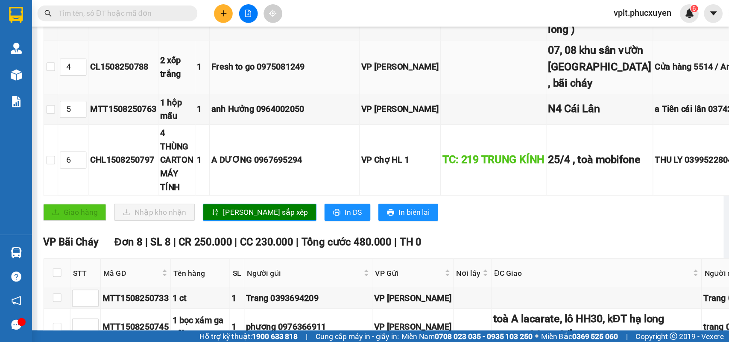
scroll to position [256, 0]
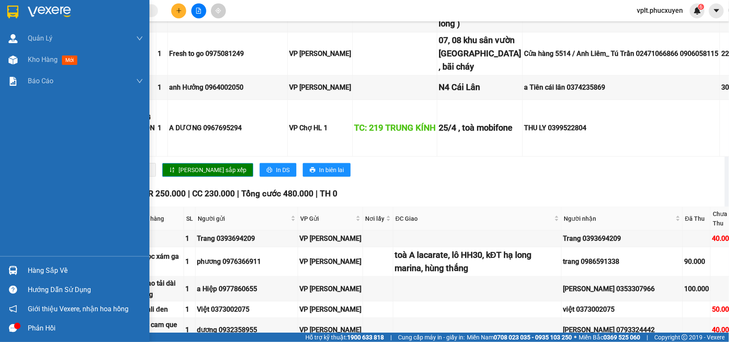
click at [83, 266] on div "Hàng sắp về" at bounding box center [85, 270] width 115 height 13
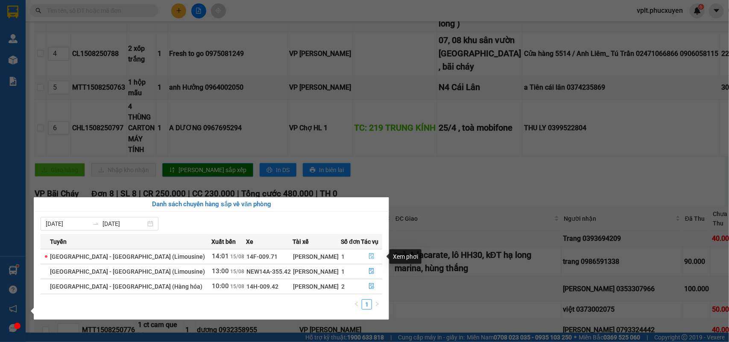
click at [370, 259] on icon "file-done" at bounding box center [372, 256] width 5 height 6
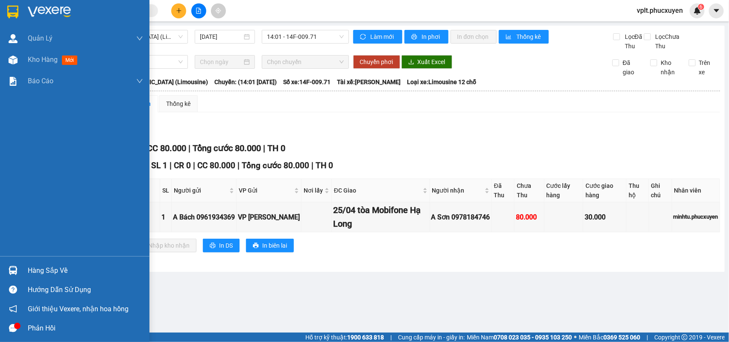
click at [50, 268] on div "Hàng sắp về" at bounding box center [85, 270] width 115 height 13
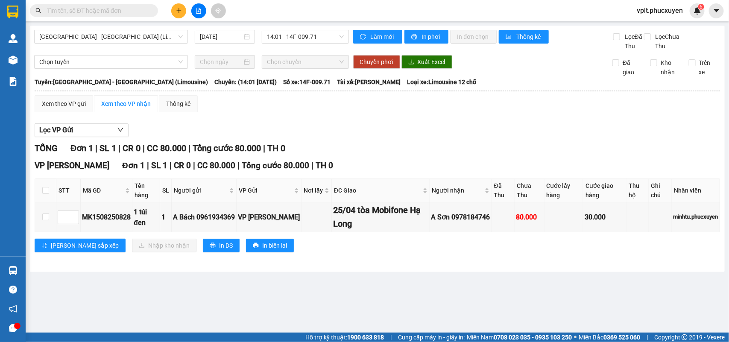
click at [460, 291] on section "Kết quả tìm kiếm ( 0 ) Bộ lọc No Data vplt.[PERSON_NAME] 6 [PERSON_NAME] lý gia…" at bounding box center [364, 171] width 729 height 342
click at [100, 9] on input "text" at bounding box center [97, 10] width 101 height 9
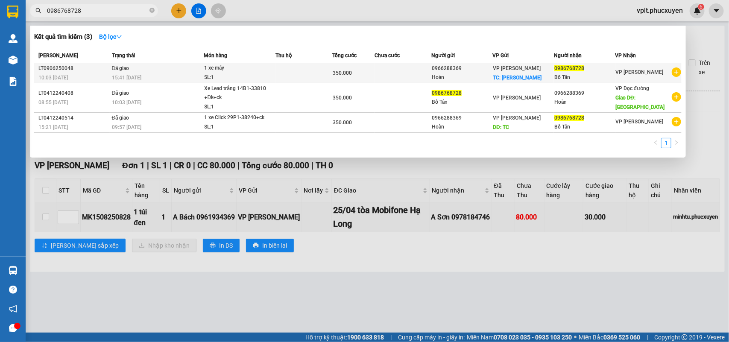
type input "0986768728"
click at [578, 69] on span "0986768728" at bounding box center [570, 68] width 30 height 6
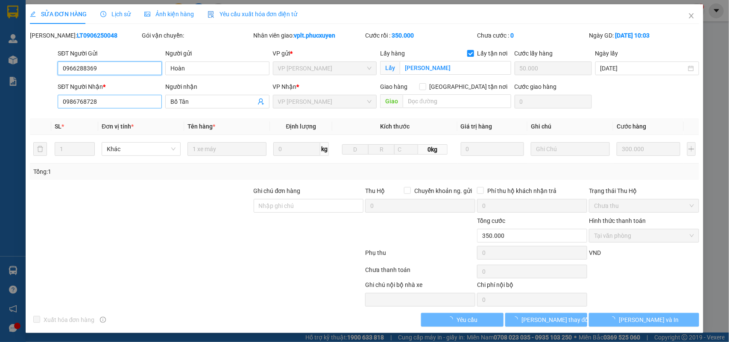
type input "0966288369"
type input "Hoàn"
checkbox input "true"
type input "[PERSON_NAME]"
type input "50.000"
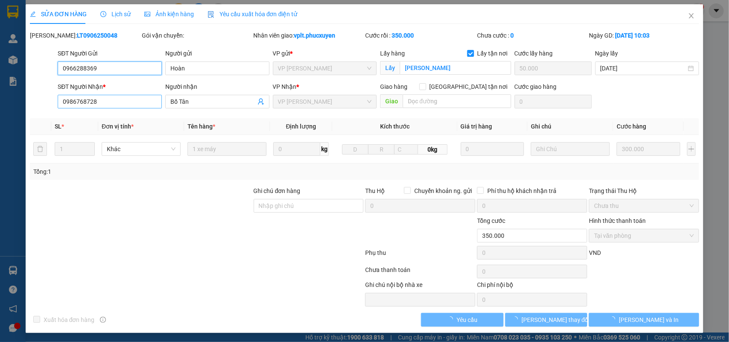
type input "0986768728"
type input "Bố Tân"
type input "350.000"
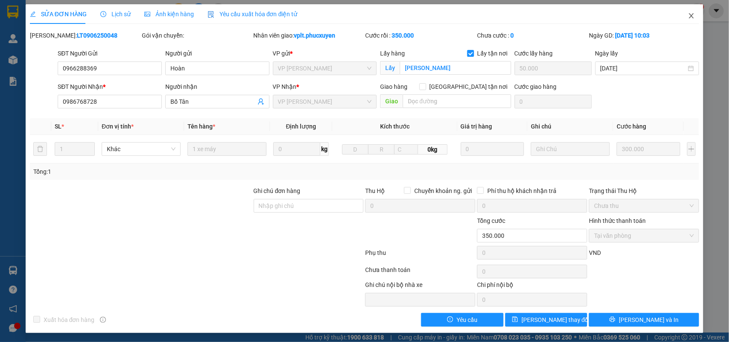
click at [688, 16] on icon "close" at bounding box center [691, 15] width 7 height 7
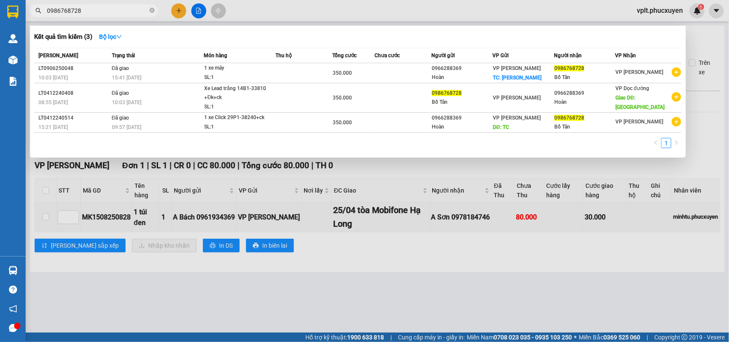
click at [112, 12] on input "0986768728" at bounding box center [97, 10] width 101 height 9
click at [60, 7] on input "0986768728" at bounding box center [97, 10] width 101 height 9
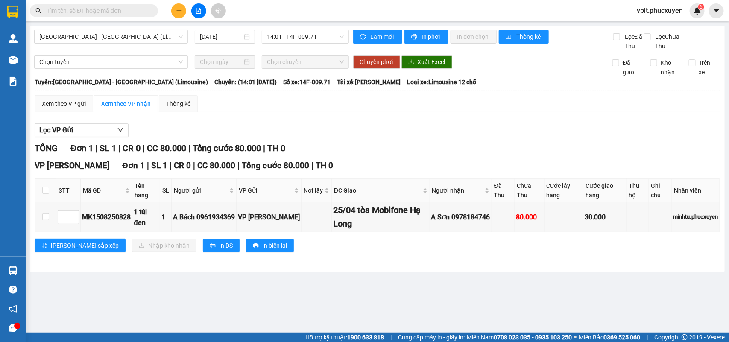
click at [176, 15] on button at bounding box center [178, 10] width 15 height 15
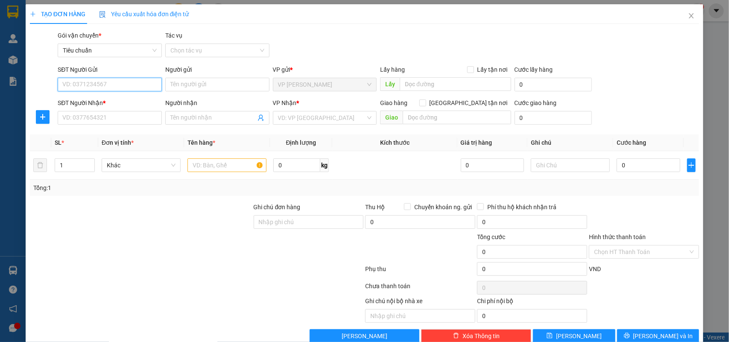
click at [106, 83] on input "SĐT Người Gửi" at bounding box center [110, 85] width 104 height 14
paste input "0986768728"
type input "0986768728"
click at [139, 88] on input "0986768728" at bounding box center [110, 85] width 104 height 14
click at [115, 99] on div "0986768728 - [GEOGRAPHIC_DATA]" at bounding box center [110, 101] width 96 height 9
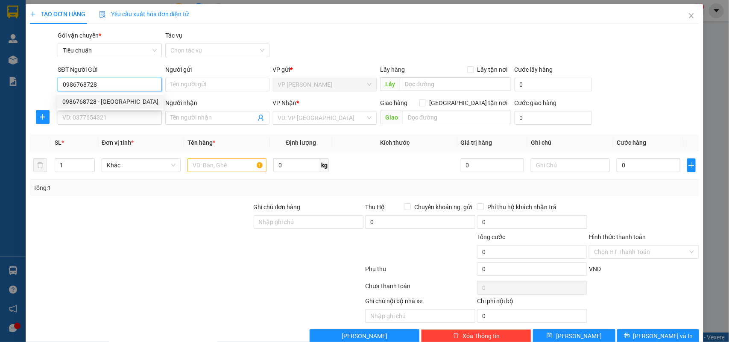
type input "Bố Tân"
type input "0986768728"
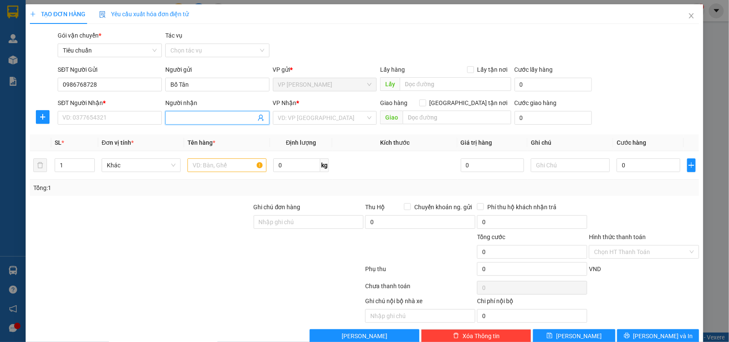
click at [258, 118] on icon "user-add" at bounding box center [261, 118] width 6 height 6
click at [245, 97] on span "0966288369" at bounding box center [244, 96] width 34 height 7
type input "0966288369"
type input "Hoàn"
checkbox input "true"
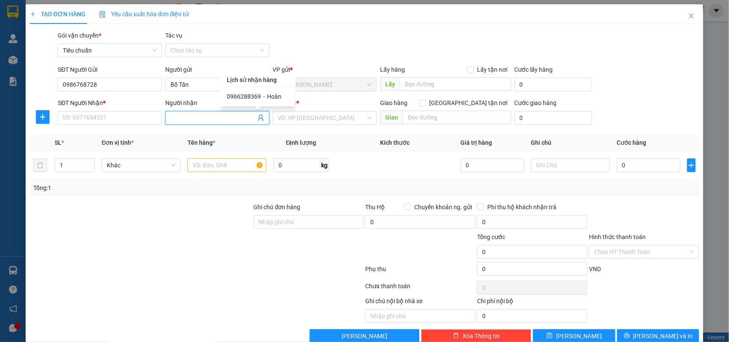
type input "Trường Chinh"
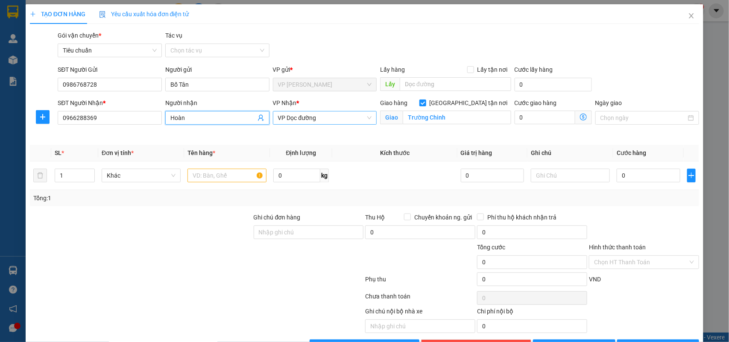
click at [346, 120] on span "VP Dọc đường" at bounding box center [325, 118] width 94 height 13
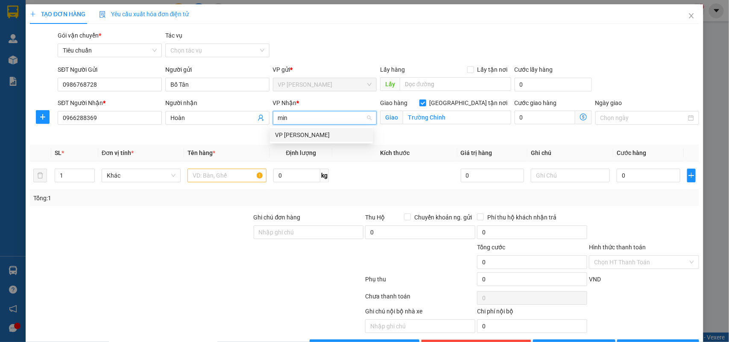
type input "minh"
click at [343, 135] on div "VP [PERSON_NAME]" at bounding box center [321, 134] width 93 height 9
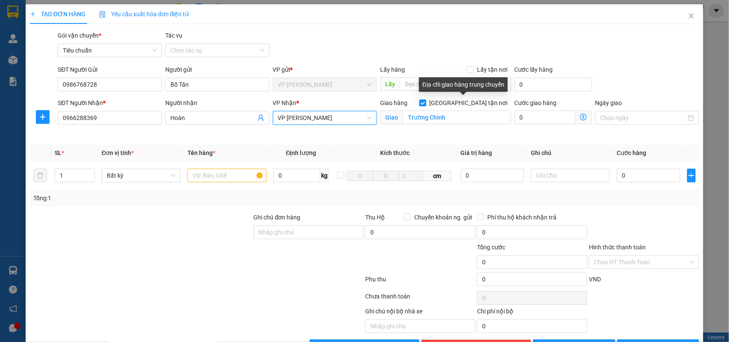
click at [426, 101] on input "Giao tận nơi" at bounding box center [423, 103] width 6 height 6
checkbox input "false"
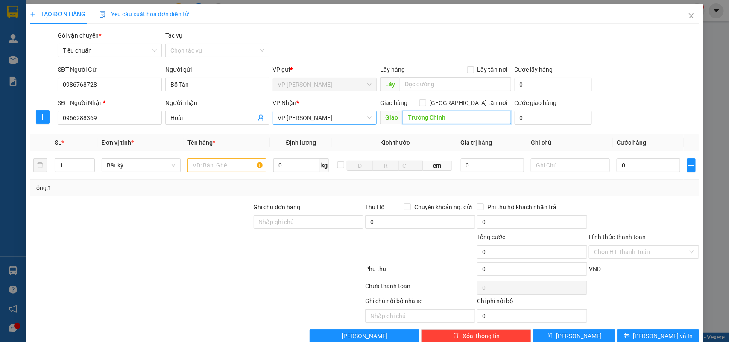
click at [452, 112] on input "Trường Chinh" at bounding box center [457, 118] width 109 height 14
click at [241, 170] on input "text" at bounding box center [227, 166] width 79 height 14
click at [238, 167] on input "text" at bounding box center [227, 166] width 79 height 14
type input "h"
click at [238, 167] on input "text" at bounding box center [227, 166] width 79 height 14
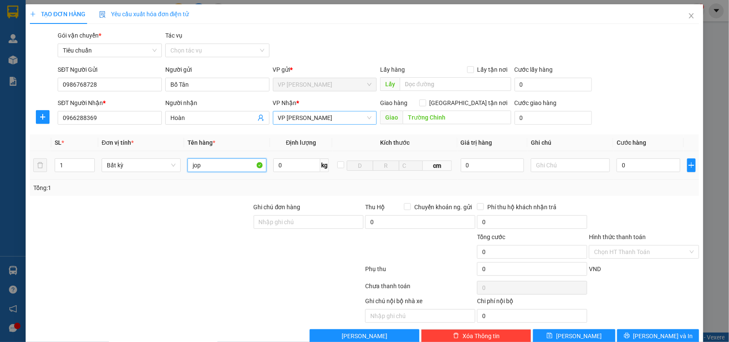
click at [238, 167] on input "jop" at bounding box center [227, 166] width 79 height 14
type input "j"
type input "h"
type input "hộp đt cũ"
click at [640, 167] on input "0" at bounding box center [648, 166] width 63 height 14
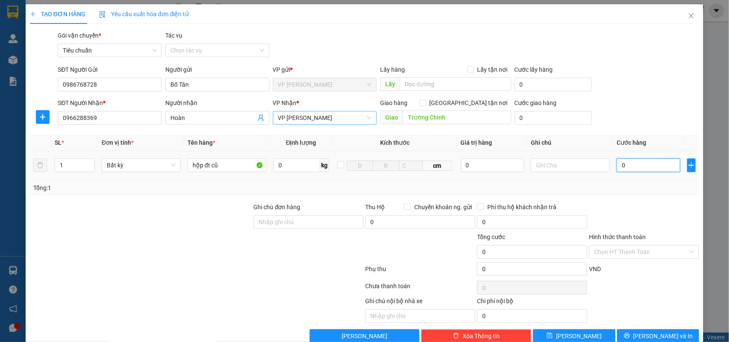
type input "6"
type input "60"
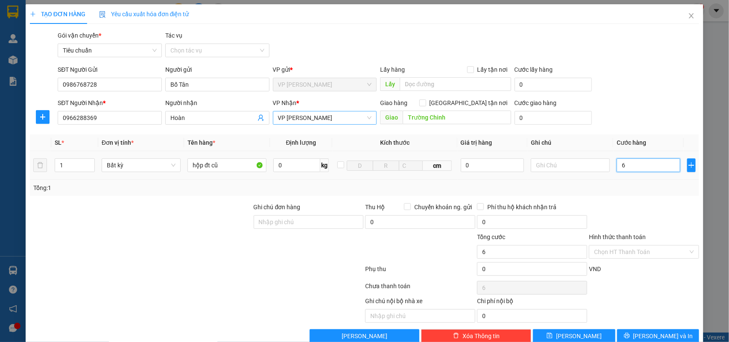
type input "60"
type input "60.000"
click at [463, 123] on input "Trường Chinh" at bounding box center [457, 118] width 109 height 14
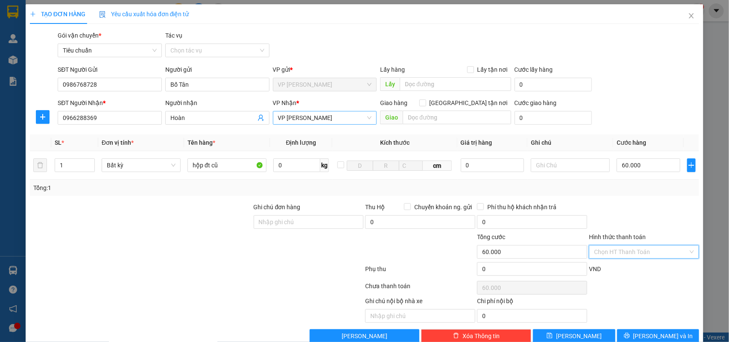
click at [607, 252] on input "Hình thức thanh toán" at bounding box center [641, 252] width 94 height 13
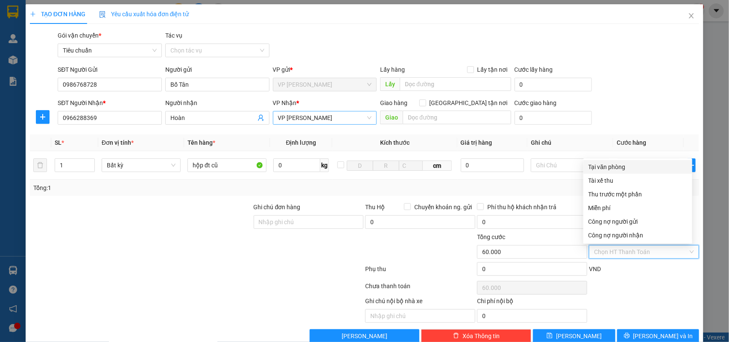
click at [611, 167] on div "Tại văn phòng" at bounding box center [638, 166] width 99 height 9
type input "0"
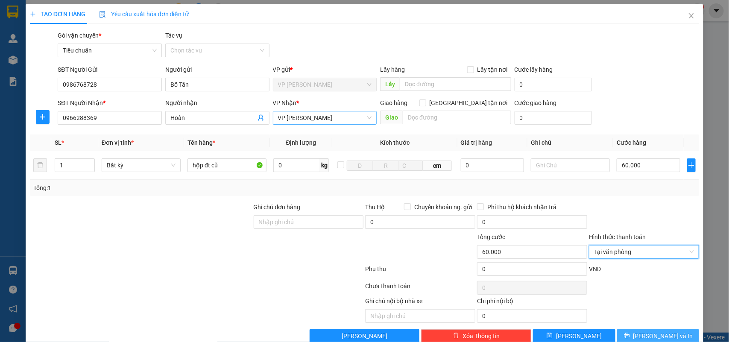
click at [648, 335] on span "Lưu và In" at bounding box center [664, 336] width 60 height 9
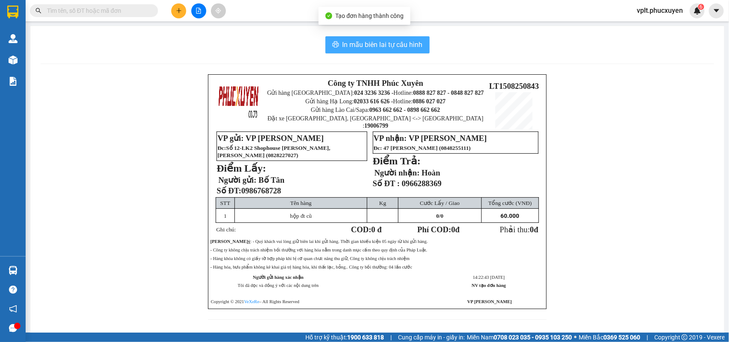
click at [389, 46] on span "In mẫu biên lai tự cấu hình" at bounding box center [383, 44] width 80 height 11
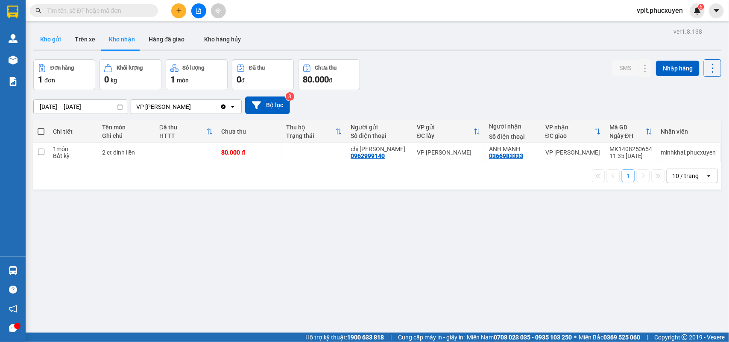
click at [44, 38] on button "Kho gửi" at bounding box center [50, 39] width 35 height 21
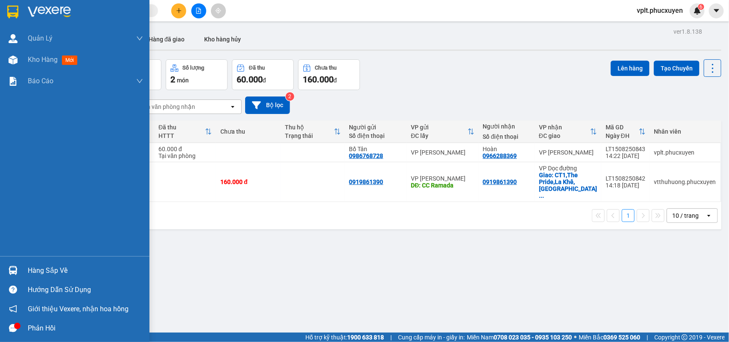
click at [61, 269] on div "Hàng sắp về" at bounding box center [85, 270] width 115 height 13
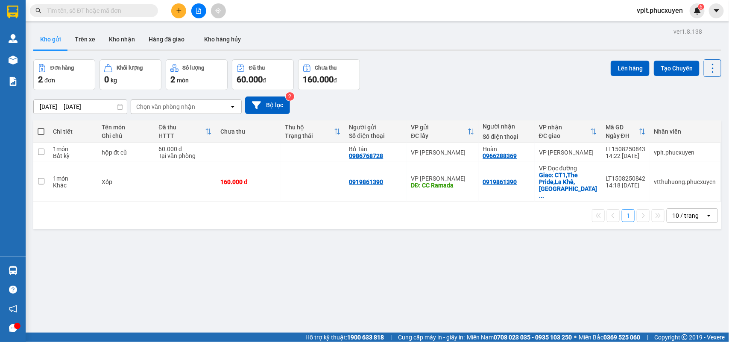
click at [387, 73] on section "Kết quả tìm kiếm ( 3 ) Bộ lọc Mã ĐH Trạng thái Món hàng Thu hộ Tổng cước Chưa c…" at bounding box center [364, 171] width 729 height 342
drag, startPoint x: 135, startPoint y: 18, endPoint x: 131, endPoint y: 13, distance: 5.7
click at [132, 15] on div "Kết quả tìm kiếm ( 3 ) Bộ lọc Mã ĐH Trạng thái Món hàng Thu hộ Tổng cước Chưa c…" at bounding box center [83, 10] width 167 height 15
click at [131, 13] on input "text" at bounding box center [97, 10] width 101 height 9
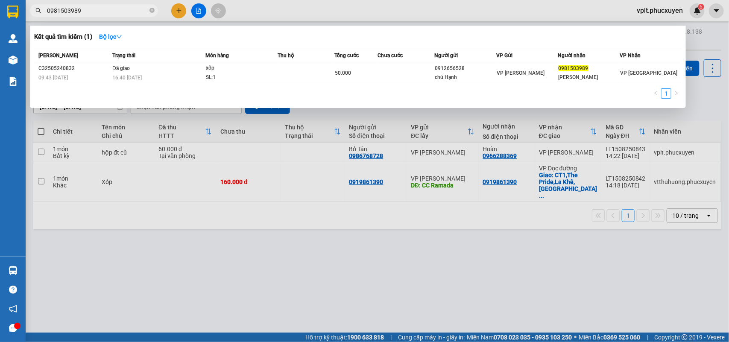
click at [88, 13] on input "0981503989" at bounding box center [97, 10] width 101 height 9
type input "0981503989"
click at [99, 276] on div at bounding box center [364, 171] width 729 height 342
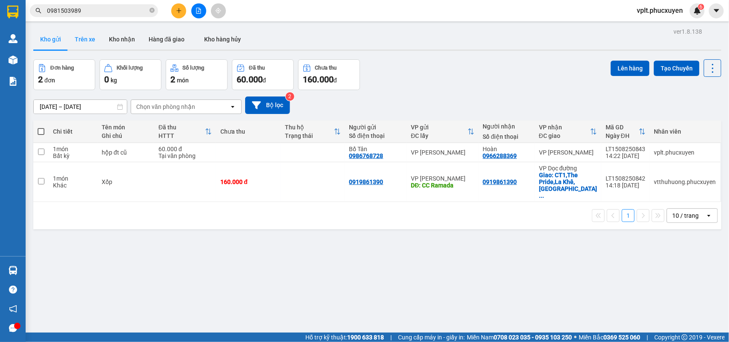
click at [81, 37] on button "Trên xe" at bounding box center [85, 39] width 34 height 21
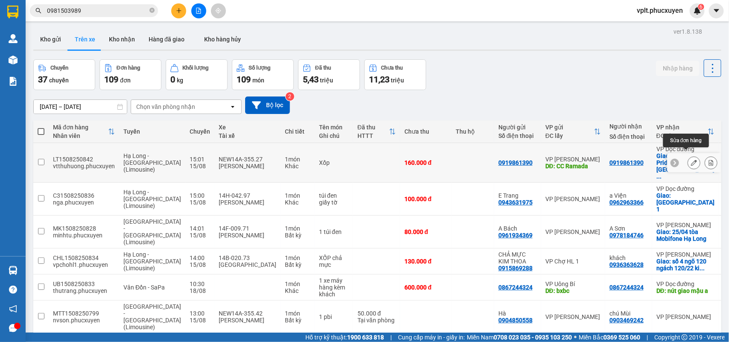
click at [691, 160] on icon at bounding box center [694, 163] width 6 height 6
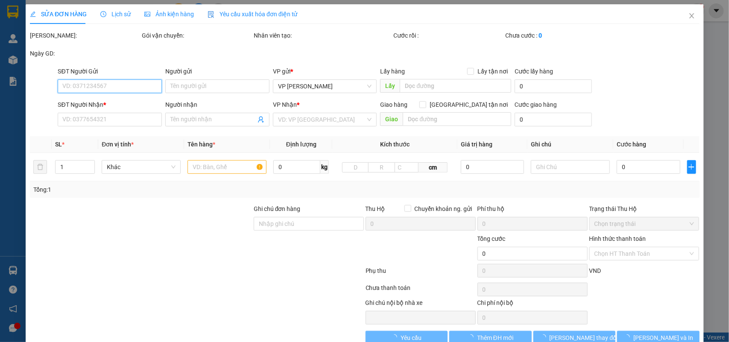
type input "0919861390"
type input "CC Ramada"
type input "0919861390"
checkbox input "true"
type input "CT1,The Pride,La Khê,Hà Đông"
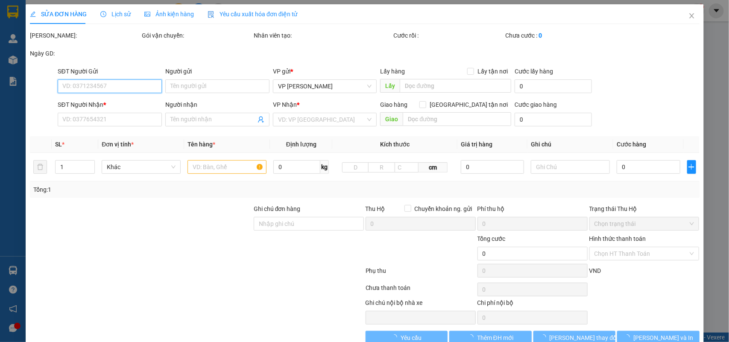
type input "160.000"
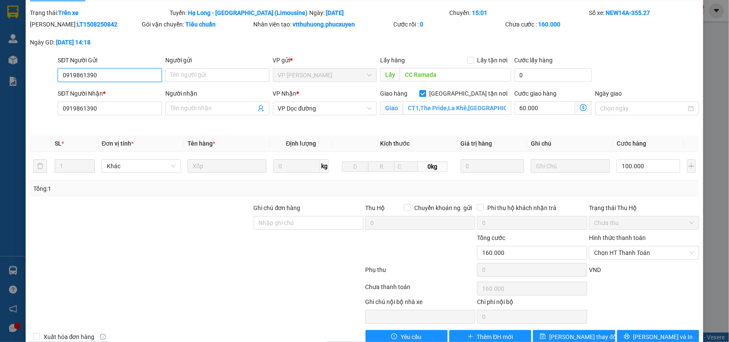
scroll to position [41, 0]
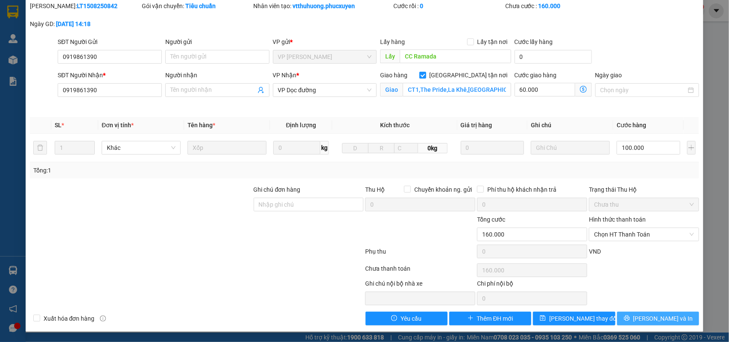
click at [630, 321] on icon "printer" at bounding box center [627, 318] width 6 height 6
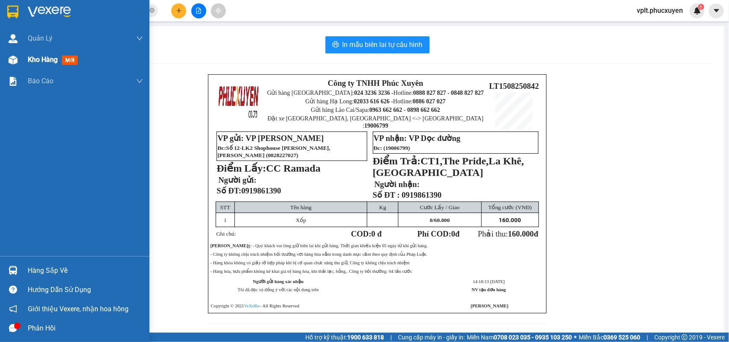
drag, startPoint x: 21, startPoint y: 56, endPoint x: 54, endPoint y: 65, distance: 34.9
click at [21, 56] on div "Kho hàng mới" at bounding box center [75, 59] width 150 height 21
click at [45, 61] on span "Kho hàng" at bounding box center [43, 60] width 30 height 8
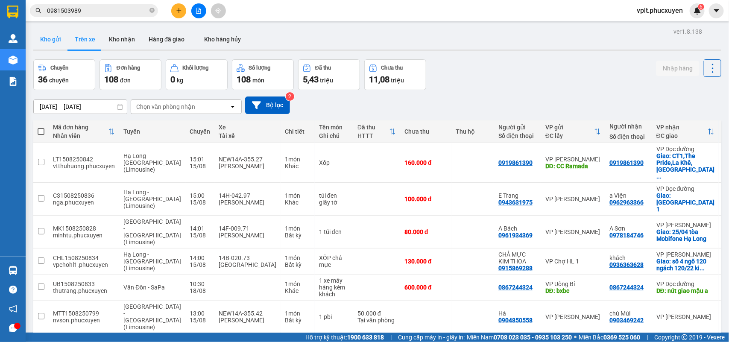
click at [55, 39] on button "Kho gửi" at bounding box center [50, 39] width 35 height 21
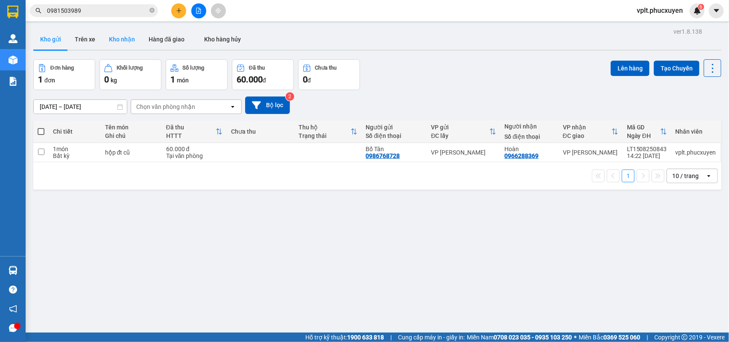
click at [123, 39] on button "Kho nhận" at bounding box center [122, 39] width 40 height 21
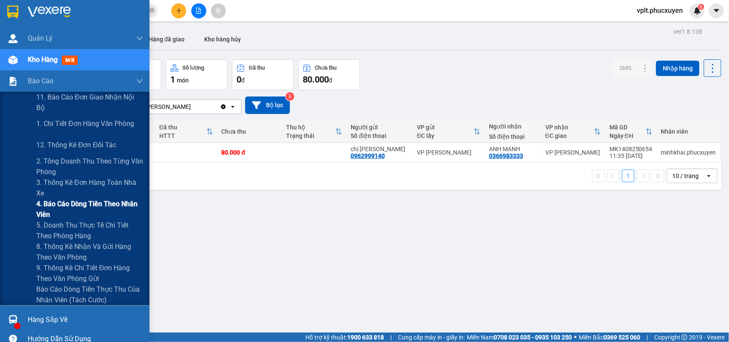
click at [85, 204] on span "4. Báo cáo dòng tiền theo nhân viên" at bounding box center [89, 209] width 107 height 21
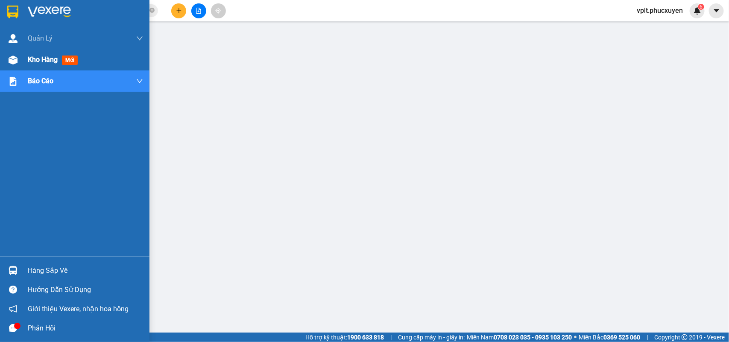
click at [33, 57] on span "Kho hàng" at bounding box center [43, 60] width 30 height 8
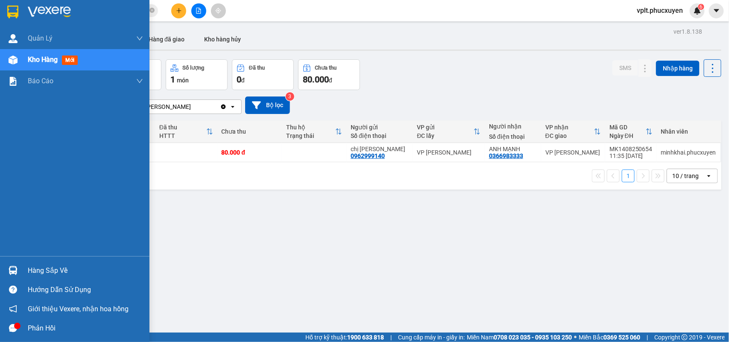
click at [56, 265] on div "Hàng sắp về" at bounding box center [85, 270] width 115 height 13
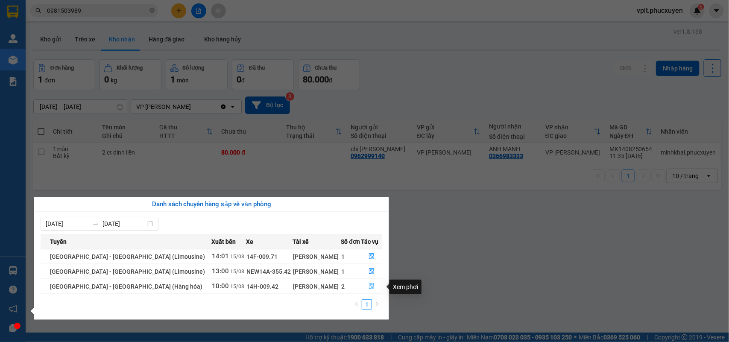
click at [370, 285] on icon "file-done" at bounding box center [372, 286] width 5 height 6
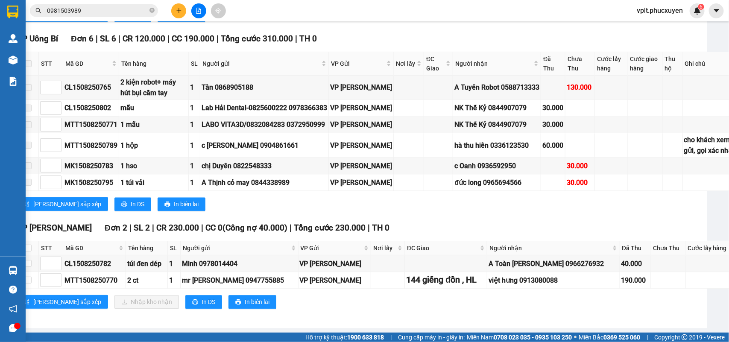
scroll to position [950, 0]
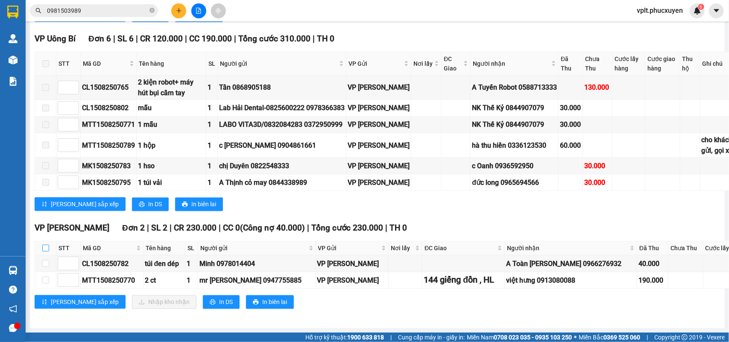
click at [45, 245] on input "checkbox" at bounding box center [45, 248] width 7 height 7
checkbox input "true"
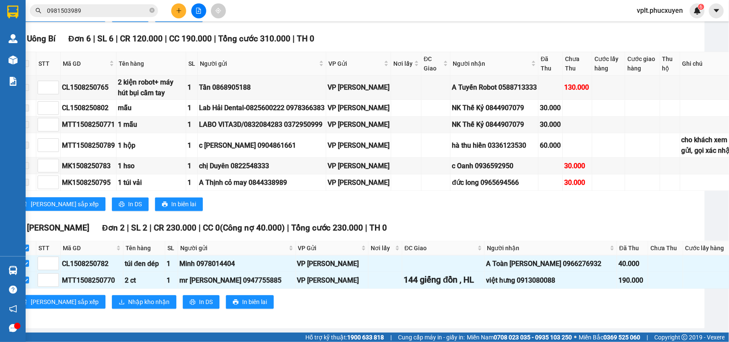
scroll to position [950, 32]
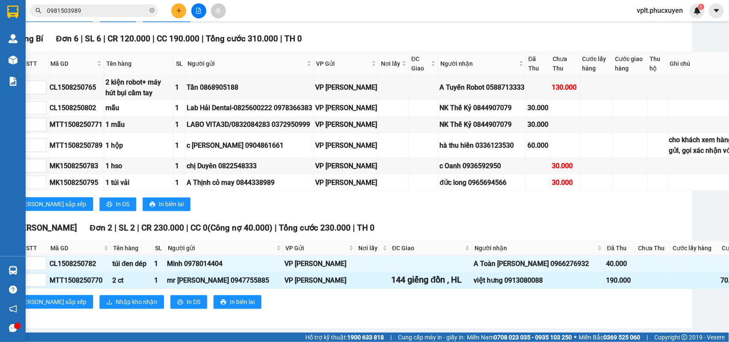
click at [520, 275] on div "việt hưng 0913080088" at bounding box center [538, 280] width 129 height 11
copy div "0913080088"
click at [405, 275] on div "144 giếng đồn , HL" at bounding box center [430, 279] width 79 height 13
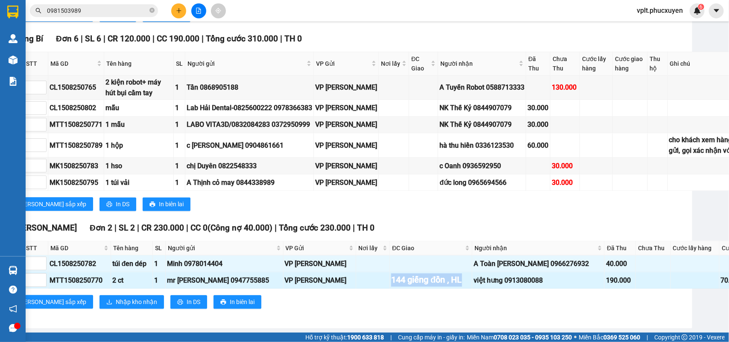
drag, startPoint x: 368, startPoint y: 271, endPoint x: 450, endPoint y: 272, distance: 81.6
click at [450, 273] on div "144 giếng đồn , HL" at bounding box center [430, 279] width 79 height 13
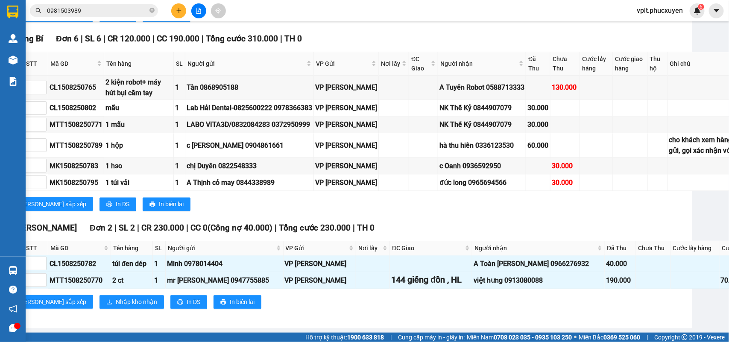
drag, startPoint x: 426, startPoint y: 272, endPoint x: 432, endPoint y: 297, distance: 26.3
click at [432, 297] on div "Lưu sắp xếp Nhập kho nhận In DS In biên lai" at bounding box center [440, 302] width 877 height 14
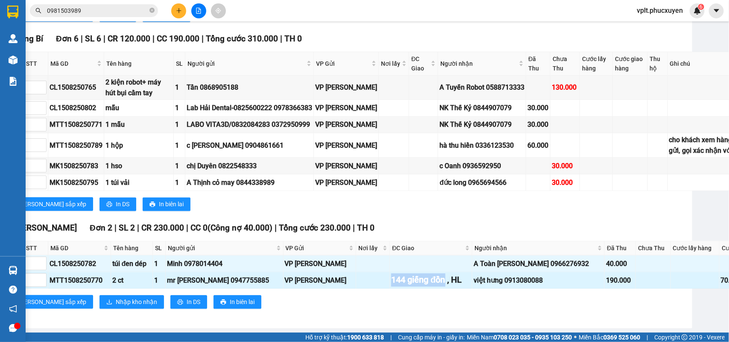
drag, startPoint x: 368, startPoint y: 273, endPoint x: 424, endPoint y: 272, distance: 56.4
click at [424, 273] on div "144 giếng đồn , HL" at bounding box center [430, 279] width 79 height 13
copy div "144 giếng đồn"
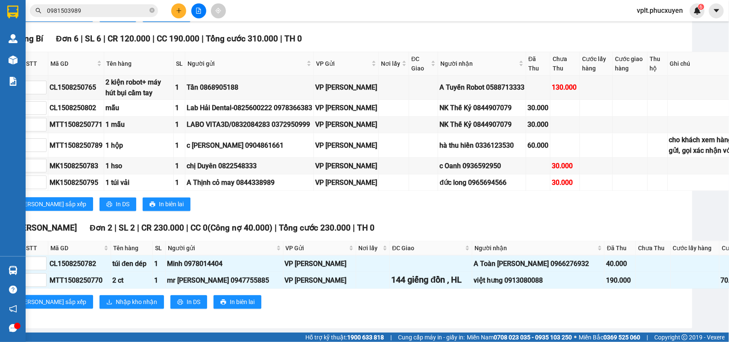
click at [116, 297] on span "Nhập kho nhận" at bounding box center [136, 301] width 41 height 9
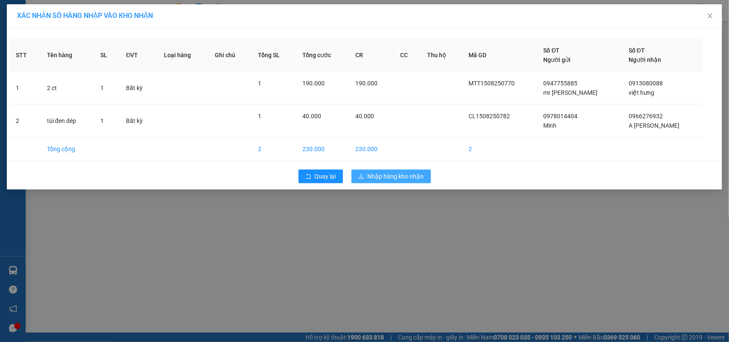
click at [387, 174] on span "Nhập hàng kho nhận" at bounding box center [396, 176] width 56 height 9
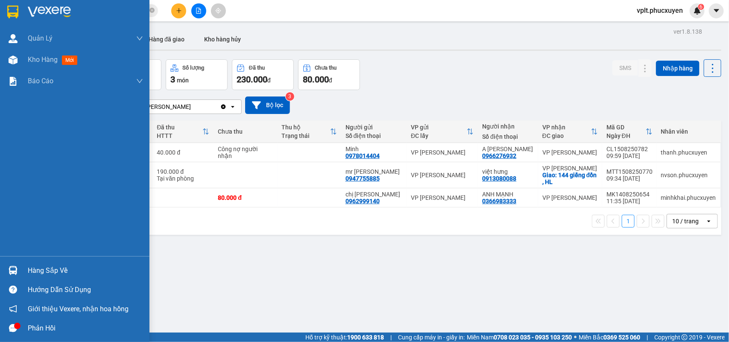
click at [46, 274] on div "Hàng sắp về" at bounding box center [85, 270] width 115 height 13
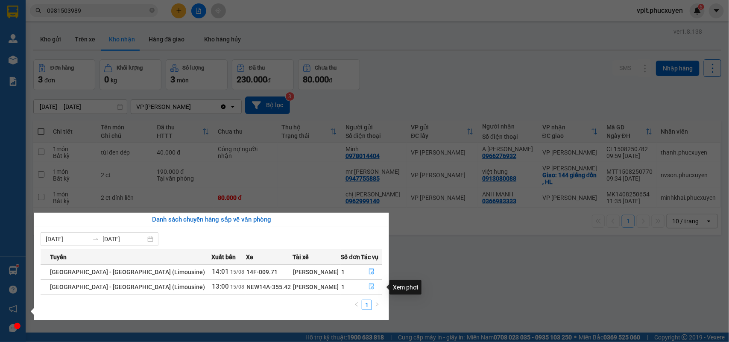
click at [371, 288] on icon "file-done" at bounding box center [372, 287] width 5 height 6
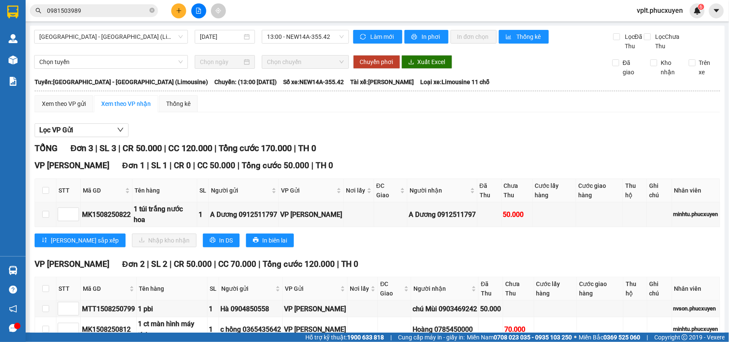
click at [526, 135] on div "Lọc VP Gửi" at bounding box center [378, 130] width 686 height 14
click at [173, 13] on button at bounding box center [178, 10] width 15 height 15
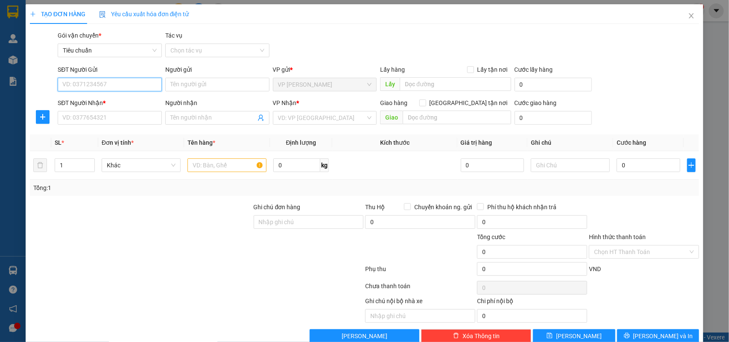
click at [114, 86] on input "SĐT Người Gửi" at bounding box center [110, 85] width 104 height 14
click at [139, 85] on input "0988568838" at bounding box center [110, 85] width 104 height 14
click at [130, 87] on input "0988568838" at bounding box center [110, 85] width 104 height 14
type input "0988568838"
click at [177, 84] on input "Người gửi" at bounding box center [217, 85] width 104 height 14
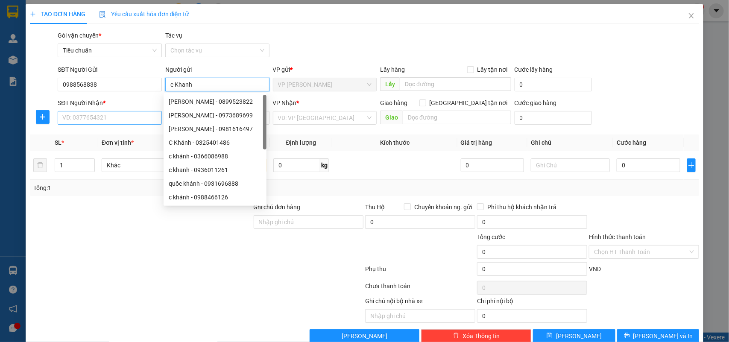
type input "c Khanh"
click at [99, 118] on input "SĐT Người Nhận *" at bounding box center [110, 118] width 104 height 14
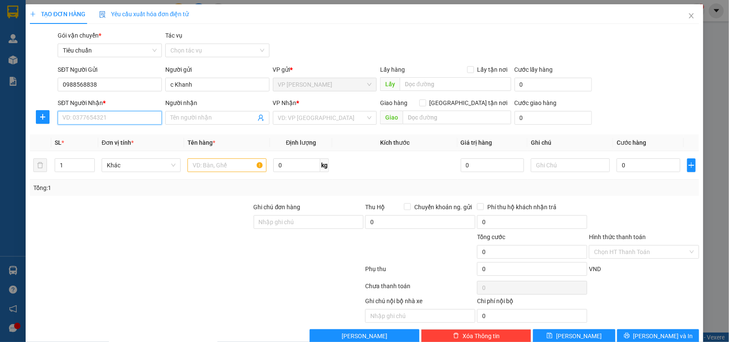
click at [114, 122] on input "SĐT Người Nhận *" at bounding box center [110, 118] width 104 height 14
type input "0971128686"
click at [120, 135] on div "0971128686 - CHỊ NHUẦN" at bounding box center [109, 135] width 95 height 9
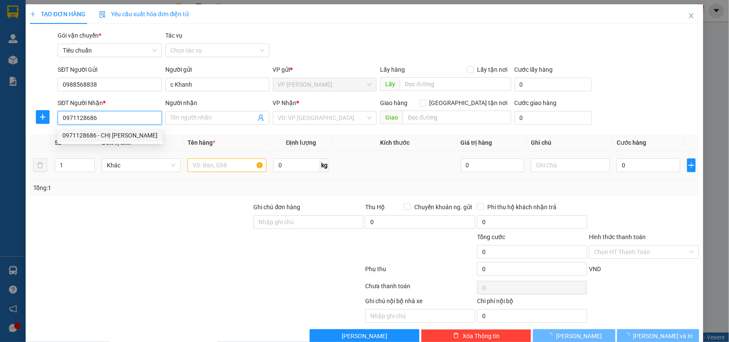
type input "CHỊ [PERSON_NAME]"
checkbox input "true"
type input "[STREET_ADDRESS]"
type input "70.000"
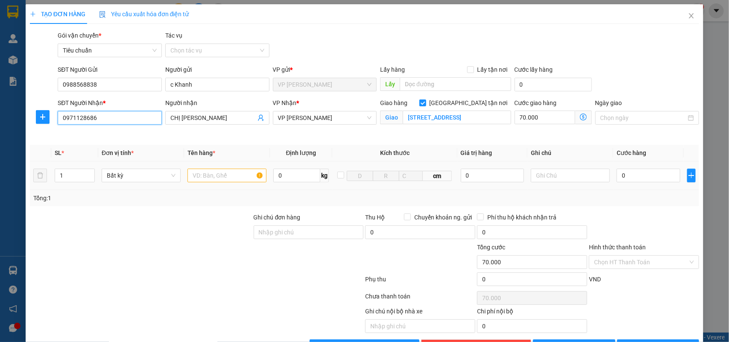
type input "0971128686"
click at [230, 176] on input "text" at bounding box center [227, 176] width 79 height 14
type input "2 xốp na"
click at [629, 180] on input "0" at bounding box center [648, 176] width 63 height 14
click at [580, 118] on icon "dollar-circle" at bounding box center [583, 117] width 7 height 7
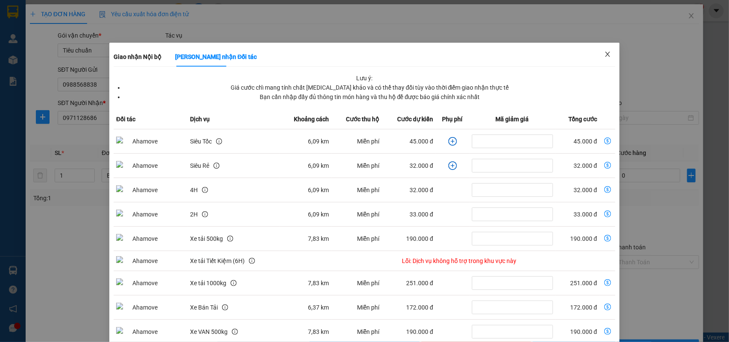
click at [605, 56] on icon "close" at bounding box center [608, 54] width 7 height 7
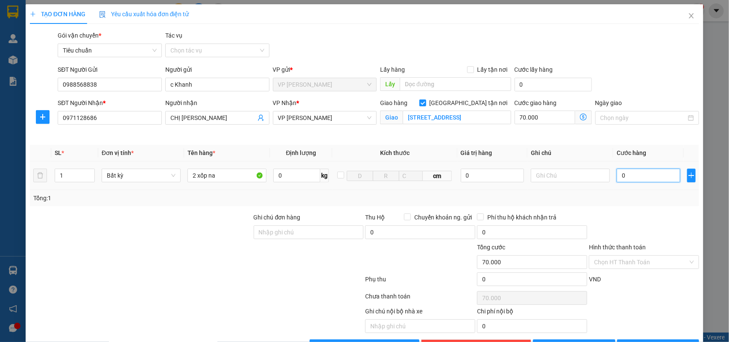
click at [626, 175] on input "0" at bounding box center [648, 176] width 63 height 14
type input "1"
type input "70.001"
type input "13"
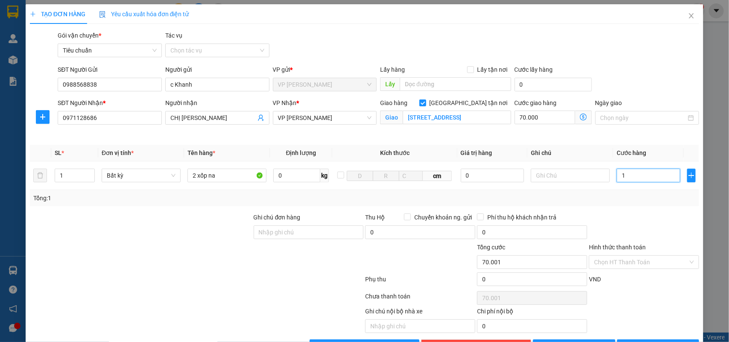
type input "70.013"
type input "130"
type input "70.130"
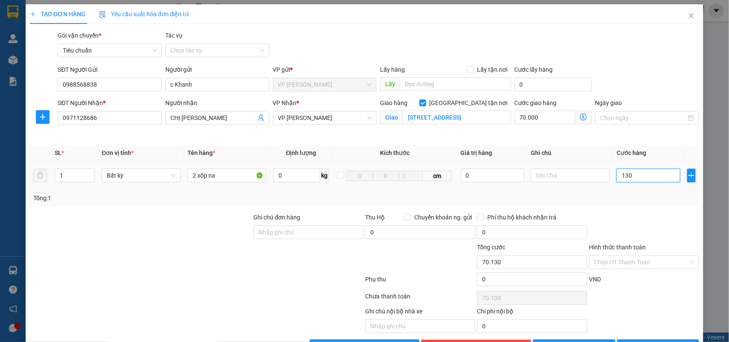
drag, startPoint x: 642, startPoint y: 180, endPoint x: 610, endPoint y: 181, distance: 32.5
click at [617, 181] on input "130" at bounding box center [648, 176] width 63 height 14
type input "130.000"
type input "200.000"
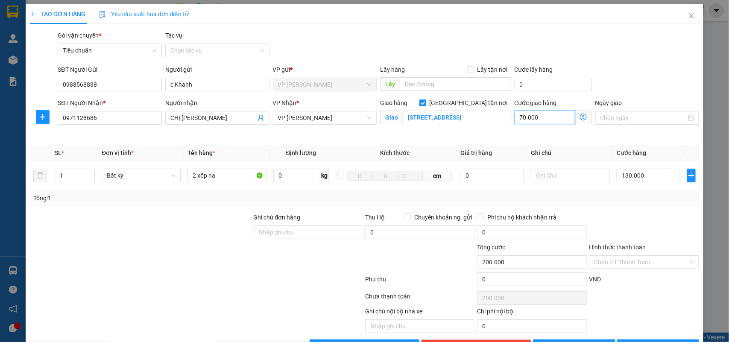
click at [530, 122] on input "70.000" at bounding box center [545, 118] width 61 height 14
type input "130.008"
type input "8"
type input "130.080"
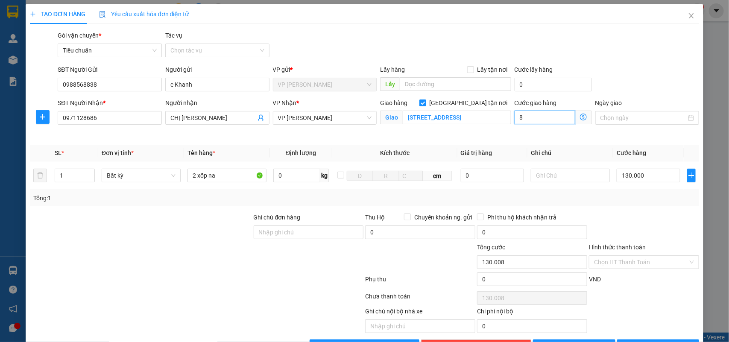
type input "130.080"
type input "80.000"
type input "210.000"
click at [630, 175] on input "130.000" at bounding box center [648, 176] width 63 height 14
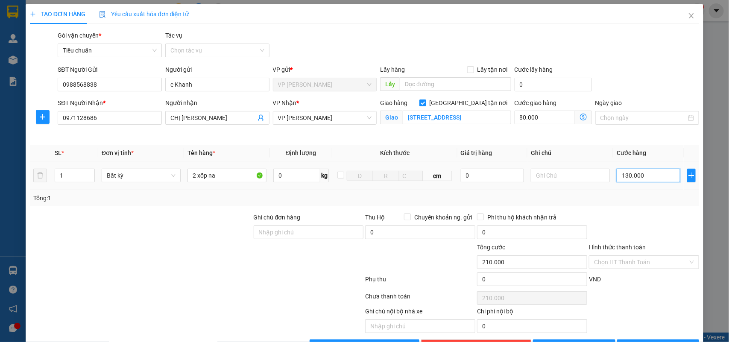
type input "1"
type input "80.001"
type input "17"
type input "80.017"
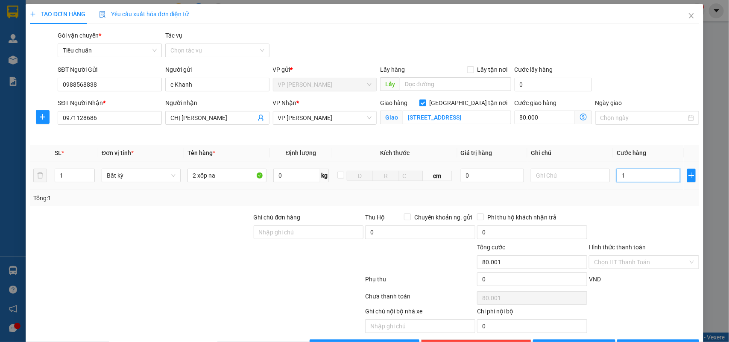
type input "80.017"
type input "1"
type input "80.001"
drag, startPoint x: 632, startPoint y: 172, endPoint x: 605, endPoint y: 175, distance: 27.5
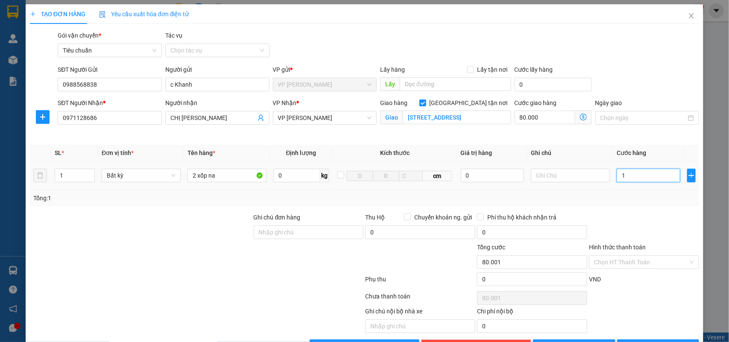
click at [605, 175] on tr "1 Bất kỳ 2 xốp na 0 kg cm 0 1" at bounding box center [365, 176] width 670 height 29
type input "15"
type input "80.015"
type input "150"
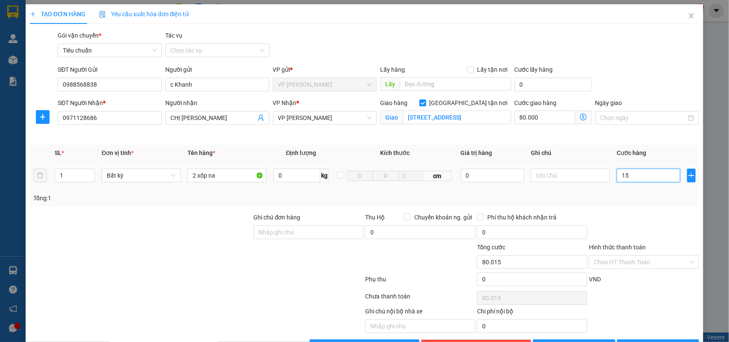
type input "80.150"
type input "150.000"
type input "230.000"
click at [618, 208] on div "Transit Pickup Surcharge Ids Transit Deliver Surcharge Ids Transit Deliver Surc…" at bounding box center [365, 192] width 670 height 323
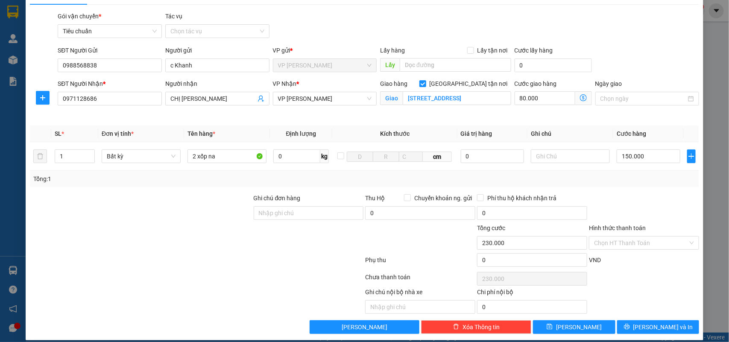
scroll to position [29, 0]
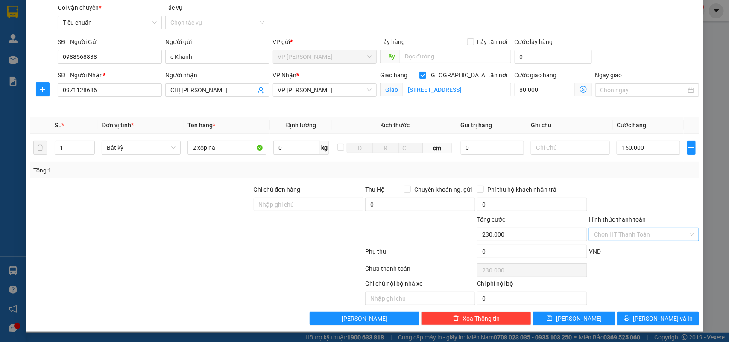
click at [637, 232] on input "Hình thức thanh toán" at bounding box center [641, 234] width 94 height 13
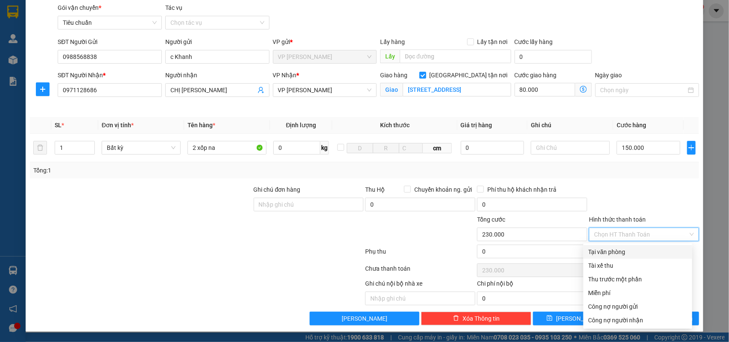
click at [630, 250] on div "Tại văn phòng" at bounding box center [638, 251] width 99 height 9
type input "0"
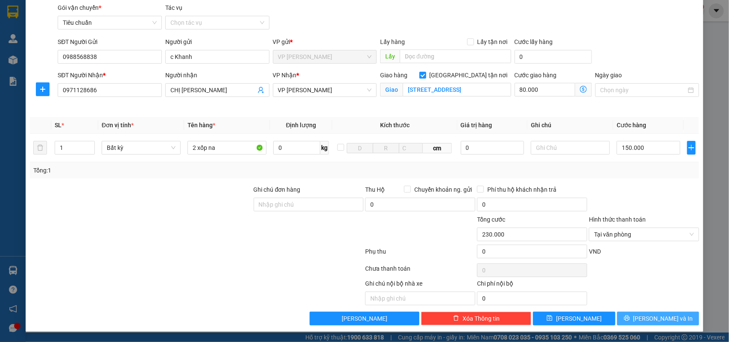
click at [634, 323] on button "Lưu và In" at bounding box center [658, 319] width 82 height 14
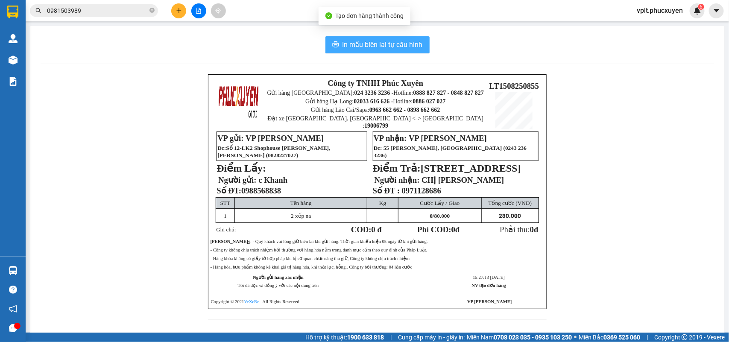
click at [368, 47] on span "In mẫu biên lai tự cấu hình" at bounding box center [383, 44] width 80 height 11
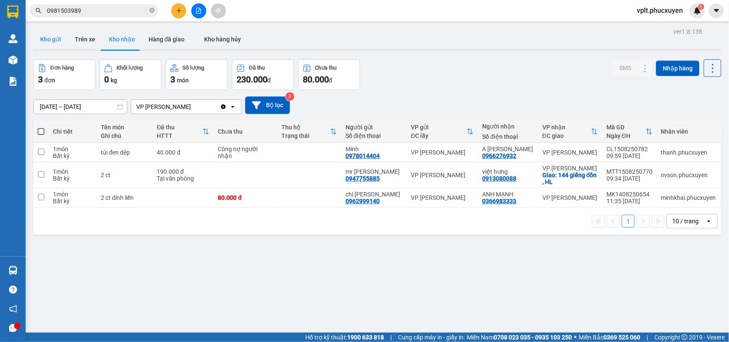
click at [46, 41] on button "Kho gửi" at bounding box center [50, 39] width 35 height 21
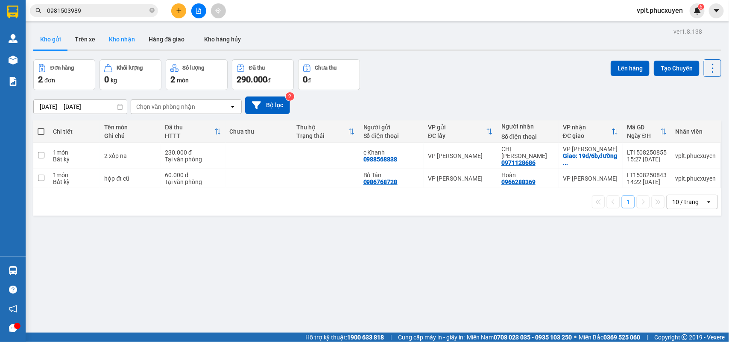
click at [126, 41] on button "Kho nhận" at bounding box center [122, 39] width 40 height 21
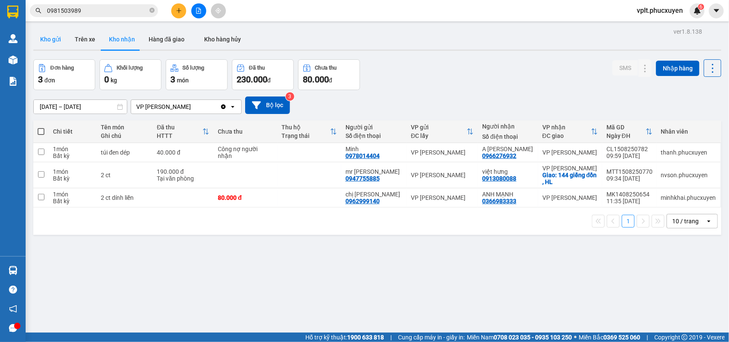
click at [42, 37] on button "Kho gửi" at bounding box center [50, 39] width 35 height 21
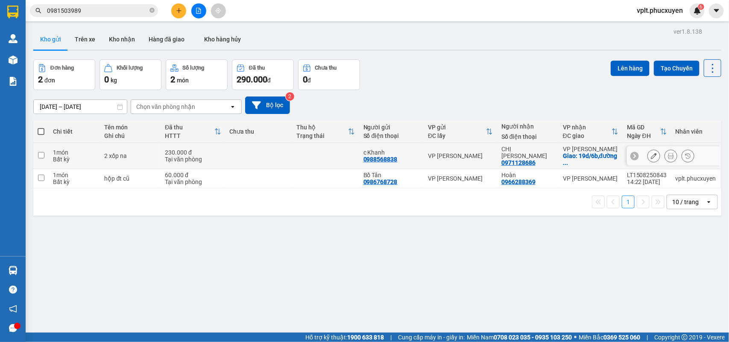
click at [509, 162] on div "0971128686" at bounding box center [519, 162] width 34 height 7
copy div "0971128686"
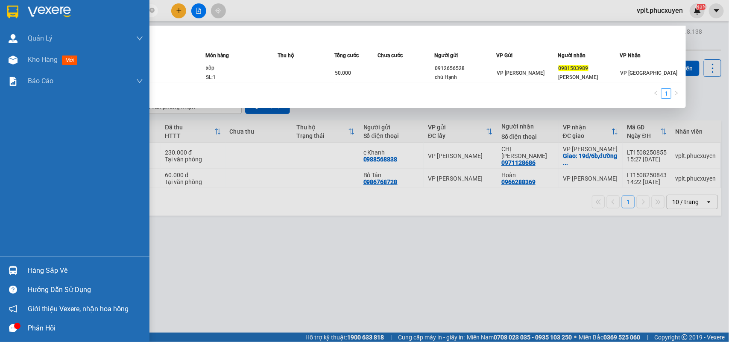
drag, startPoint x: 82, startPoint y: 11, endPoint x: 0, endPoint y: 15, distance: 82.2
click at [0, 15] on section "Kết quả tìm kiếm ( 1 ) Bộ lọc Mã ĐH Trạng thái Món hàng Thu hộ Tổng cước Chưa c…" at bounding box center [364, 171] width 729 height 342
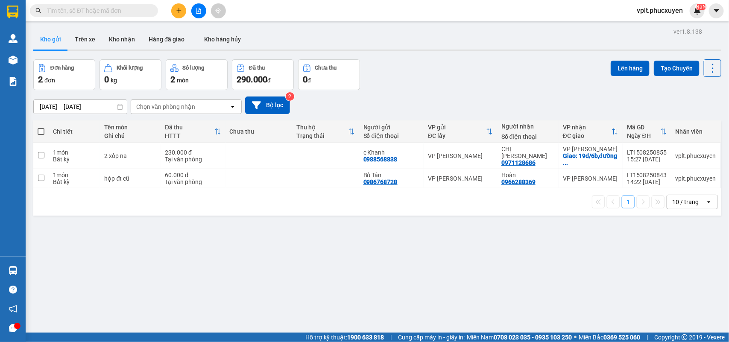
click at [88, 9] on input "text" at bounding box center [97, 10] width 101 height 9
paste input "0971128686"
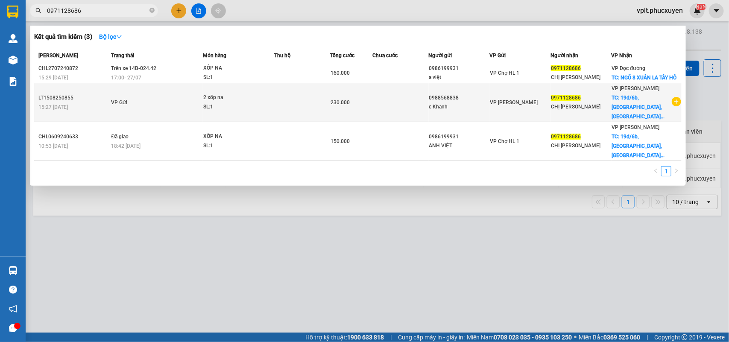
type input "0971128686"
click at [301, 115] on td at bounding box center [302, 102] width 56 height 39
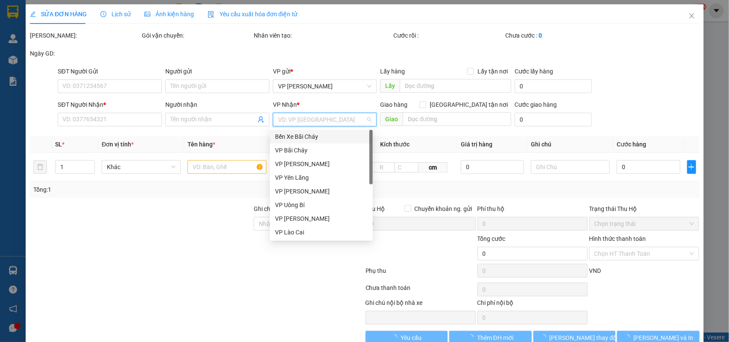
type input "0988568838"
type input "c Khanh"
type input "0971128686"
type input "CHỊ [PERSON_NAME]"
checkbox input "true"
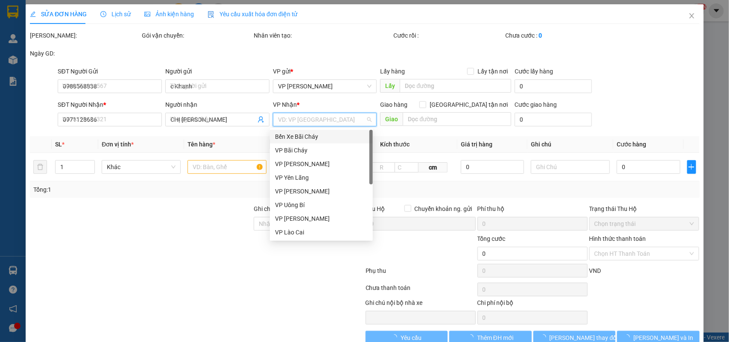
type input "[STREET_ADDRESS]"
type input "230.000"
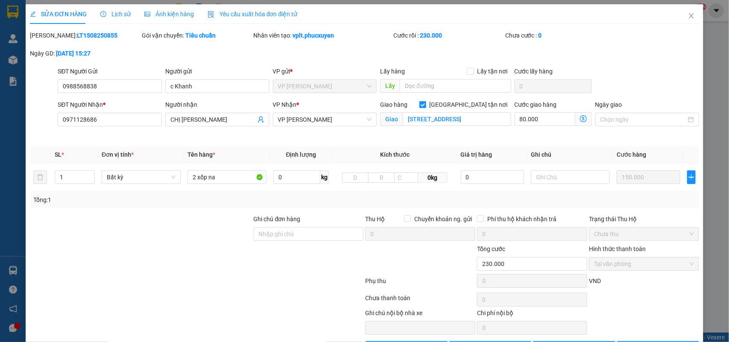
click at [580, 121] on icon "dollar-circle" at bounding box center [583, 118] width 7 height 7
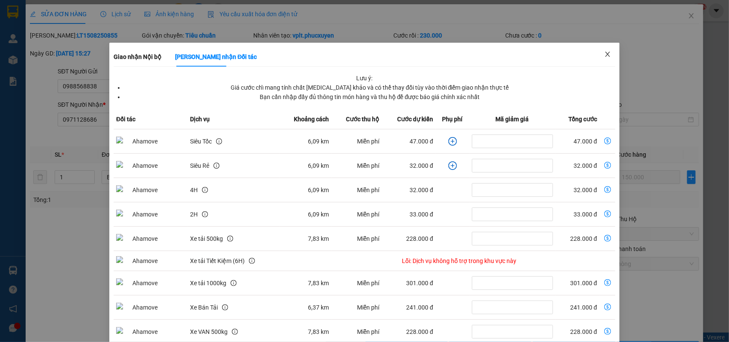
click at [605, 56] on span "Close" at bounding box center [608, 55] width 24 height 24
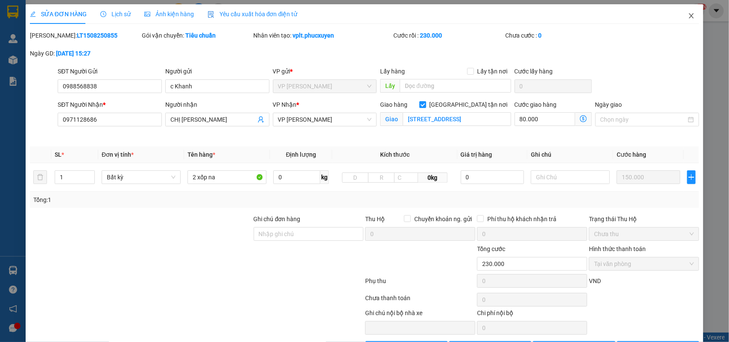
click at [688, 18] on icon "close" at bounding box center [691, 15] width 7 height 7
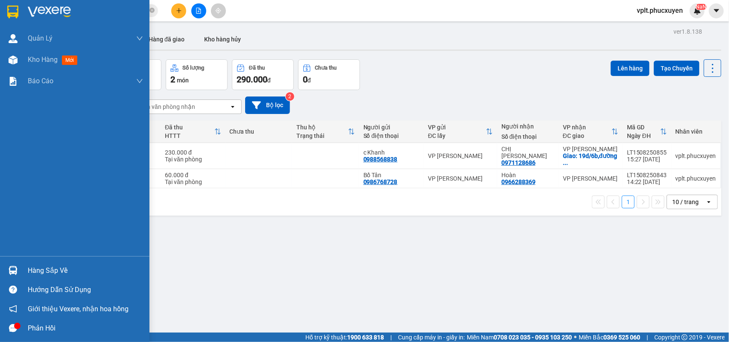
click at [47, 272] on div "Hàng sắp về" at bounding box center [85, 270] width 115 height 13
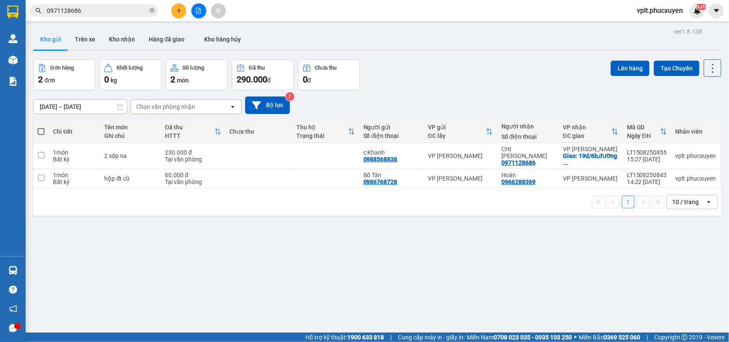
click at [491, 281] on section "Kết quả tìm kiếm ( 3 ) Bộ lọc Mã ĐH Trạng thái Món hàng Thu hộ Tổng cước Chưa c…" at bounding box center [364, 171] width 729 height 342
click at [125, 42] on button "Kho nhận" at bounding box center [122, 39] width 40 height 21
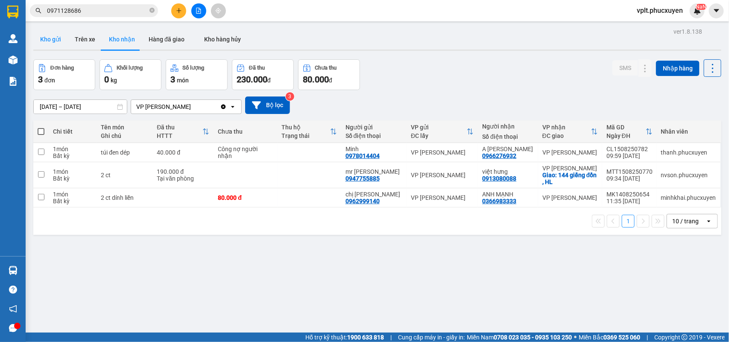
click at [54, 41] on button "Kho gửi" at bounding box center [50, 39] width 35 height 21
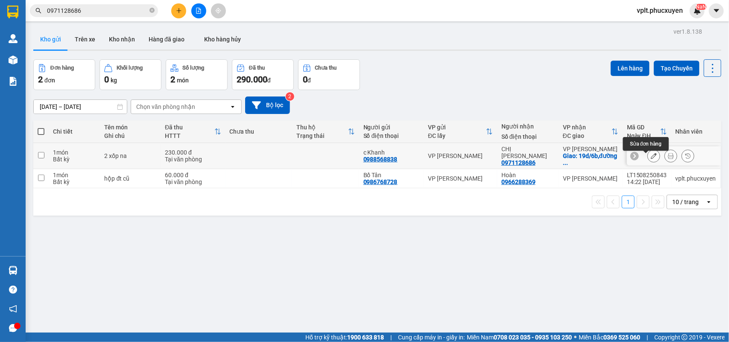
click at [651, 158] on button at bounding box center [654, 156] width 12 height 15
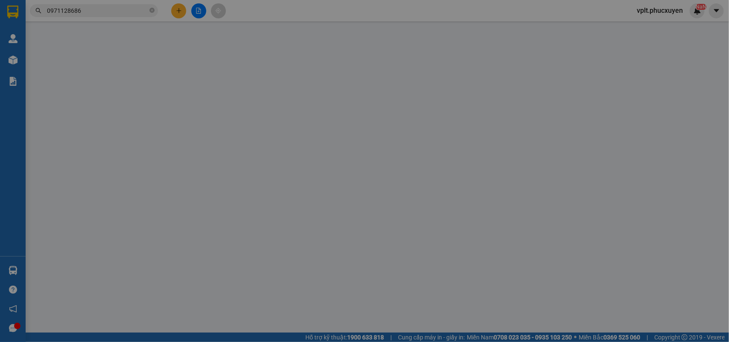
type input "0988568838"
type input "c Khanh"
type input "0971128686"
type input "CHỊ [PERSON_NAME]"
checkbox input "true"
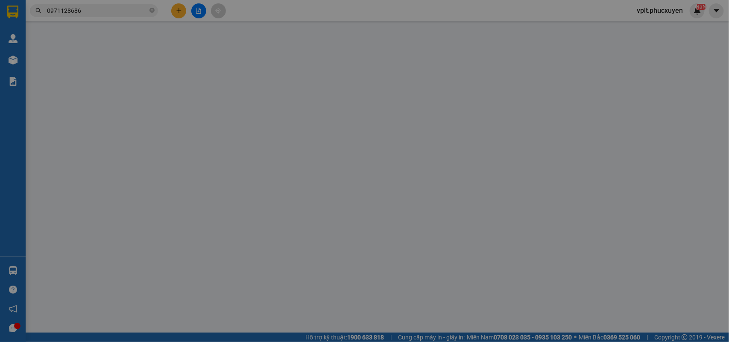
type input "[STREET_ADDRESS]"
type input "230.000"
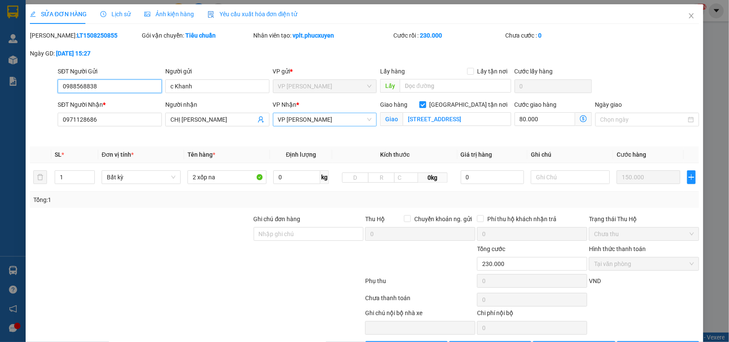
click at [341, 124] on span "VP [PERSON_NAME]" at bounding box center [325, 119] width 94 height 13
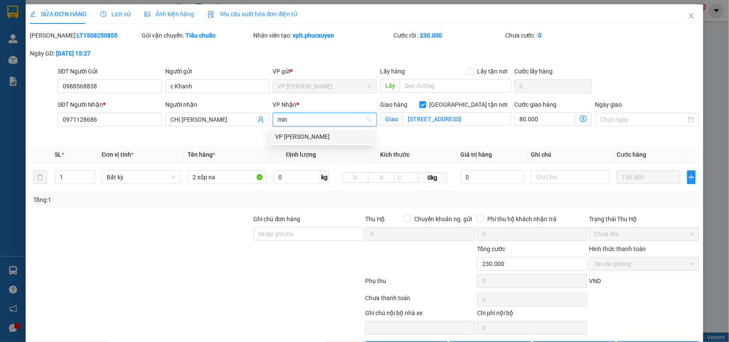
type input "minh"
click at [335, 140] on div "VP [PERSON_NAME]" at bounding box center [321, 136] width 93 height 9
click at [580, 120] on icon "dollar-circle" at bounding box center [583, 118] width 7 height 7
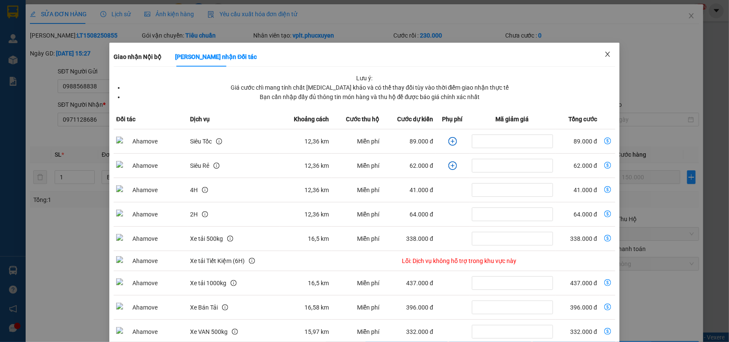
click at [605, 58] on icon "close" at bounding box center [608, 54] width 7 height 7
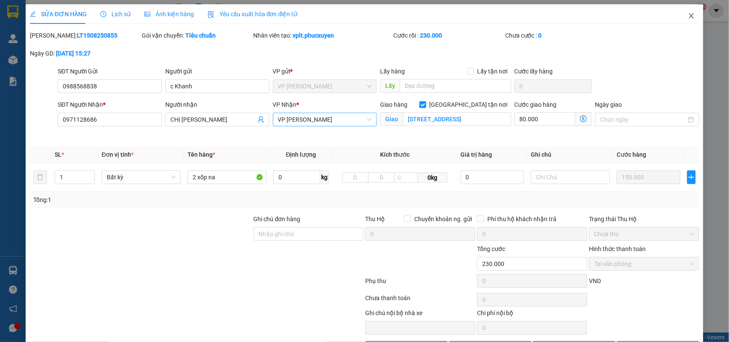
click at [688, 15] on icon "close" at bounding box center [691, 15] width 7 height 7
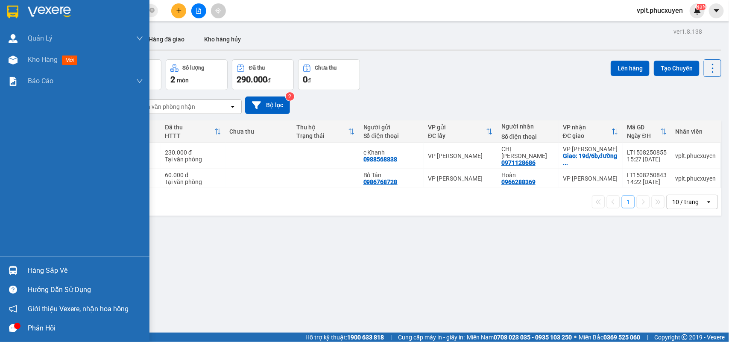
click at [41, 268] on div "Hàng sắp về" at bounding box center [85, 270] width 115 height 13
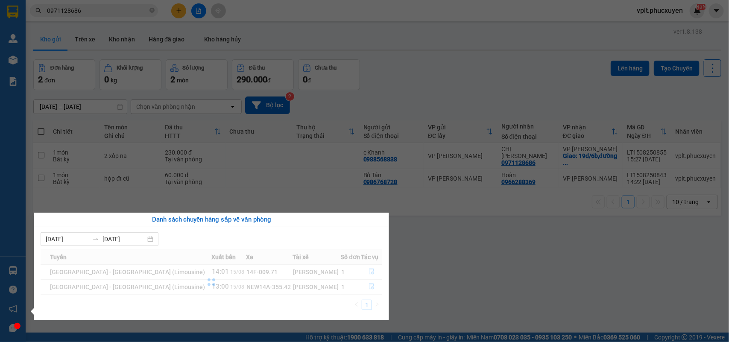
click at [504, 283] on section "Kết quả tìm kiếm ( 3 ) Bộ lọc Mã ĐH Trạng thái Món hàng Thu hộ Tổng cước Chưa c…" at bounding box center [364, 171] width 729 height 342
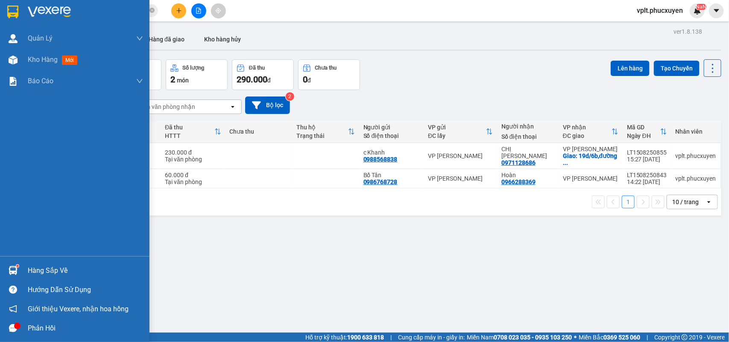
click at [49, 276] on div "Hàng sắp về" at bounding box center [85, 270] width 115 height 13
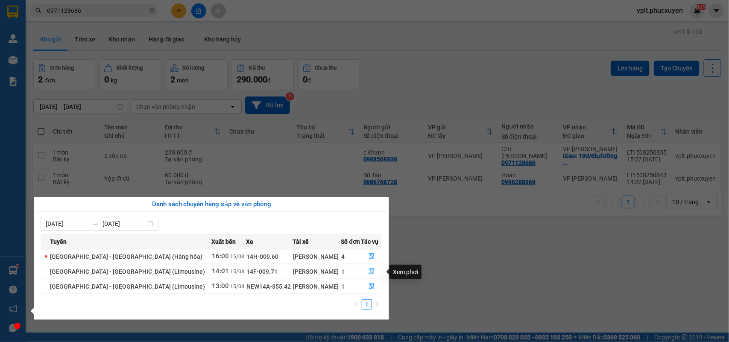
click at [364, 272] on button "button" at bounding box center [372, 272] width 21 height 14
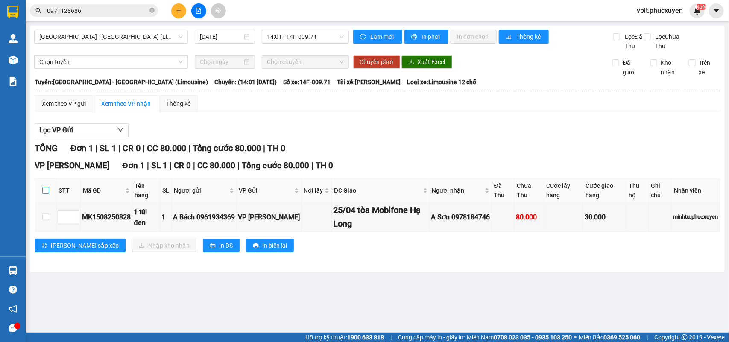
click at [47, 194] on input "checkbox" at bounding box center [45, 190] width 7 height 7
checkbox input "true"
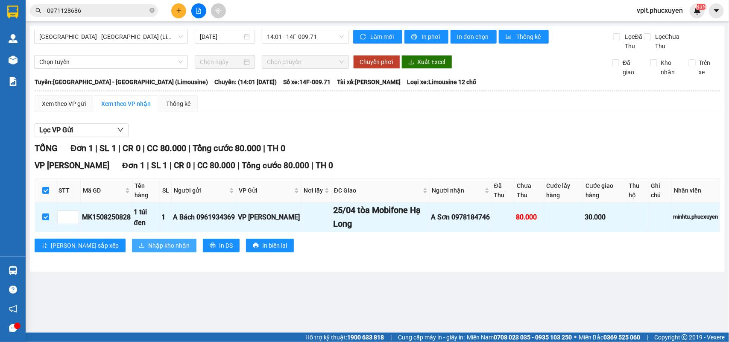
click at [148, 250] on span "Nhập kho nhận" at bounding box center [168, 245] width 41 height 9
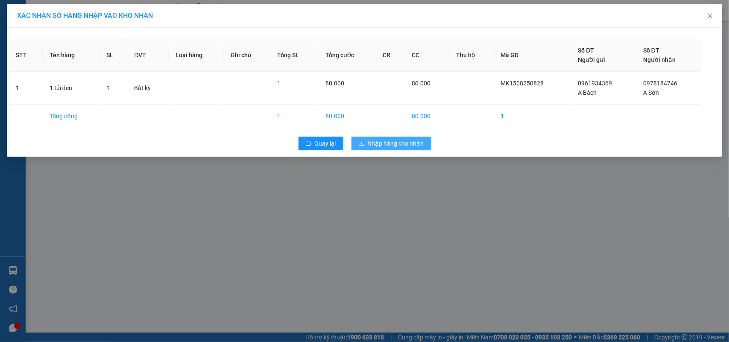
click at [394, 146] on span "Nhập hàng kho nhận" at bounding box center [396, 143] width 56 height 9
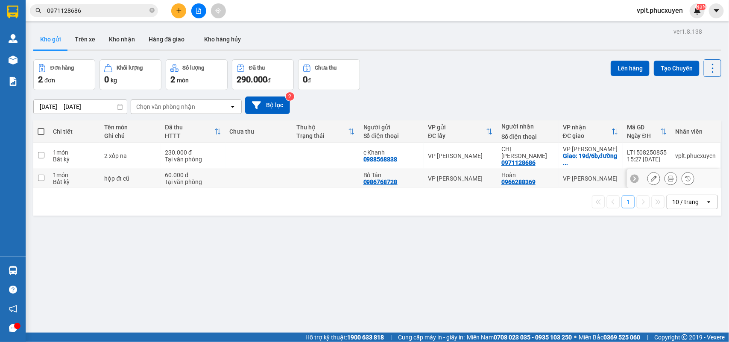
click at [319, 184] on td at bounding box center [325, 178] width 67 height 19
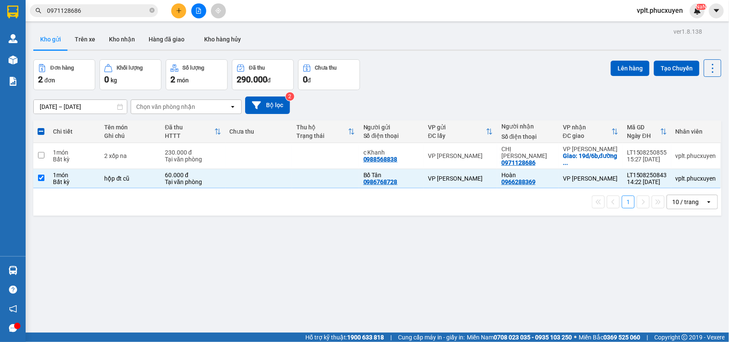
click at [416, 309] on div "ver 1.8.138 Kho gửi Trên xe Kho nhận Hàng đã giao Kho hàng hủy Đơn hàng 2 đơn K…" at bounding box center [377, 197] width 695 height 342
click at [185, 310] on div "ver 1.8.138 Kho gửi Trên xe Kho nhận Hàng đã giao Kho hàng hủy Đơn hàng 2 đơn K…" at bounding box center [377, 197] width 695 height 342
click at [45, 186] on td at bounding box center [40, 178] width 15 height 19
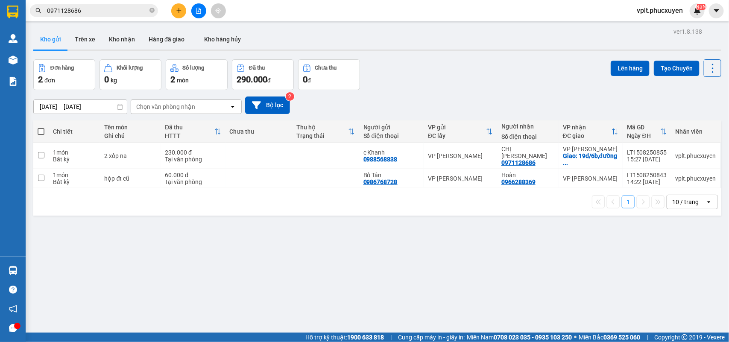
click at [267, 202] on div "1 10 / trang open" at bounding box center [378, 202] width 682 height 15
click at [267, 188] on td at bounding box center [259, 178] width 67 height 19
checkbox input "true"
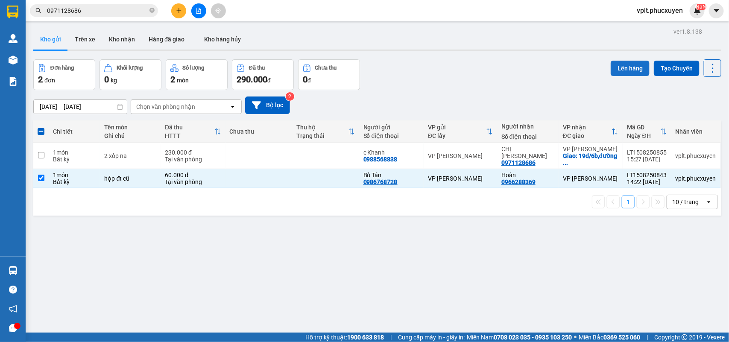
click at [615, 71] on button "Lên hàng" at bounding box center [630, 68] width 39 height 15
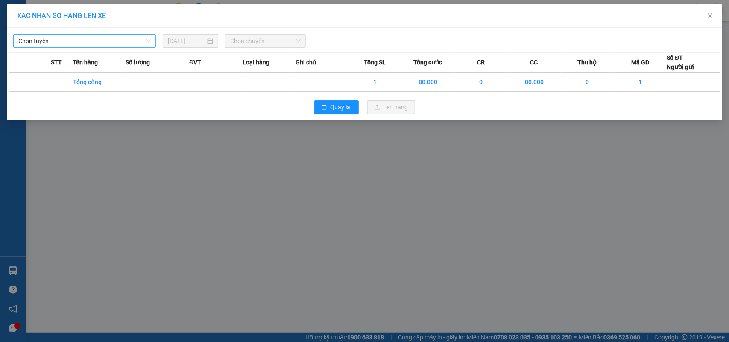
click at [58, 41] on span "Chọn tuyến" at bounding box center [84, 41] width 132 height 13
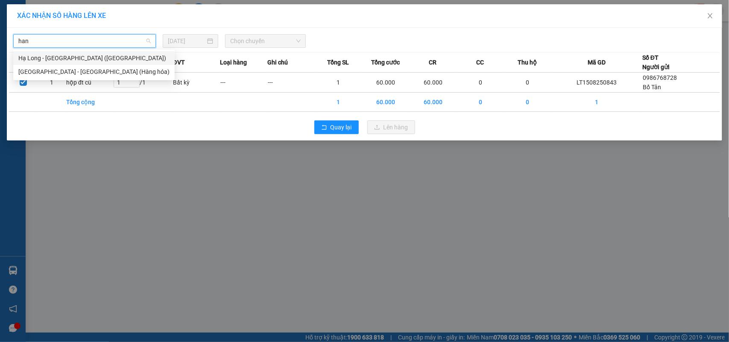
type input "hang"
click at [72, 57] on div "Hạ Long - [GEOGRAPHIC_DATA] ([GEOGRAPHIC_DATA])" at bounding box center [93, 57] width 151 height 9
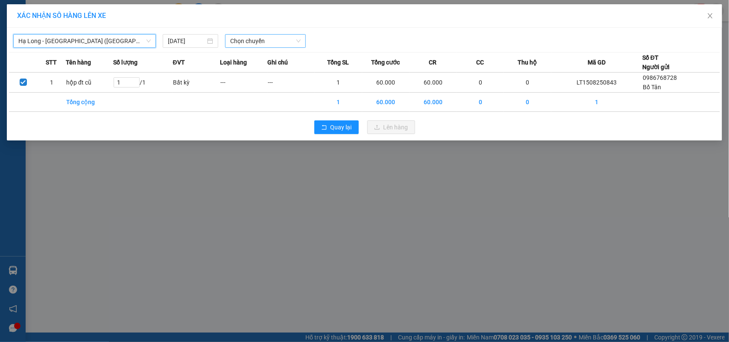
click at [236, 35] on span "Chọn chuyến" at bounding box center [265, 41] width 70 height 13
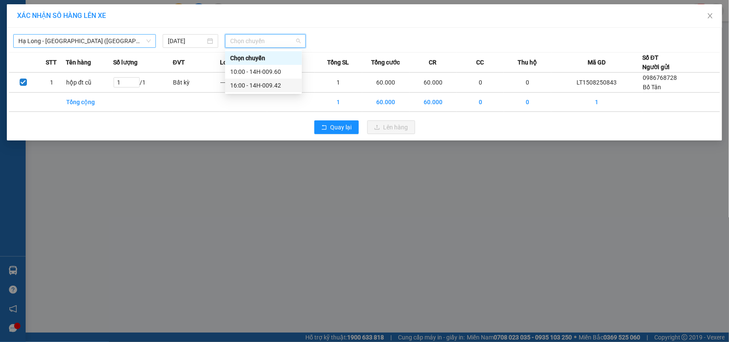
click at [246, 84] on div "16:00 - 14H-009.42" at bounding box center [263, 85] width 67 height 9
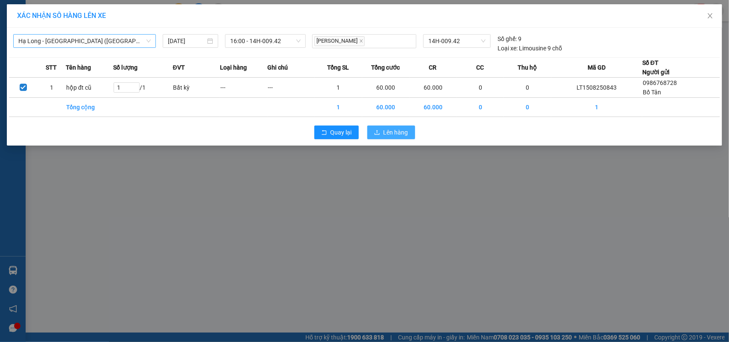
click at [372, 129] on button "Lên hàng" at bounding box center [391, 133] width 48 height 14
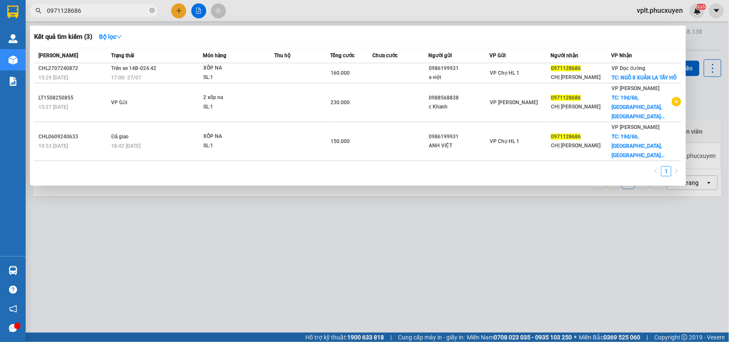
click at [93, 7] on input "0971128686" at bounding box center [97, 10] width 101 height 9
type input "0"
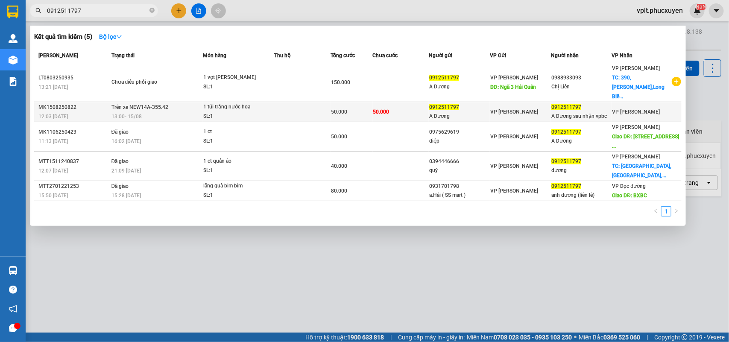
type input "0912511797"
click at [289, 102] on td at bounding box center [302, 112] width 56 height 20
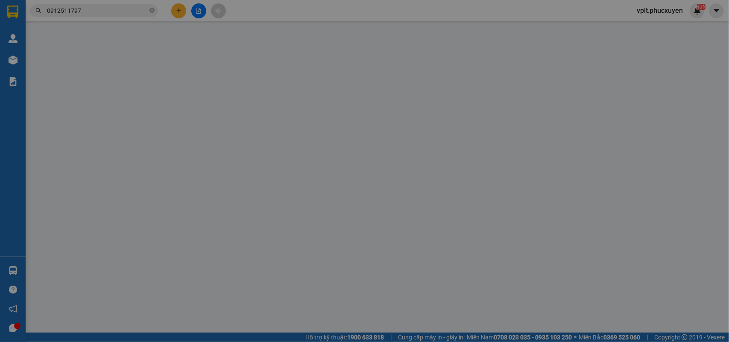
click at [289, 95] on div "VP gửi * VP Loong Toòng" at bounding box center [325, 82] width 104 height 30
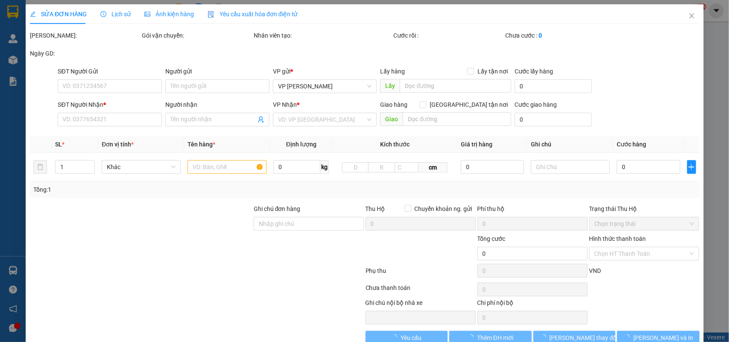
type input "0912511797"
type input "A Dương"
type input "0912511797"
type input "A Dương sau nhận vpbc"
type input "50.000"
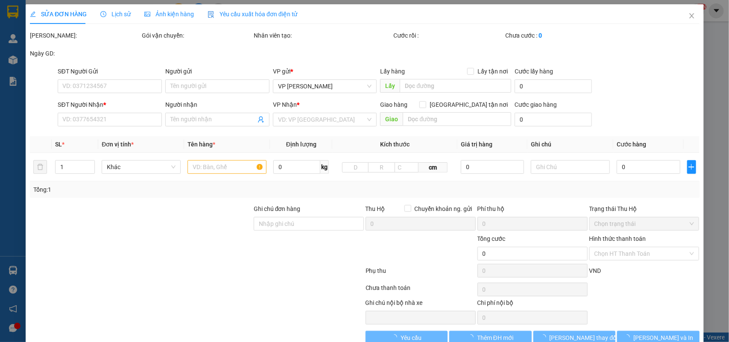
type input "50.000"
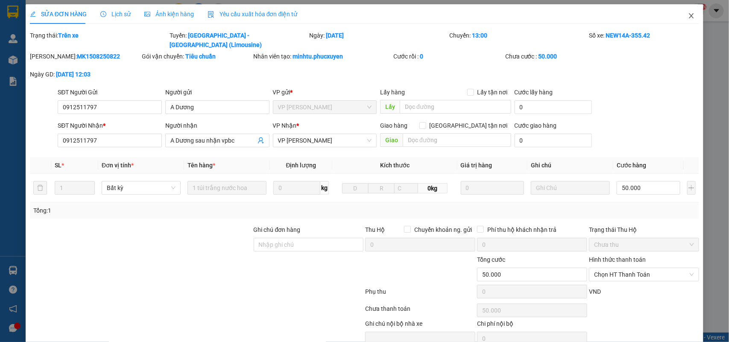
click at [688, 12] on icon "close" at bounding box center [691, 15] width 7 height 7
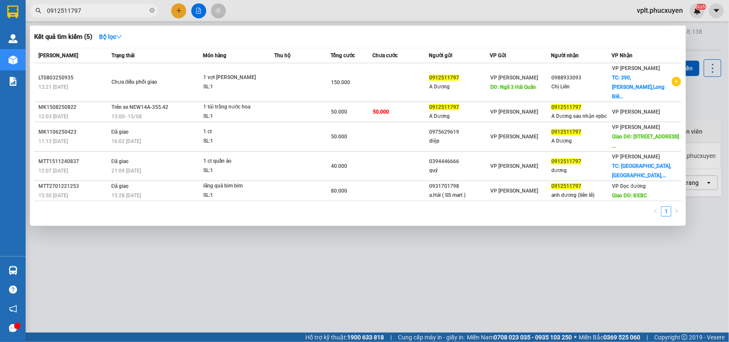
click at [103, 11] on input "0912511797" at bounding box center [97, 10] width 101 height 9
click at [214, 291] on div at bounding box center [364, 171] width 729 height 342
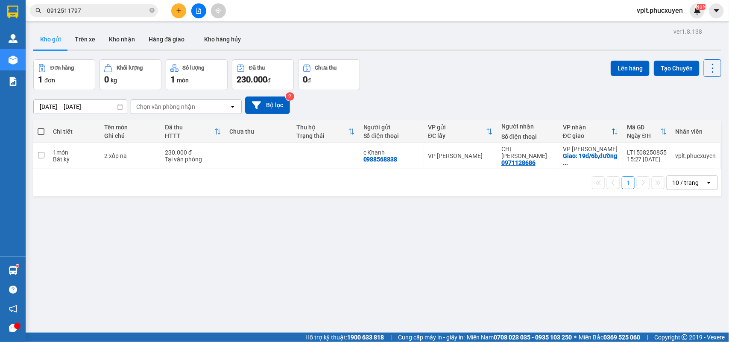
click at [122, 9] on input "0912511797" at bounding box center [97, 10] width 101 height 9
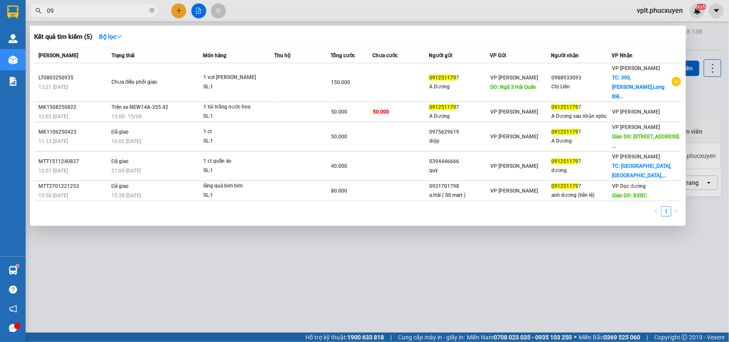
type input "0"
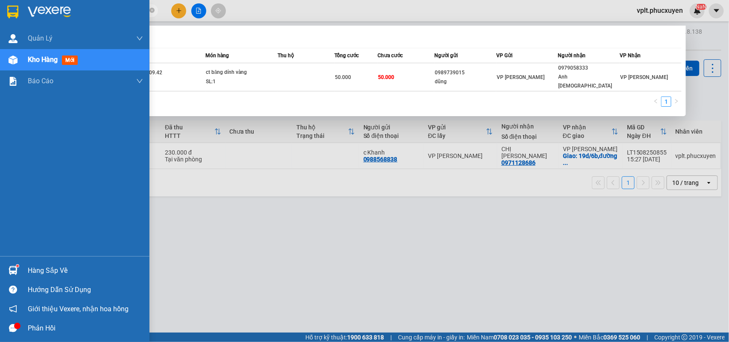
drag, startPoint x: 108, startPoint y: 6, endPoint x: 15, endPoint y: 13, distance: 93.0
click at [15, 13] on section "Kết quả tìm kiếm ( 1 ) Bộ lọc Mã ĐH Trạng thái Món hàng Thu hộ Tổng cước Chưa c…" at bounding box center [364, 171] width 729 height 342
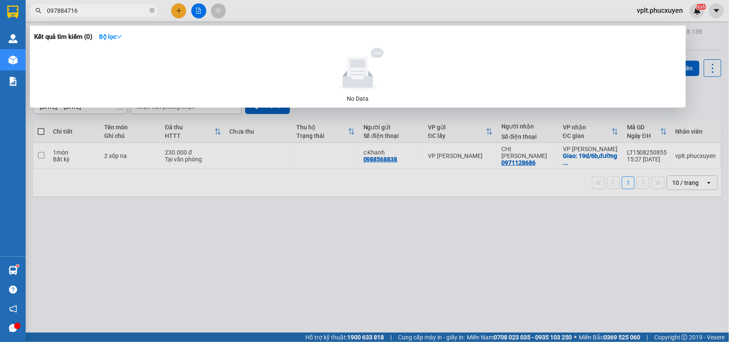
click at [56, 12] on input "097884716" at bounding box center [97, 10] width 101 height 9
click at [60, 13] on input "097884716" at bounding box center [97, 10] width 101 height 9
click at [106, 6] on input "0978184716" at bounding box center [97, 10] width 101 height 9
type input "0978184716"
click at [257, 250] on div at bounding box center [364, 171] width 729 height 342
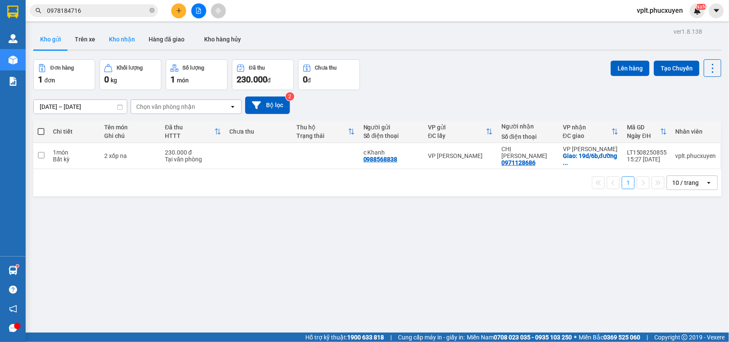
click at [118, 35] on button "Kho nhận" at bounding box center [122, 39] width 40 height 21
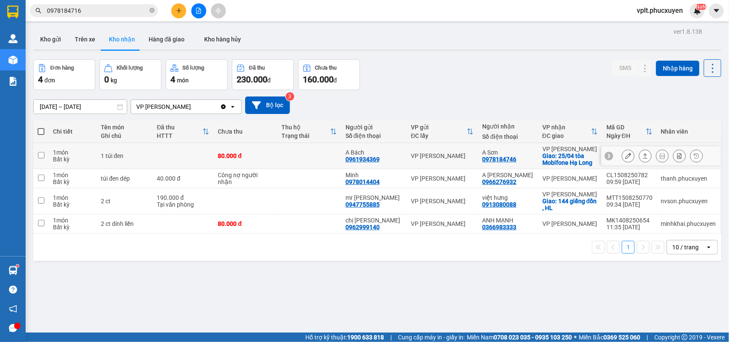
click at [643, 157] on icon at bounding box center [646, 156] width 6 height 6
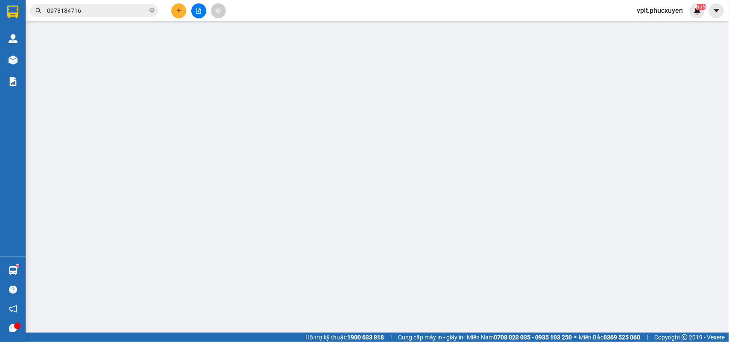
type input "0961934369"
type input "A Bách"
type input "0978184746"
type input "A Sơn"
checkbox input "true"
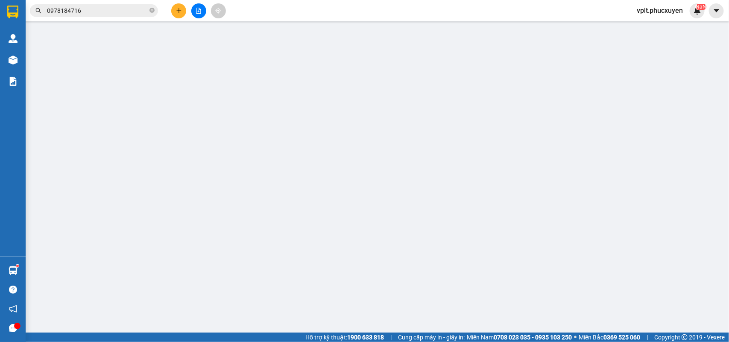
type input "25/04 tòa Mobifone Hạ Long"
type input "80.000"
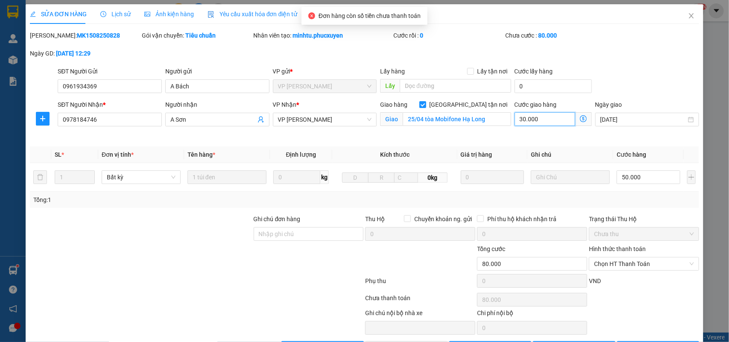
click at [542, 120] on input "30.000" at bounding box center [545, 119] width 61 height 14
type input "0"
type input "50.000"
type input "0"
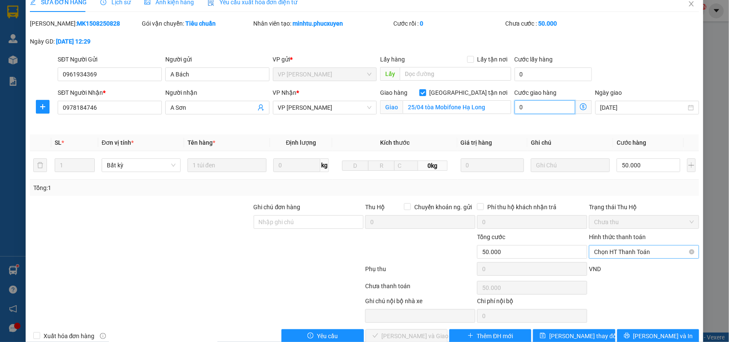
scroll to position [30, 0]
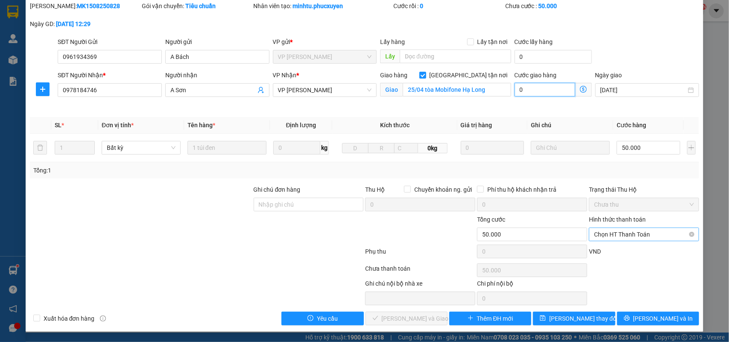
click at [629, 235] on span "Chọn HT Thanh Toán" at bounding box center [644, 234] width 100 height 13
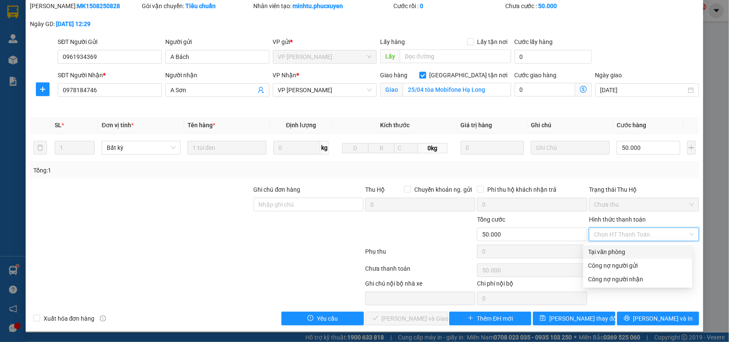
click at [630, 251] on div "Tại văn phòng" at bounding box center [638, 251] width 99 height 9
type input "0"
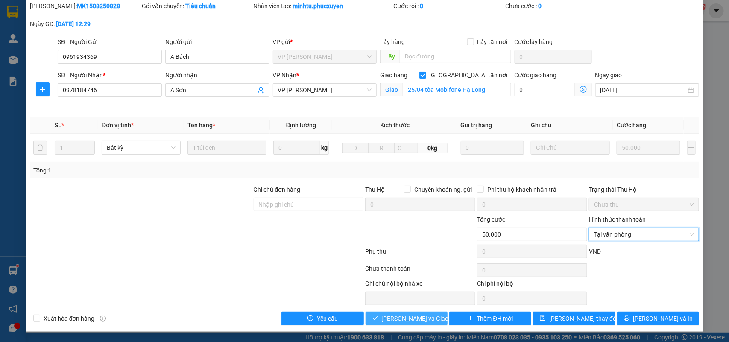
click at [398, 318] on span "Lưu và Giao hàng" at bounding box center [423, 318] width 82 height 9
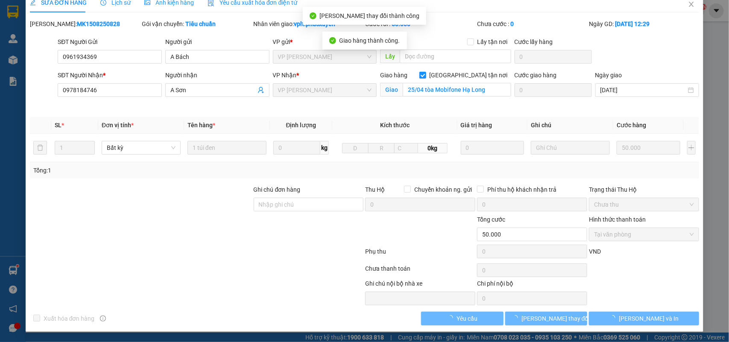
scroll to position [12, 0]
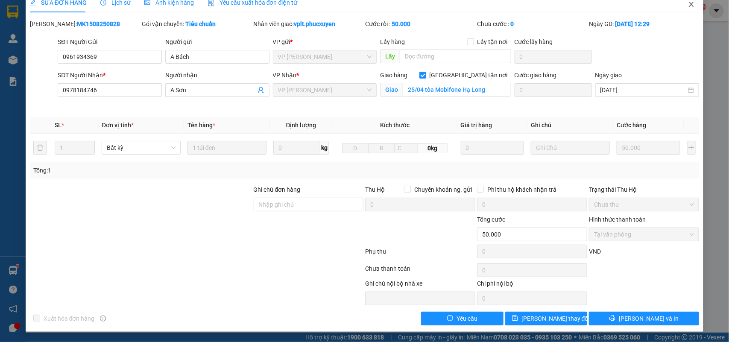
click at [688, 3] on icon "close" at bounding box center [691, 4] width 7 height 7
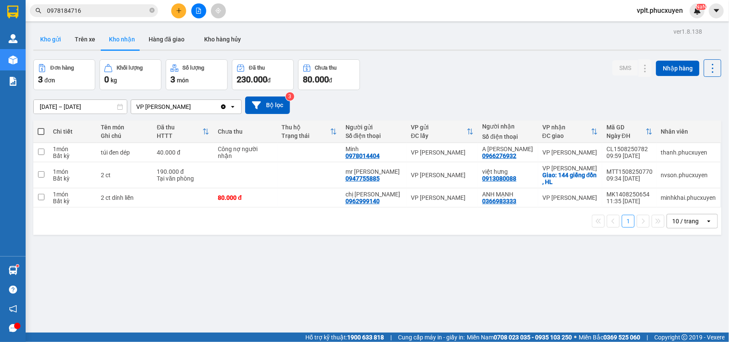
click at [50, 41] on button "Kho gửi" at bounding box center [50, 39] width 35 height 21
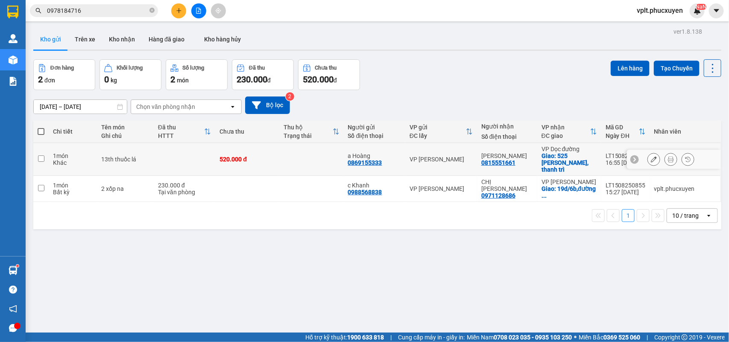
click at [648, 159] on button at bounding box center [654, 159] width 12 height 15
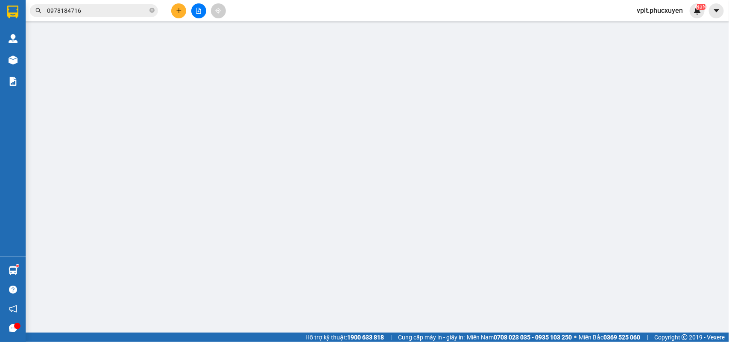
type input "0869155333"
type input "a Hoàng"
type input "0815551661"
type input "Tuấn Anh"
checkbox input "true"
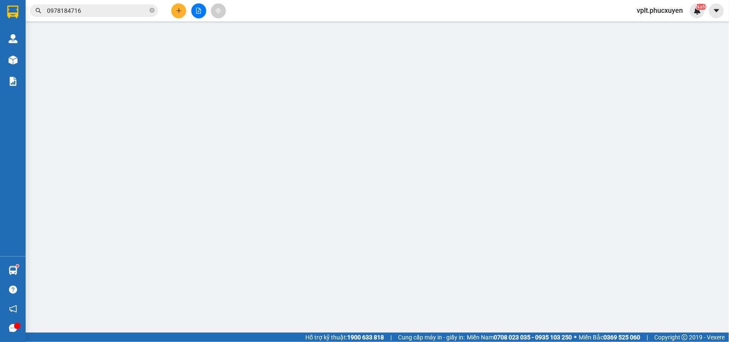
type input "525 ngọc hồi, thanh trì"
type input "520.000"
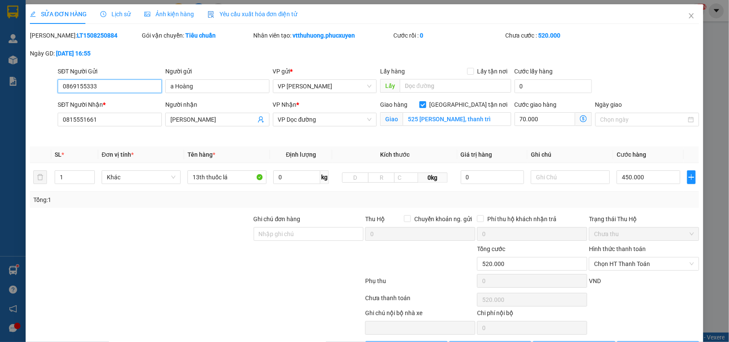
scroll to position [16, 0]
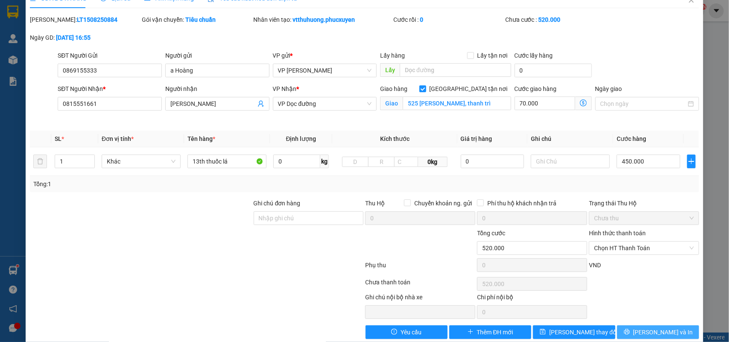
click at [630, 330] on icon "printer" at bounding box center [627, 332] width 6 height 6
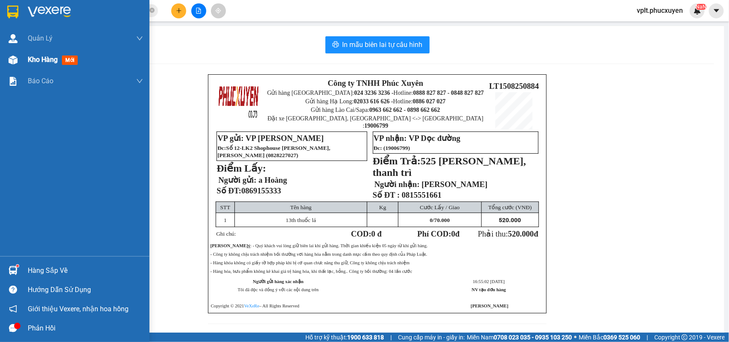
click at [45, 60] on span "Kho hàng" at bounding box center [43, 60] width 30 height 8
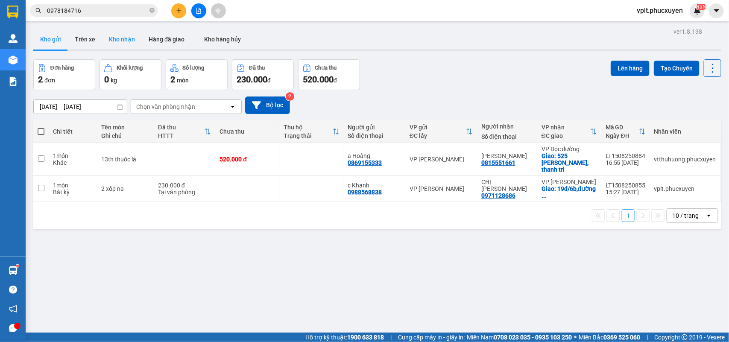
click at [129, 38] on button "Kho nhận" at bounding box center [122, 39] width 40 height 21
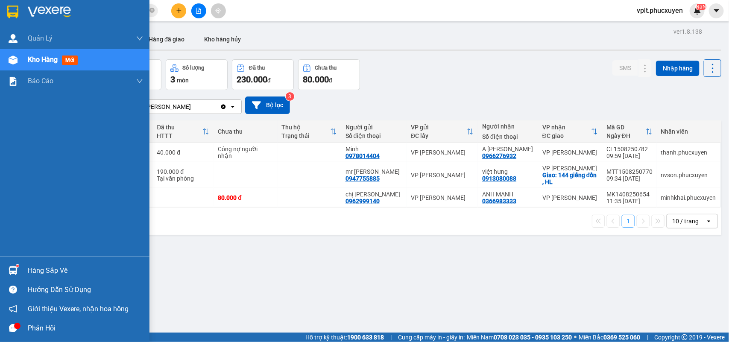
click at [42, 275] on div "Hàng sắp về" at bounding box center [85, 270] width 115 height 13
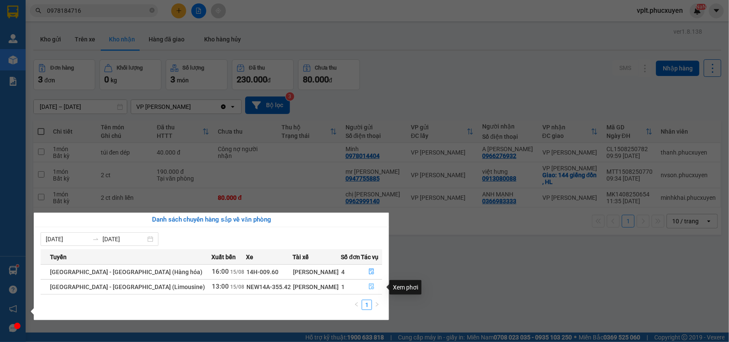
click at [369, 284] on icon "file-done" at bounding box center [372, 287] width 6 height 6
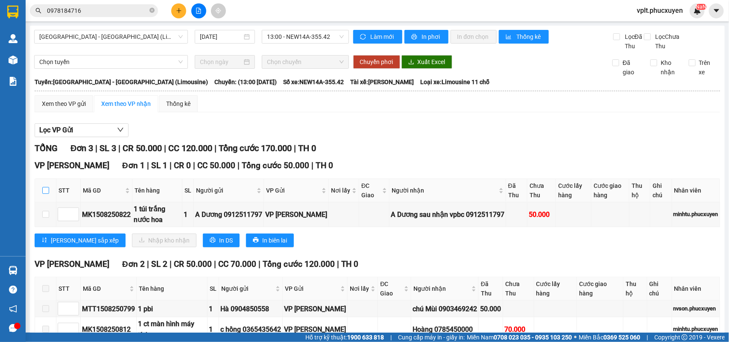
click at [46, 194] on input "checkbox" at bounding box center [45, 190] width 7 height 7
checkbox input "true"
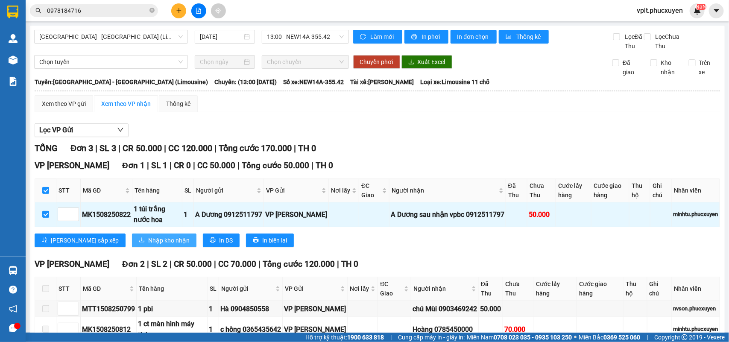
click at [148, 245] on span "Nhập kho nhận" at bounding box center [168, 240] width 41 height 9
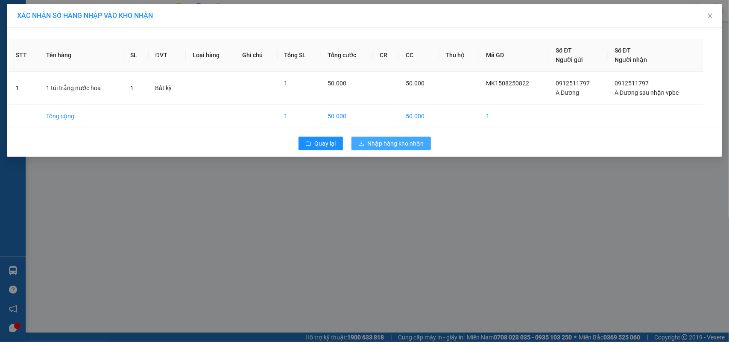
click at [400, 142] on span "Nhập hàng kho nhận" at bounding box center [396, 143] width 56 height 9
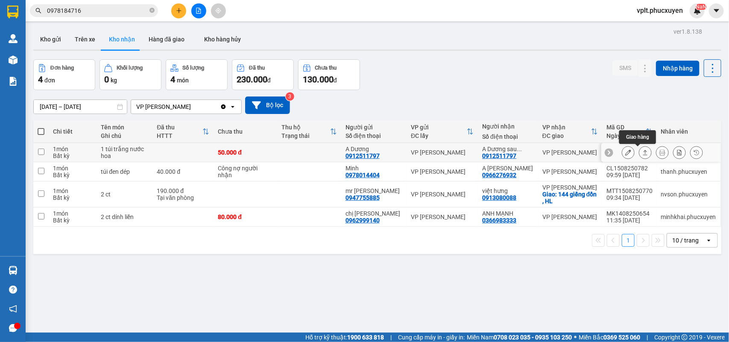
click at [643, 152] on icon at bounding box center [646, 153] width 6 height 6
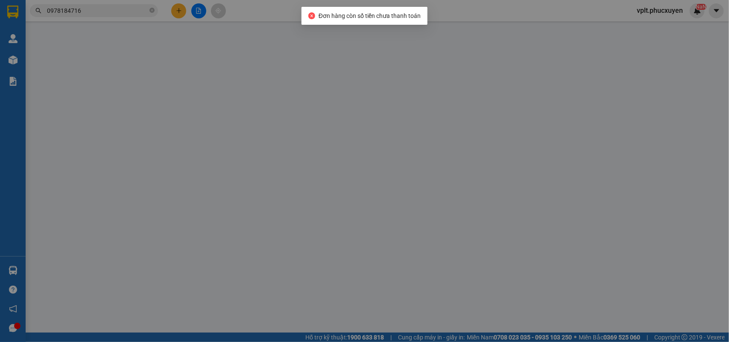
type input "0912511797"
type input "A Dương"
type input "0912511797"
type input "A Dương sau nhận vpbc"
type input "50.000"
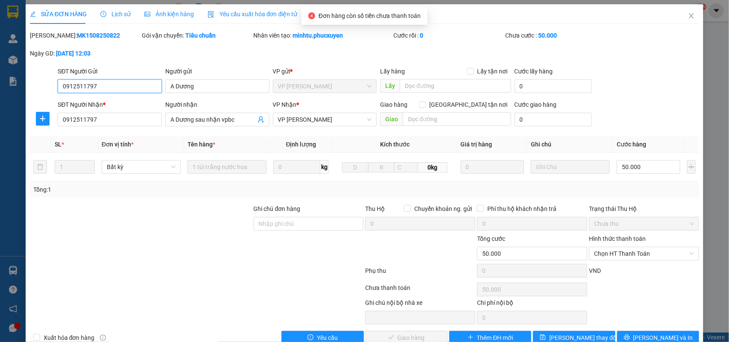
scroll to position [20, 0]
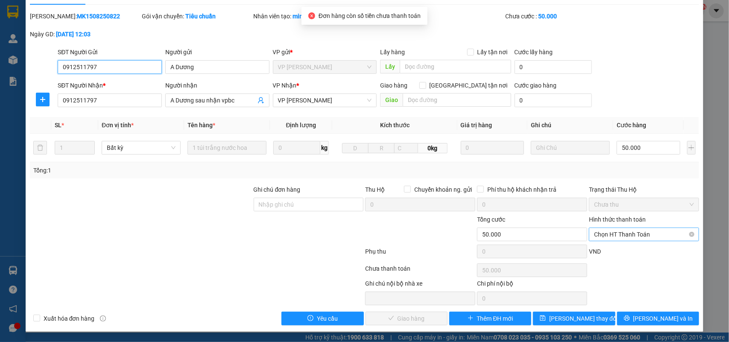
click at [650, 234] on span "Chọn HT Thanh Toán" at bounding box center [644, 234] width 100 height 13
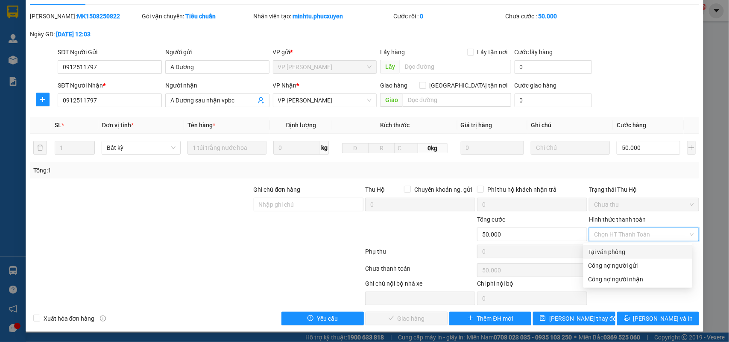
click at [626, 252] on div "Tại văn phòng" at bounding box center [638, 251] width 99 height 9
type input "0"
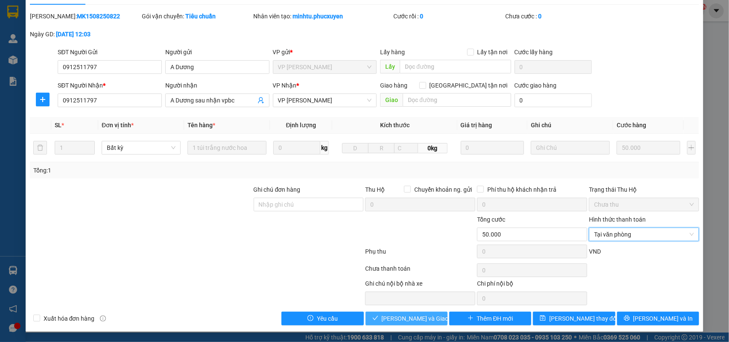
click at [413, 314] on span "Lưu và Giao hàng" at bounding box center [423, 318] width 82 height 9
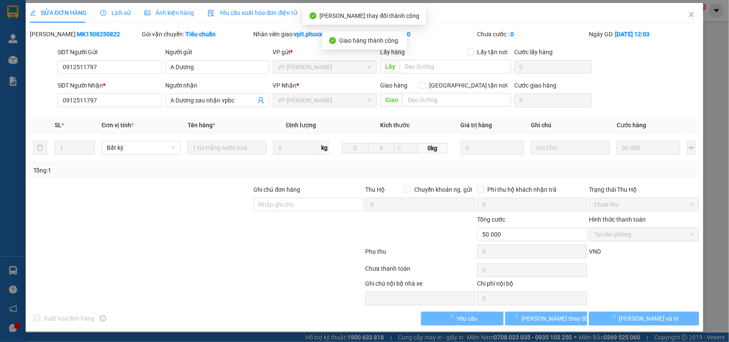
scroll to position [2, 0]
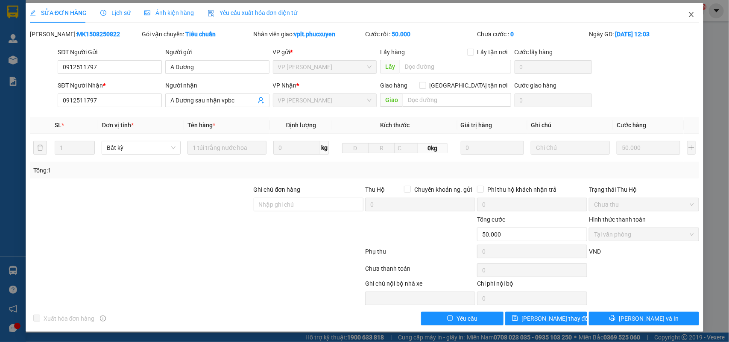
click at [688, 13] on icon "close" at bounding box center [691, 14] width 7 height 7
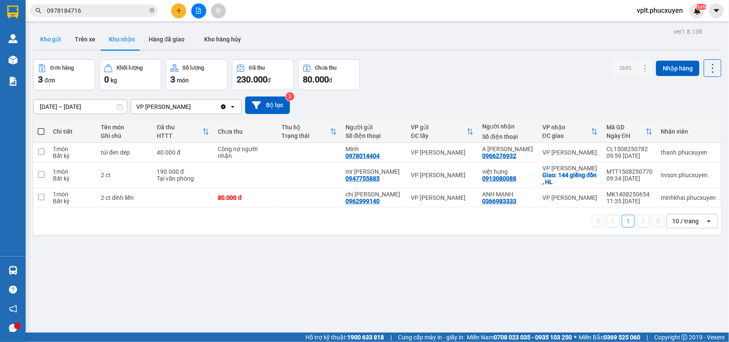
click at [61, 37] on button "Kho gửi" at bounding box center [50, 39] width 35 height 21
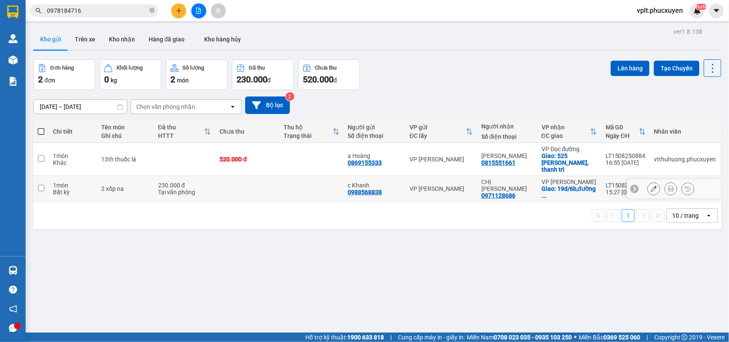
click at [651, 186] on icon at bounding box center [654, 189] width 6 height 6
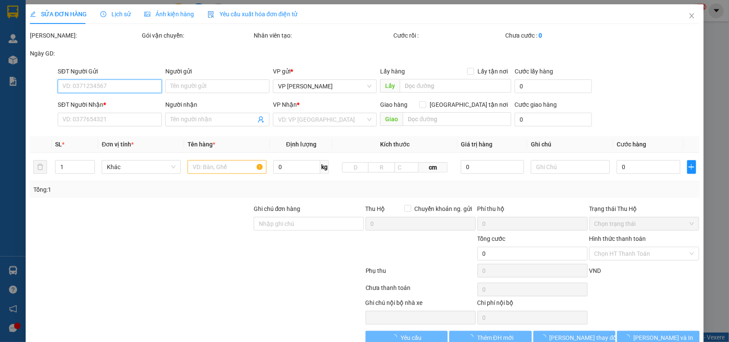
type input "0988568838"
type input "c Khanh"
type input "0971128686"
type input "CHỊ [PERSON_NAME]"
checkbox input "true"
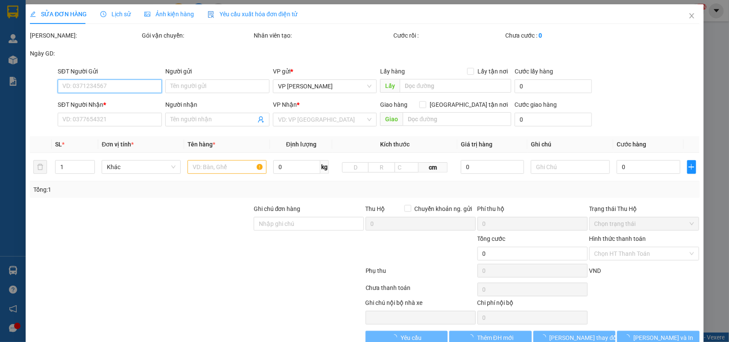
type input "[STREET_ADDRESS]"
type input "230.000"
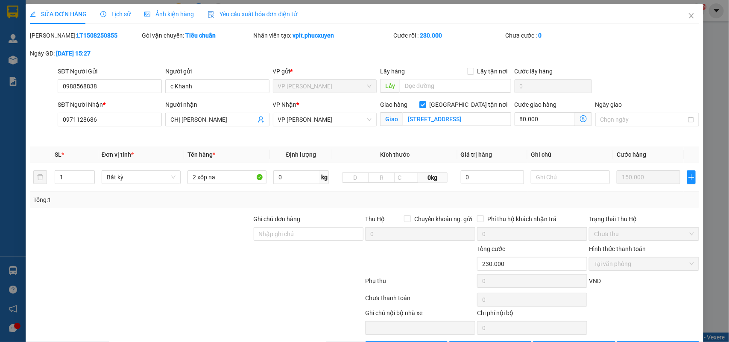
click at [580, 119] on icon "dollar-circle" at bounding box center [583, 118] width 7 height 7
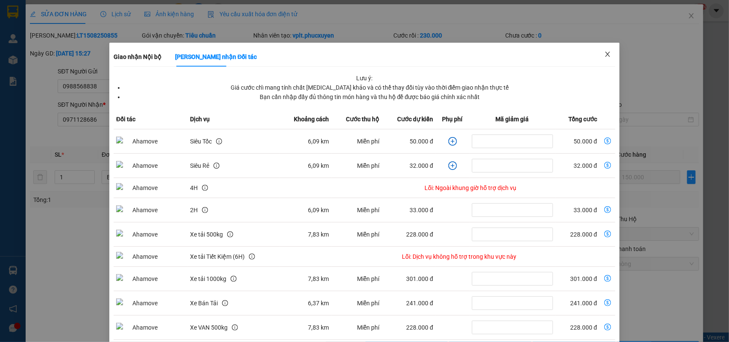
click at [599, 58] on span "Close" at bounding box center [608, 55] width 24 height 24
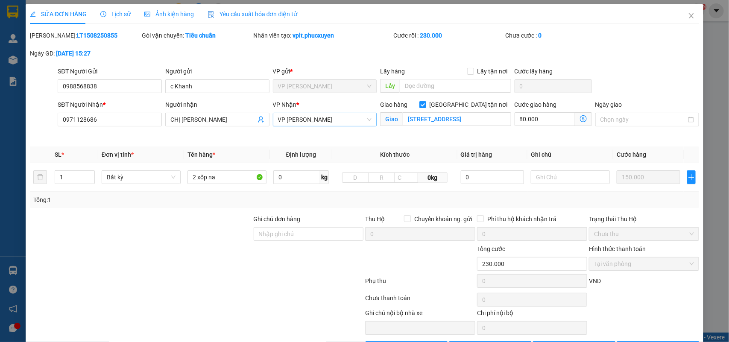
click at [340, 120] on span "VP [PERSON_NAME]" at bounding box center [325, 119] width 94 height 13
type input "mi"
click at [343, 135] on div "VP [PERSON_NAME]" at bounding box center [321, 136] width 93 height 9
click at [580, 119] on icon "dollar-circle" at bounding box center [583, 118] width 7 height 7
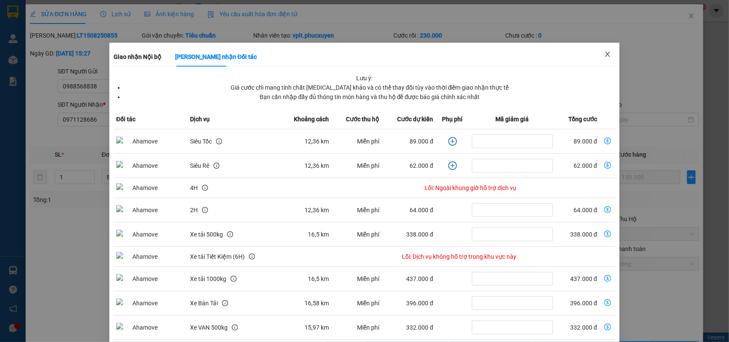
click at [605, 52] on span "Close" at bounding box center [608, 55] width 24 height 24
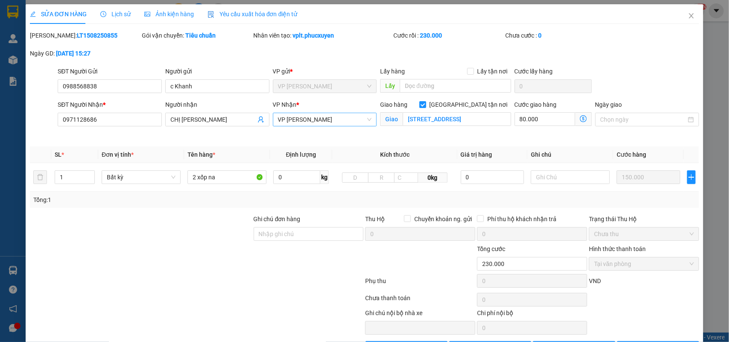
click at [314, 118] on span "VP [PERSON_NAME]" at bounding box center [325, 119] width 94 height 13
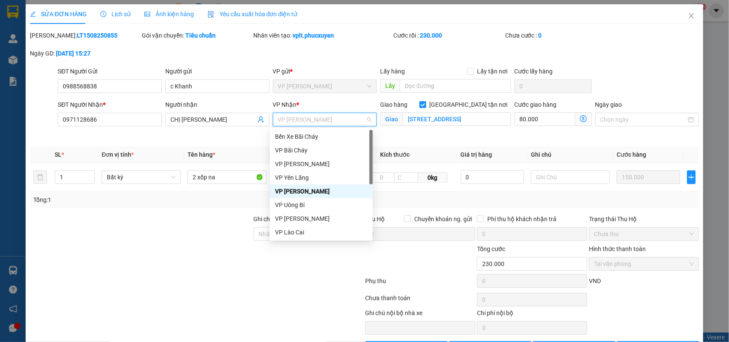
type input "d"
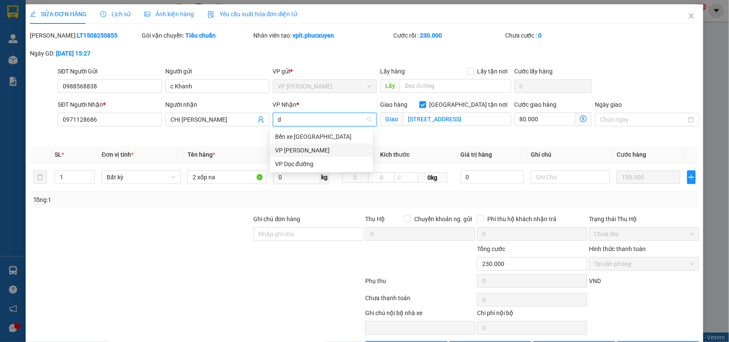
click at [323, 155] on div "VP [PERSON_NAME]" at bounding box center [321, 150] width 93 height 9
click at [688, 18] on icon "close" at bounding box center [691, 15] width 7 height 7
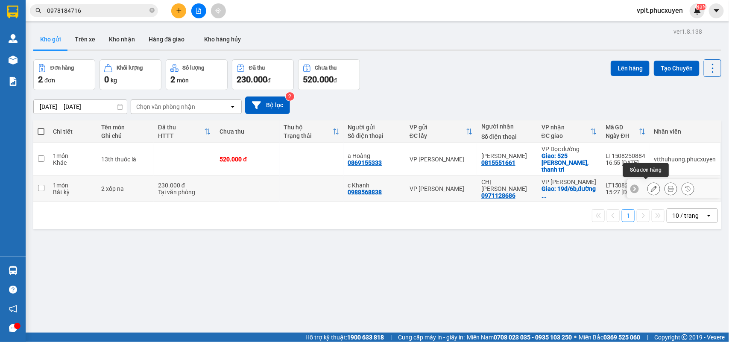
click at [648, 182] on button at bounding box center [654, 189] width 12 height 15
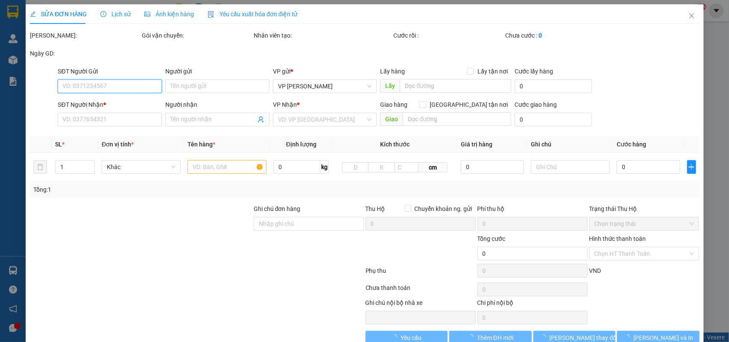
type input "0988568838"
type input "c Khanh"
type input "0971128686"
type input "CHỊ [PERSON_NAME]"
checkbox input "true"
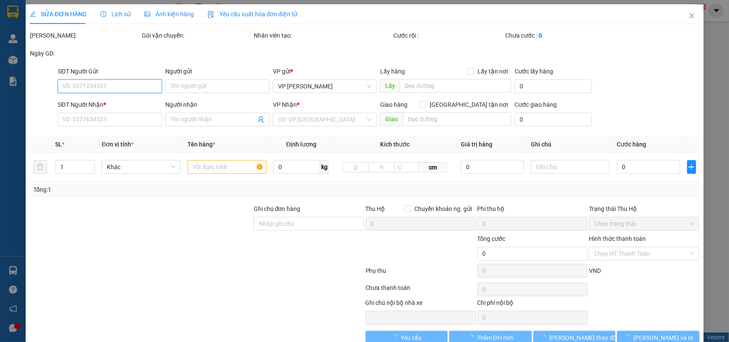
type input "[STREET_ADDRESS]"
type input "230.000"
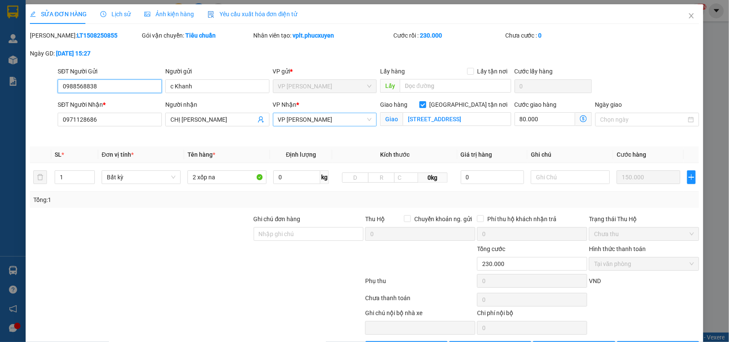
click at [305, 118] on span "VP [PERSON_NAME]" at bounding box center [325, 119] width 94 height 13
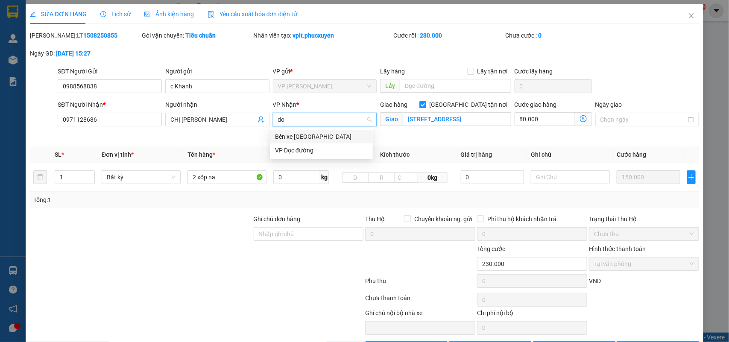
type input "doc"
click at [315, 132] on div "VP Dọc đường" at bounding box center [321, 136] width 93 height 9
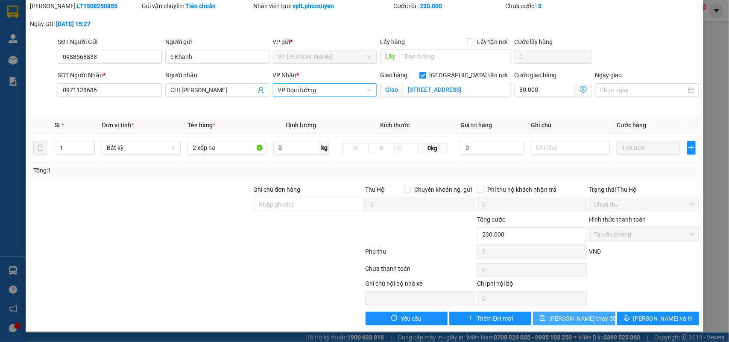
click at [588, 316] on span "Lưu thay đổi" at bounding box center [584, 318] width 68 height 9
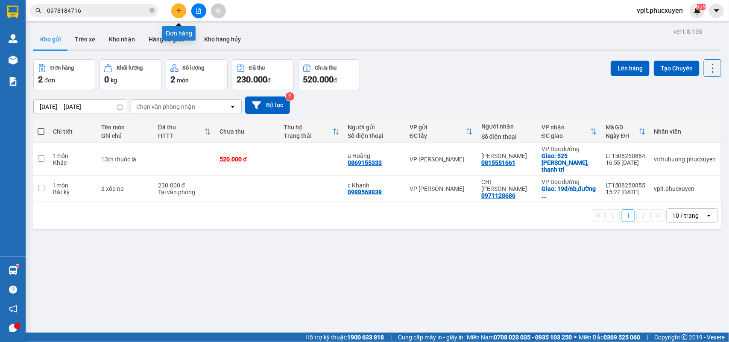
click at [181, 8] on icon "plus" at bounding box center [179, 11] width 6 height 6
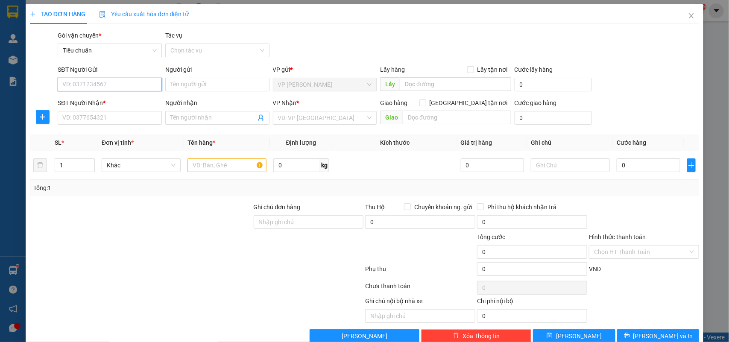
click at [132, 87] on input "SĐT Người Gửi" at bounding box center [110, 85] width 104 height 14
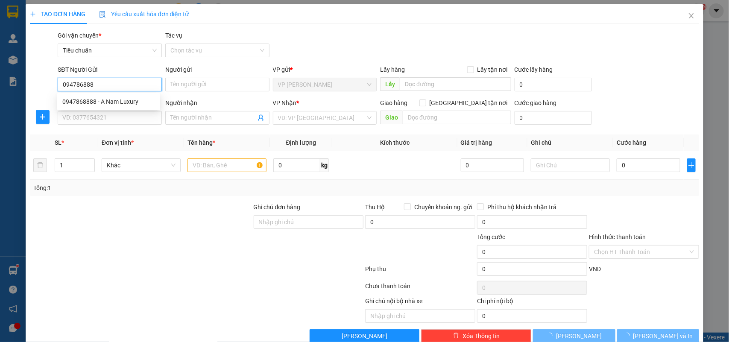
type input "0947868888"
click at [108, 106] on div "0947868888 - A Nam Luxury" at bounding box center [108, 101] width 93 height 9
type input "A Nam Luxury"
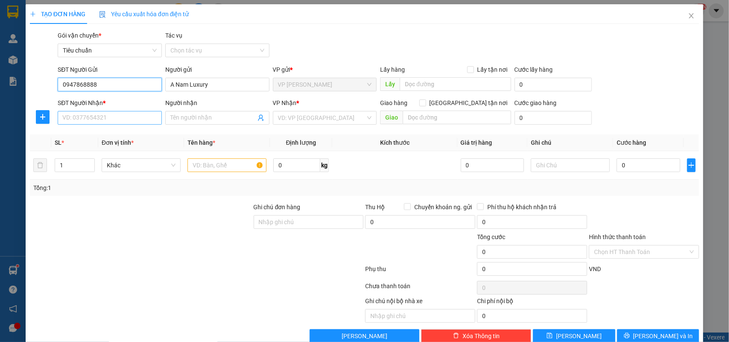
type input "0947868888"
click at [115, 114] on input "SĐT Người Nhận *" at bounding box center [110, 118] width 104 height 14
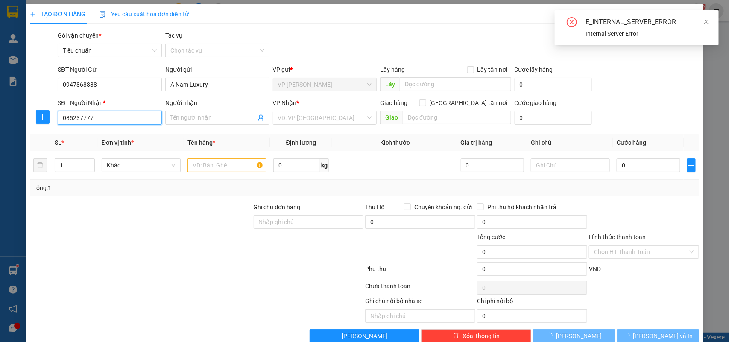
type input "0852377777"
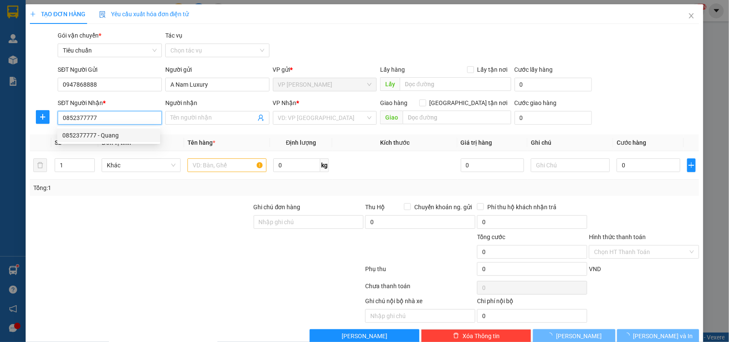
click at [118, 129] on div "0852377777 - Quang" at bounding box center [108, 136] width 103 height 14
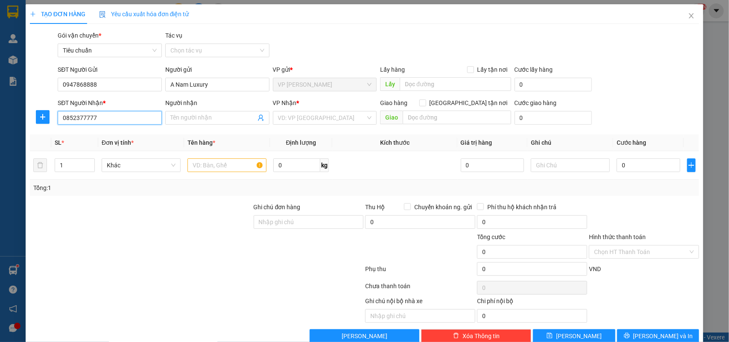
type input "Quang"
click at [90, 120] on input "0852377777" at bounding box center [110, 118] width 104 height 14
type input "0852377777"
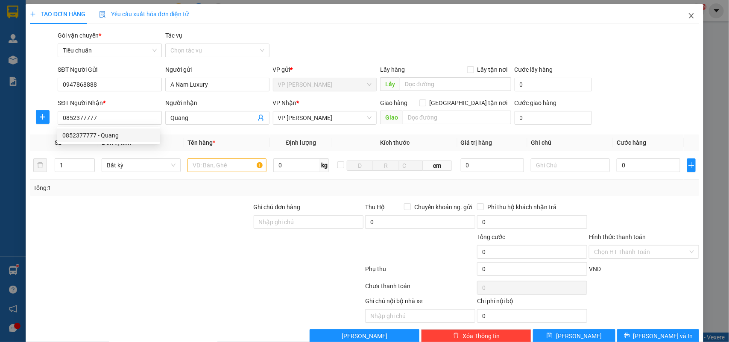
click at [688, 17] on icon "close" at bounding box center [691, 15] width 7 height 7
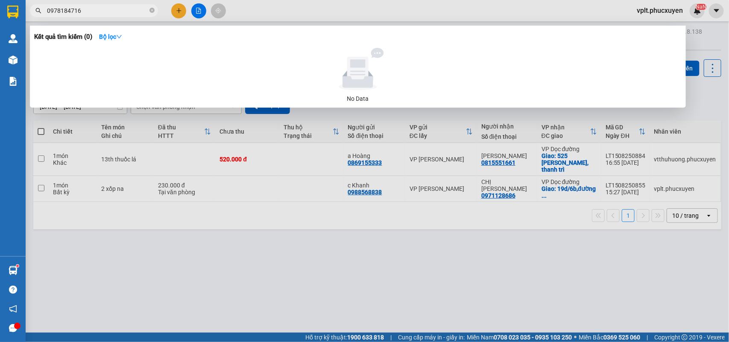
click at [128, 6] on input "0978184716" at bounding box center [97, 10] width 101 height 9
type input "0"
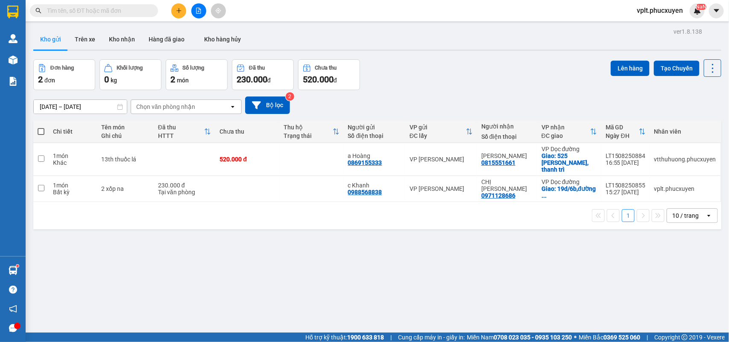
paste input "0852377777"
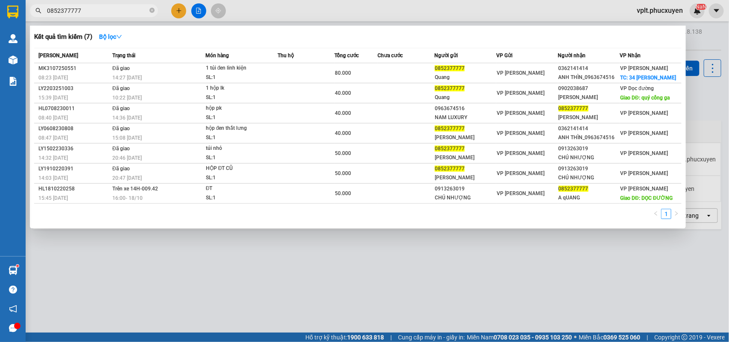
type input "0852377777"
click at [380, 292] on div at bounding box center [364, 171] width 729 height 342
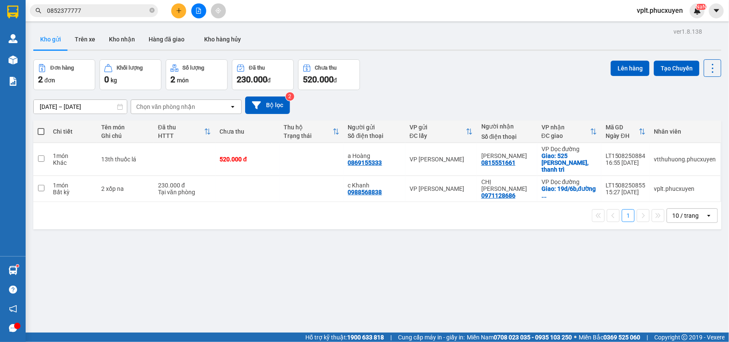
click at [181, 11] on icon "plus" at bounding box center [179, 11] width 6 height 6
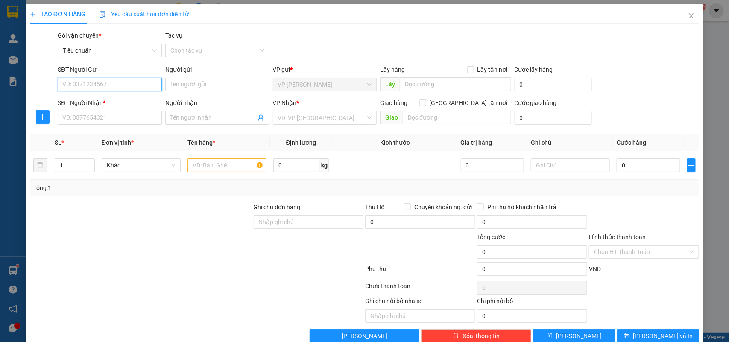
click at [120, 90] on input "SĐT Người Gửi" at bounding box center [110, 85] width 104 height 14
click at [124, 116] on div "0963674516 - NAM LUXURY" at bounding box center [108, 115] width 93 height 9
type input "0963674516"
type input "NAM LUXURY"
click at [259, 119] on icon "user-add" at bounding box center [261, 118] width 6 height 6
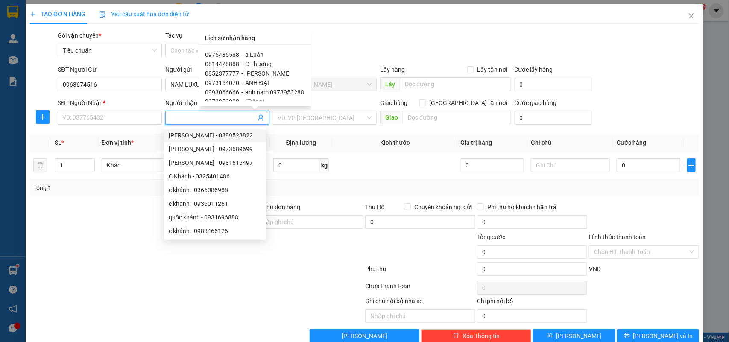
click at [271, 71] on span "[PERSON_NAME]" at bounding box center [269, 73] width 46 height 7
type input "0852377777"
type input "[PERSON_NAME]"
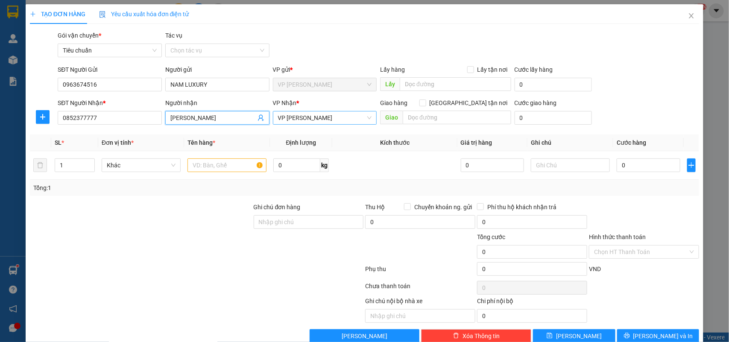
click at [331, 118] on span "VP [PERSON_NAME]" at bounding box center [325, 118] width 94 height 13
type input "minh"
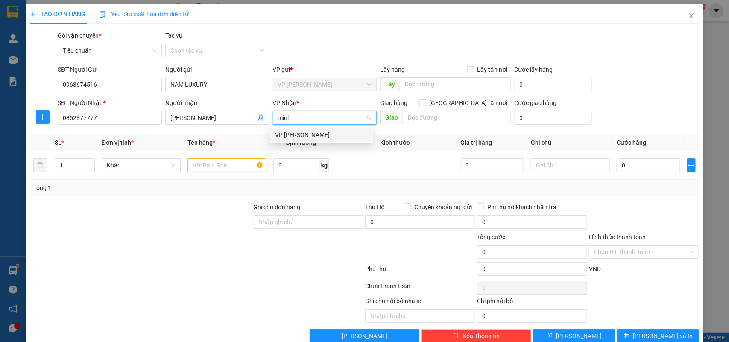
click at [323, 135] on div "VP [PERSON_NAME]" at bounding box center [321, 134] width 93 height 9
click at [209, 165] on input "text" at bounding box center [227, 166] width 79 height 14
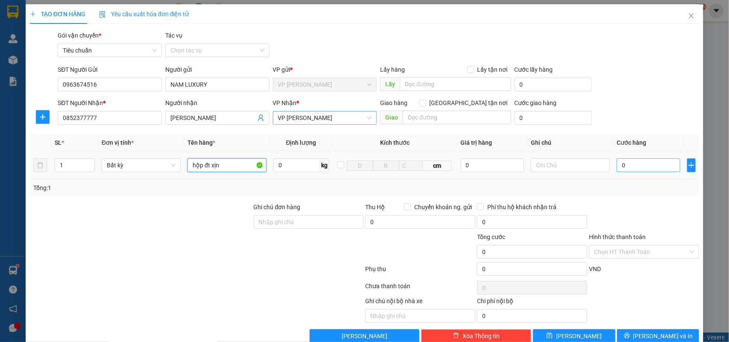
type input "hộp đt xịn"
click at [641, 170] on input "0" at bounding box center [648, 166] width 63 height 14
type input "1"
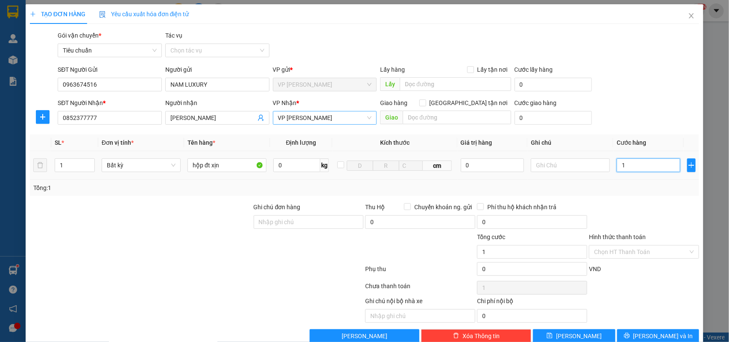
type input "10"
type input "100"
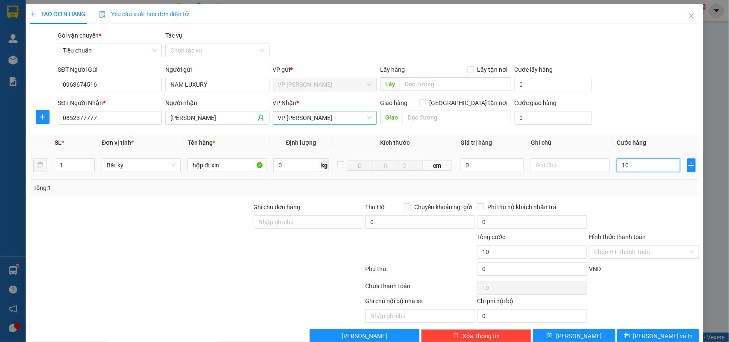
type input "100"
type input "100.000"
click at [655, 208] on div at bounding box center [644, 218] width 112 height 30
click at [238, 166] on input "hộp đt xịn" at bounding box center [227, 166] width 79 height 14
click at [601, 206] on div at bounding box center [644, 218] width 112 height 30
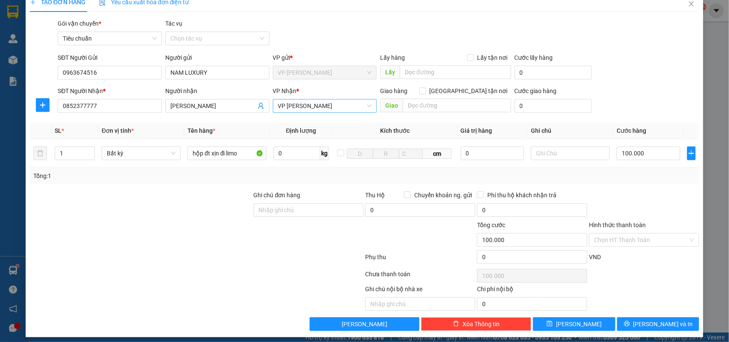
scroll to position [18, 0]
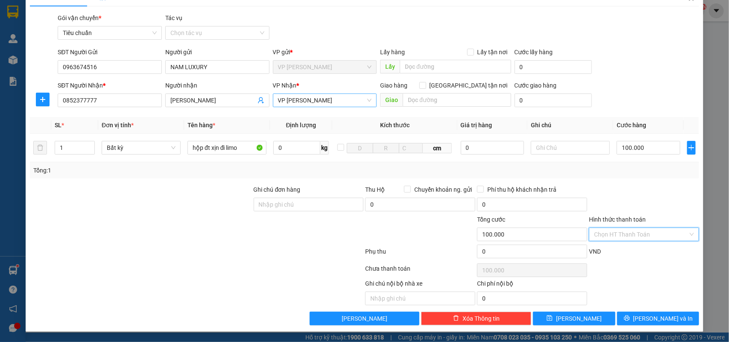
click at [601, 236] on input "Hình thức thanh toán" at bounding box center [641, 234] width 94 height 13
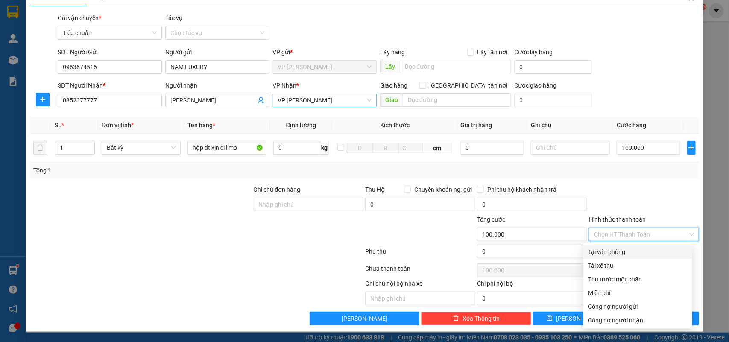
click at [626, 251] on div "Tại văn phòng" at bounding box center [638, 251] width 99 height 9
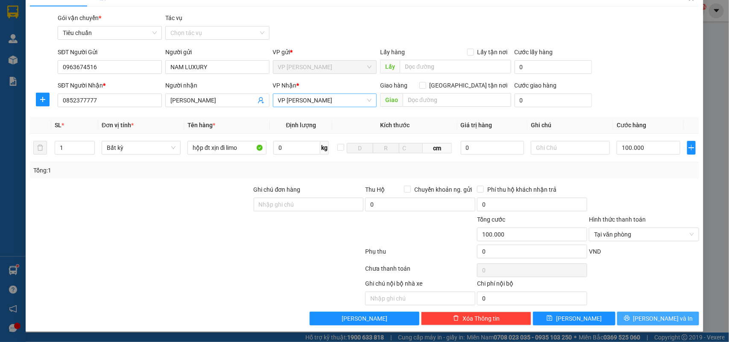
click at [645, 317] on span "Lưu và In" at bounding box center [664, 318] width 60 height 9
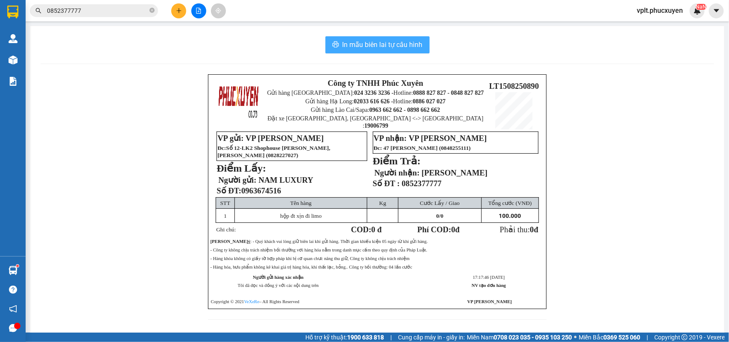
click at [369, 50] on span "In mẫu biên lai tự cấu hình" at bounding box center [383, 44] width 80 height 11
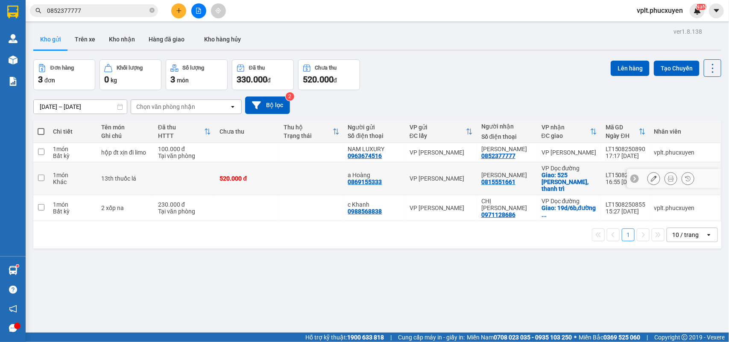
click at [307, 170] on td at bounding box center [312, 178] width 64 height 33
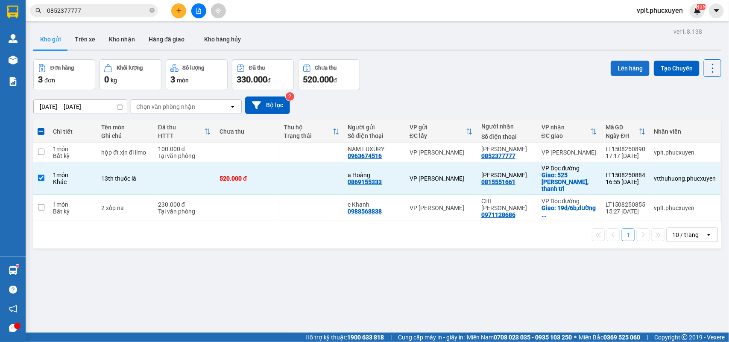
click at [626, 70] on button "Lên hàng" at bounding box center [630, 68] width 39 height 15
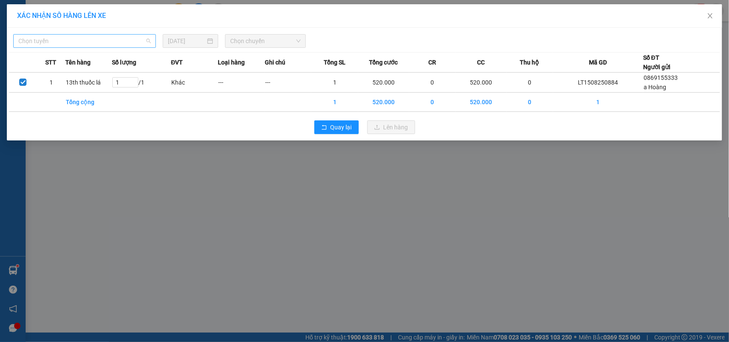
click at [88, 43] on span "Chọn tuyến" at bounding box center [84, 41] width 132 height 13
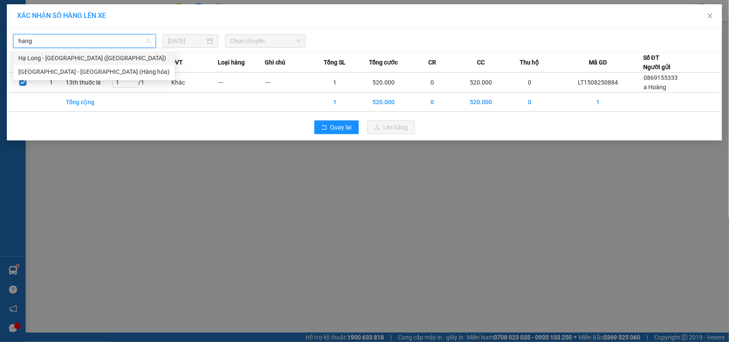
click at [101, 61] on div "Hạ Long - [GEOGRAPHIC_DATA] ([GEOGRAPHIC_DATA])" at bounding box center [93, 57] width 151 height 9
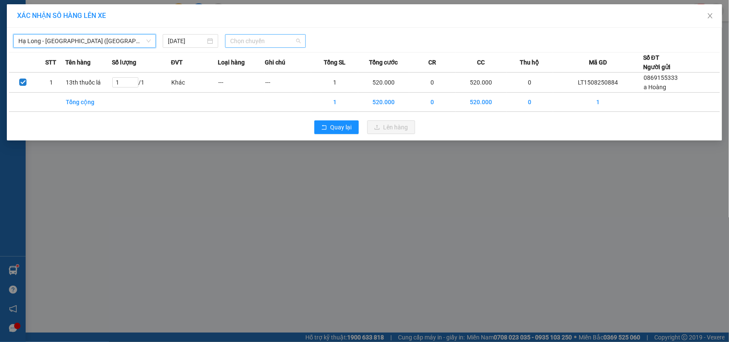
click at [261, 45] on span "Chọn chuyến" at bounding box center [265, 41] width 70 height 13
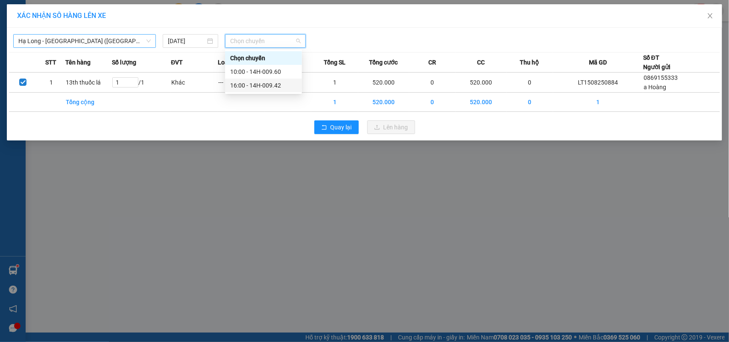
click at [267, 82] on div "16:00 - 14H-009.42" at bounding box center [263, 85] width 67 height 9
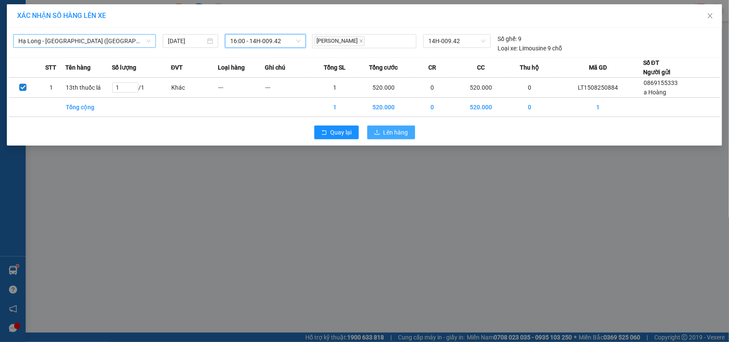
click at [389, 131] on span "Lên hàng" at bounding box center [396, 132] width 25 height 9
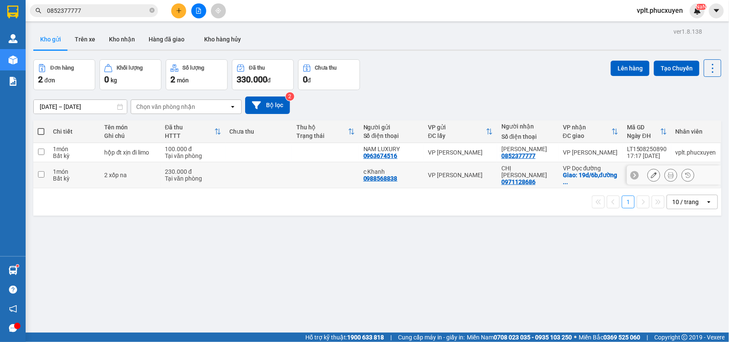
click at [244, 176] on td at bounding box center [259, 175] width 67 height 26
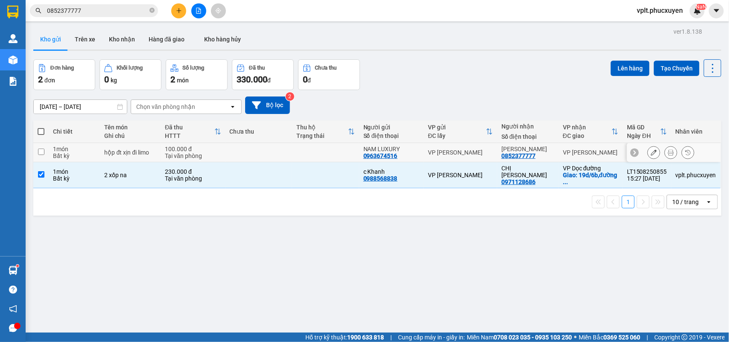
click at [237, 155] on td at bounding box center [259, 152] width 67 height 19
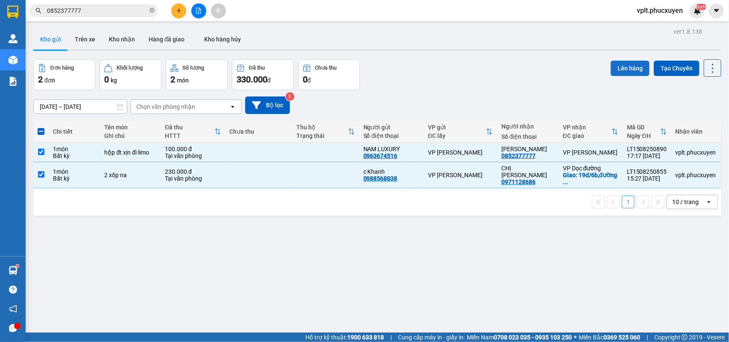
click at [619, 67] on button "Lên hàng" at bounding box center [630, 68] width 39 height 15
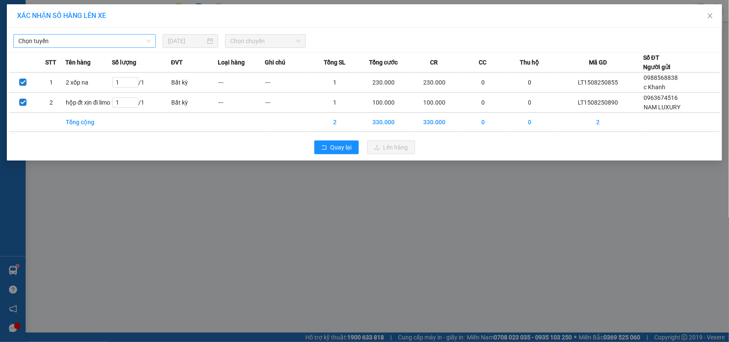
click at [66, 40] on span "Chọn tuyến" at bounding box center [84, 41] width 132 height 13
click at [269, 232] on div "XÁC NHẬN SỐ HÀNG LÊN XE Chọn tuyến 15/08/2025 Chọn chuyến STT Tên hàng Số lượng…" at bounding box center [364, 171] width 729 height 342
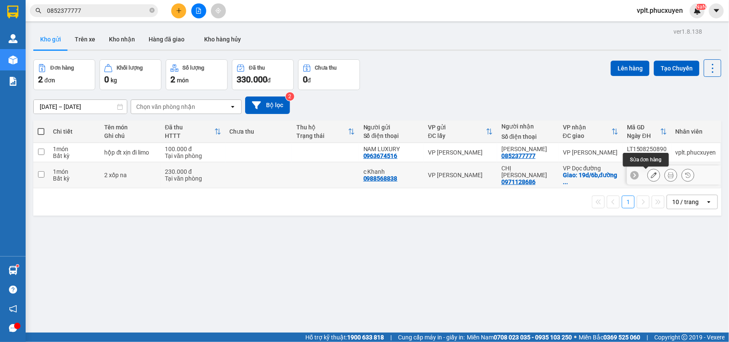
click at [651, 178] on icon at bounding box center [654, 175] width 6 height 6
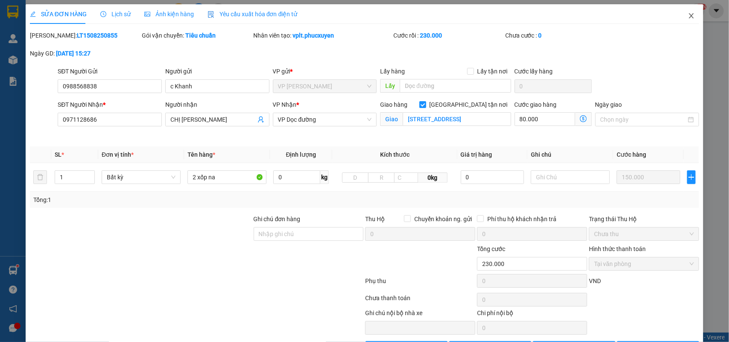
click at [688, 13] on icon "close" at bounding box center [691, 15] width 7 height 7
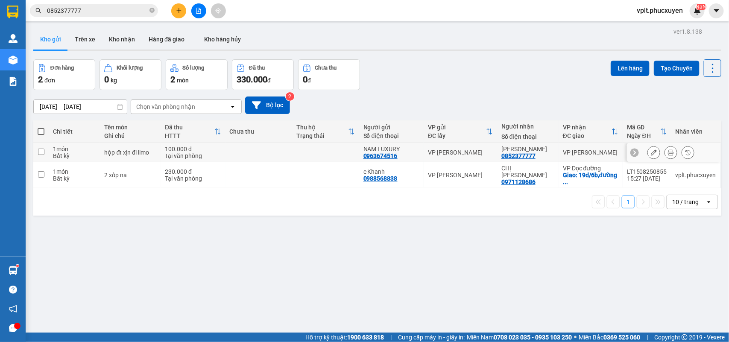
click at [651, 153] on icon at bounding box center [654, 153] width 6 height 6
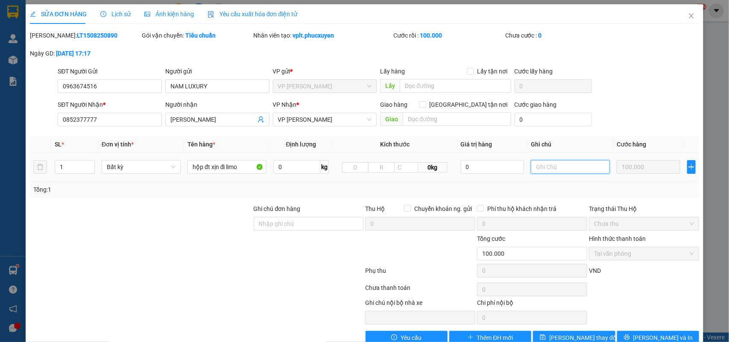
click at [541, 172] on input "text" at bounding box center [570, 167] width 79 height 14
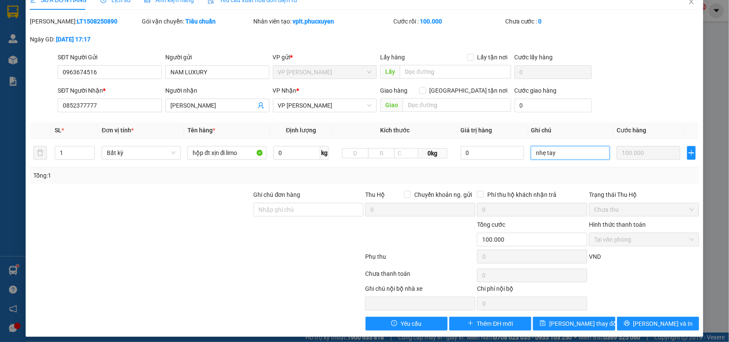
scroll to position [20, 0]
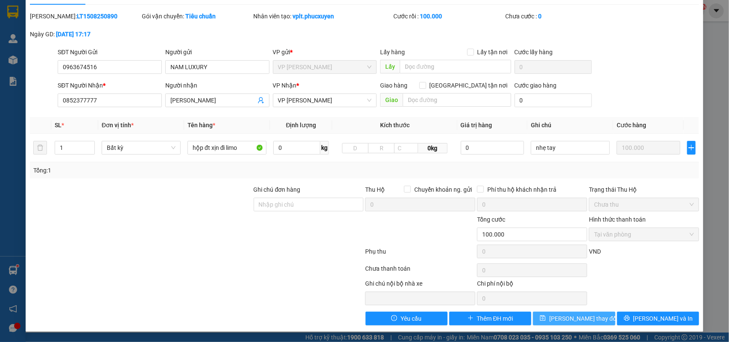
click at [579, 316] on span "Lưu thay đổi" at bounding box center [584, 318] width 68 height 9
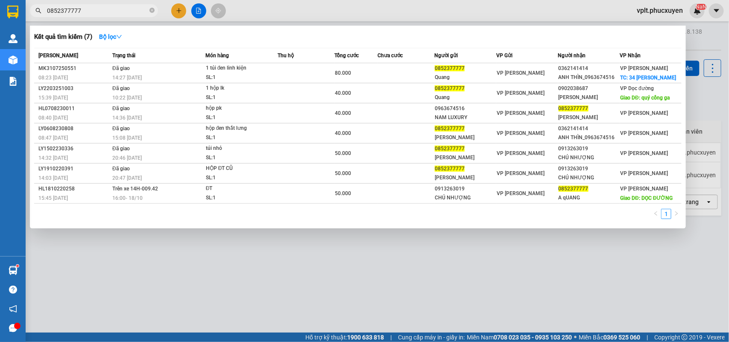
click at [109, 11] on input "0852377777" at bounding box center [97, 10] width 101 height 9
click at [280, 334] on div at bounding box center [364, 171] width 729 height 342
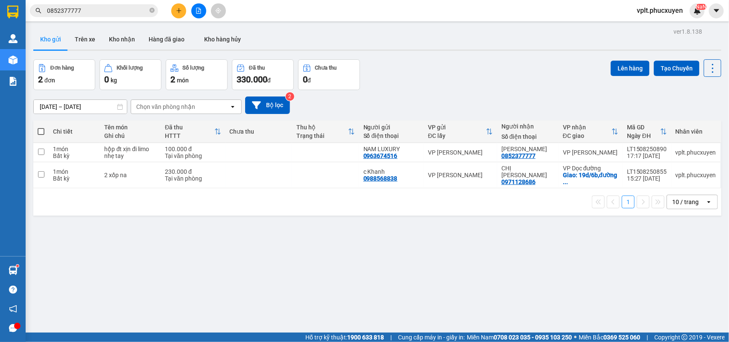
click at [100, 11] on input "0852377777" at bounding box center [97, 10] width 101 height 9
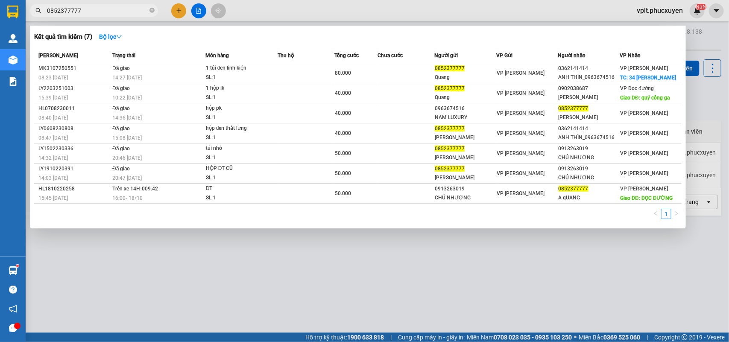
click at [100, 11] on input "0852377777" at bounding box center [97, 10] width 101 height 9
click at [362, 279] on div at bounding box center [364, 171] width 729 height 342
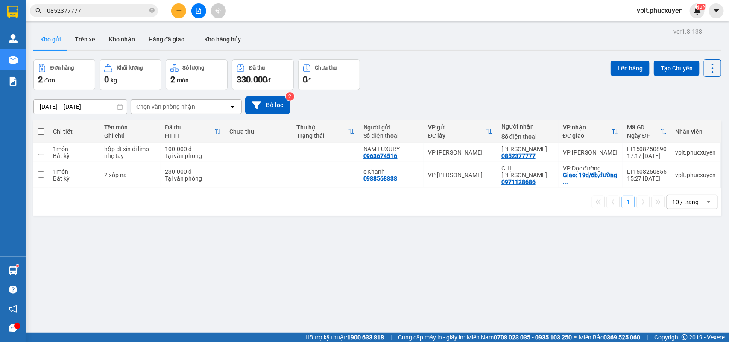
click at [103, 8] on input "0852377777" at bounding box center [97, 10] width 101 height 9
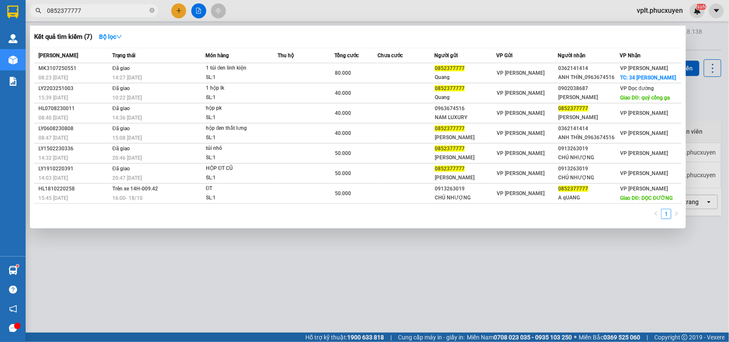
click at [132, 259] on div at bounding box center [364, 171] width 729 height 342
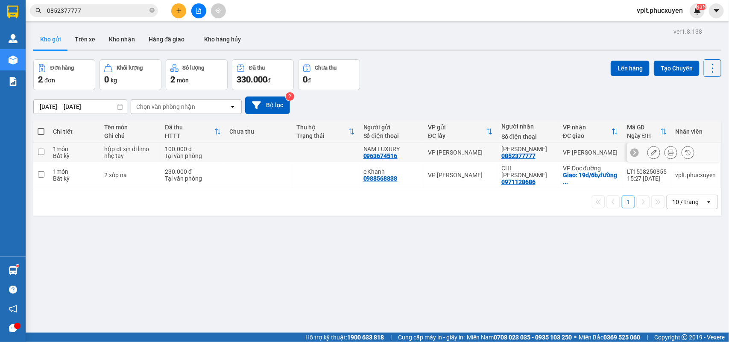
click at [502, 156] on div "0852377777" at bounding box center [519, 156] width 34 height 7
copy div "0852377777"
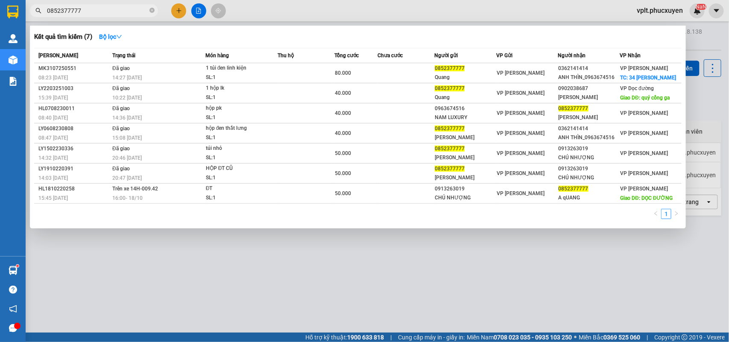
click at [85, 12] on input "0852377777" at bounding box center [97, 10] width 101 height 9
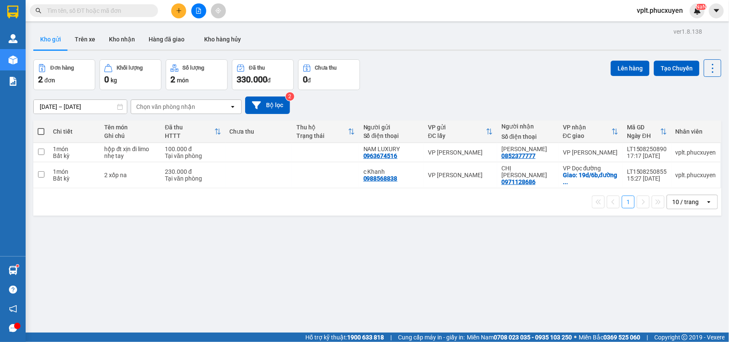
paste input "0852377777"
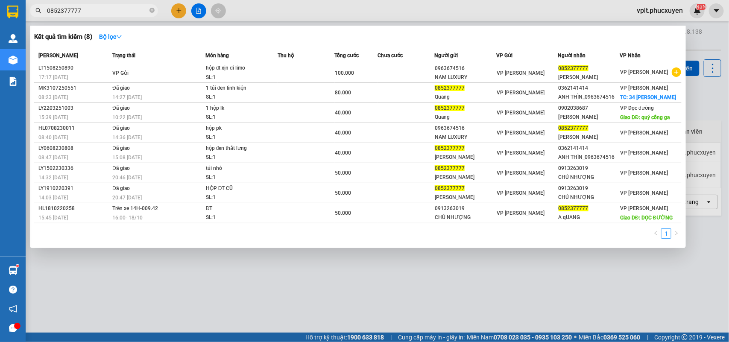
click at [298, 327] on div at bounding box center [364, 171] width 729 height 342
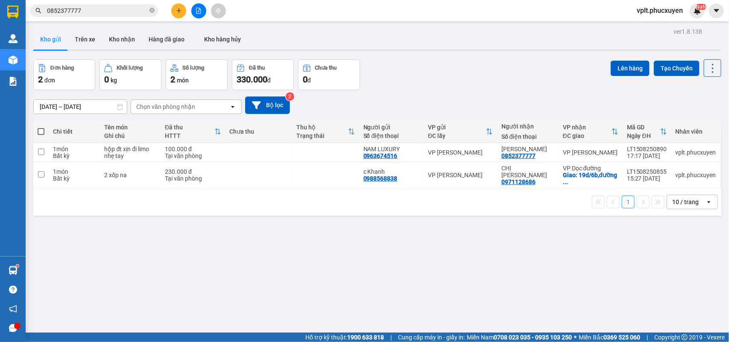
click at [40, 131] on span at bounding box center [41, 131] width 7 height 7
click at [41, 127] on input "checkbox" at bounding box center [41, 127] width 0 height 0
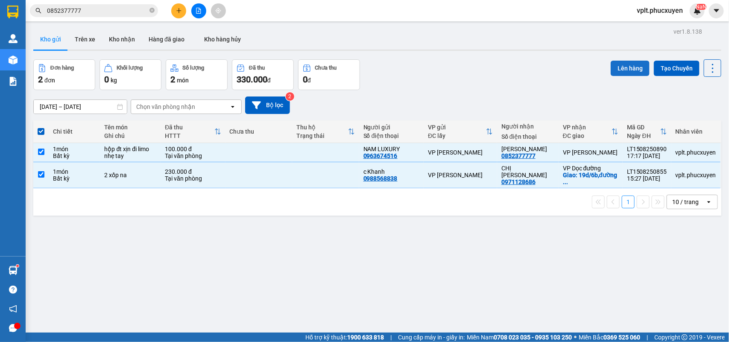
click at [620, 67] on button "Lên hàng" at bounding box center [630, 68] width 39 height 15
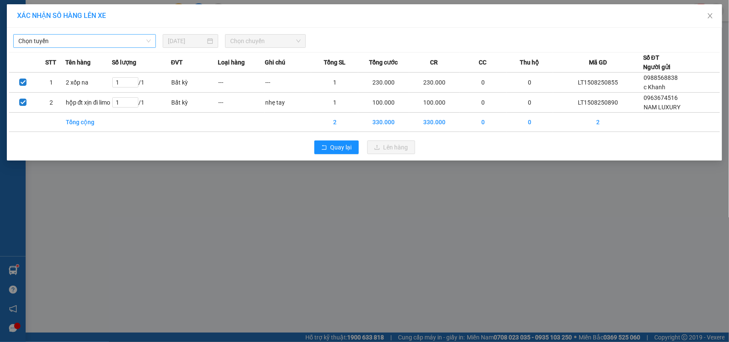
click at [67, 37] on span "Chọn tuyến" at bounding box center [84, 41] width 132 height 13
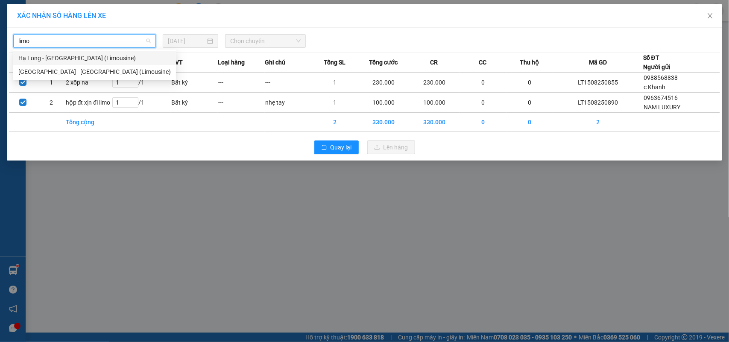
click at [80, 54] on div "Hạ Long - [GEOGRAPHIC_DATA] (Limousine)" at bounding box center [94, 57] width 153 height 9
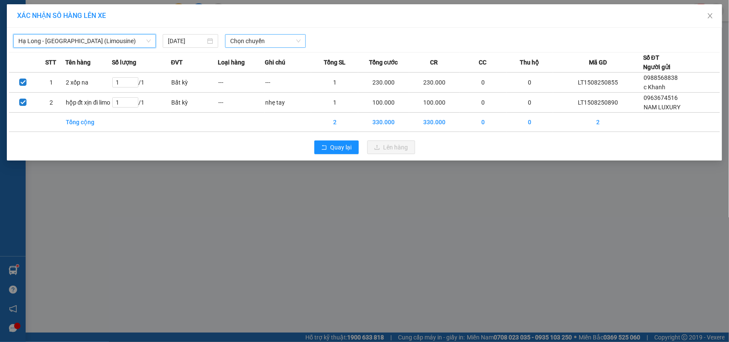
click at [276, 43] on span "Chọn chuyến" at bounding box center [265, 41] width 70 height 13
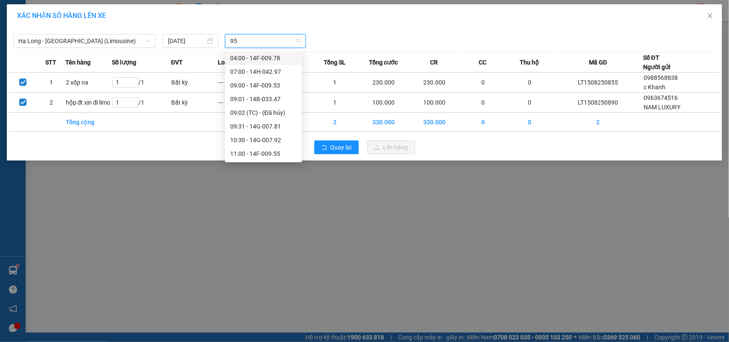
type input "955"
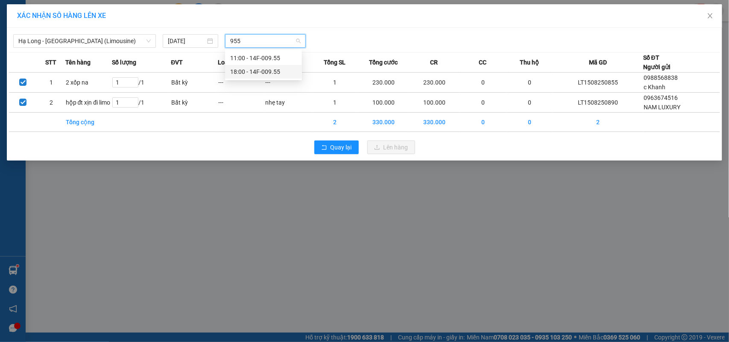
click at [278, 69] on div "18:00 - 14F-009.55" at bounding box center [263, 71] width 67 height 9
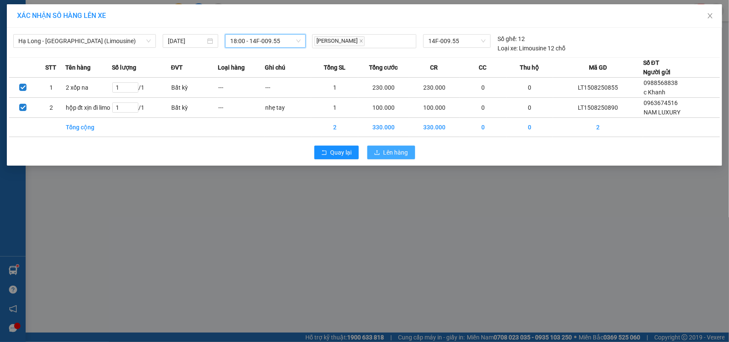
click at [380, 155] on icon "upload" at bounding box center [377, 153] width 6 height 6
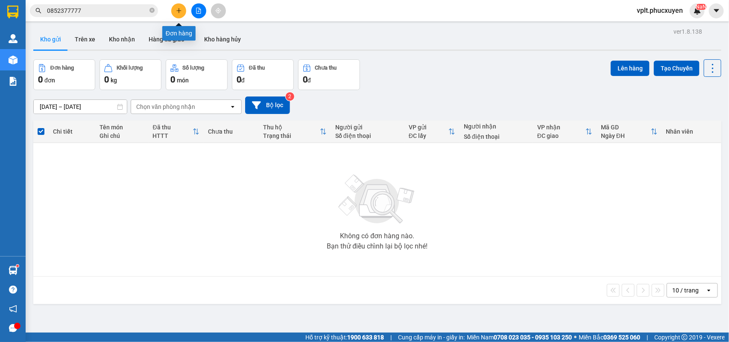
click at [196, 12] on icon "file-add" at bounding box center [199, 11] width 6 height 6
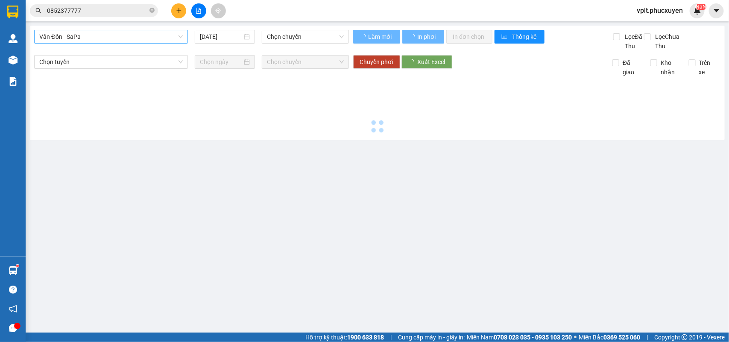
click at [103, 42] on span "Vân Đồn - SaPa" at bounding box center [111, 36] width 144 height 13
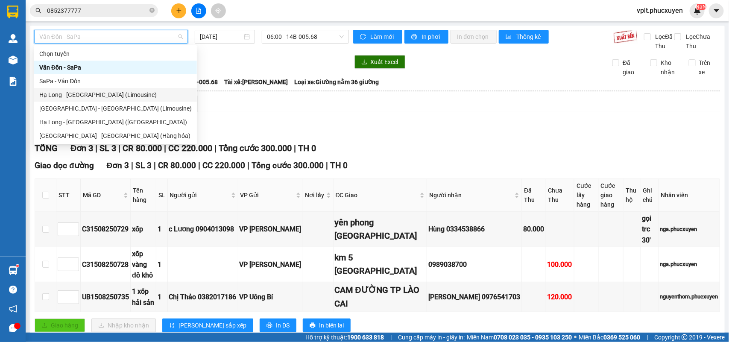
click at [99, 95] on div "Hạ Long - [GEOGRAPHIC_DATA] (Limousine)" at bounding box center [115, 94] width 153 height 9
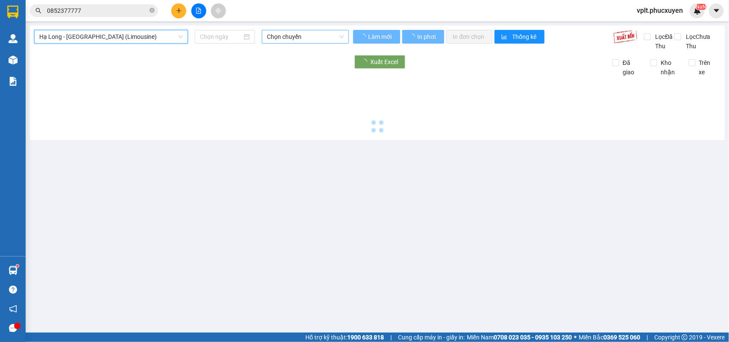
type input "[DATE]"
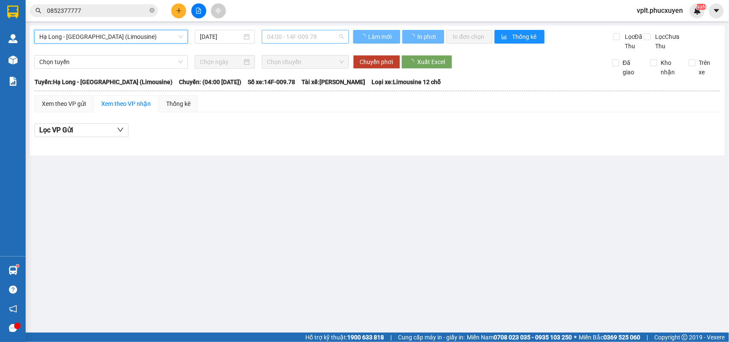
click at [309, 35] on span "04:00 - 14F-009.78" at bounding box center [305, 36] width 76 height 13
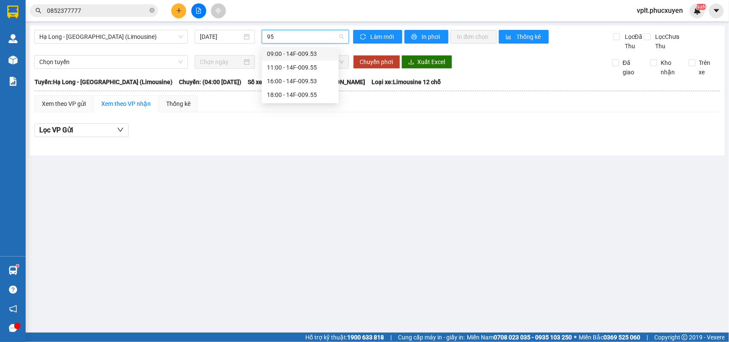
type input "955"
click at [313, 70] on div "18:00 - 14F-009.55" at bounding box center [300, 67] width 67 height 9
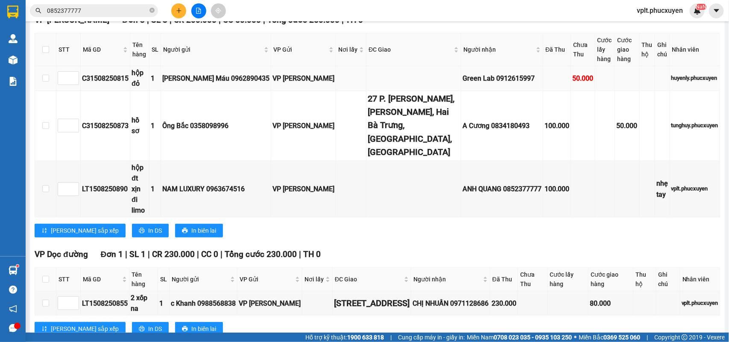
scroll to position [146, 0]
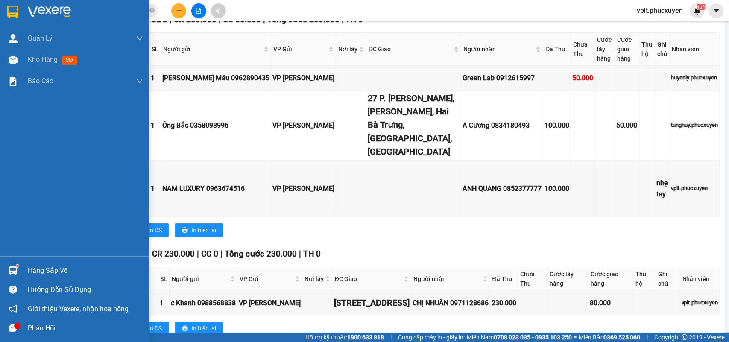
click at [39, 280] on div "Hàng sắp về" at bounding box center [75, 270] width 150 height 19
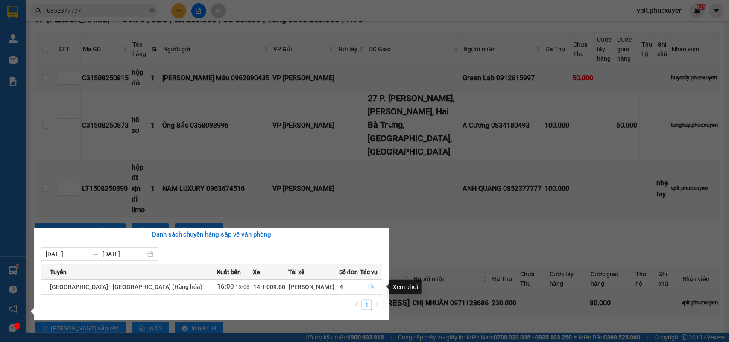
click at [370, 287] on icon "file-done" at bounding box center [371, 287] width 6 height 6
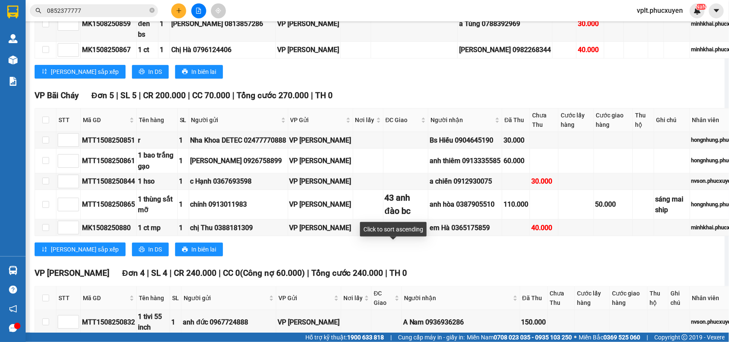
scroll to position [1108, 0]
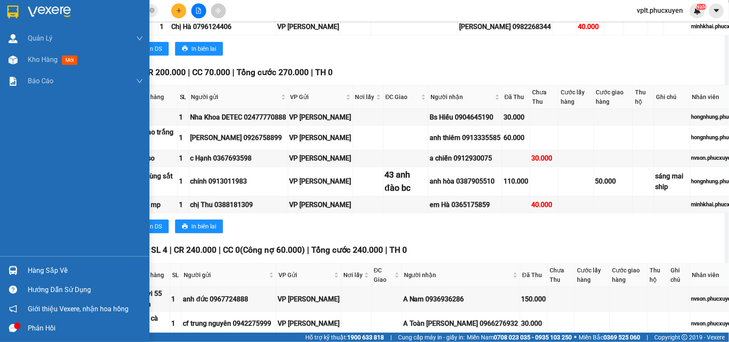
click at [63, 270] on div "Hàng sắp về" at bounding box center [85, 270] width 115 height 13
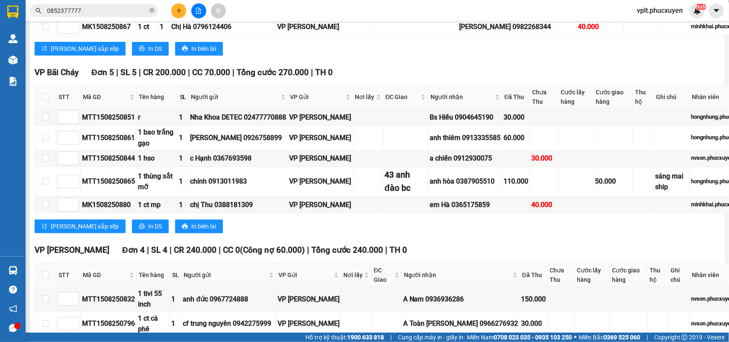
click at [473, 287] on section "Kết quả tìm kiếm ( 8 ) Bộ lọc Mã ĐH Trạng thái Món hàng Thu hộ Tổng cước Chưa c…" at bounding box center [364, 171] width 729 height 342
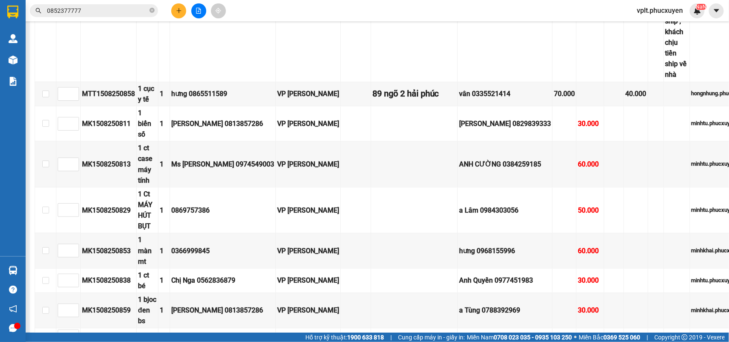
scroll to position [680, 0]
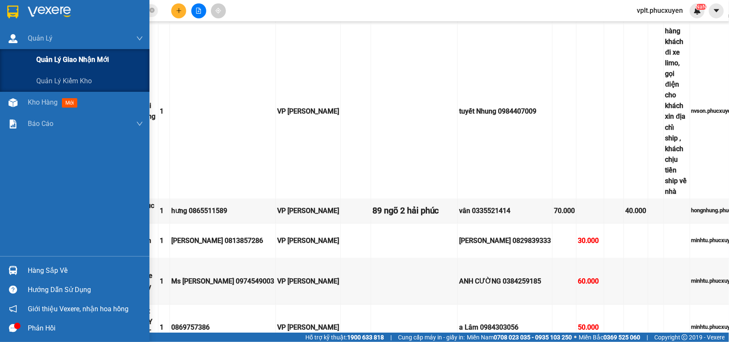
drag, startPoint x: 31, startPoint y: 48, endPoint x: 36, endPoint y: 53, distance: 7.3
click at [33, 50] on div "Quản [PERSON_NAME] lý giao nhận mới Quản lý kiểm kho" at bounding box center [75, 60] width 150 height 64
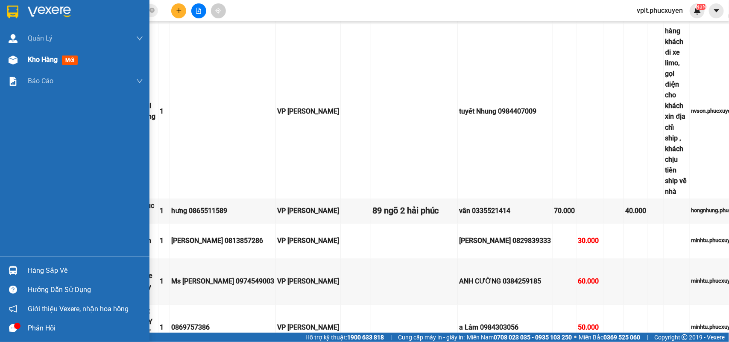
click at [38, 58] on span "Kho hàng" at bounding box center [43, 60] width 30 height 8
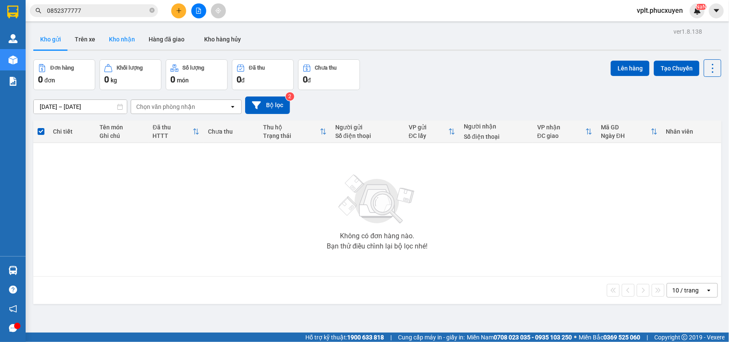
click at [118, 44] on button "Kho nhận" at bounding box center [122, 39] width 40 height 21
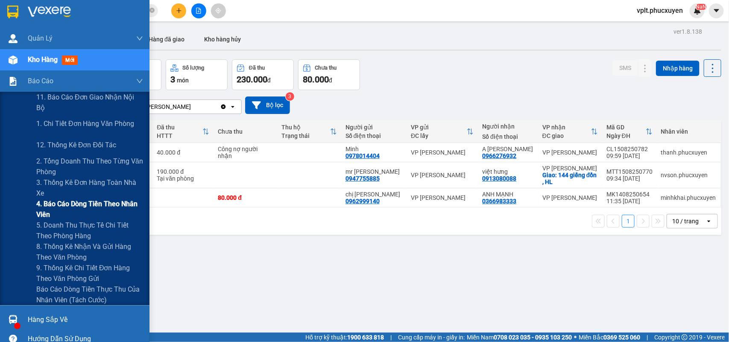
click at [68, 201] on span "4. Báo cáo dòng tiền theo nhân viên" at bounding box center [89, 209] width 107 height 21
